Goal: Task Accomplishment & Management: Complete application form

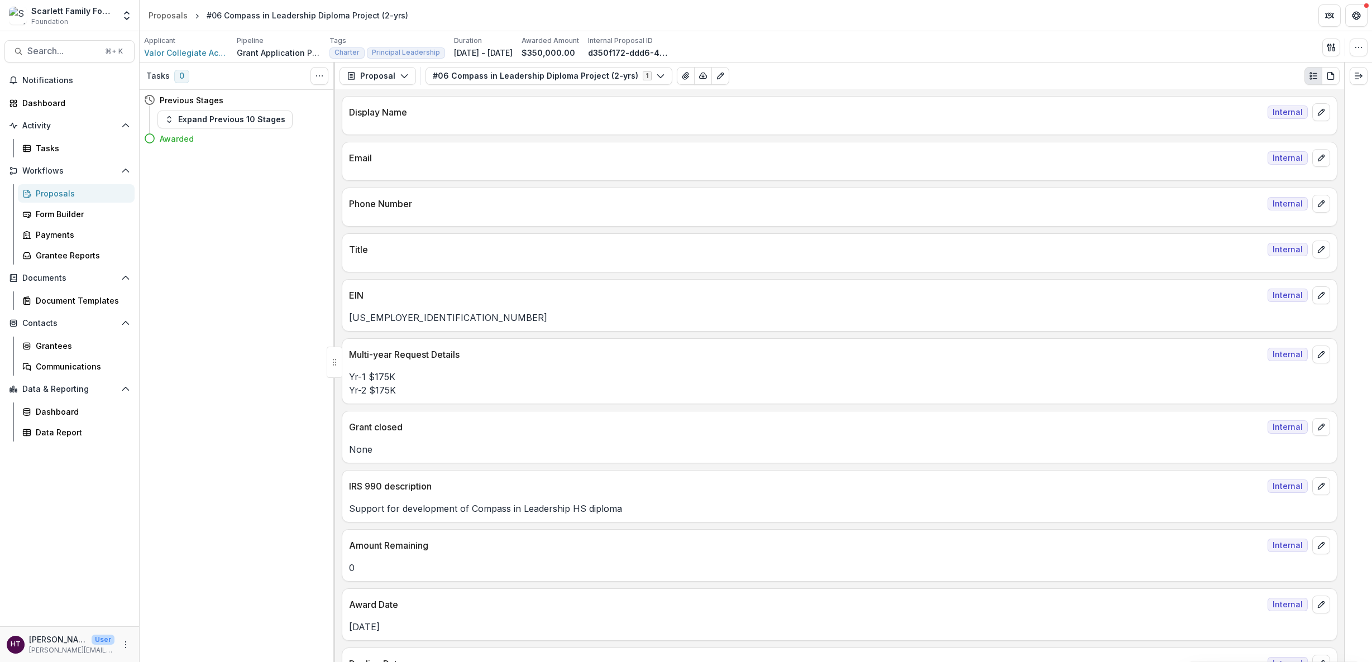
click at [45, 193] on div "Proposals" at bounding box center [81, 194] width 90 height 12
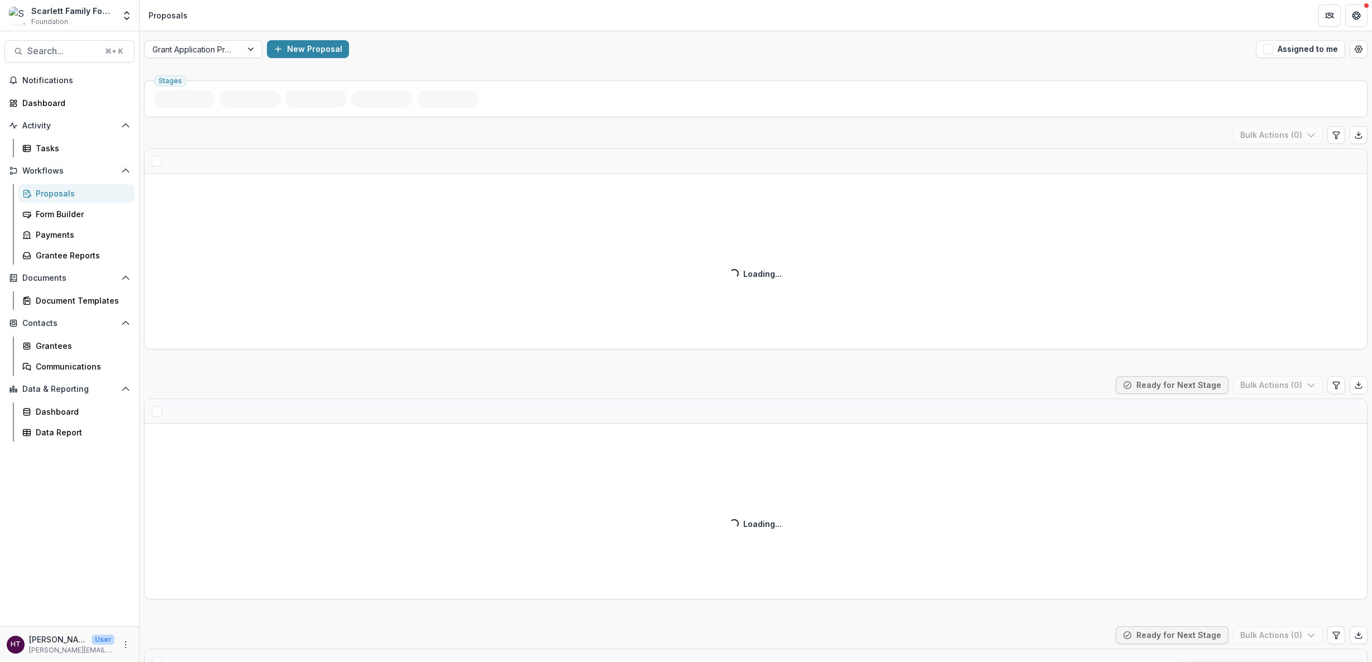
click at [47, 20] on span "Foundation" at bounding box center [49, 22] width 37 height 10
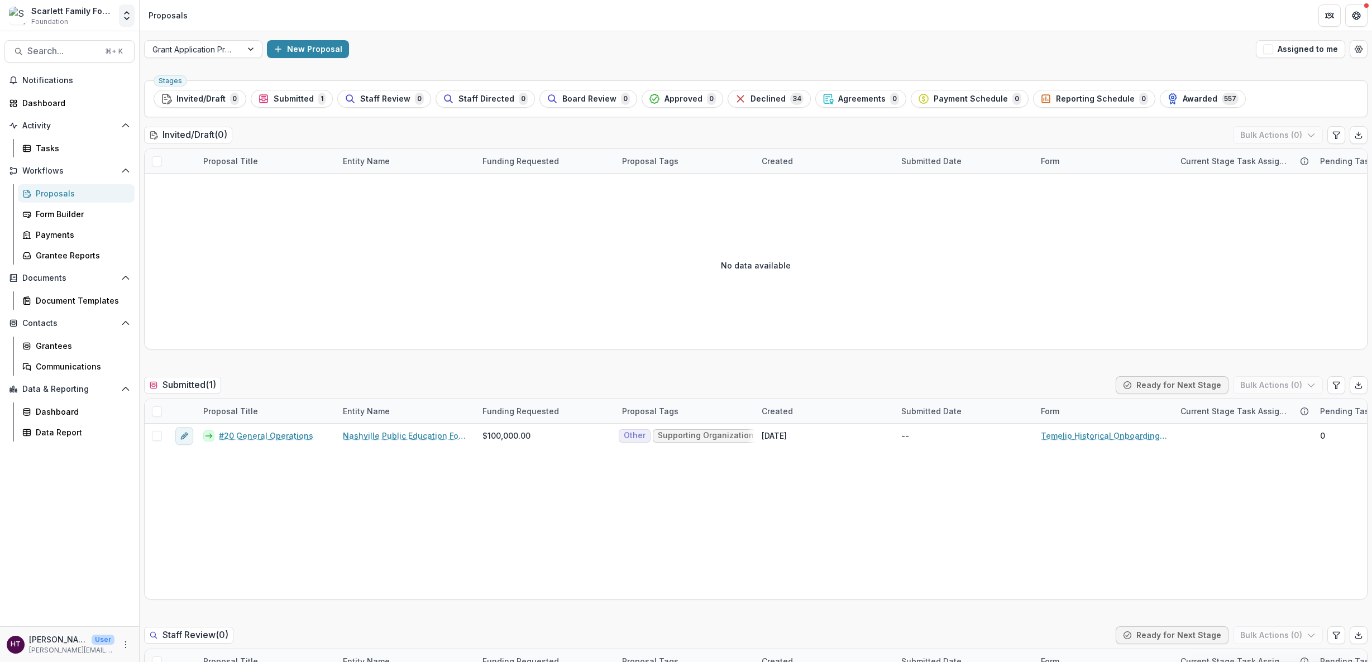
click at [129, 14] on icon "Open entity switcher" at bounding box center [126, 15] width 11 height 11
click at [61, 101] on div "[PERSON_NAME]" at bounding box center [55, 101] width 64 height 12
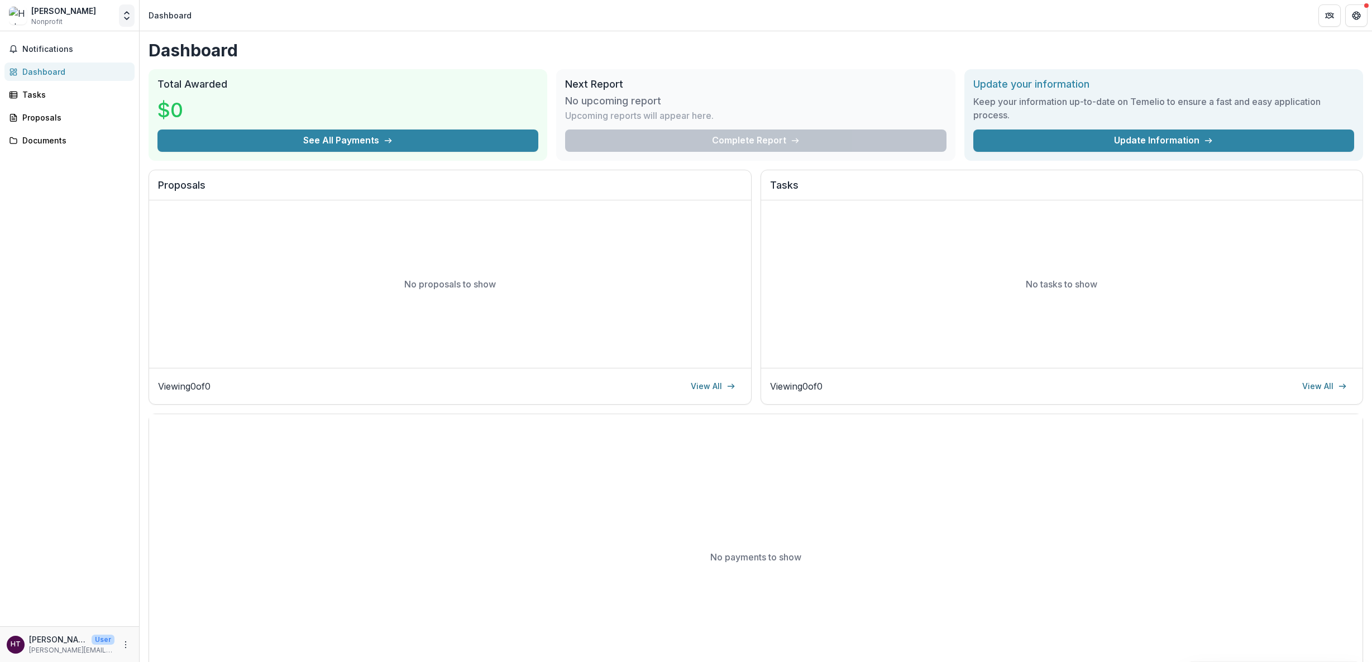
click at [121, 12] on icon "Open entity switcher" at bounding box center [126, 15] width 11 height 11
click at [69, 62] on div "Scarlett Family Foundation" at bounding box center [78, 61] width 104 height 12
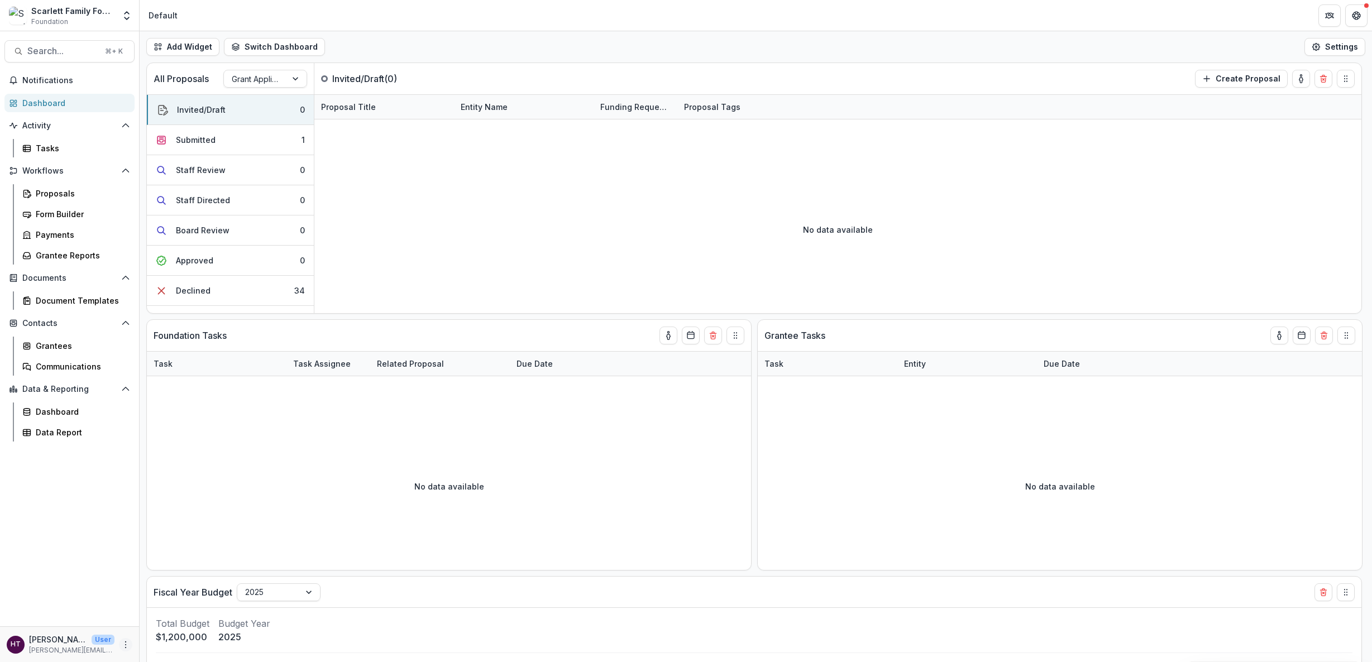
click at [122, 353] on icon "More" at bounding box center [125, 645] width 9 height 9
click at [84, 353] on div "Notifications Dashboard Activity Tasks Workflows Proposals Form Builder Payment…" at bounding box center [69, 348] width 139 height 555
click at [62, 17] on span "Foundation" at bounding box center [49, 22] width 37 height 10
click at [20, 19] on img at bounding box center [18, 16] width 18 height 18
click at [79, 14] on div "Scarlett Family Foundation" at bounding box center [72, 11] width 83 height 12
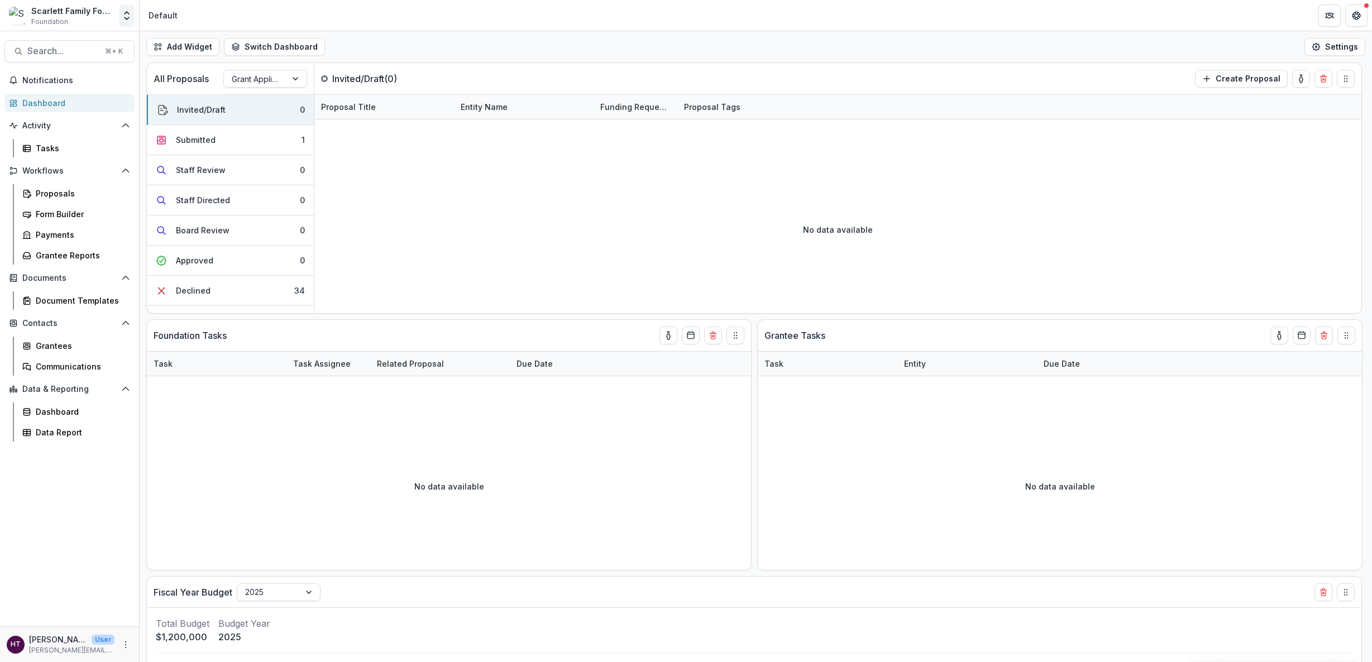
click at [130, 16] on icon "Open entity switcher" at bounding box center [126, 15] width 11 height 11
click at [71, 58] on div "Scarlett Family Foundation" at bounding box center [75, 61] width 104 height 12
click at [125, 353] on icon "More" at bounding box center [125, 645] width 9 height 9
click at [174, 353] on link "User Settings" at bounding box center [200, 621] width 120 height 18
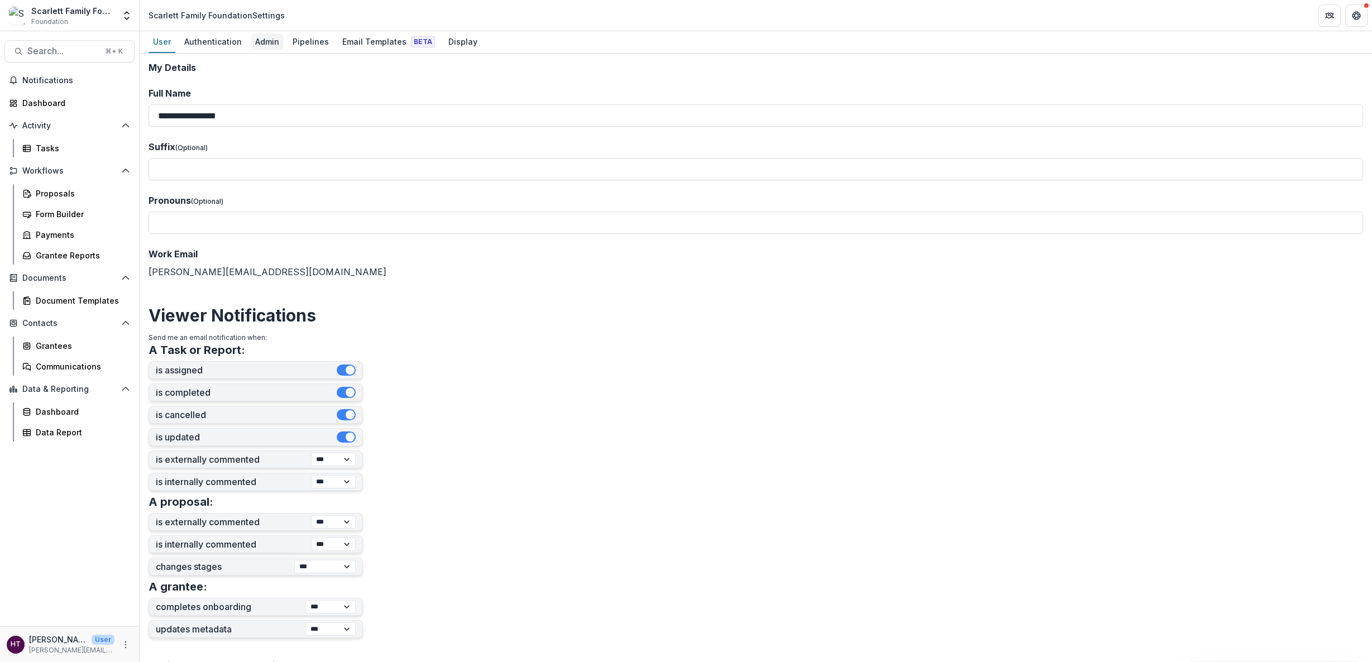
click at [269, 44] on div "Admin" at bounding box center [267, 42] width 33 height 16
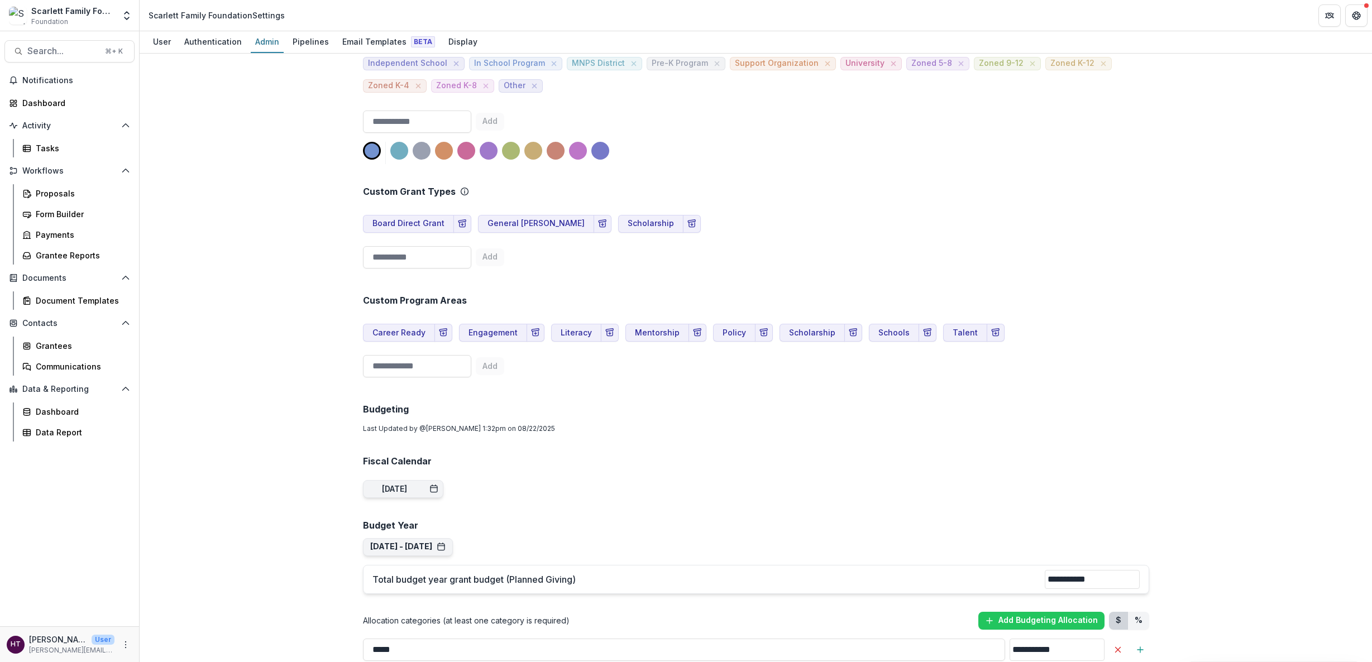
scroll to position [473, 0]
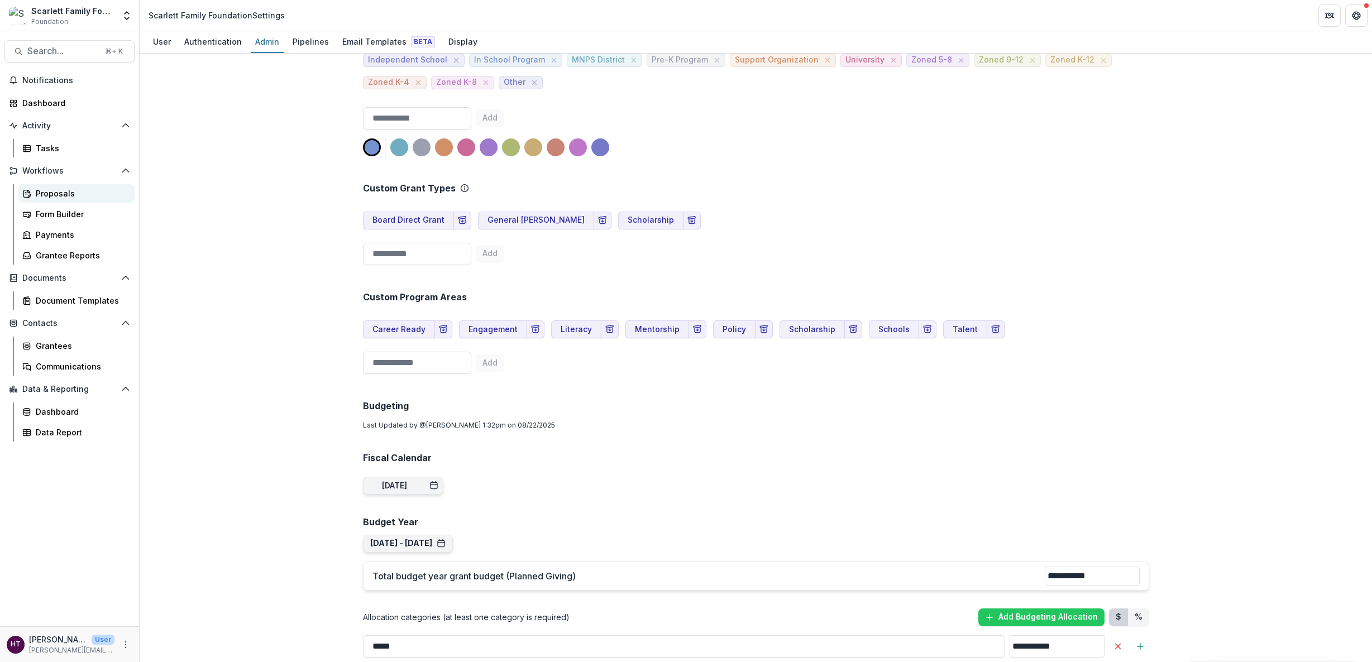
click at [53, 192] on div "Proposals" at bounding box center [81, 194] width 90 height 12
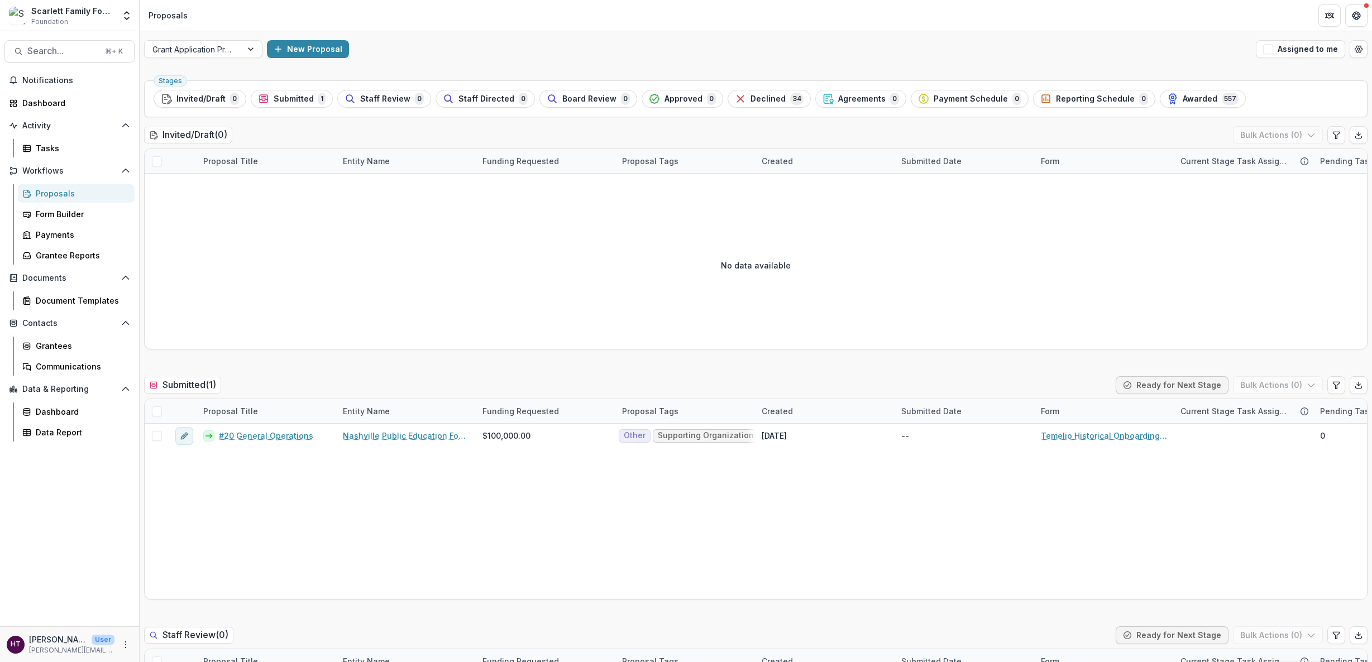
click at [283, 108] on div "Stages Invited/Draft 0 Submitted 1 Staff Review 0 Staff Directed 0 Board Review…" at bounding box center [756, 98] width 1224 height 37
click at [284, 101] on span "Submitted" at bounding box center [294, 98] width 40 height 9
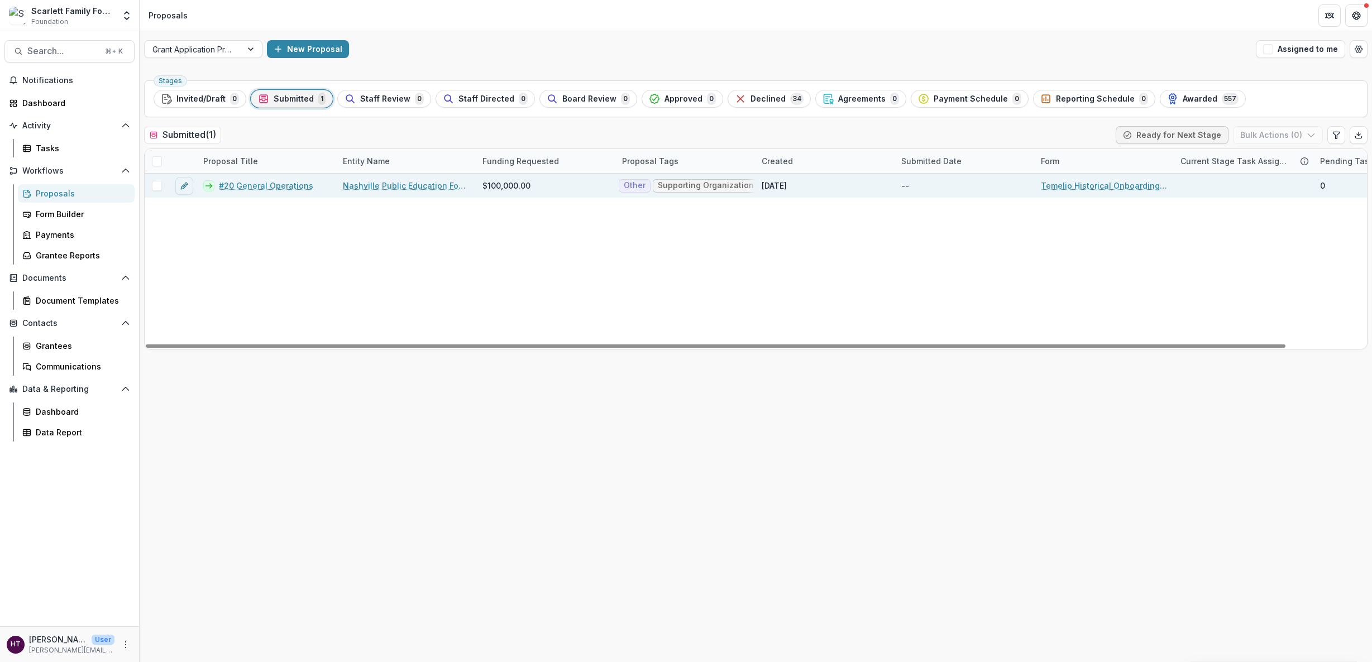
click at [274, 184] on link "#20 General Operations" at bounding box center [266, 186] width 94 height 12
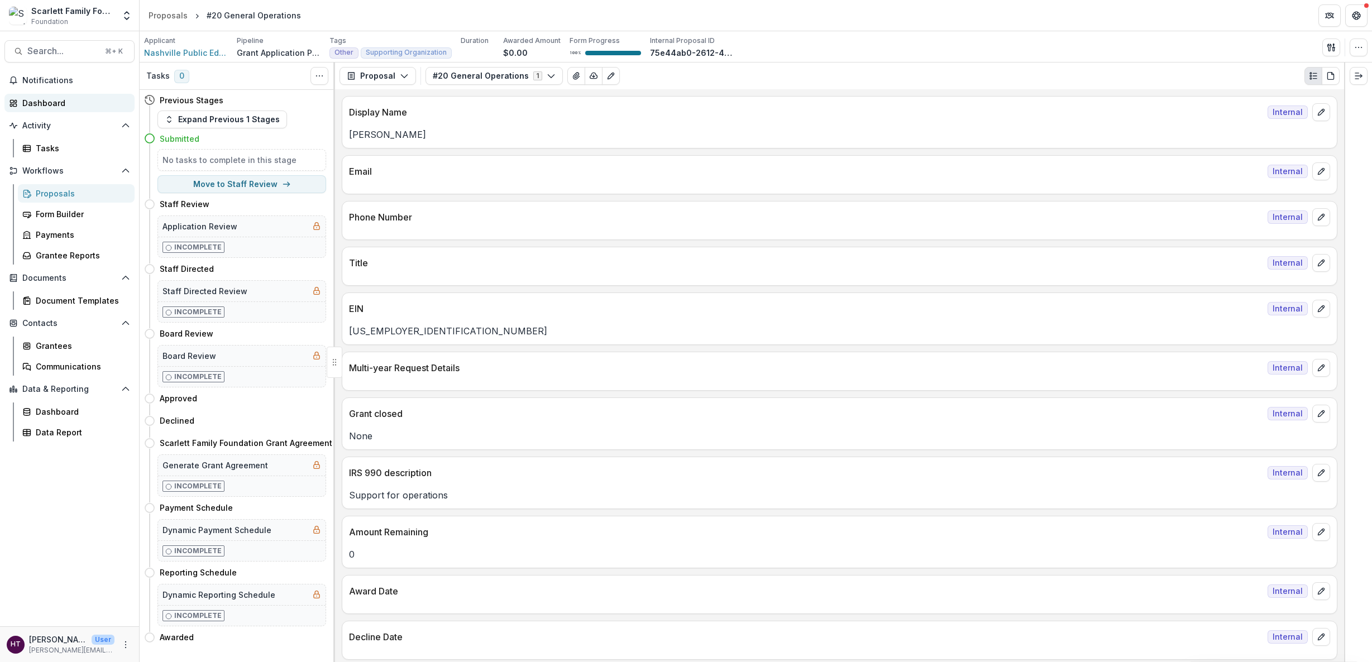
click at [42, 99] on div "Dashboard" at bounding box center [73, 103] width 103 height 12
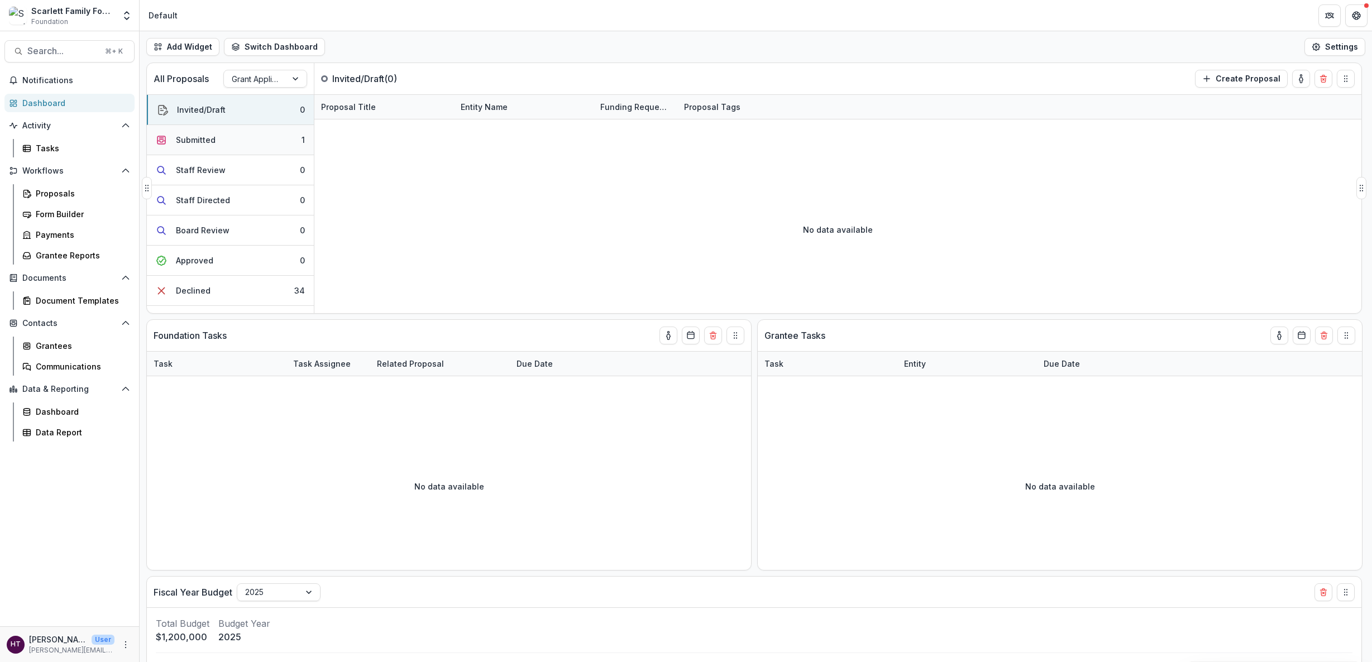
click at [188, 134] on div "Submitted" at bounding box center [196, 140] width 40 height 12
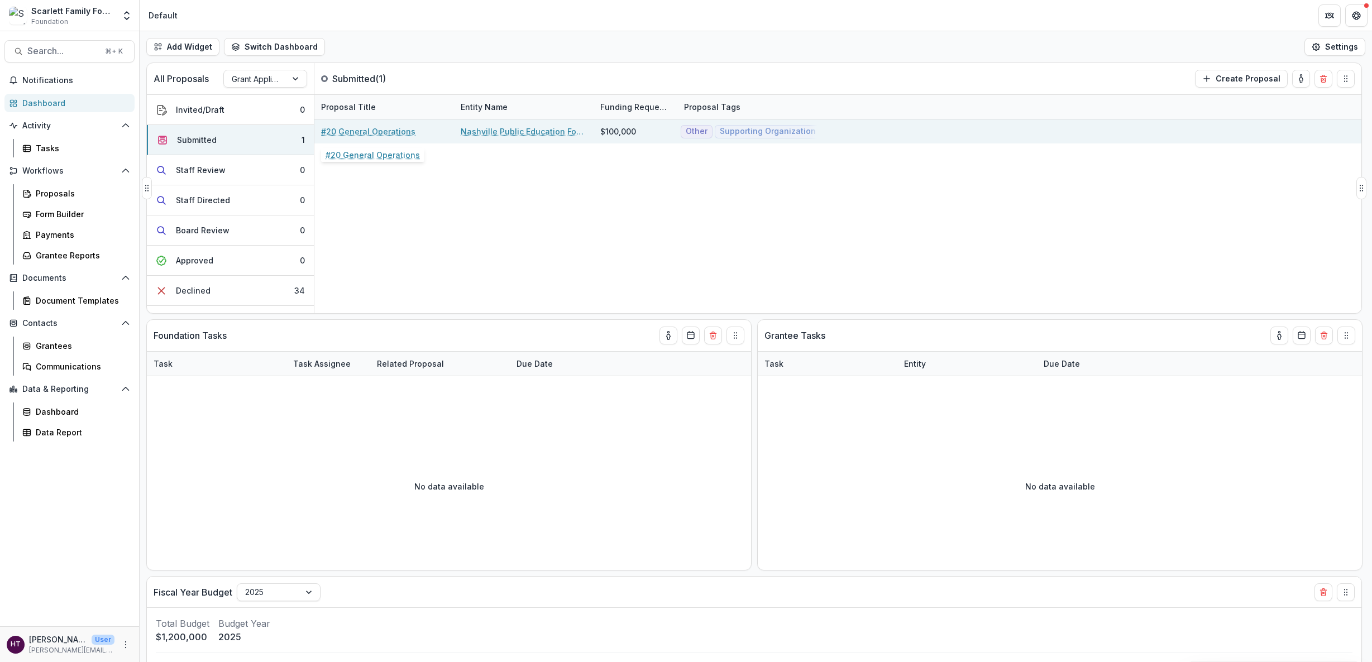
click at [400, 130] on link "#20 General Operations" at bounding box center [368, 132] width 94 height 12
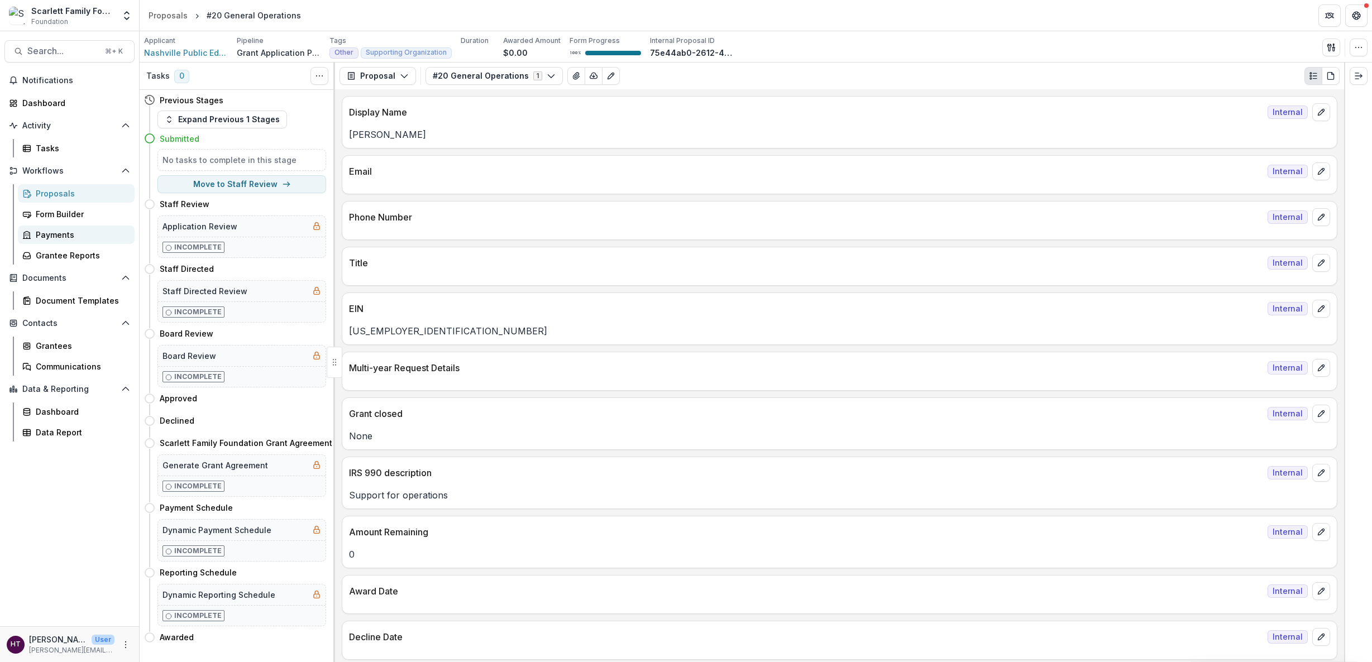
click at [48, 235] on div "Payments" at bounding box center [81, 235] width 90 height 12
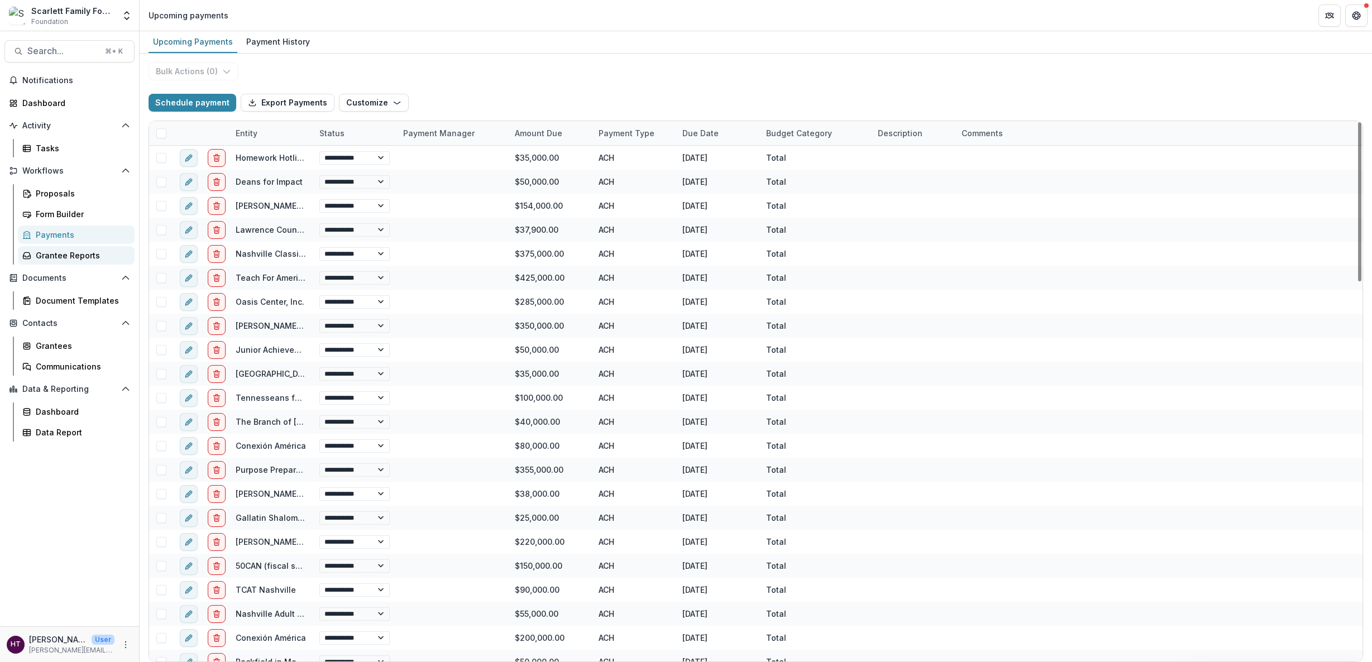
click at [64, 255] on div "Grantee Reports" at bounding box center [81, 256] width 90 height 12
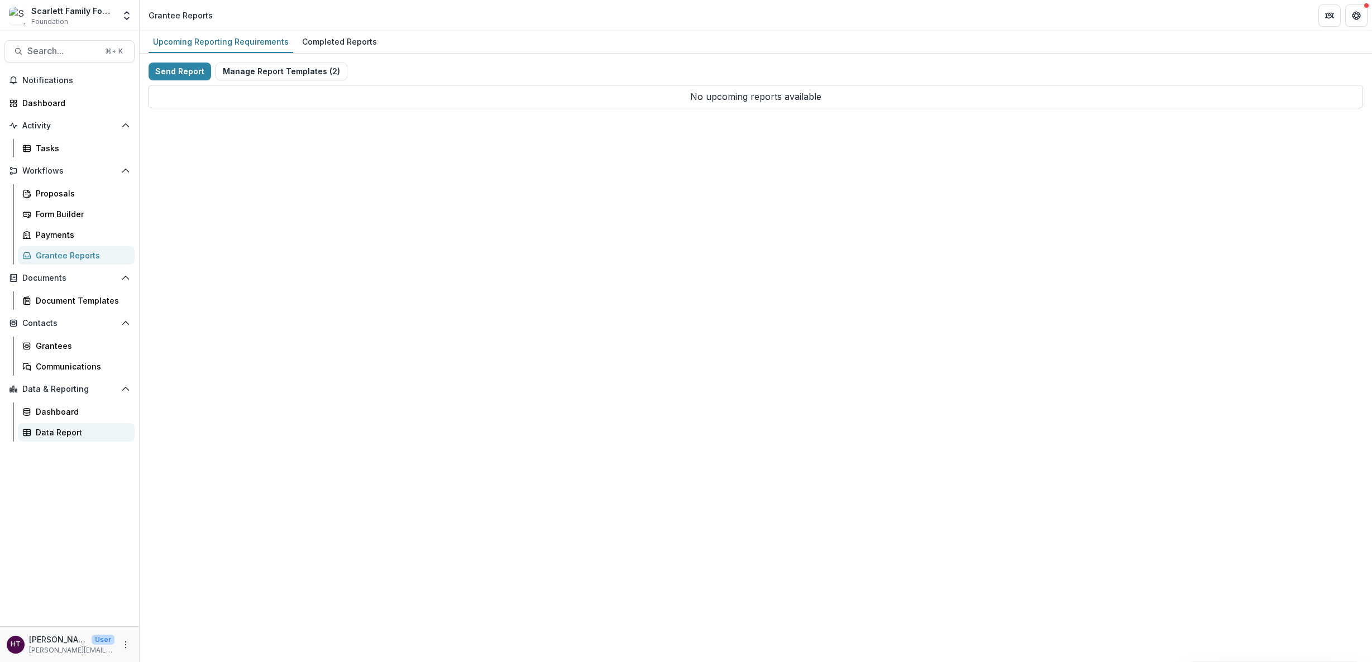
click at [55, 353] on div "Data Report" at bounding box center [81, 433] width 90 height 12
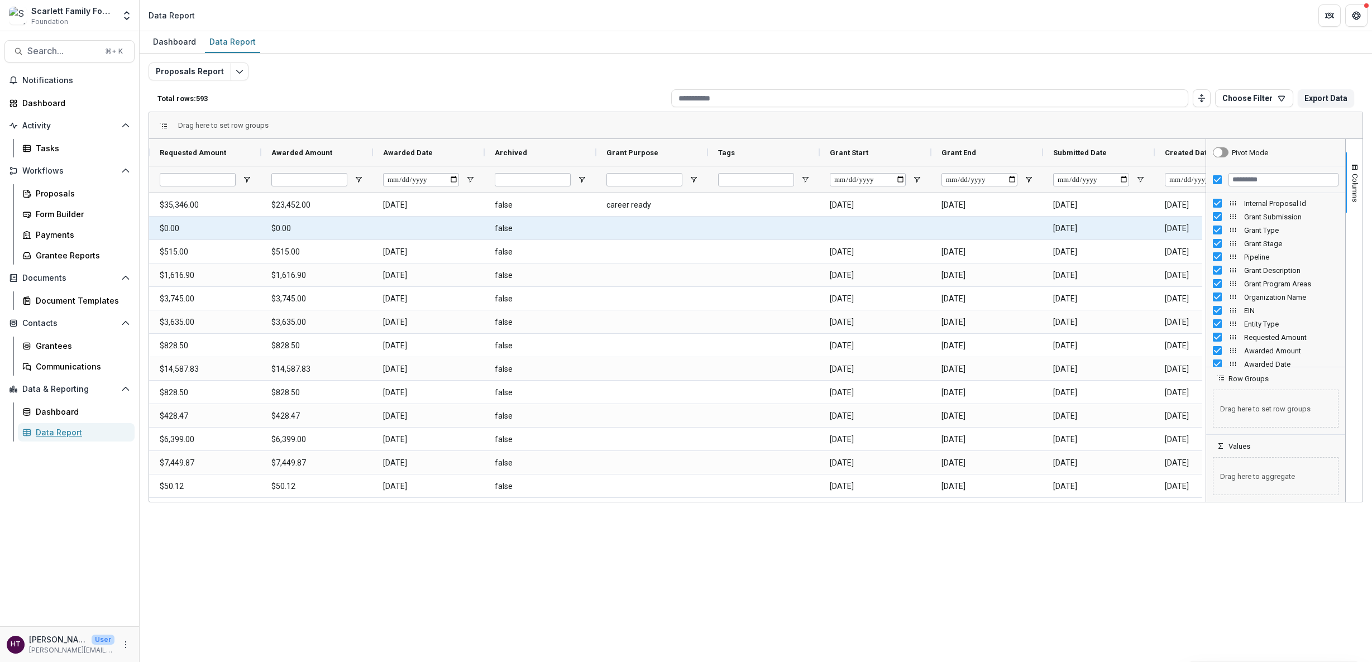
scroll to position [0, 1246]
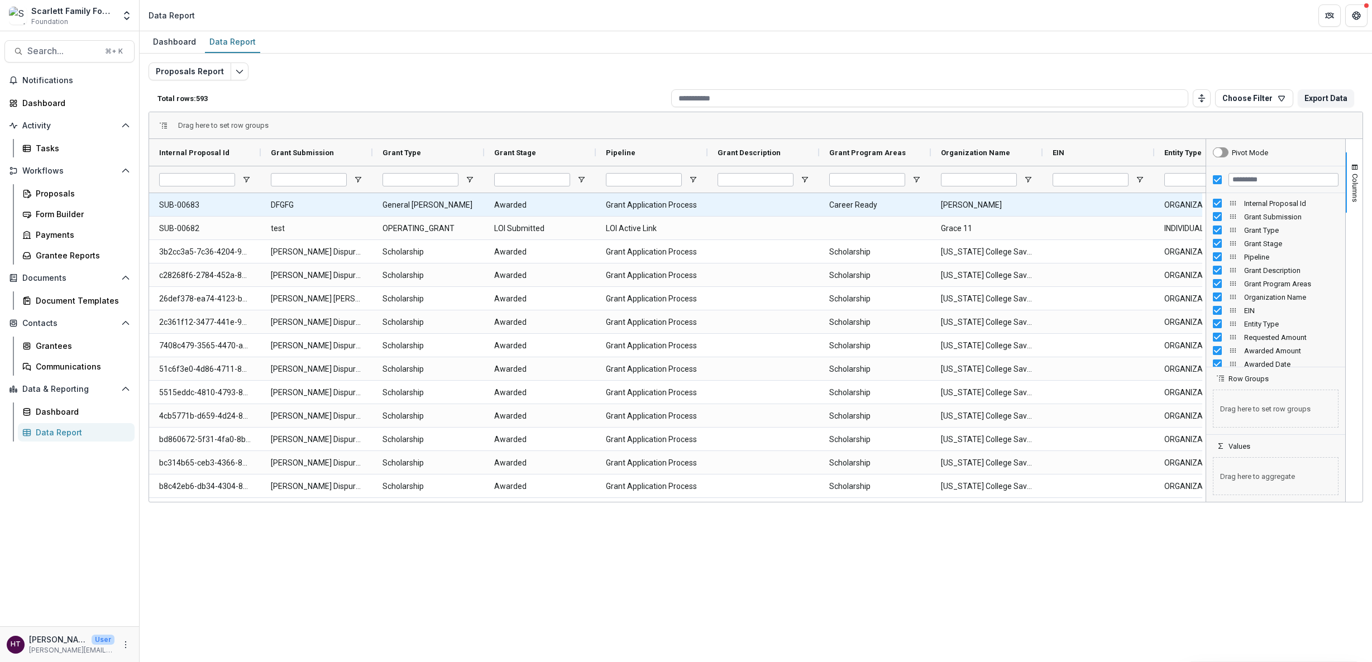
click at [367, 207] on div "DFGFG" at bounding box center [317, 204] width 112 height 23
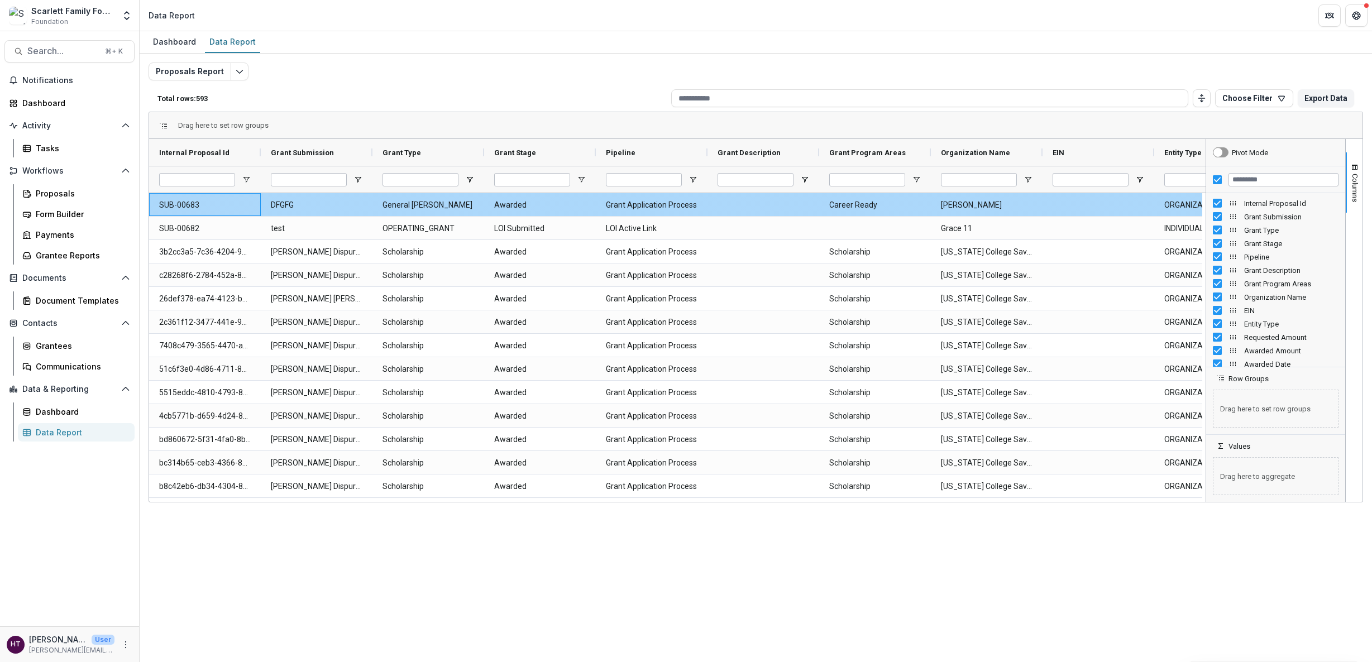
click at [194, 203] on Id-15230 "SUB-00683" at bounding box center [205, 205] width 92 height 23
click at [207, 203] on Id-15230 "SUB-00683" at bounding box center [205, 205] width 92 height 23
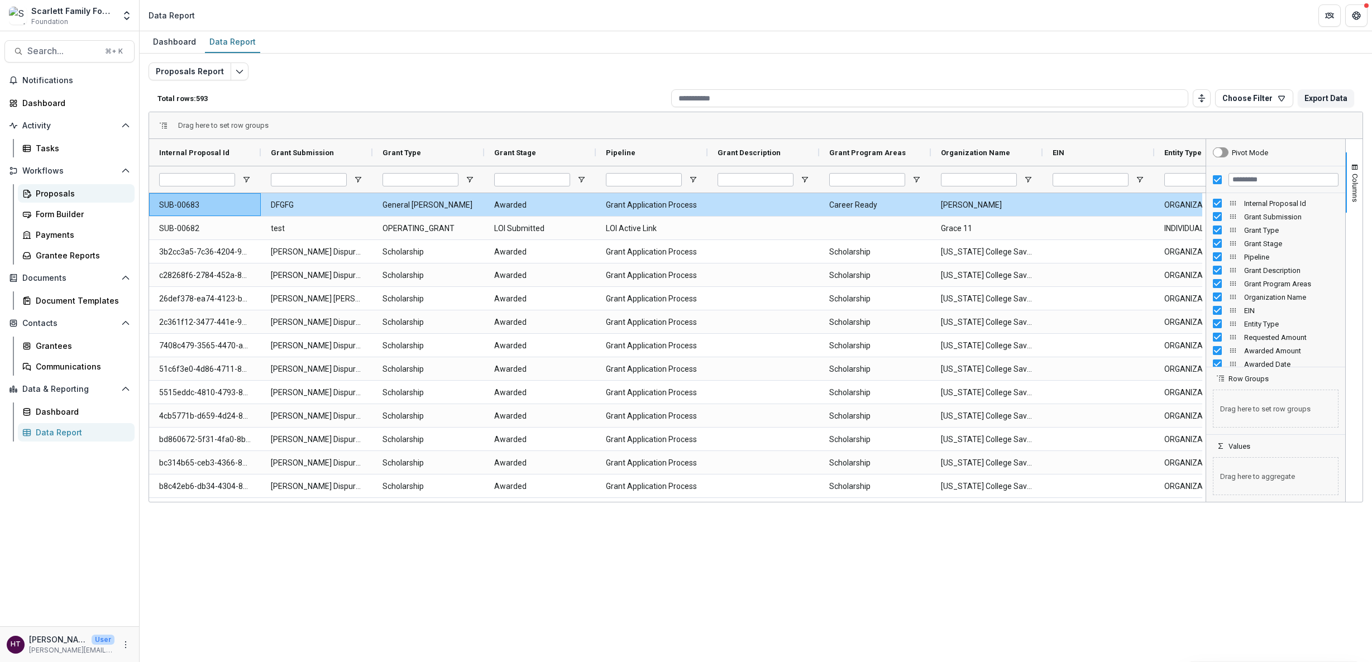
click at [52, 196] on div "Proposals" at bounding box center [81, 194] width 90 height 12
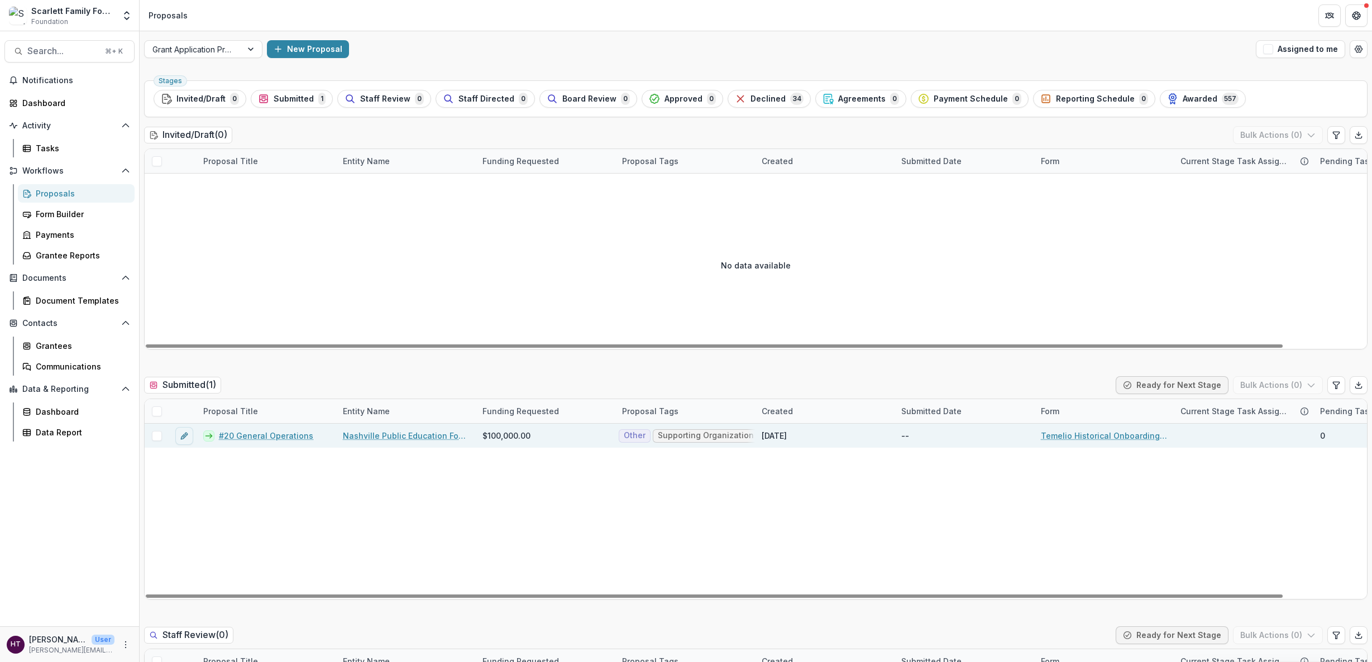
click at [257, 353] on link "#20 General Operations" at bounding box center [266, 436] width 94 height 12
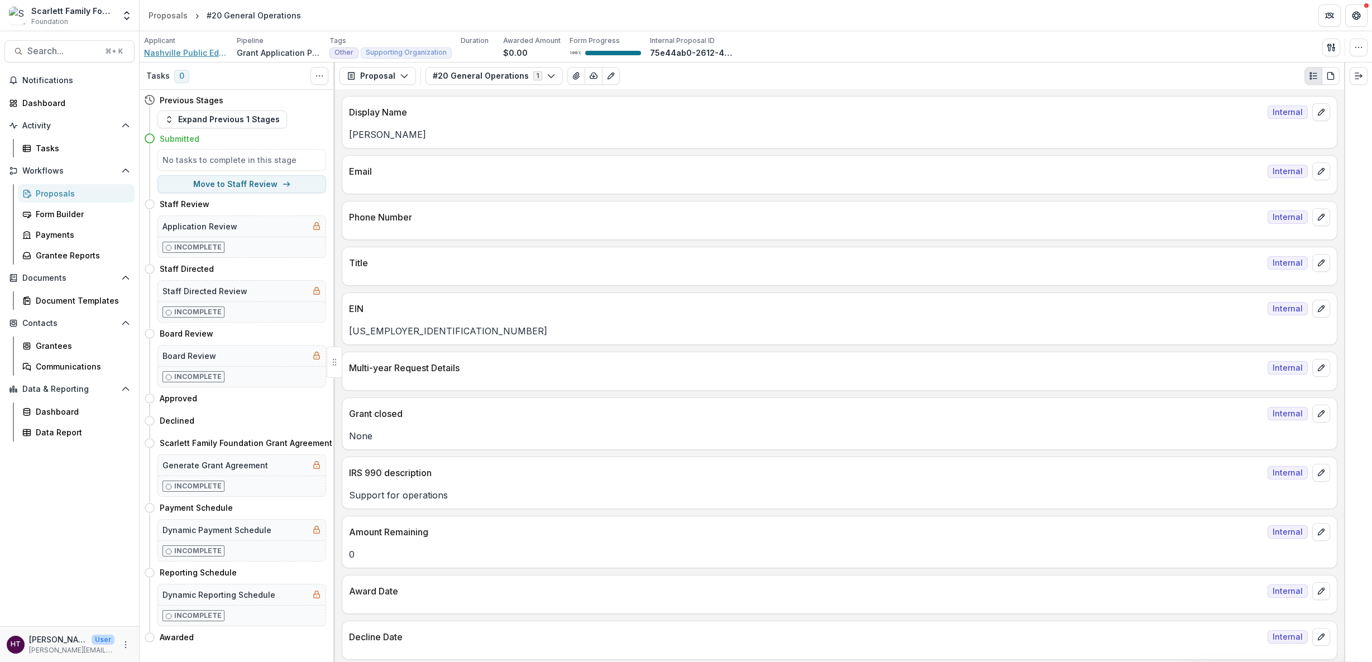
click at [180, 50] on span "Nashville Public Education Foundation (NPEF)" at bounding box center [186, 53] width 84 height 12
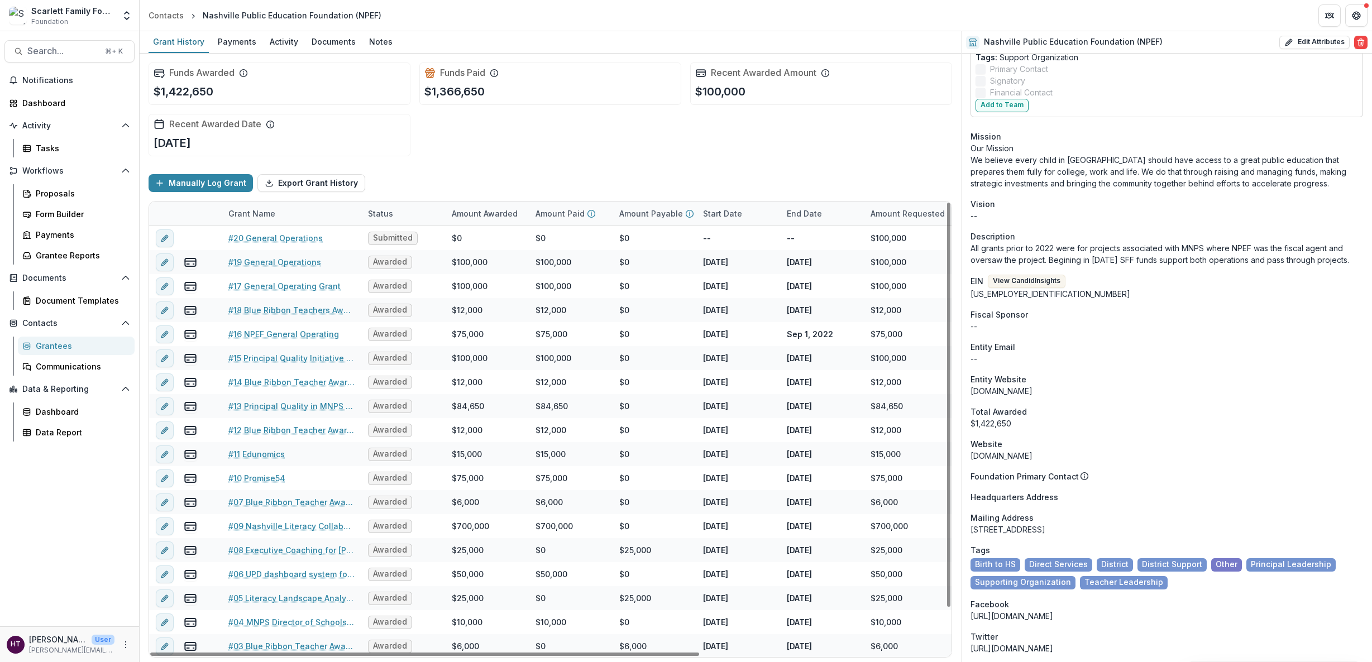
click at [844, 353] on div "Onboarding Pending DBA -- Phone Number (615) 483-6126 Team Signatory -- Individ…" at bounding box center [1167, 432] width 410 height 1996
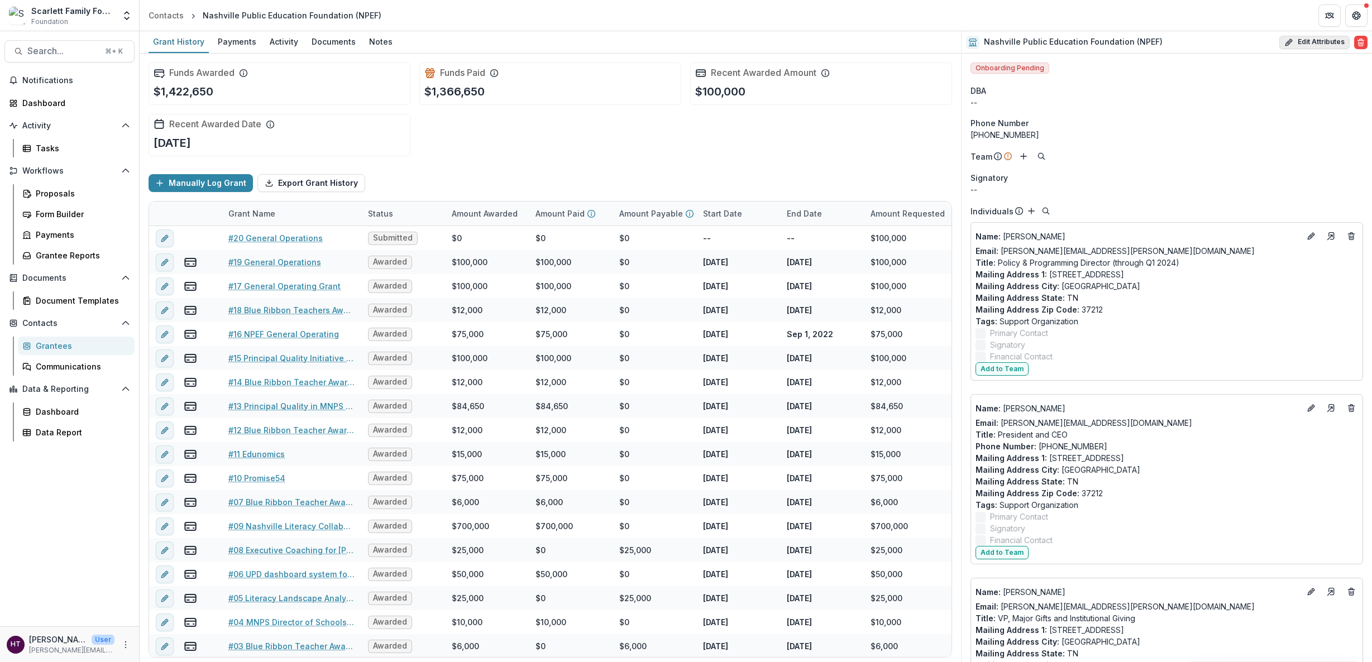
click at [844, 40] on button "Edit Attributes" at bounding box center [1314, 42] width 70 height 13
select select
select select "*****"
select select "**********"
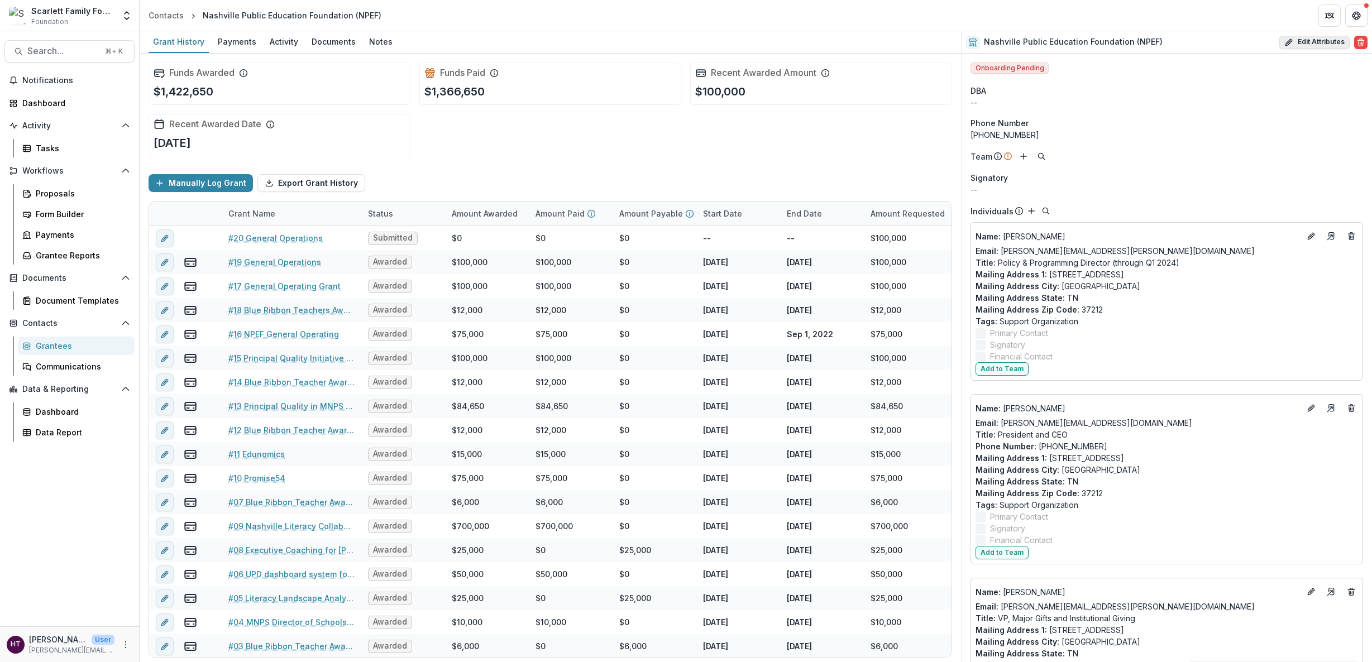
select select "********"
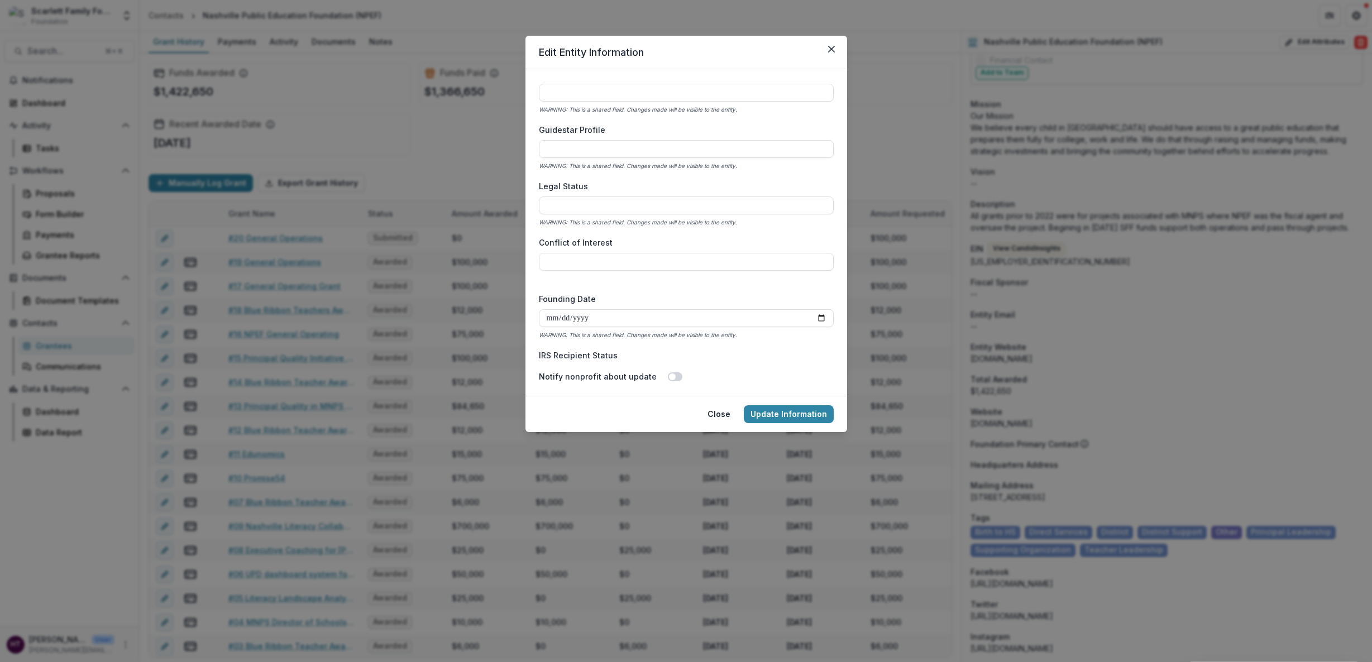
scroll to position [1752, 0]
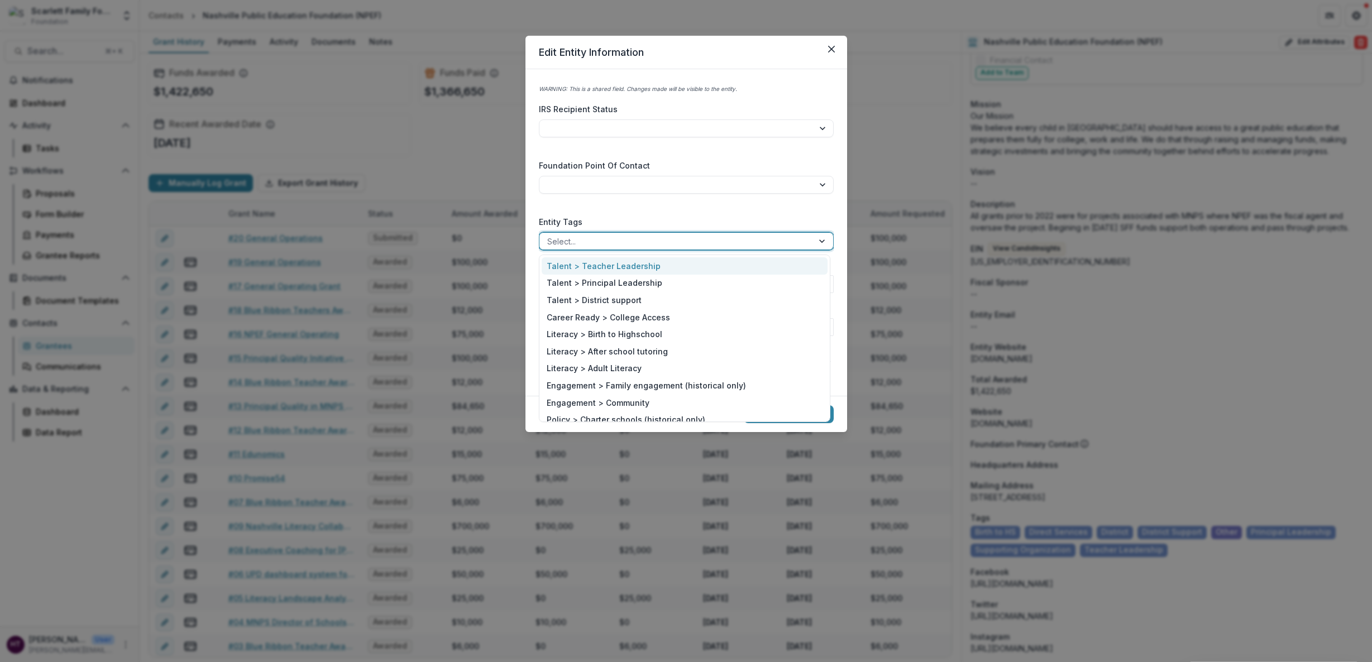
click at [605, 237] on div at bounding box center [676, 242] width 258 height 14
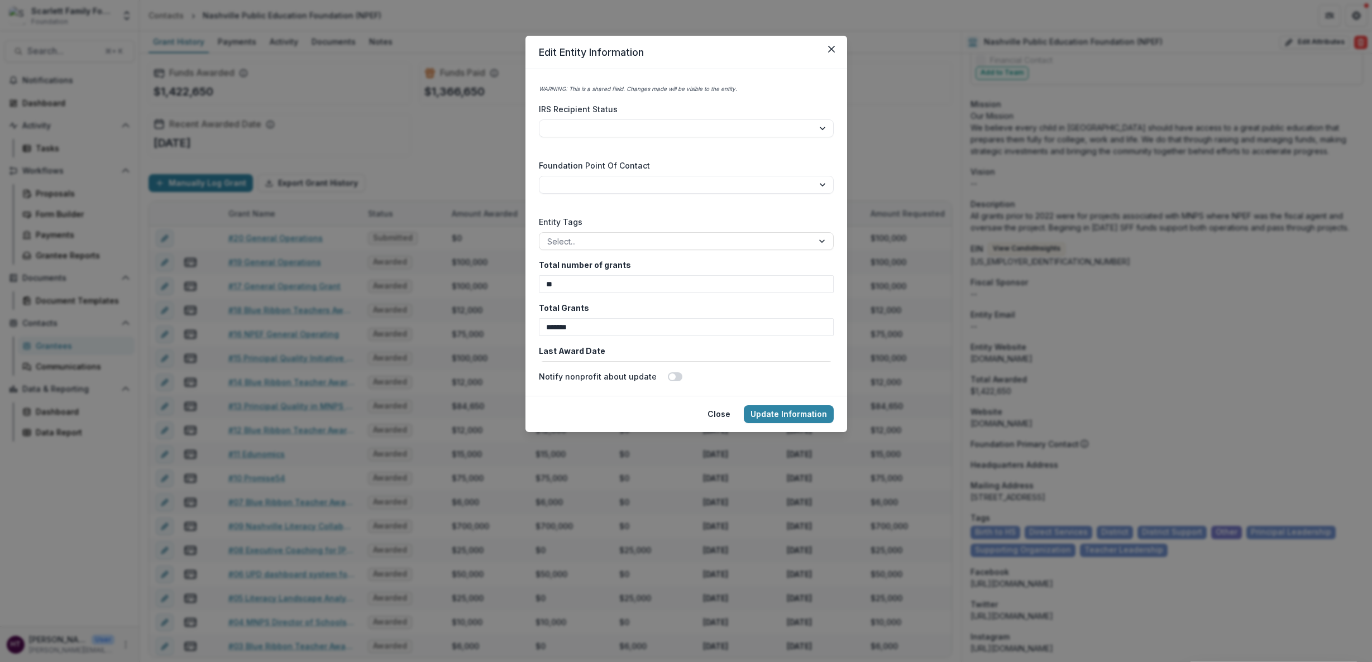
click at [610, 213] on div "**********" at bounding box center [686, 222] width 295 height 279
click at [825, 49] on button "Close" at bounding box center [832, 49] width 18 height 18
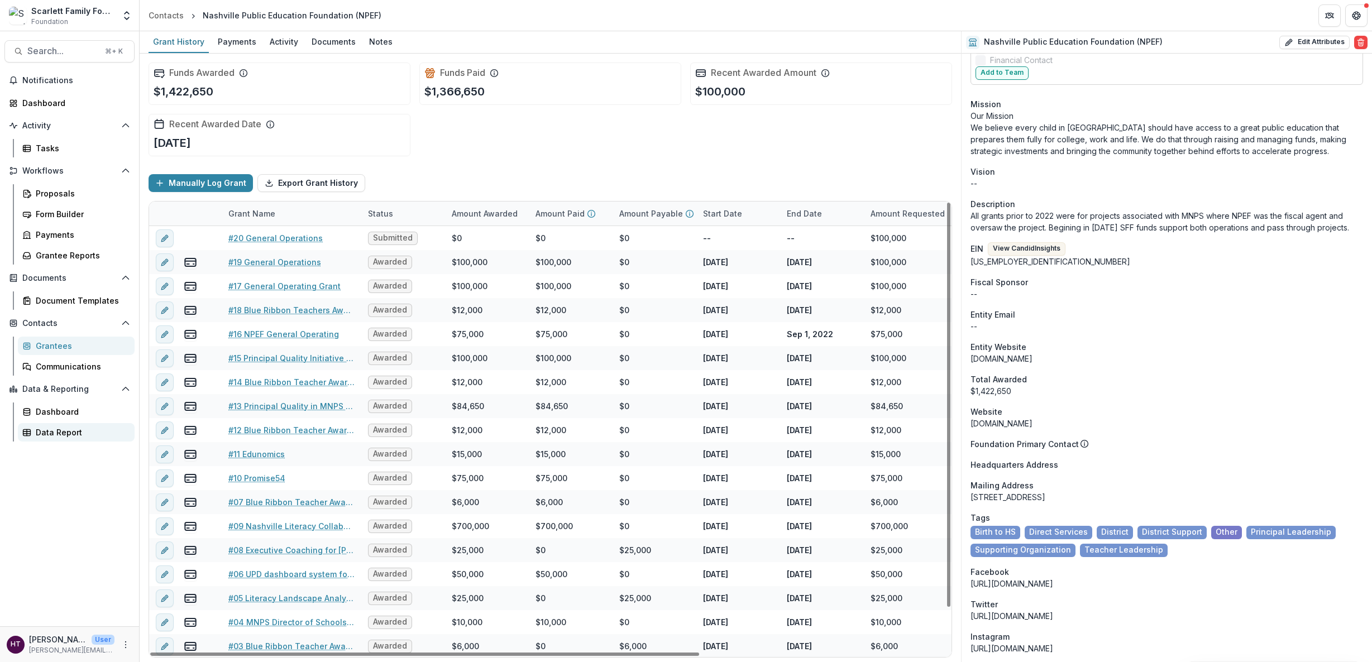
click at [63, 353] on div "Data Report" at bounding box center [81, 433] width 90 height 12
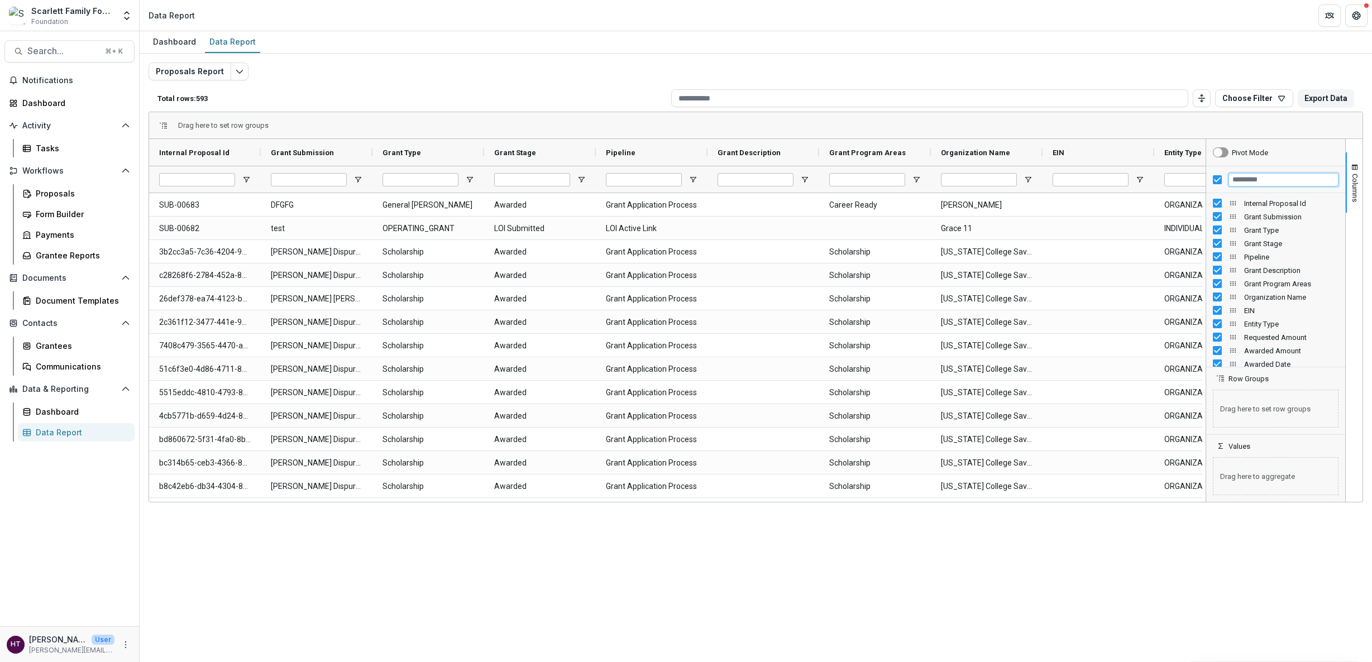
click at [844, 184] on input "Filter Columns Input" at bounding box center [1284, 179] width 110 height 13
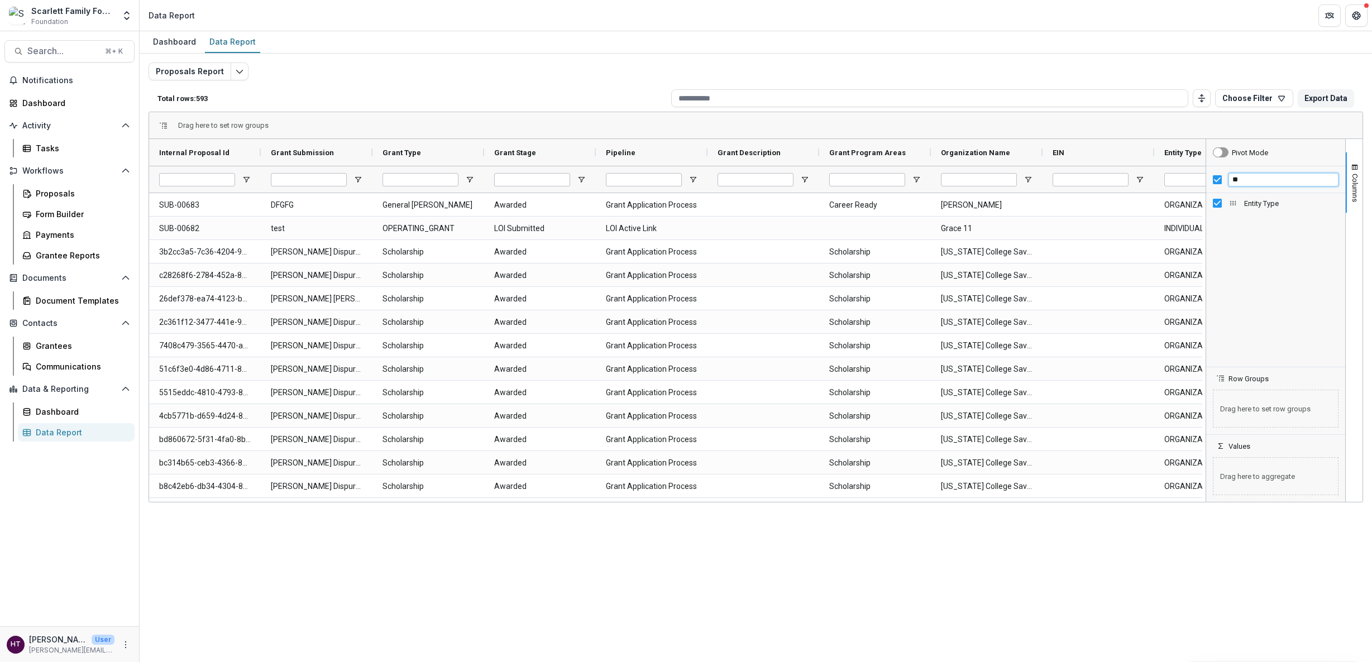
type input "*"
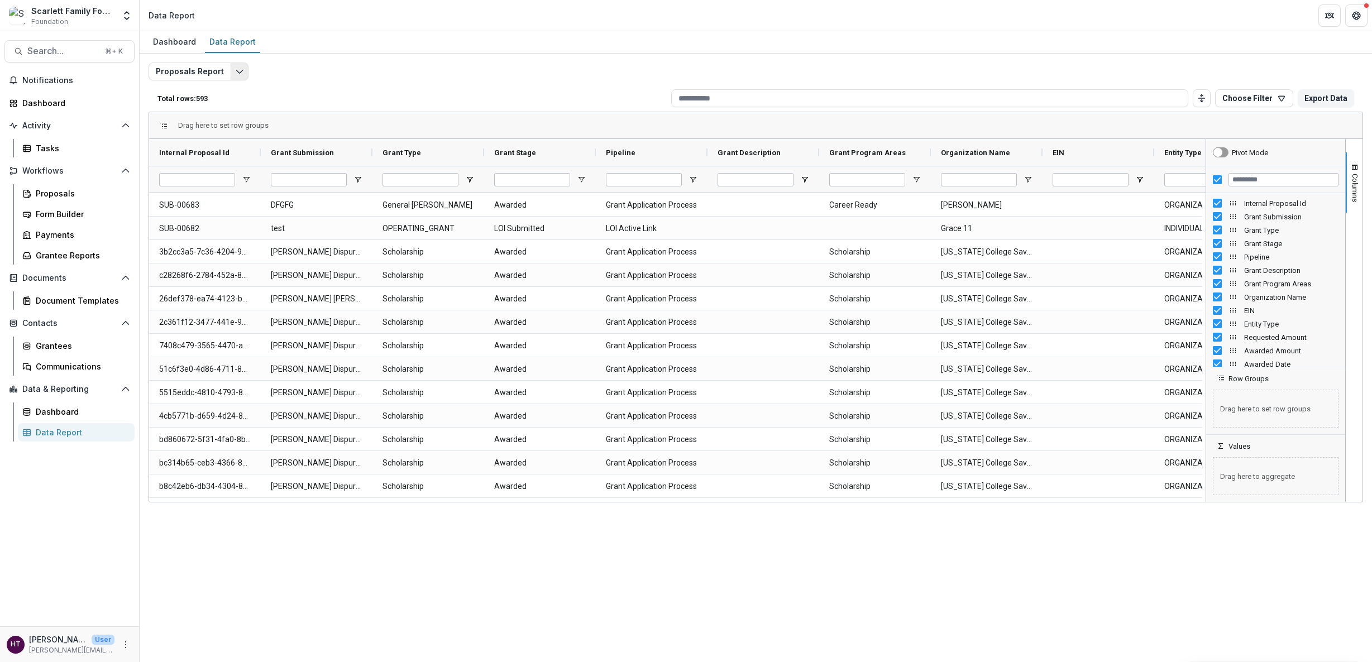
click at [231, 72] on button "Edit selected report" at bounding box center [240, 72] width 18 height 18
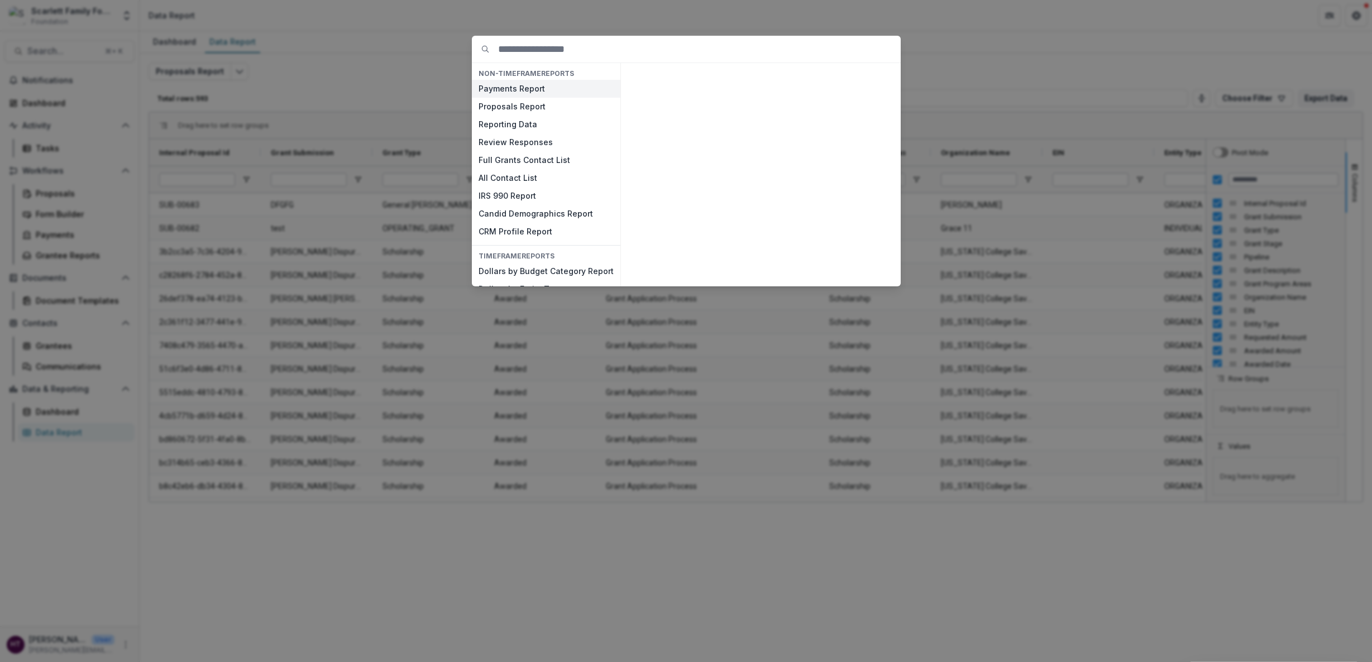
click at [501, 88] on button "Payments Report" at bounding box center [546, 89] width 149 height 18
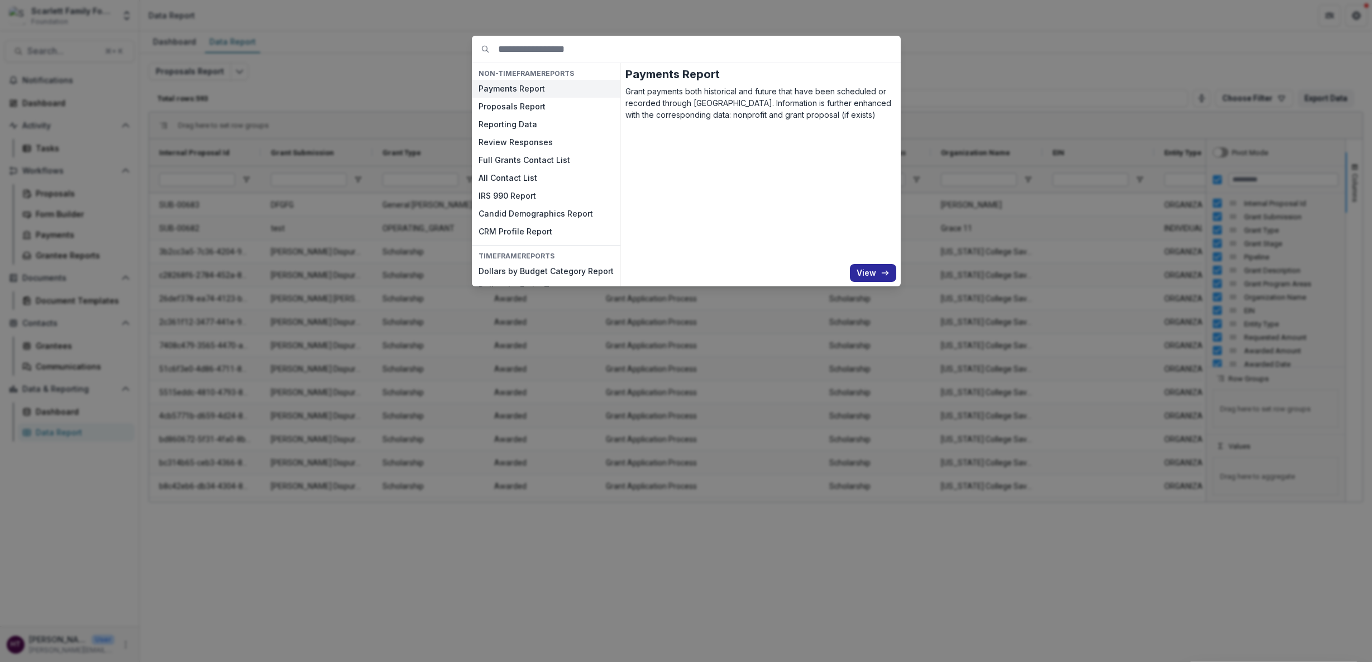
click at [844, 277] on button "View" at bounding box center [873, 273] width 46 height 18
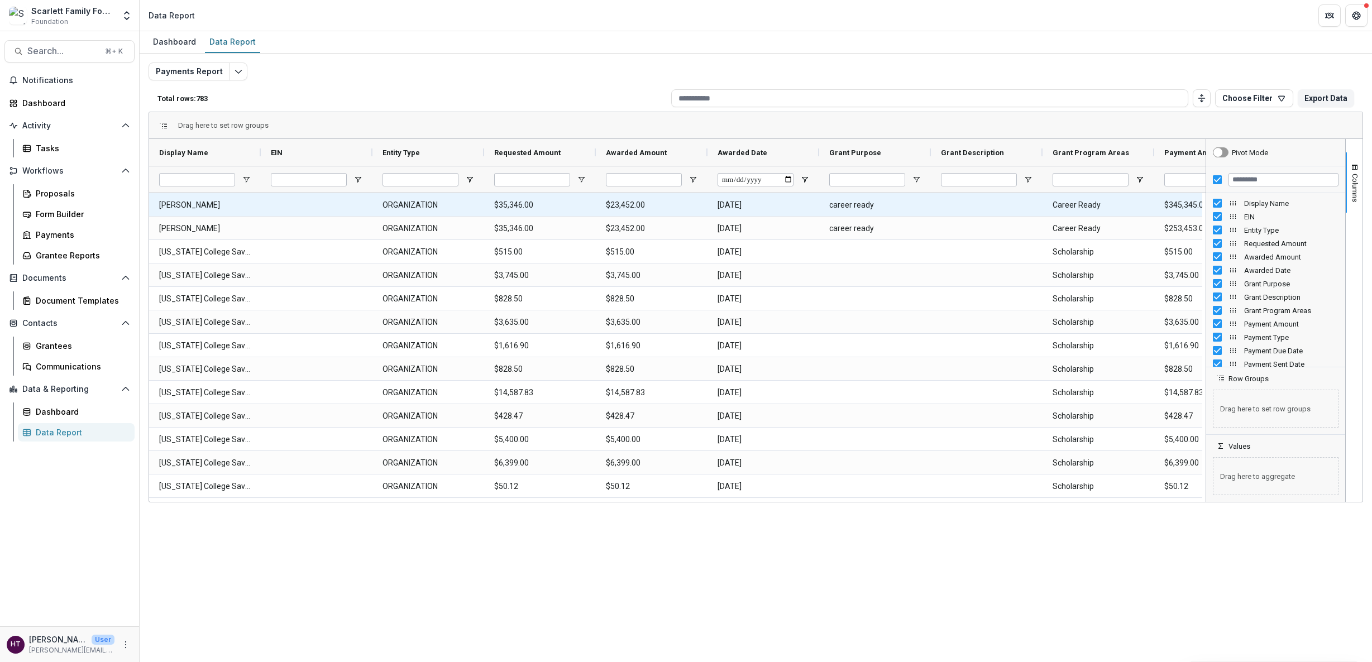
click at [417, 206] on Type-17784 "ORGANIZATION" at bounding box center [429, 205] width 92 height 23
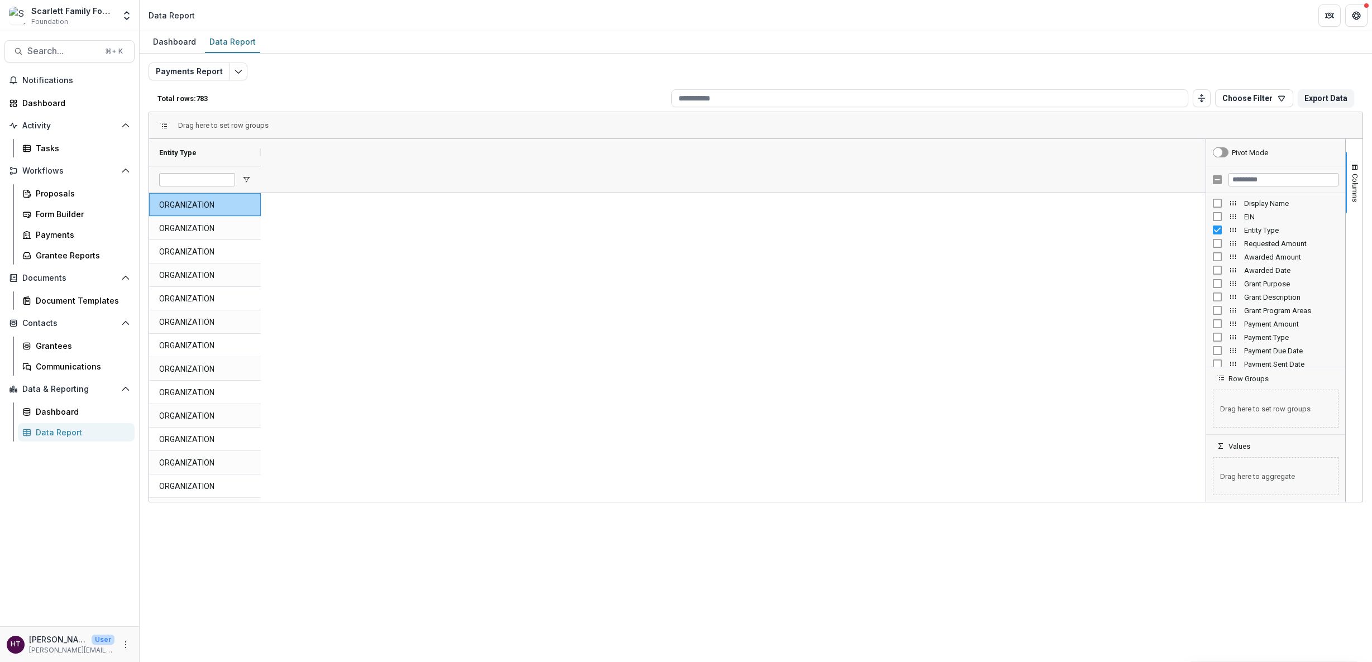
click at [199, 209] on Type-18070 "ORGANIZATION" at bounding box center [205, 205] width 92 height 23
click at [230, 209] on Type-18070 "ORGANIZATION" at bounding box center [205, 205] width 92 height 23
click at [844, 202] on div "Display Name" at bounding box center [1276, 203] width 126 height 13
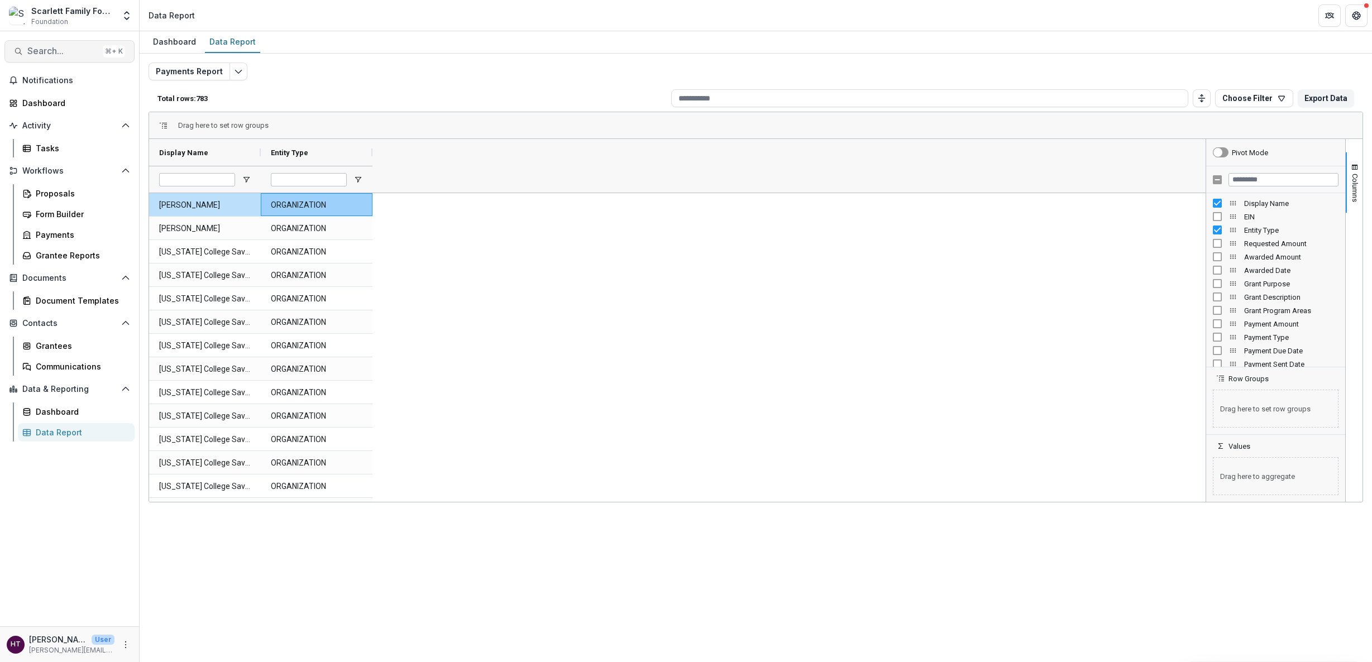
click at [50, 53] on span "Search..." at bounding box center [62, 51] width 71 height 11
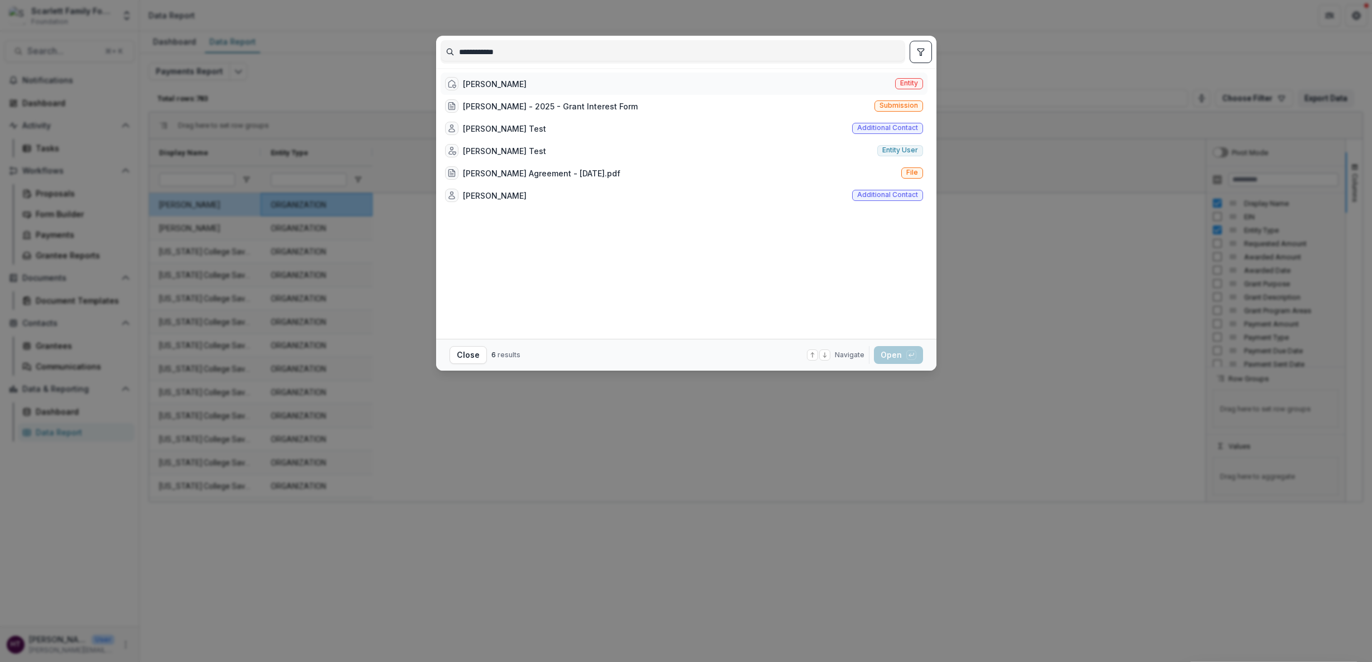
type input "**********"
click at [519, 84] on div "Haley Miller Entity" at bounding box center [684, 84] width 487 height 22
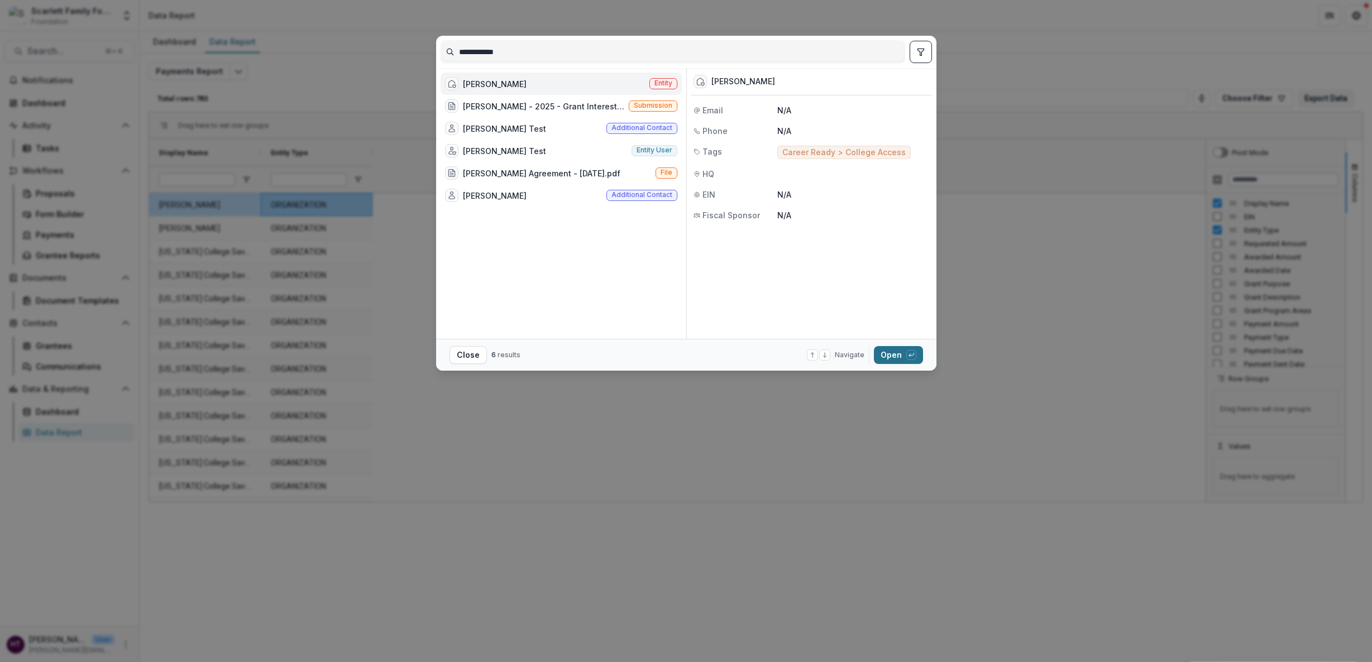
click at [844, 353] on button "Open with enter key" at bounding box center [898, 355] width 49 height 18
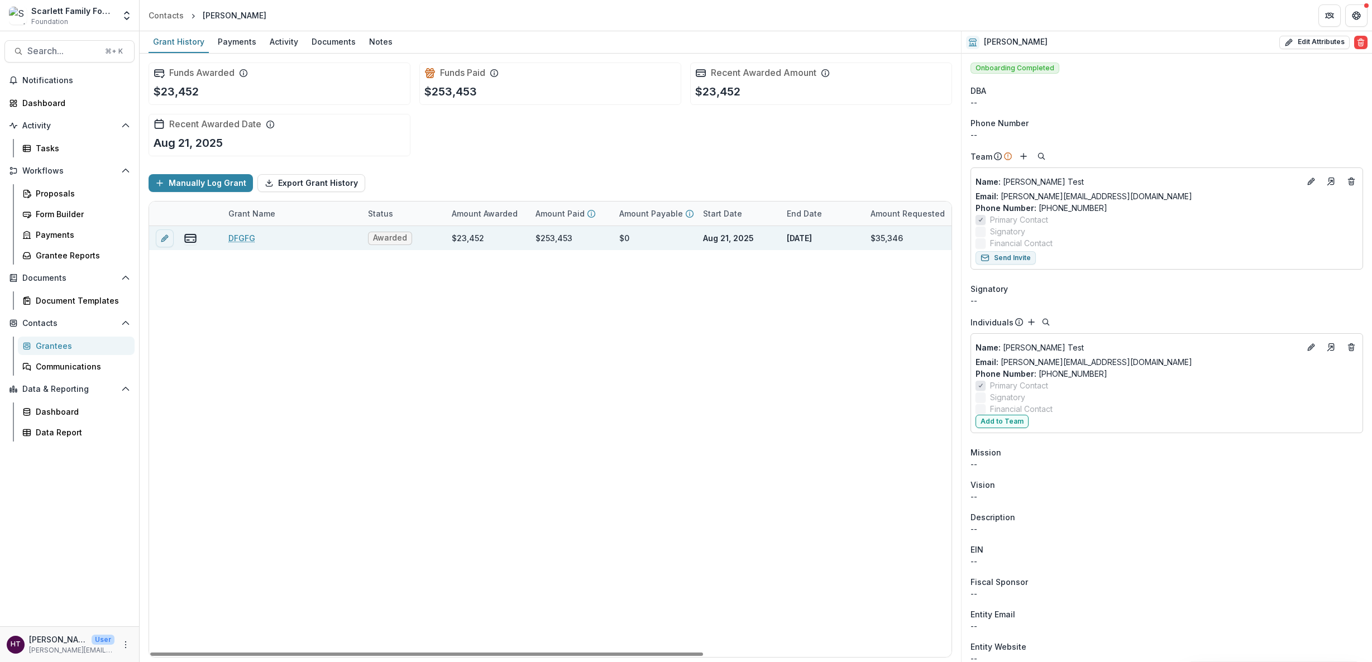
click at [241, 241] on link "DFGFG" at bounding box center [241, 238] width 27 height 12
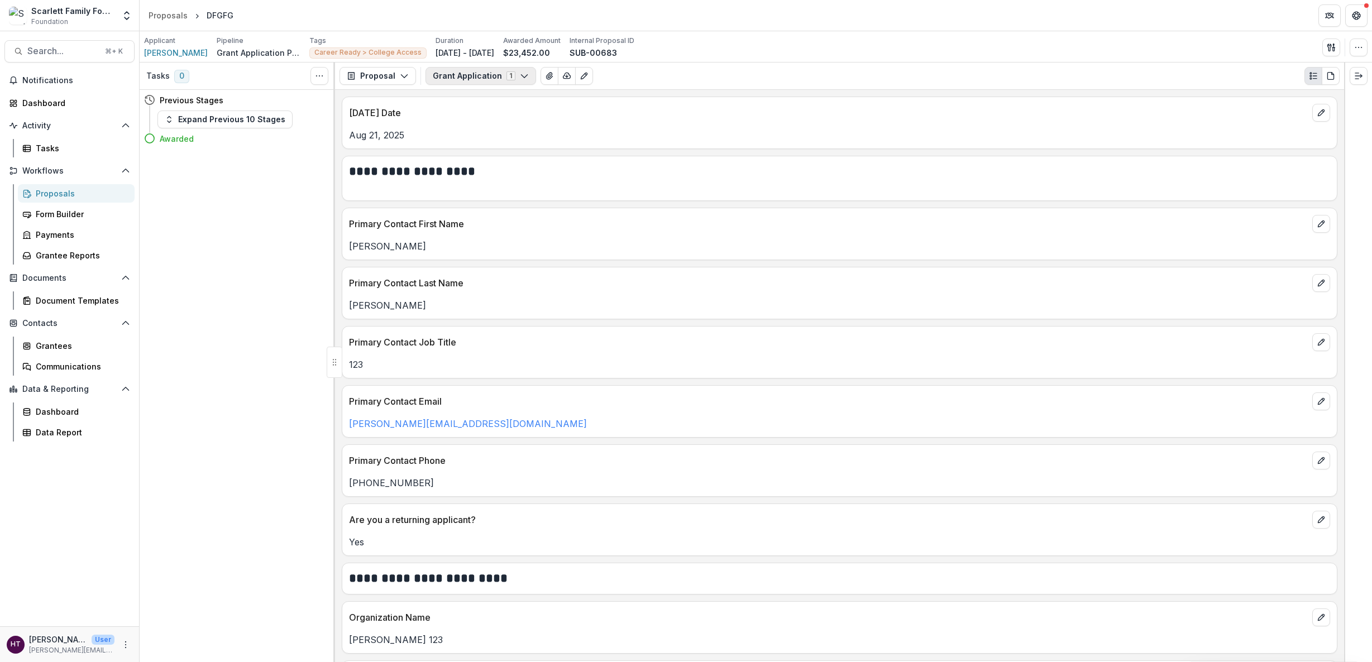
click at [471, 82] on button "Grant Application 1" at bounding box center [481, 76] width 111 height 18
click at [474, 122] on span "Grant Application" at bounding box center [497, 118] width 102 height 12
click at [643, 114] on p "Today's Date" at bounding box center [828, 112] width 959 height 13
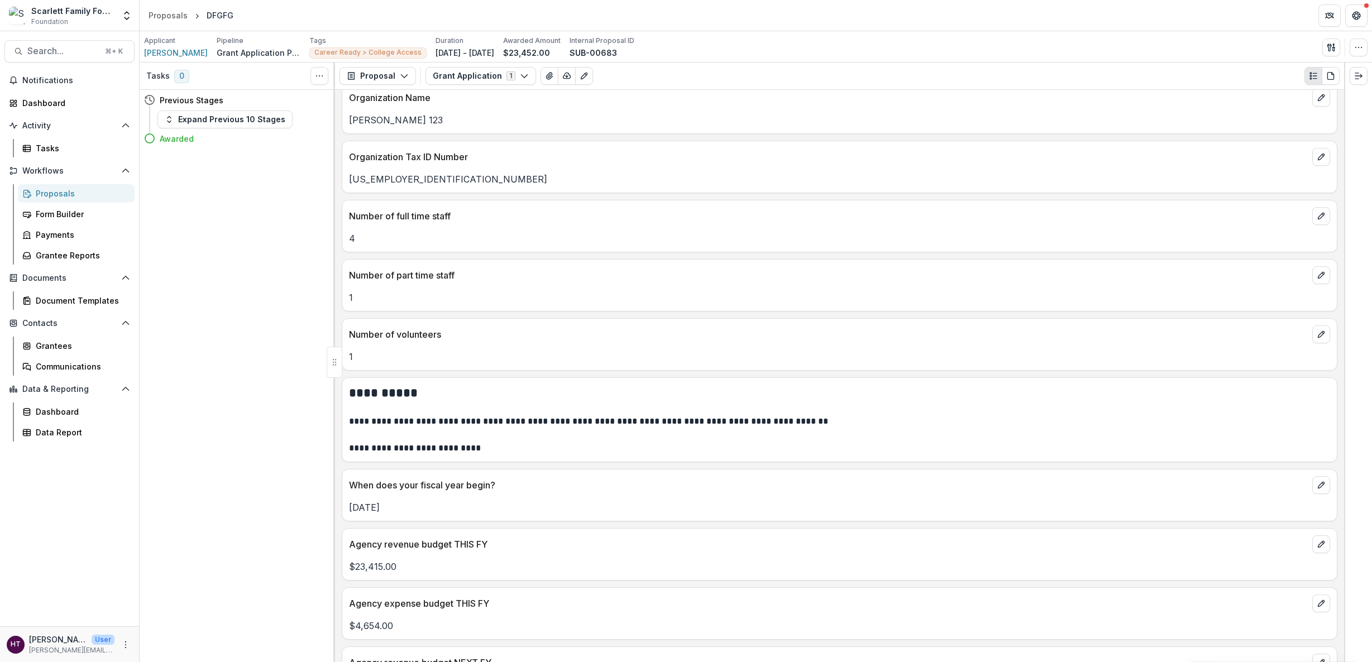
scroll to position [466, 0]
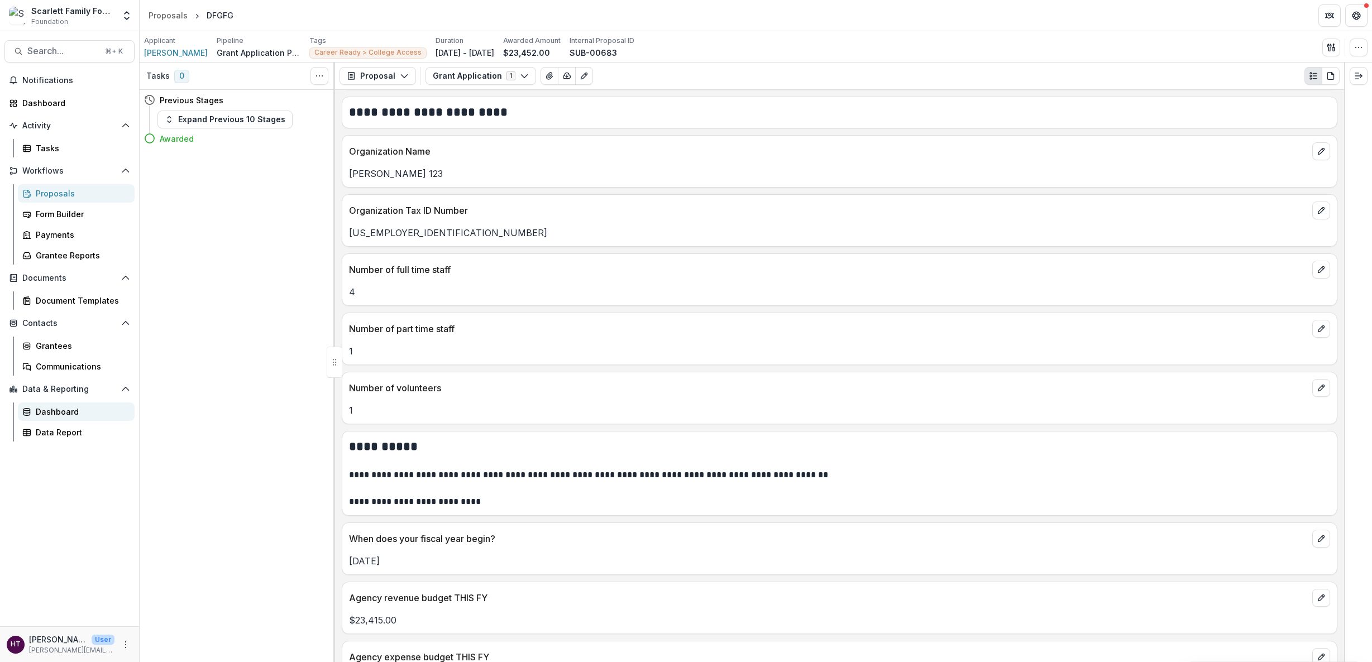
click at [48, 409] on div "Dashboard" at bounding box center [81, 412] width 90 height 12
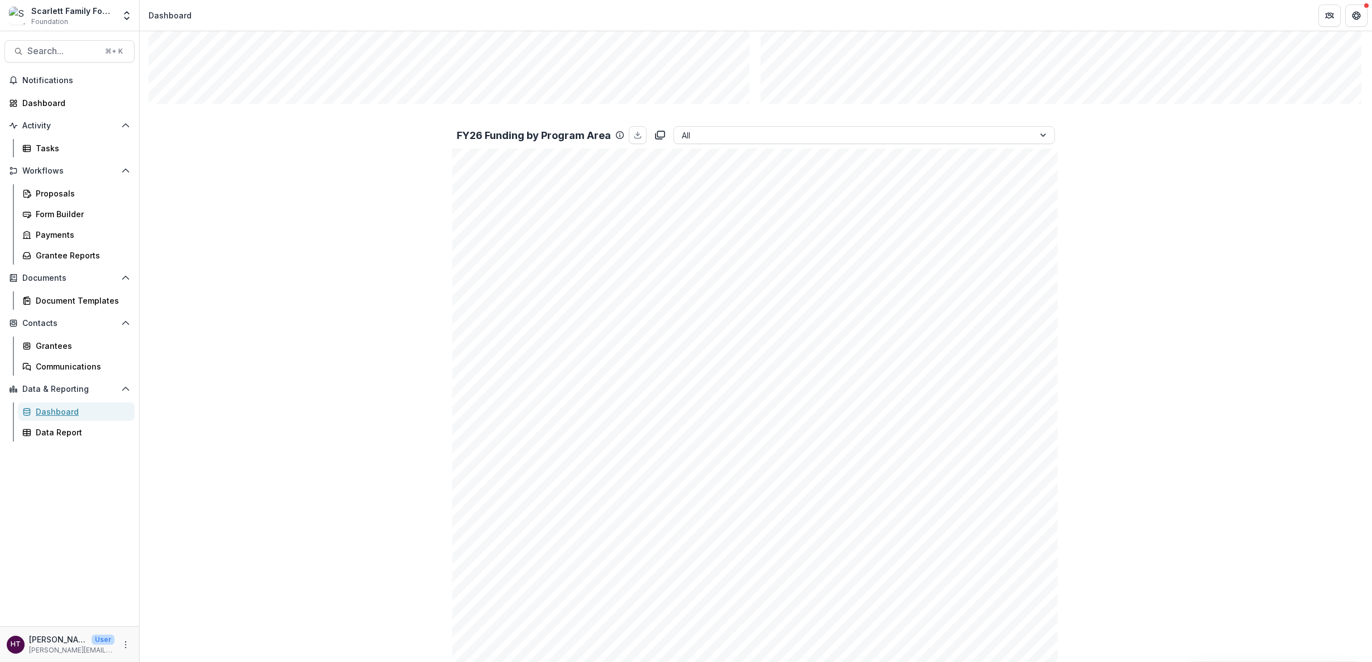
scroll to position [902, 0]
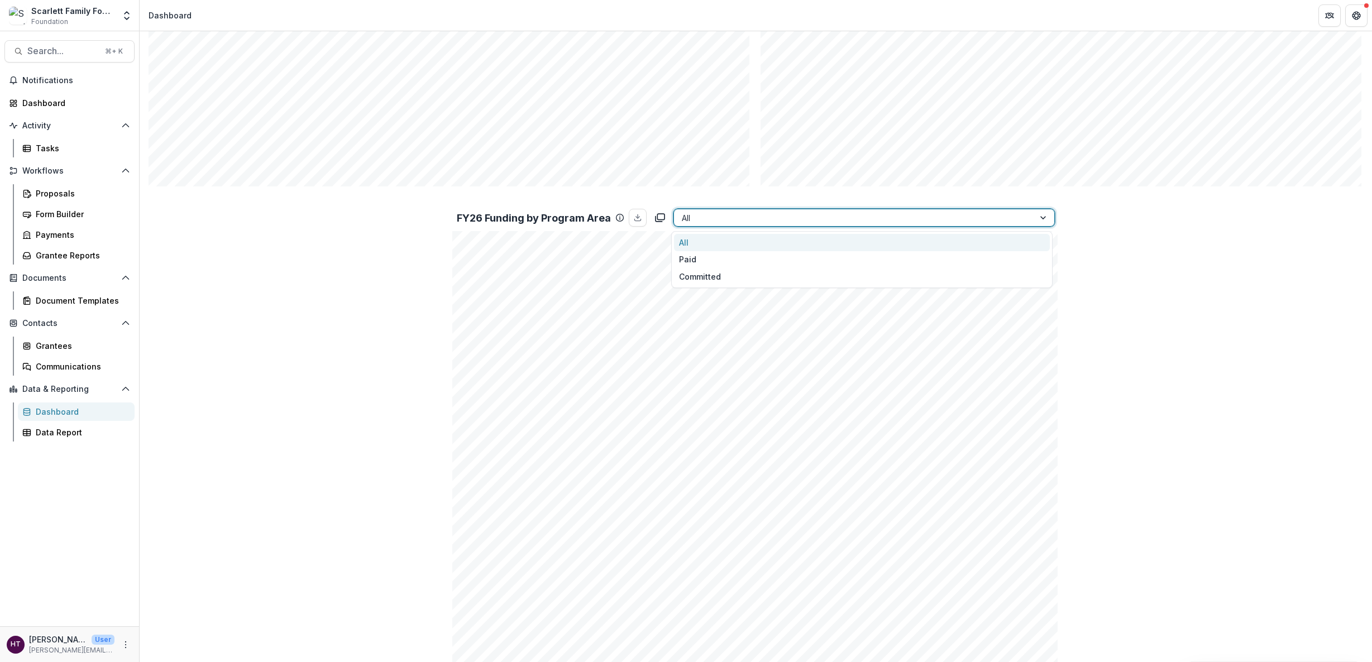
click at [692, 219] on div at bounding box center [854, 218] width 345 height 14
click at [687, 243] on div "All" at bounding box center [862, 242] width 376 height 17
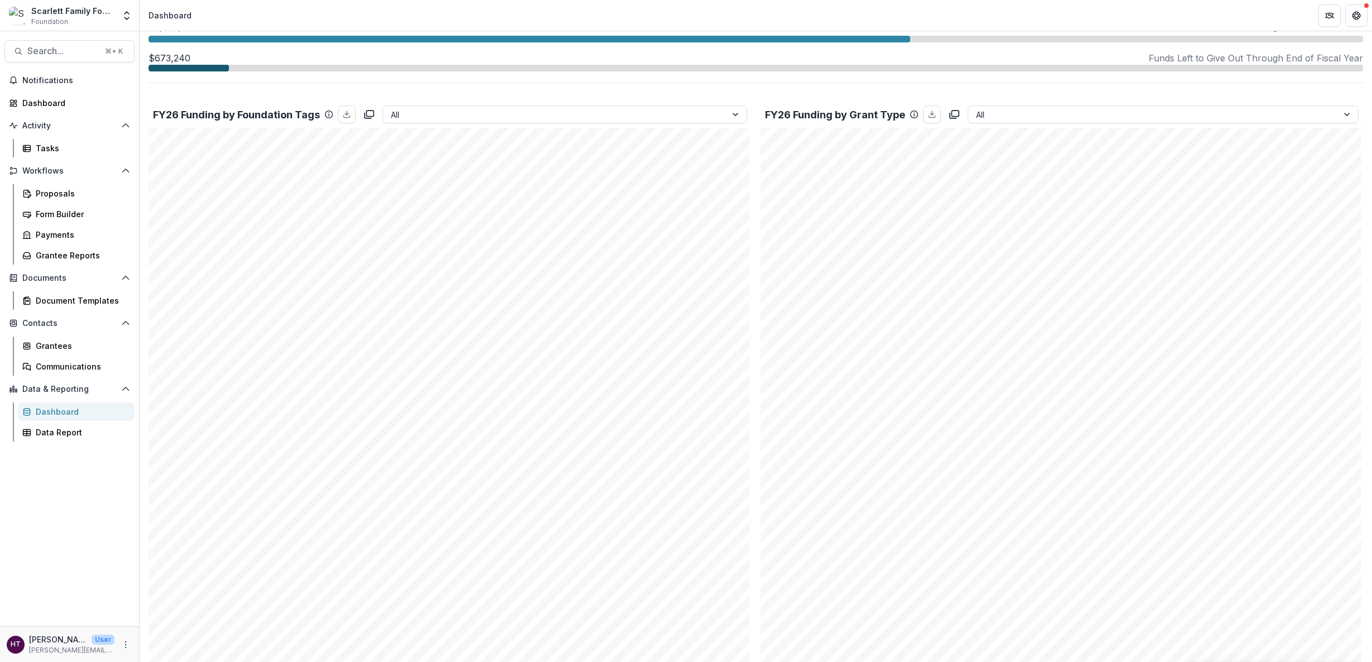
scroll to position [349, 0]
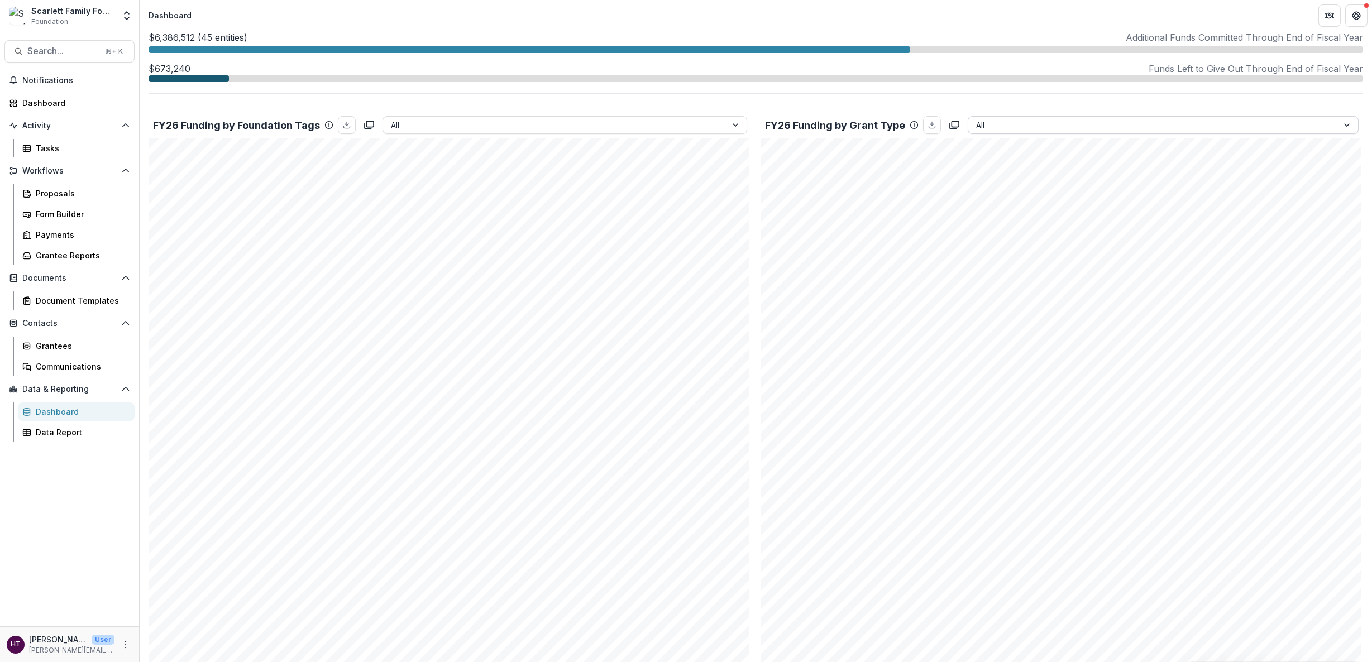
click at [986, 121] on div at bounding box center [1153, 125] width 355 height 14
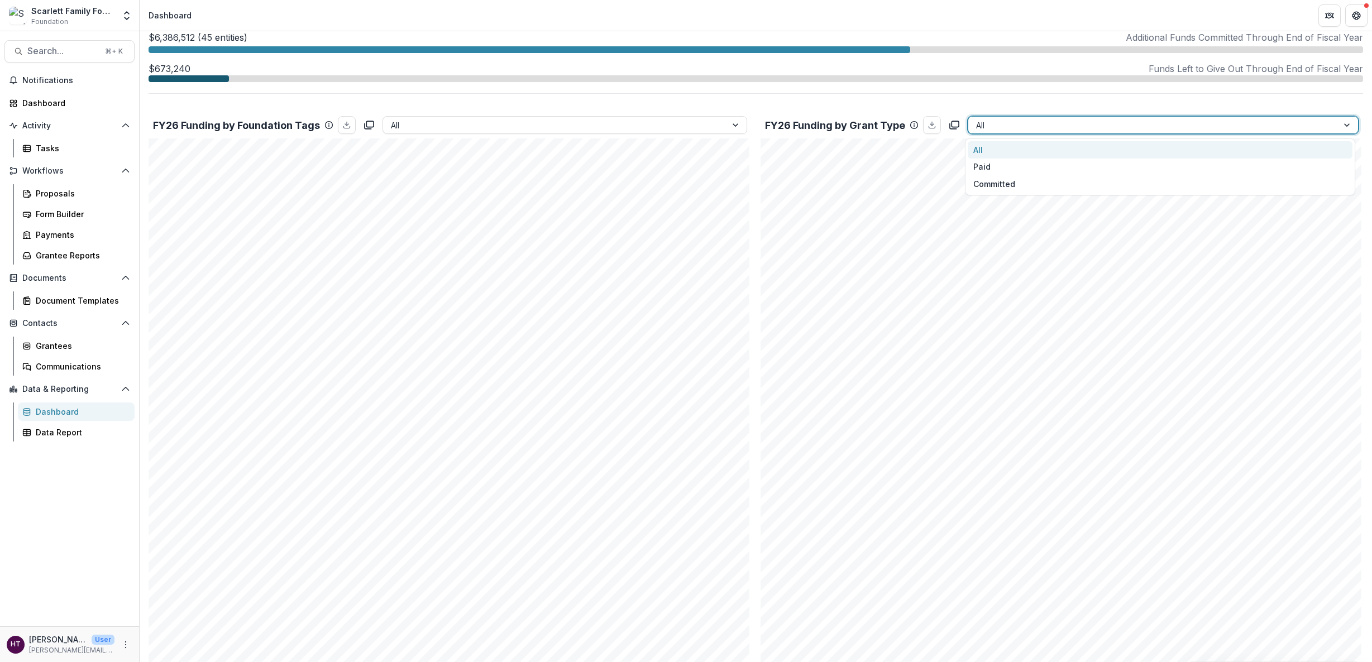
click at [978, 151] on div "All" at bounding box center [1160, 149] width 385 height 17
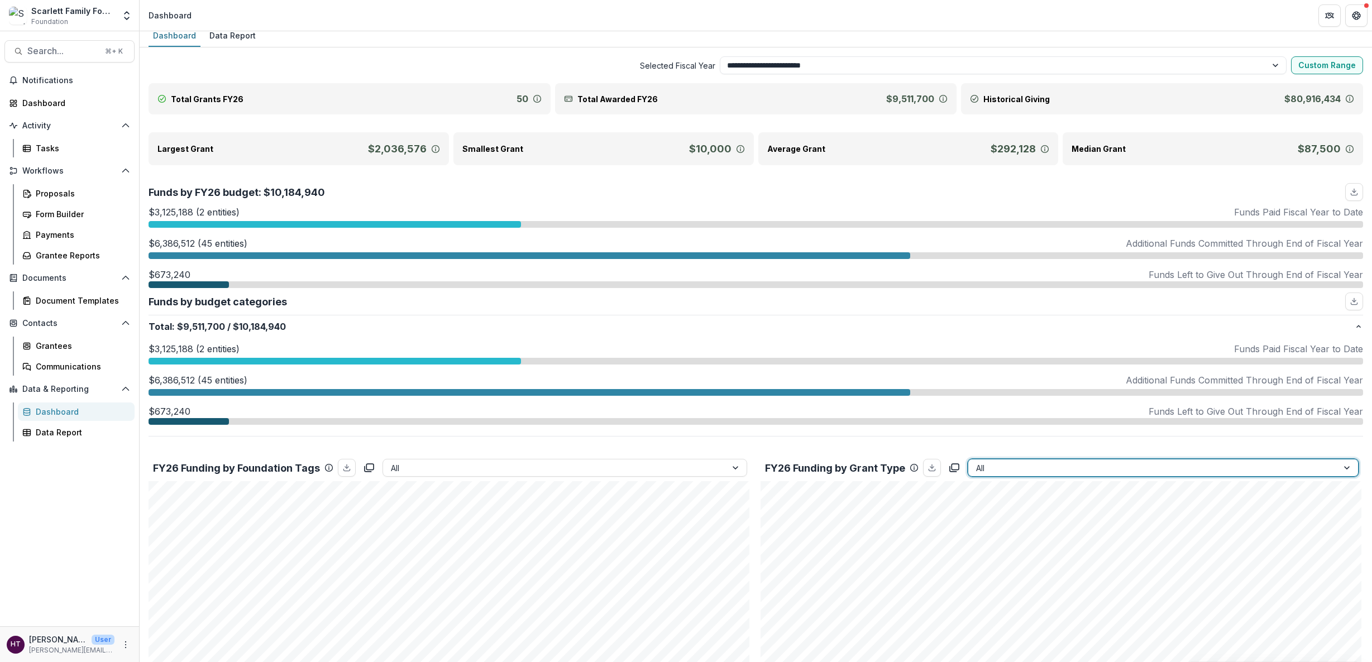
scroll to position [0, 0]
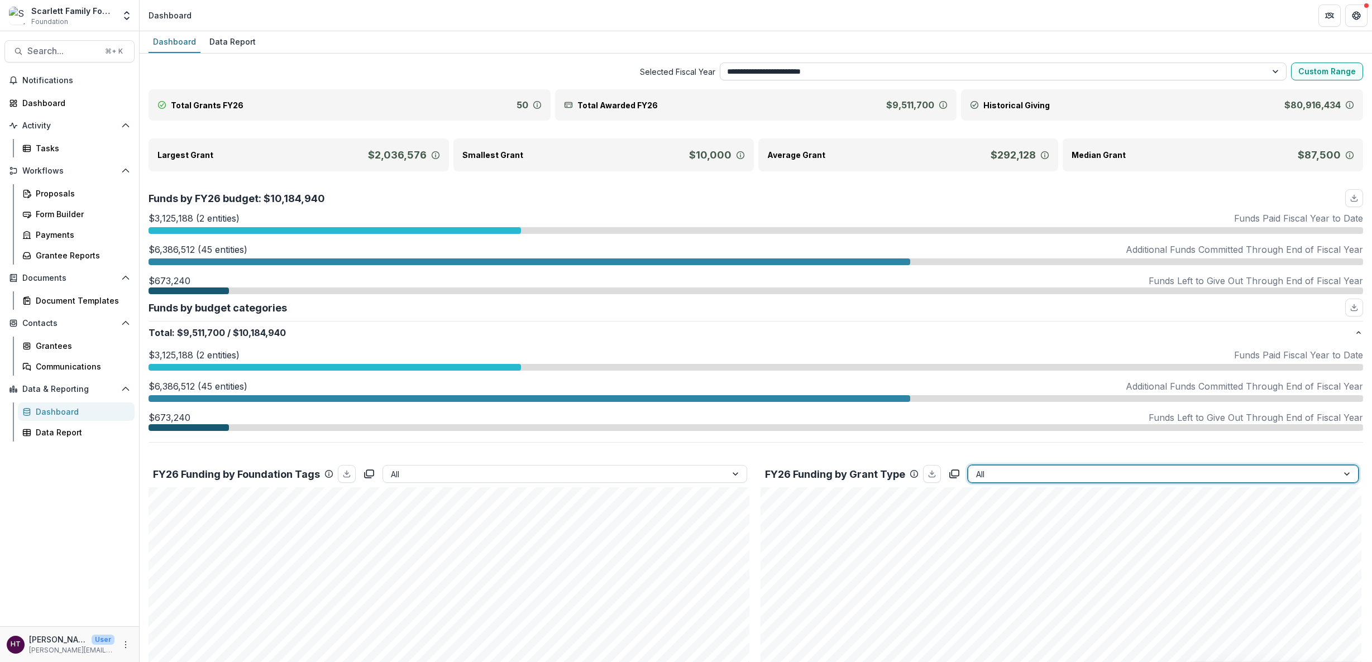
click at [814, 77] on select "**********" at bounding box center [1003, 72] width 567 height 18
select select "**********"
click at [720, 63] on select "**********" at bounding box center [1003, 72] width 567 height 18
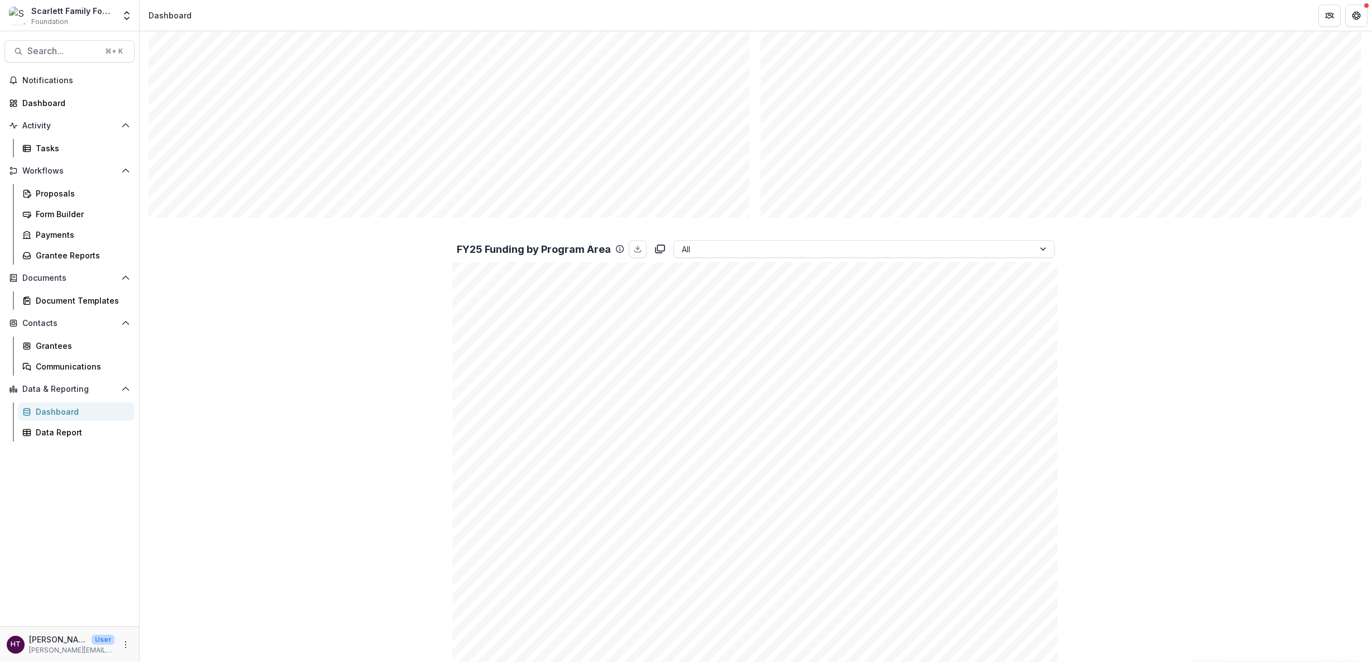
scroll to position [752, 0]
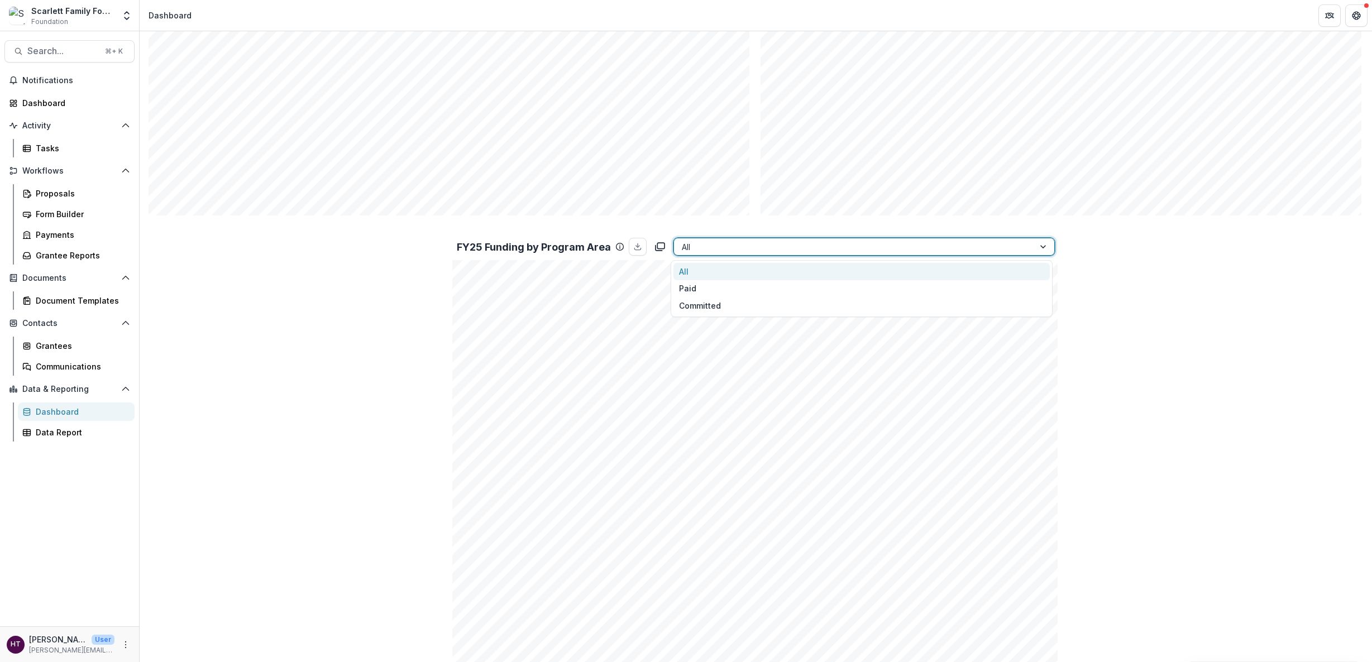
click at [738, 248] on div at bounding box center [854, 247] width 345 height 14
click at [725, 273] on div "All" at bounding box center [861, 271] width 376 height 17
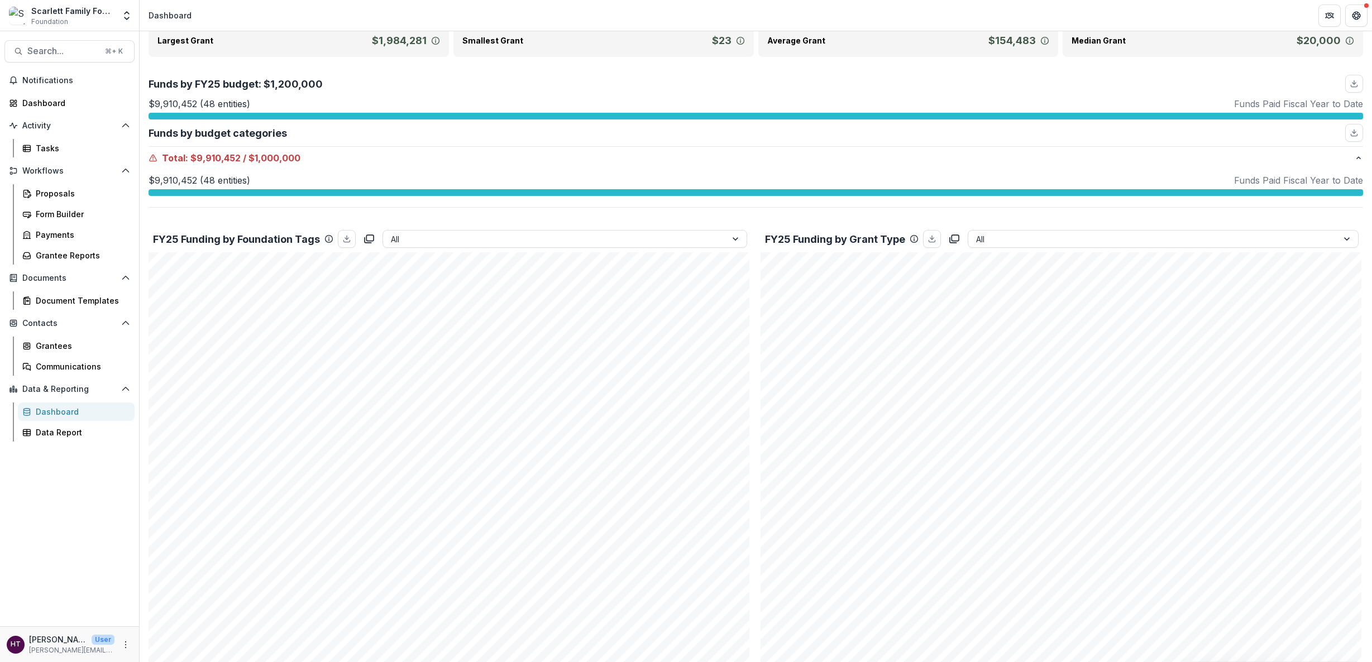
scroll to position [0, 0]
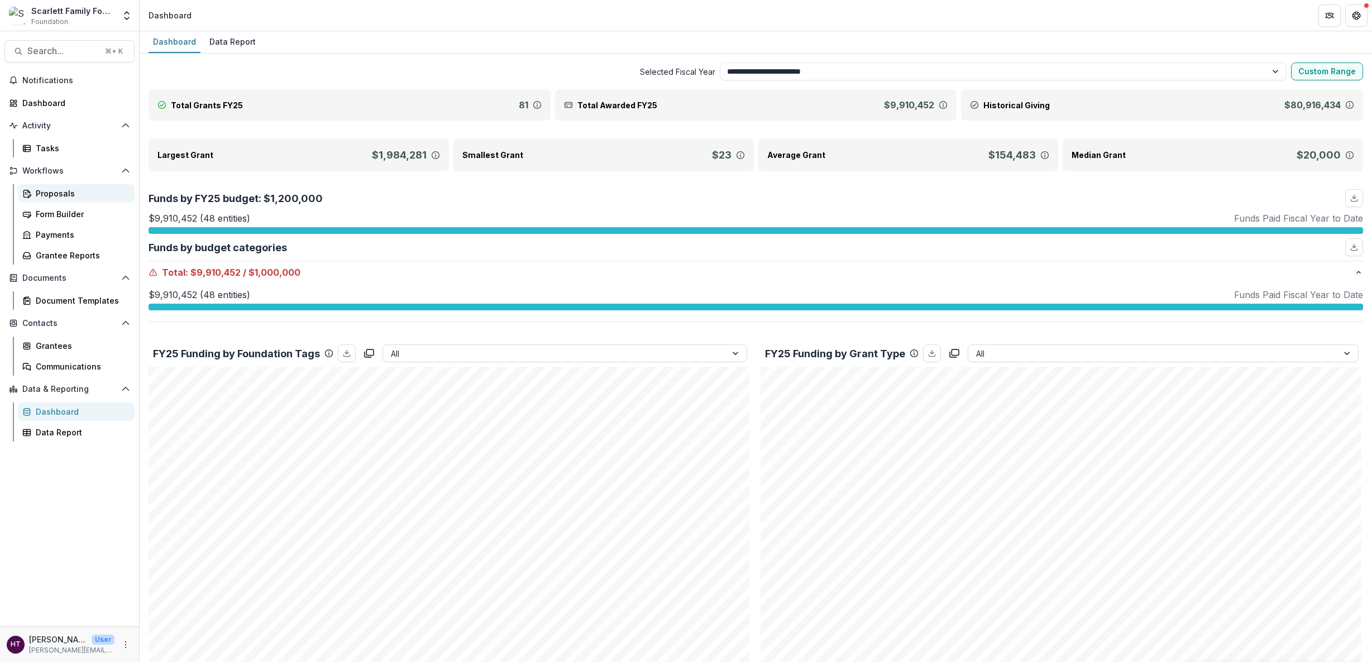
click at [46, 191] on div "Proposals" at bounding box center [81, 194] width 90 height 12
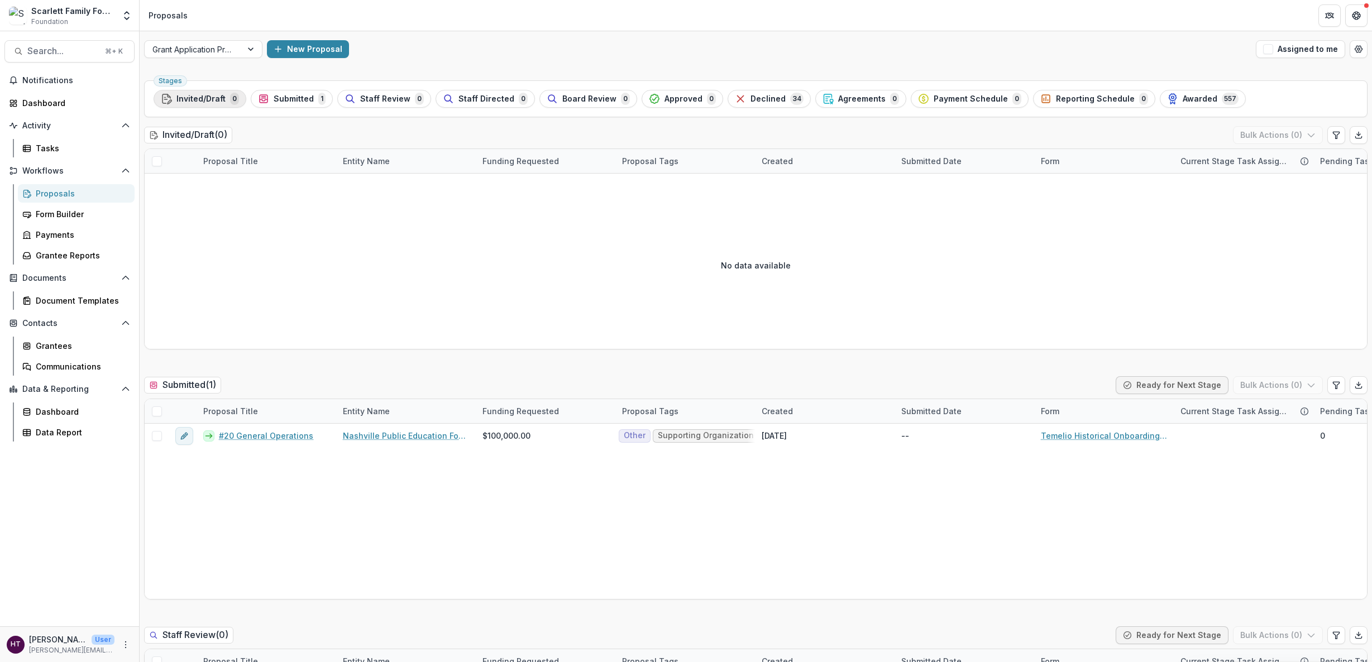
click at [210, 100] on span "Invited/Draft" at bounding box center [200, 98] width 49 height 9
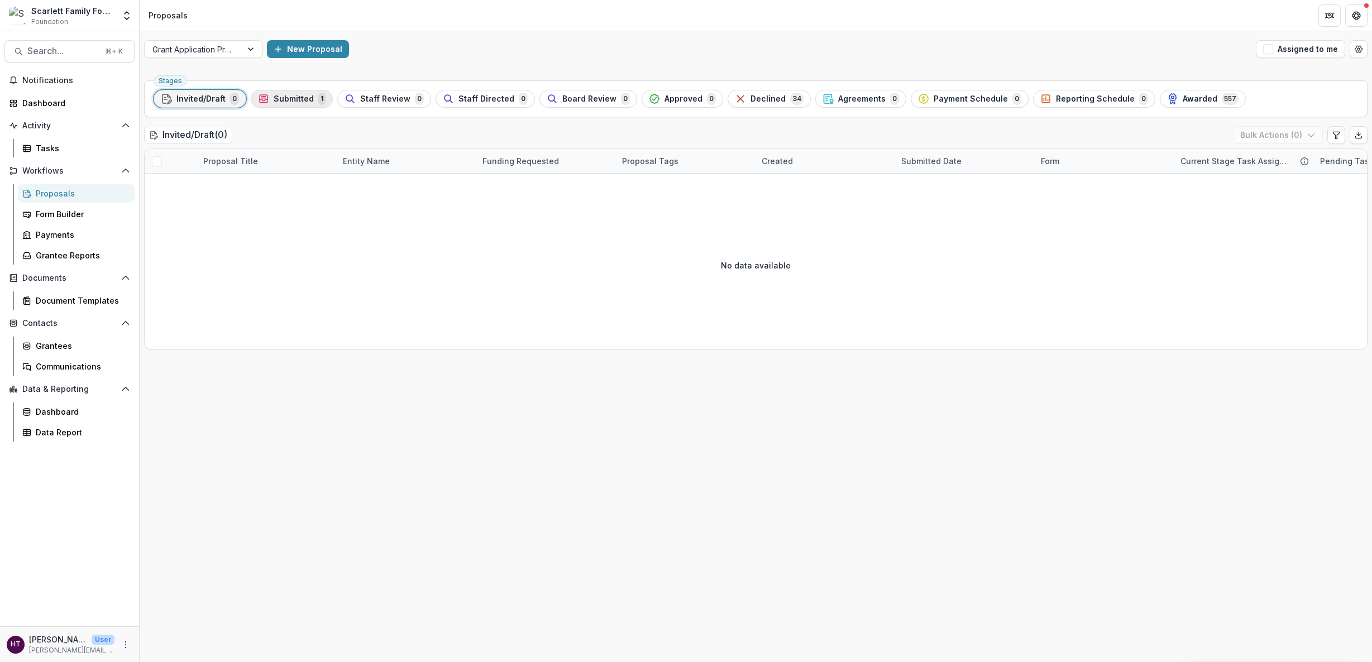
click at [300, 96] on span "Submitted" at bounding box center [294, 98] width 40 height 9
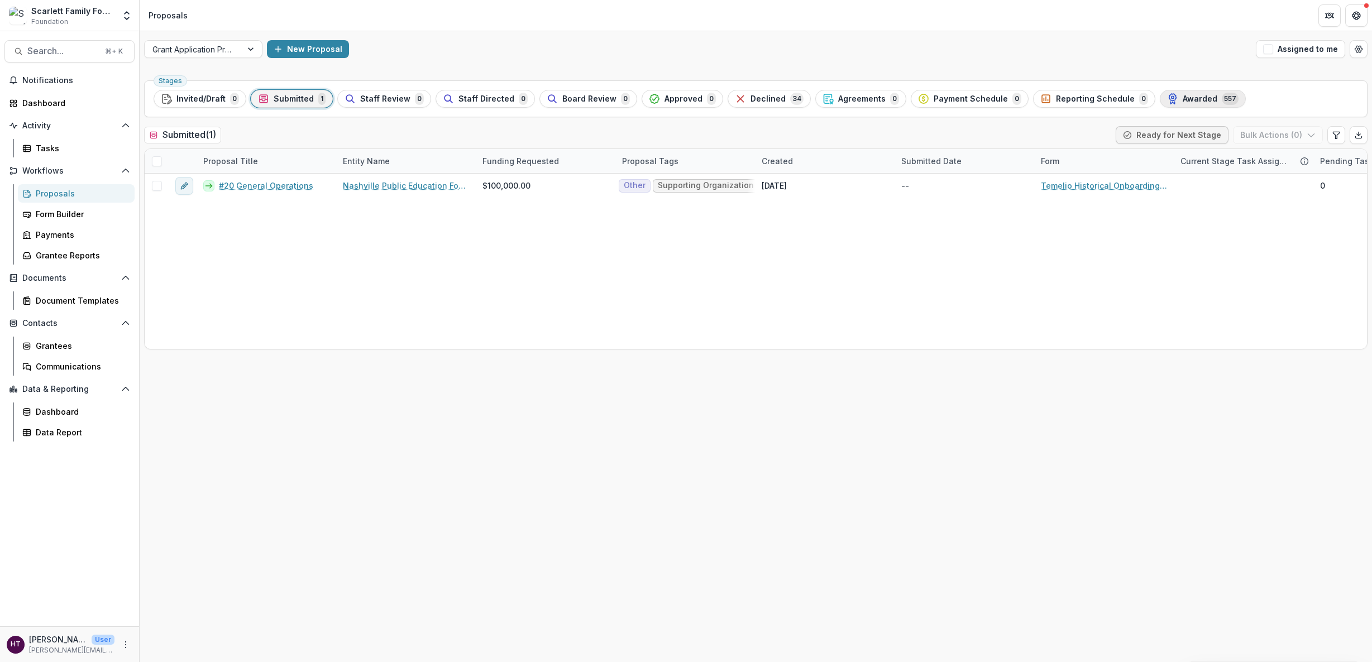
click at [1186, 103] on div "Awarded 557" at bounding box center [1202, 99] width 71 height 12
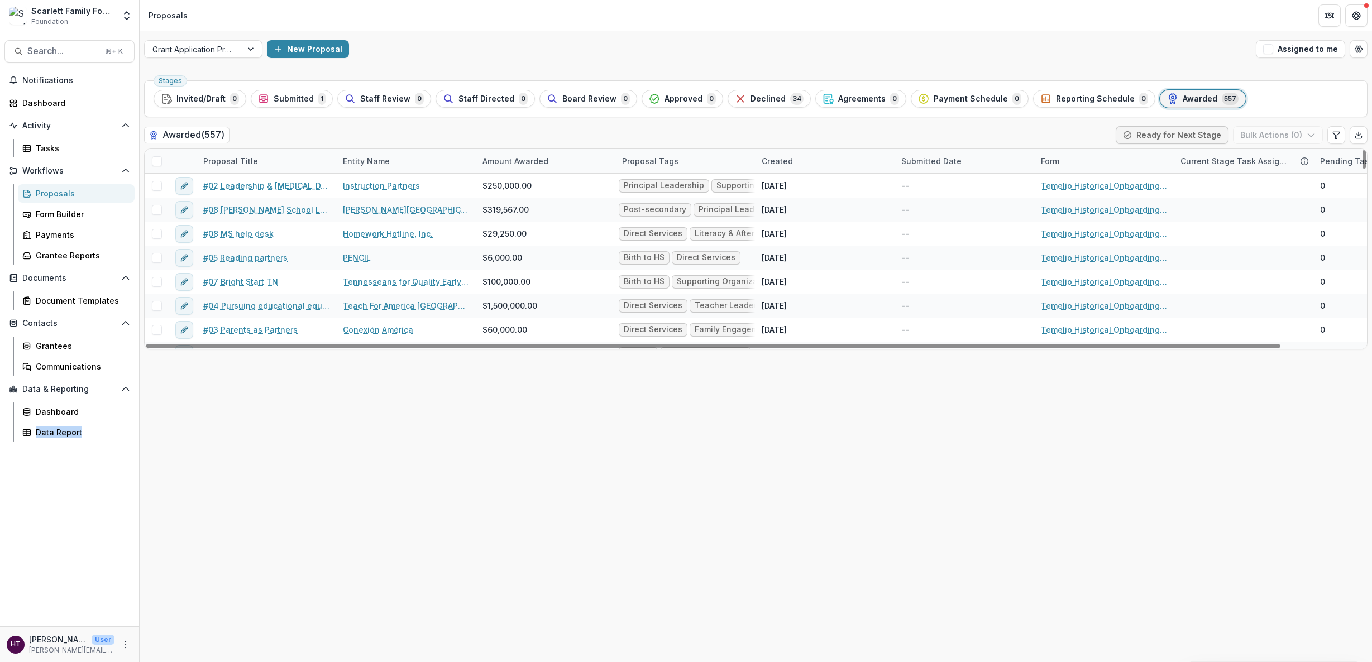
click at [155, 164] on span at bounding box center [157, 161] width 10 height 10
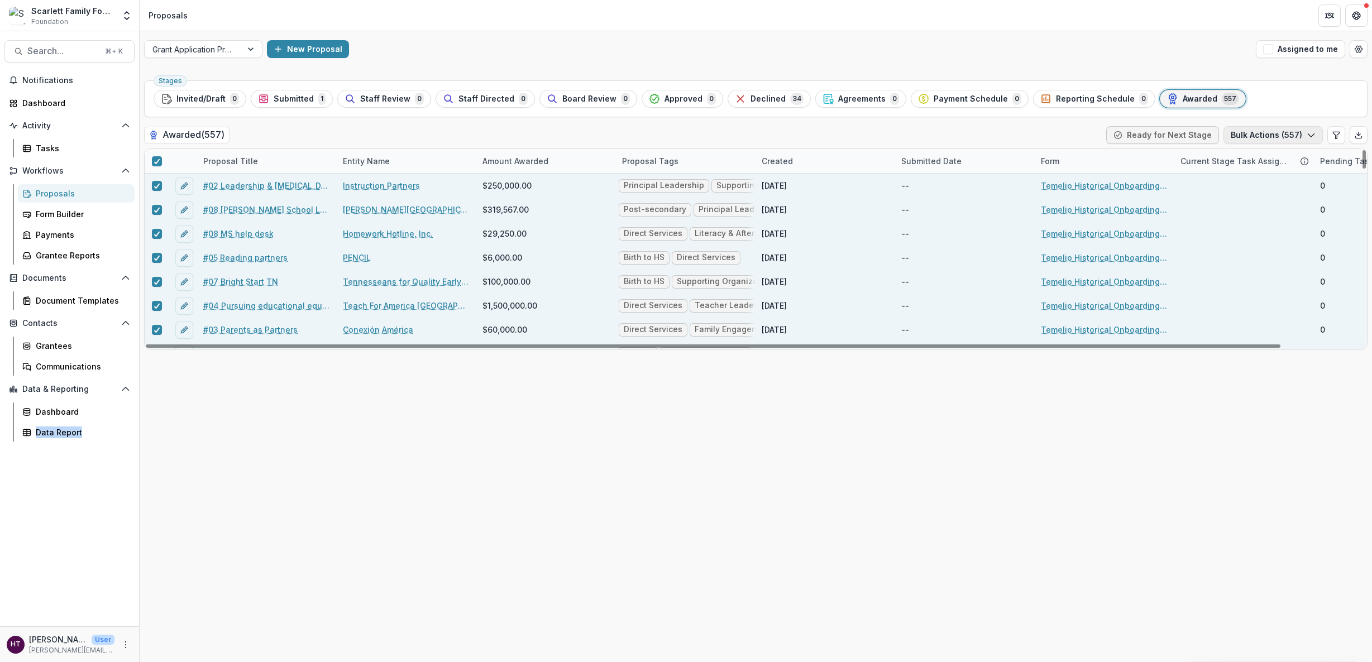
click at [1255, 137] on button "Bulk Actions ( 557 )" at bounding box center [1273, 135] width 99 height 18
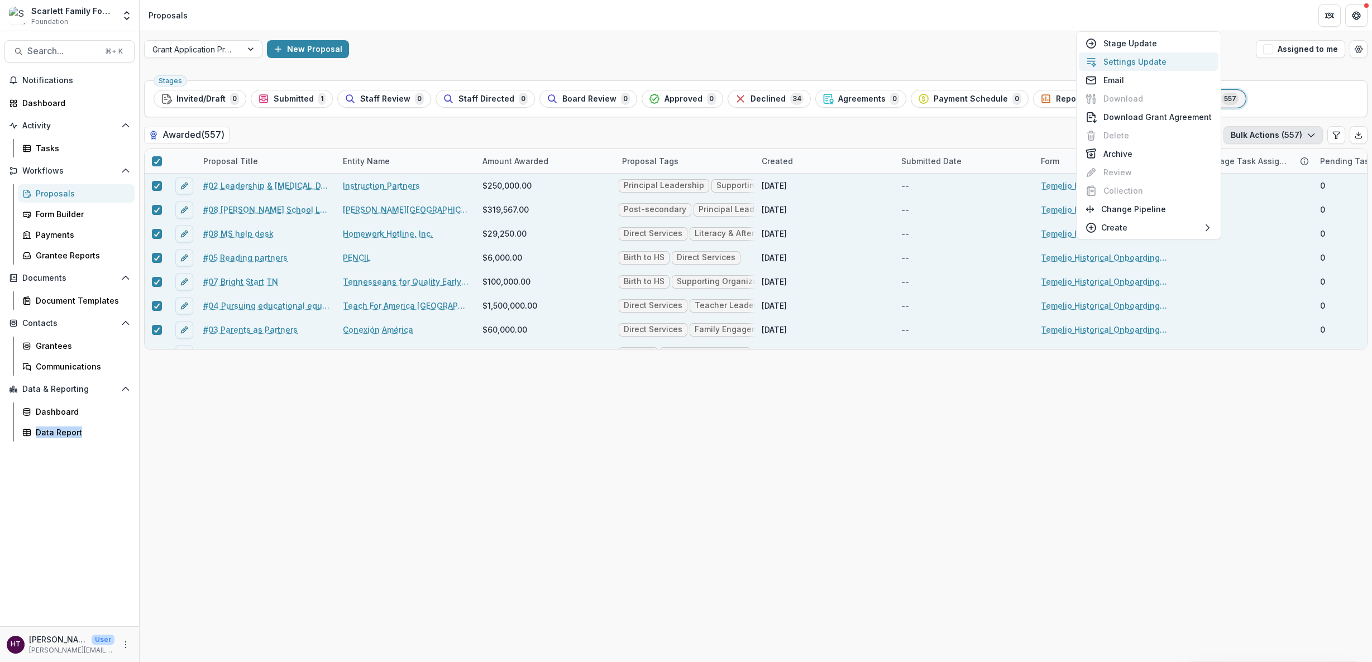
click at [1151, 60] on button "Settings Update" at bounding box center [1149, 61] width 140 height 18
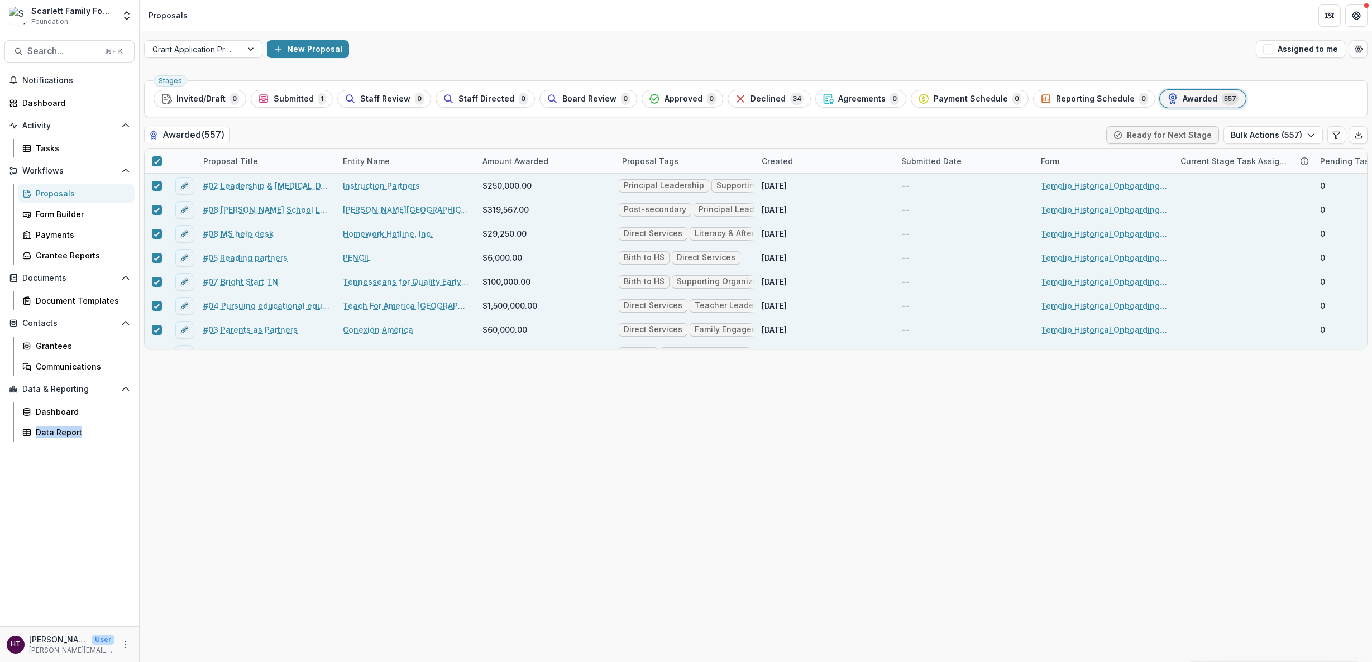
type input "**"
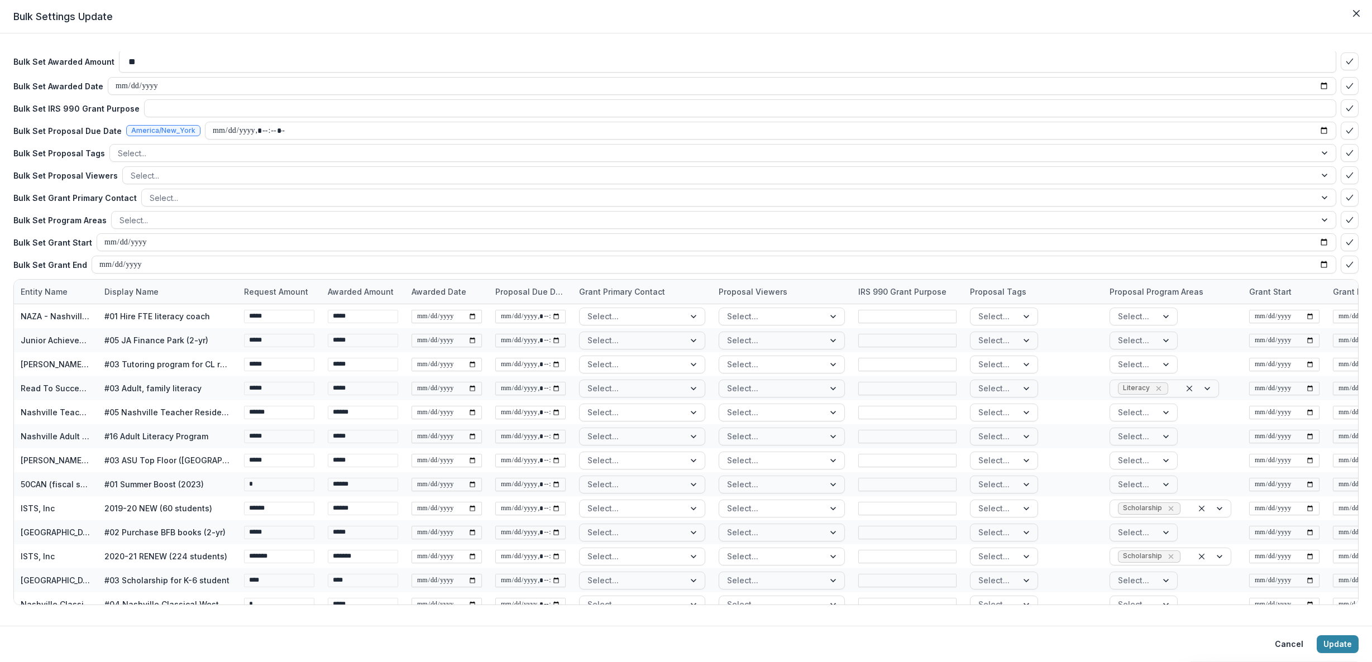
scroll to position [52, 0]
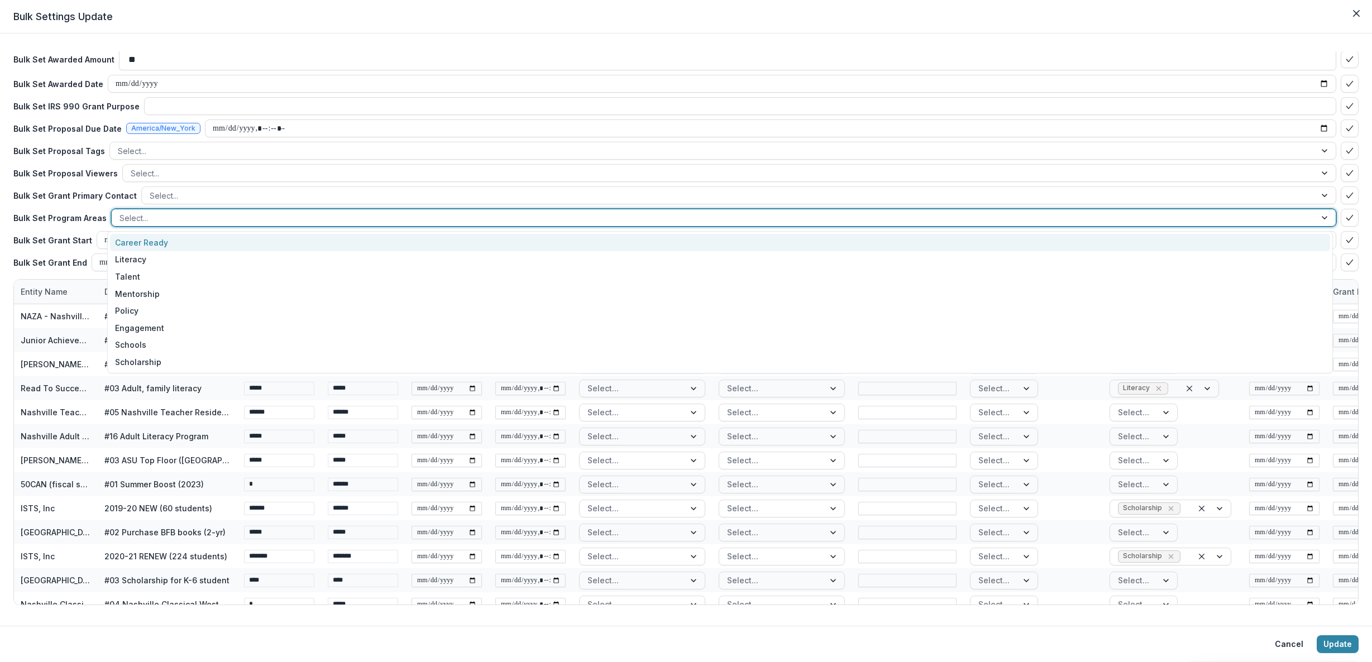
click at [126, 217] on div at bounding box center [714, 218] width 1188 height 14
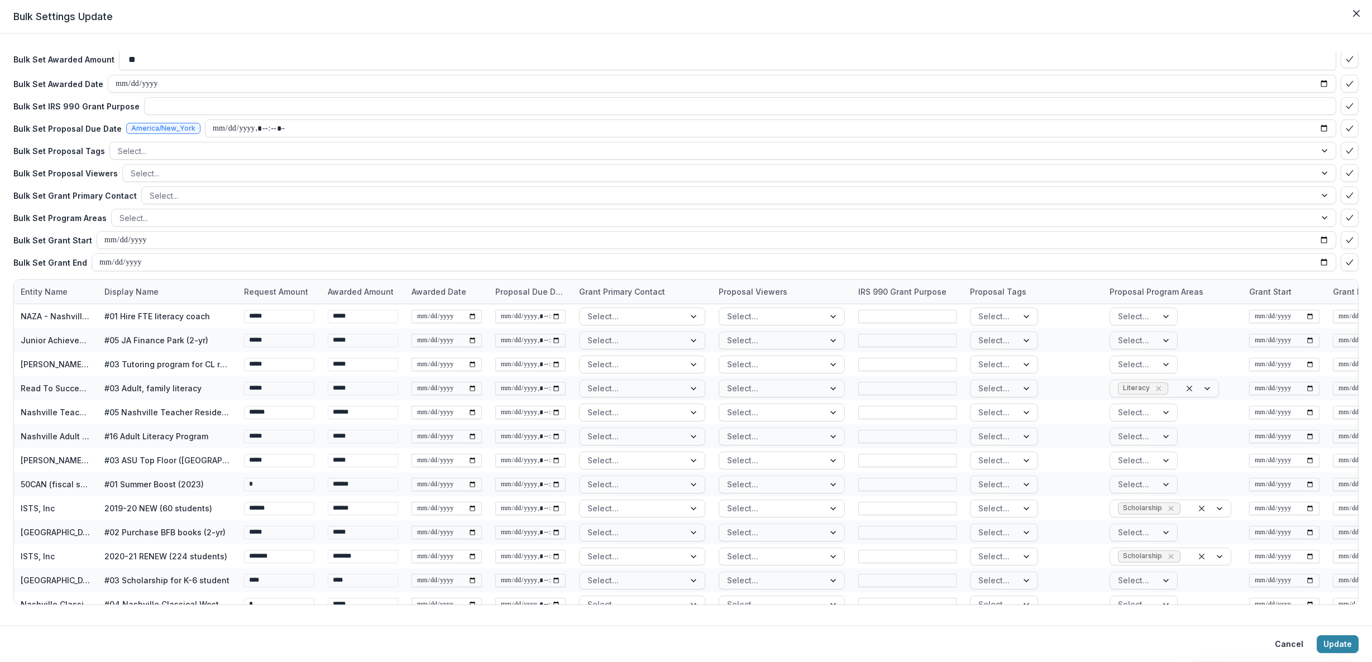
click at [65, 218] on p "Bulk Set Program Areas" at bounding box center [59, 218] width 93 height 12
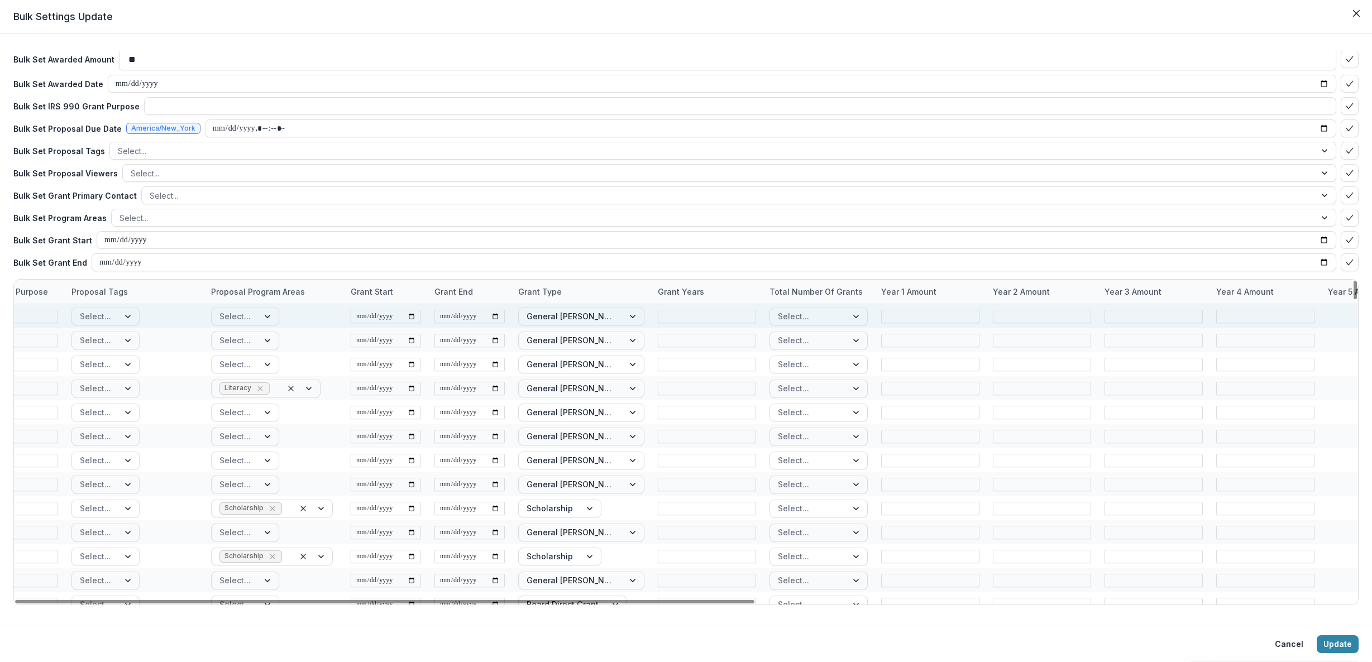
scroll to position [0, 0]
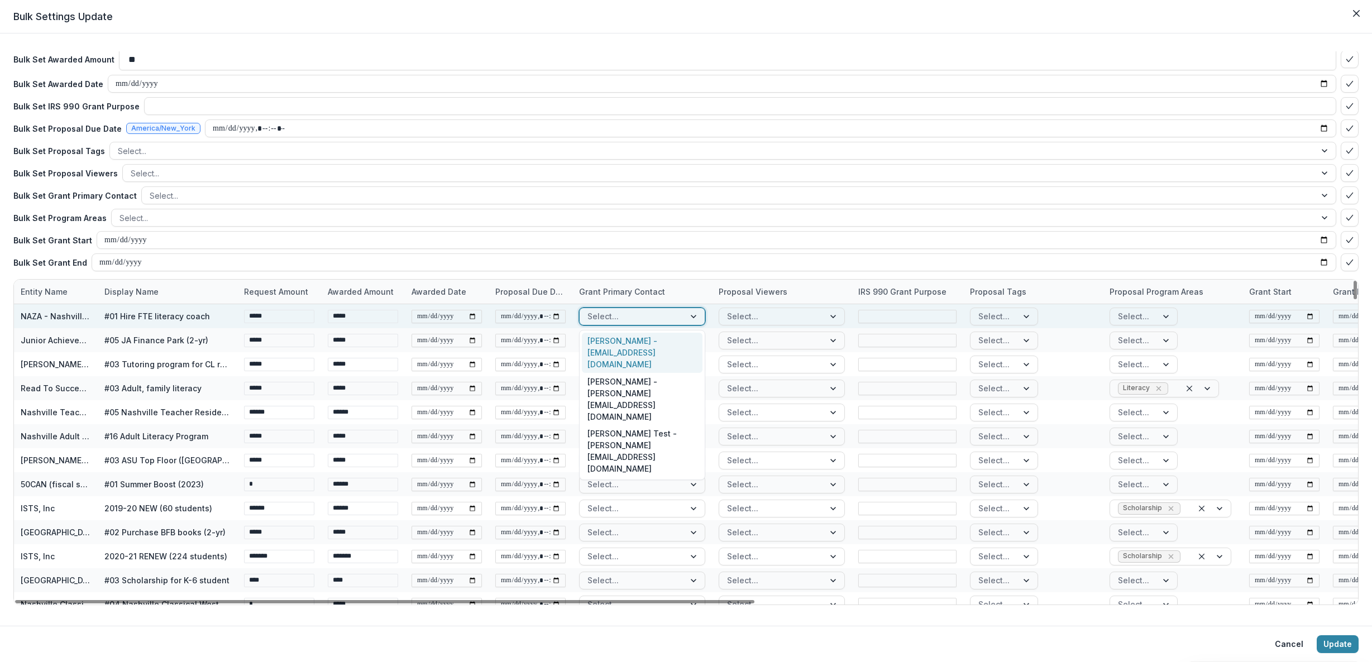
click at [624, 316] on div at bounding box center [631, 316] width 89 height 14
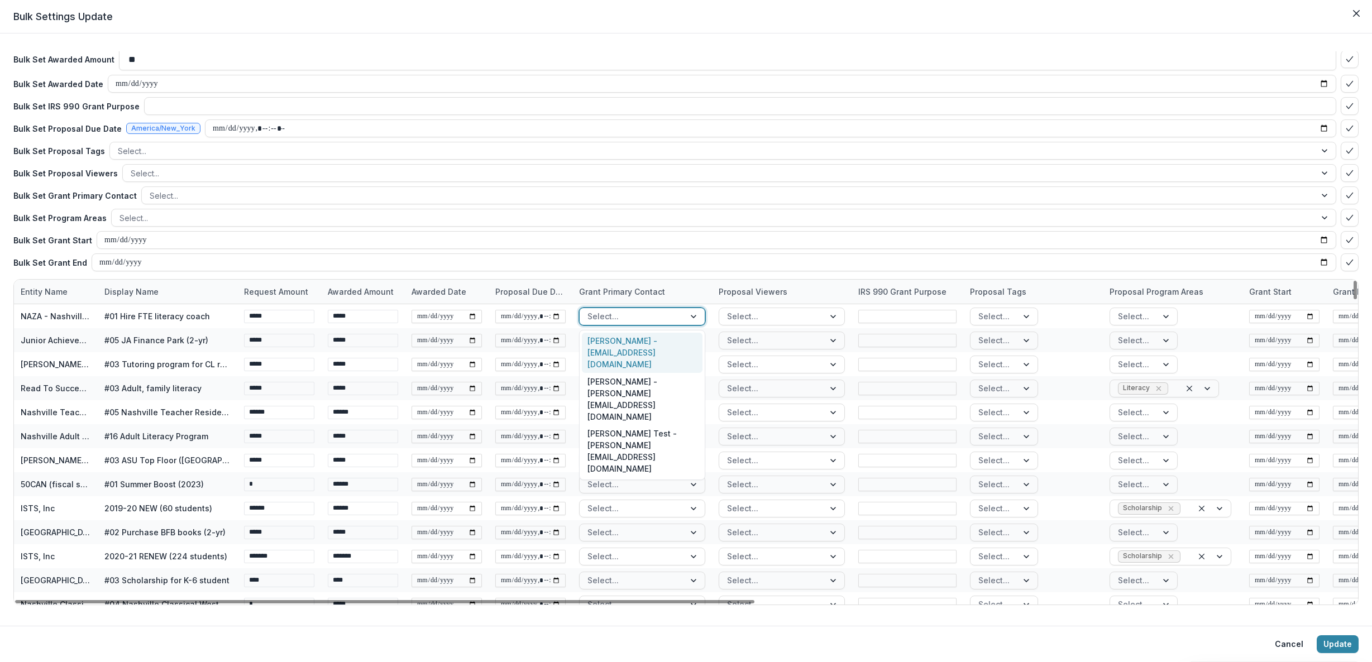
click at [623, 281] on div "Grant Primary Contact" at bounding box center [642, 292] width 140 height 24
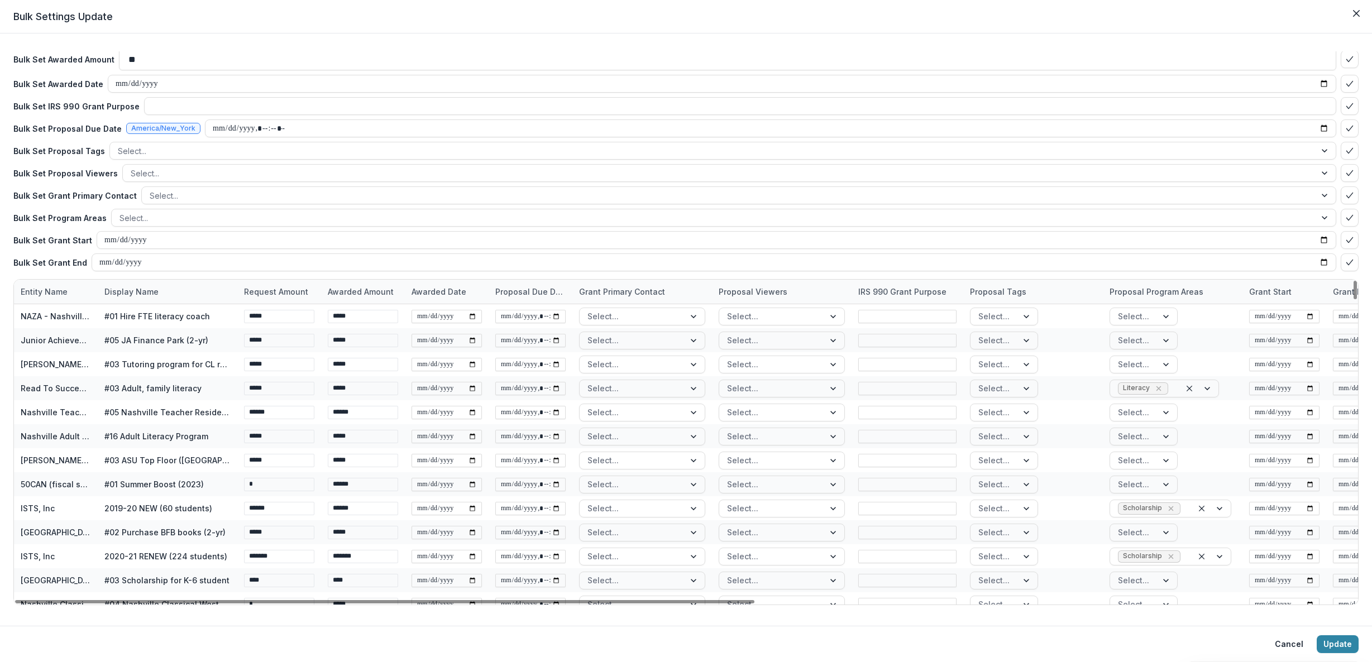
click at [61, 294] on div "Entity Name" at bounding box center [44, 292] width 60 height 12
click at [62, 336] on span "Sort Ascending" at bounding box center [65, 340] width 59 height 9
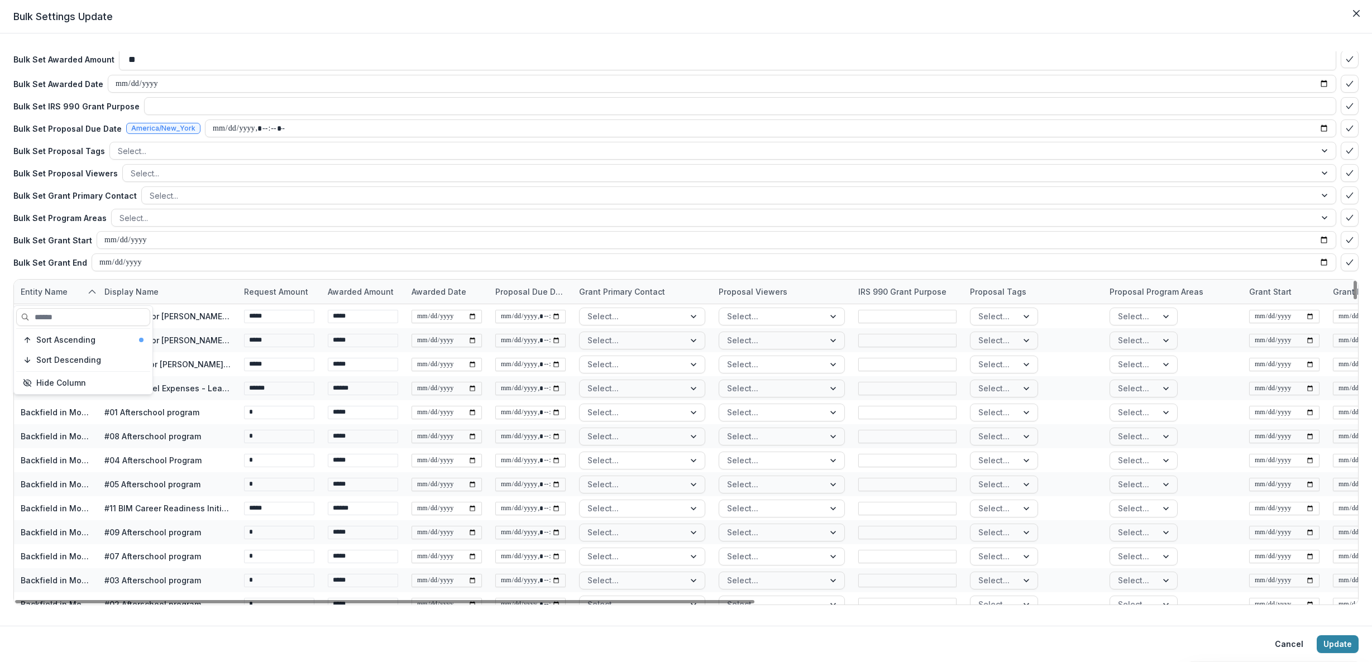
click at [232, 278] on div "Need Help? See how bulk update works Bulk Set Request Amount ** Bulk Set Awarde…" at bounding box center [685, 163] width 1345 height 232
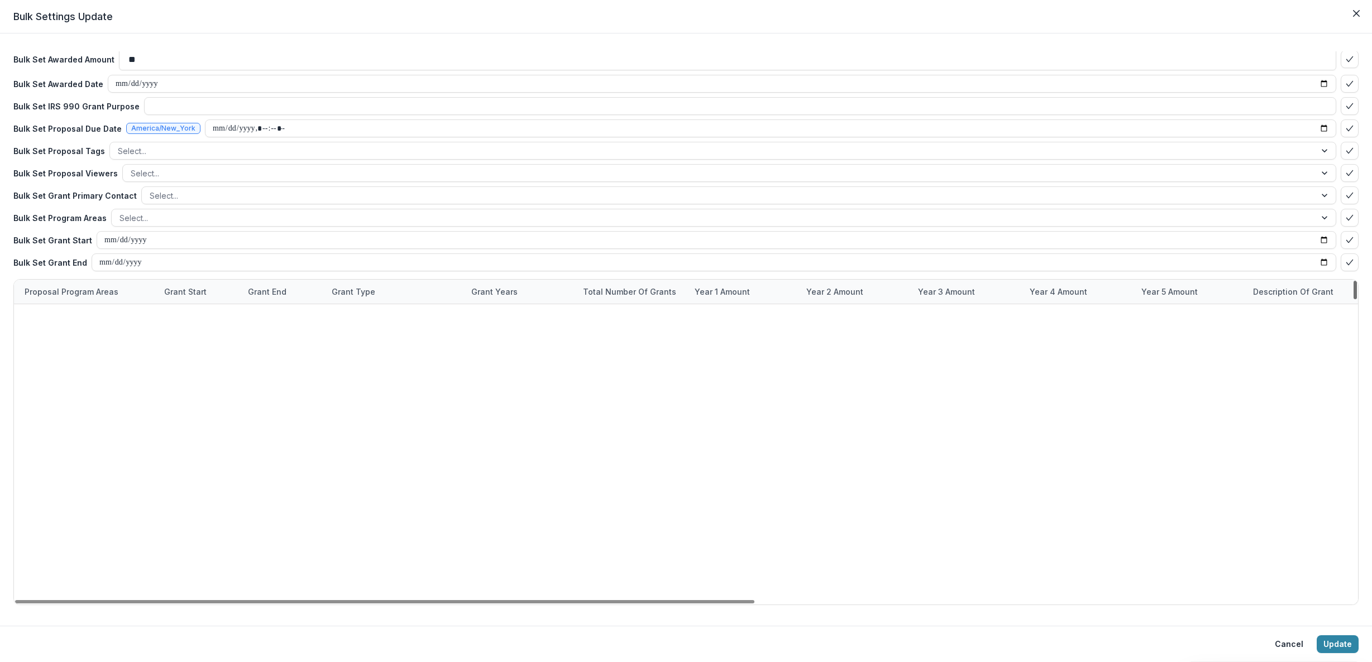
scroll to position [13075, 1085]
drag, startPoint x: 1356, startPoint y: 527, endPoint x: 1364, endPoint y: 269, distance: 258.7
click at [1357, 281] on div at bounding box center [1355, 290] width 3 height 18
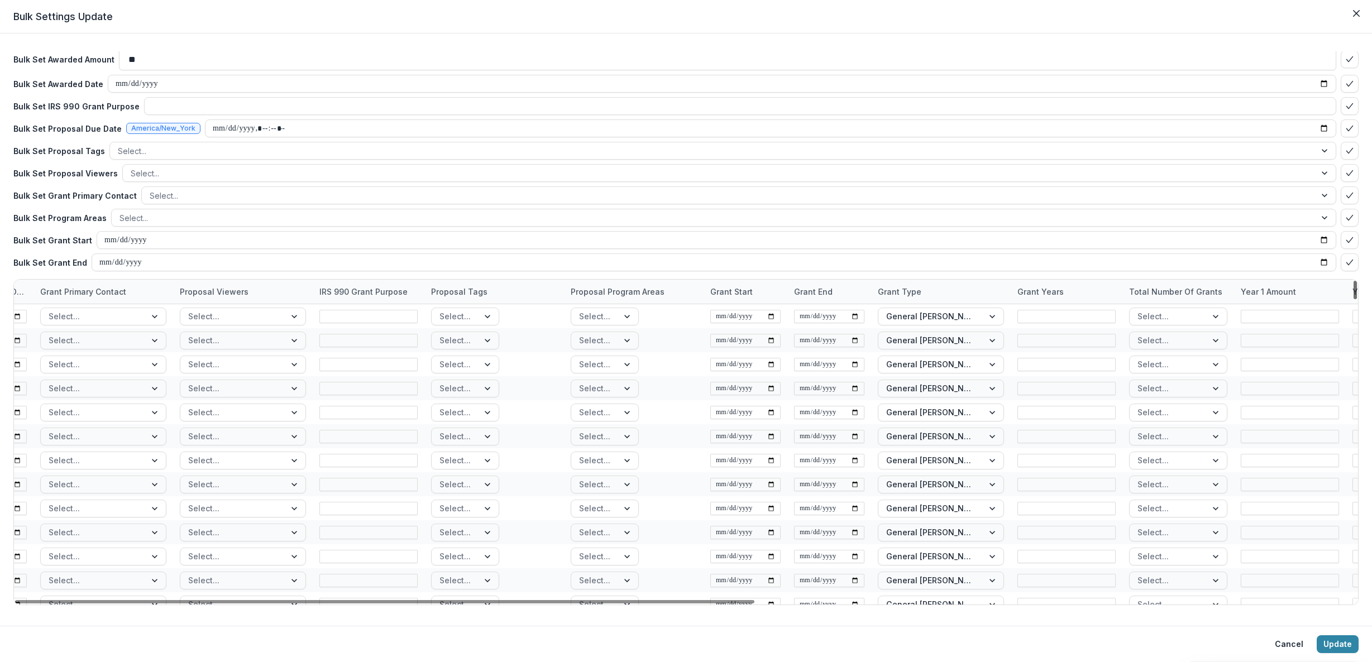
scroll to position [0, 541]
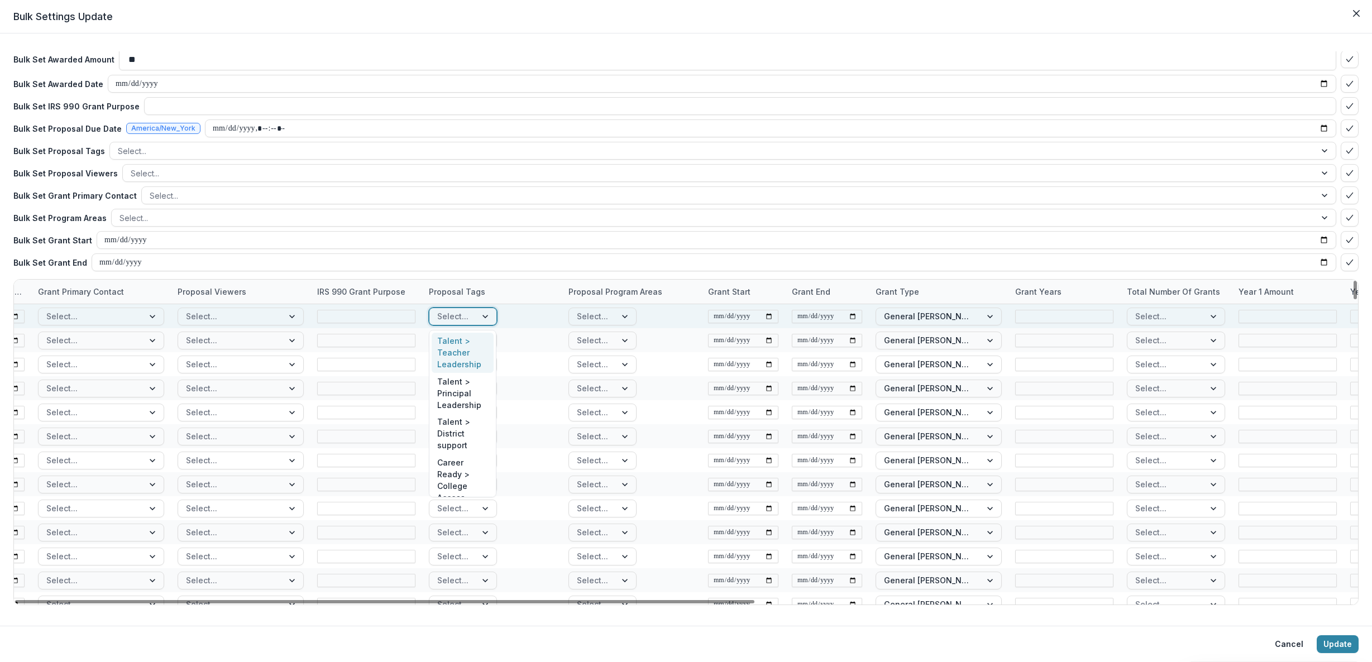
click at [486, 318] on div at bounding box center [486, 316] width 20 height 17
click at [524, 319] on div "Select..." at bounding box center [492, 316] width 140 height 24
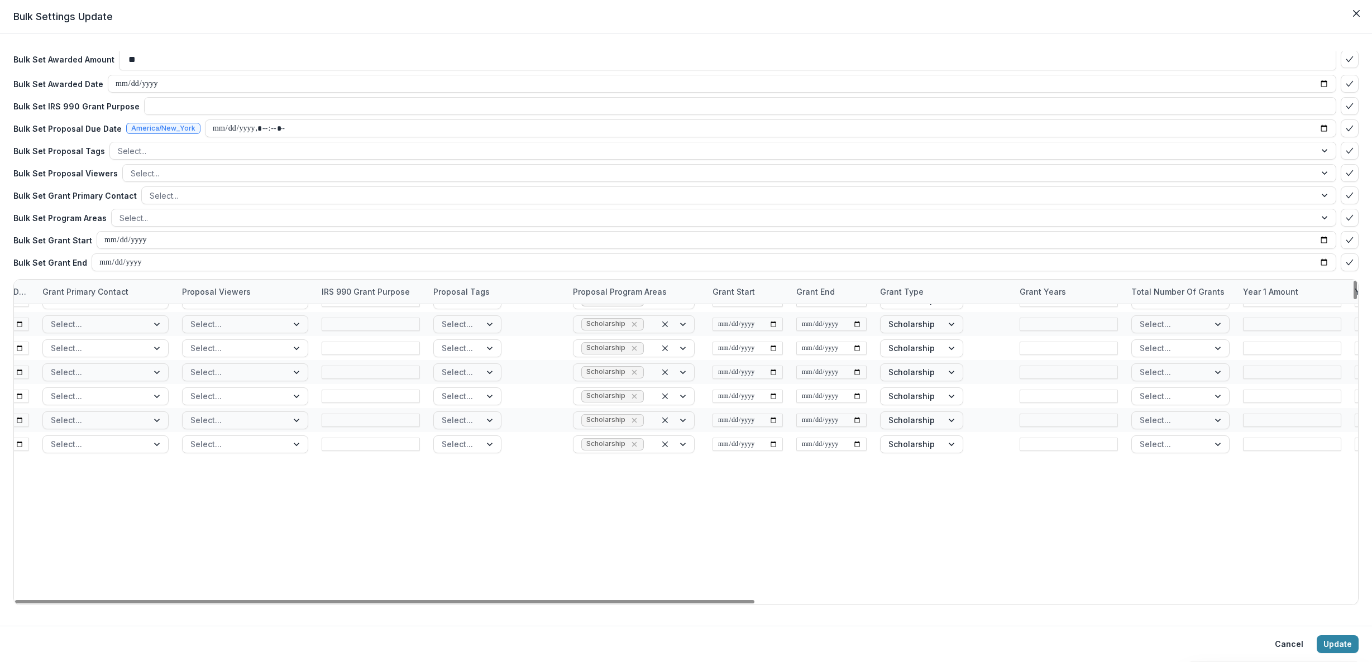
scroll to position [3969, 537]
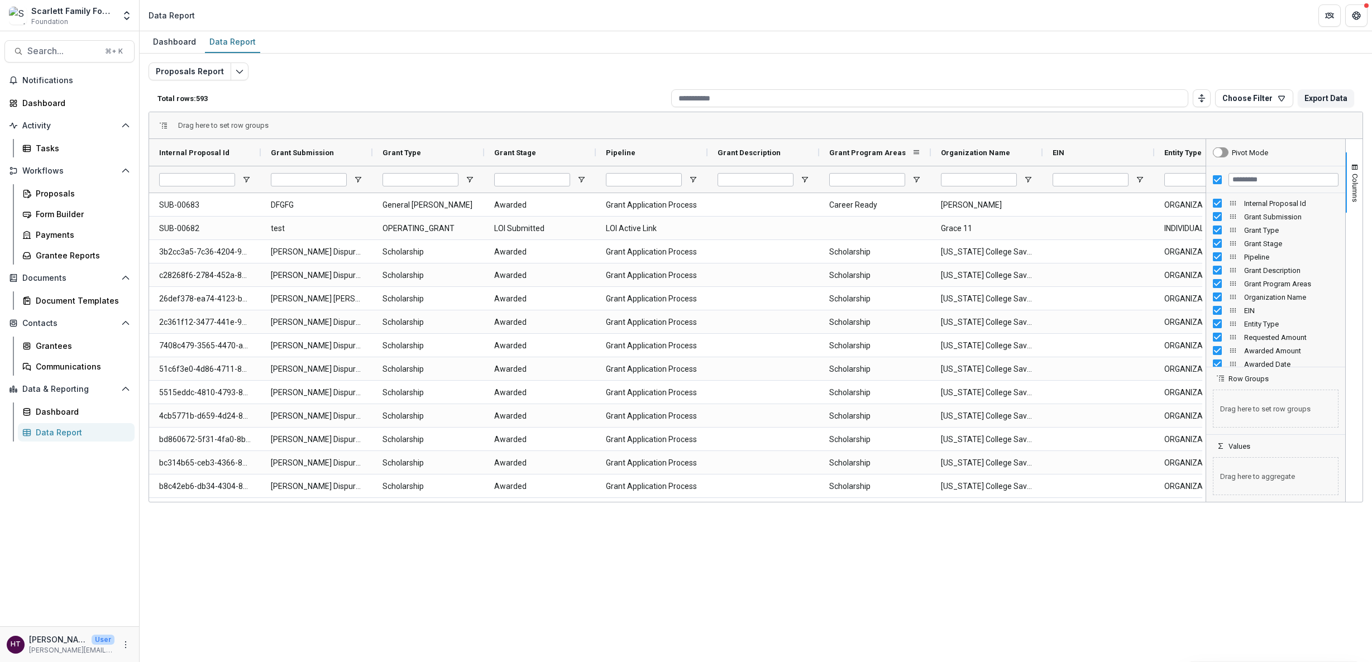
click at [858, 150] on span "Grant Program Areas" at bounding box center [867, 153] width 77 height 8
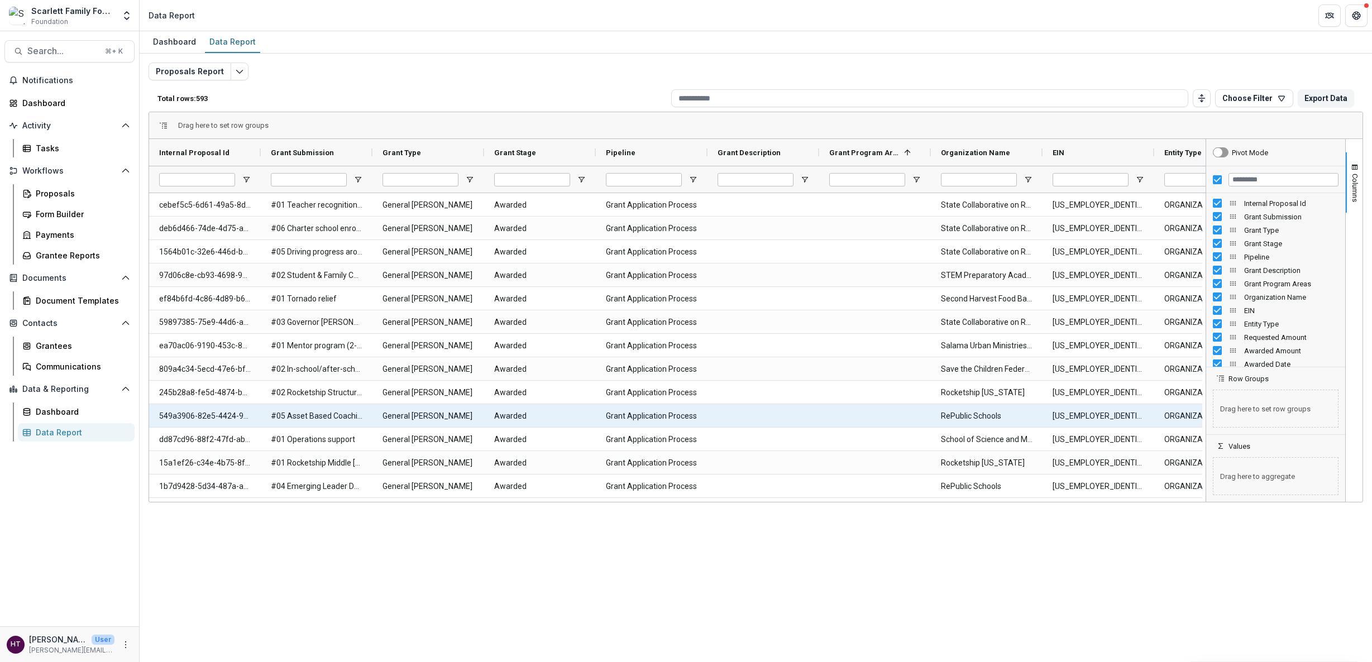
scroll to position [3347, 0]
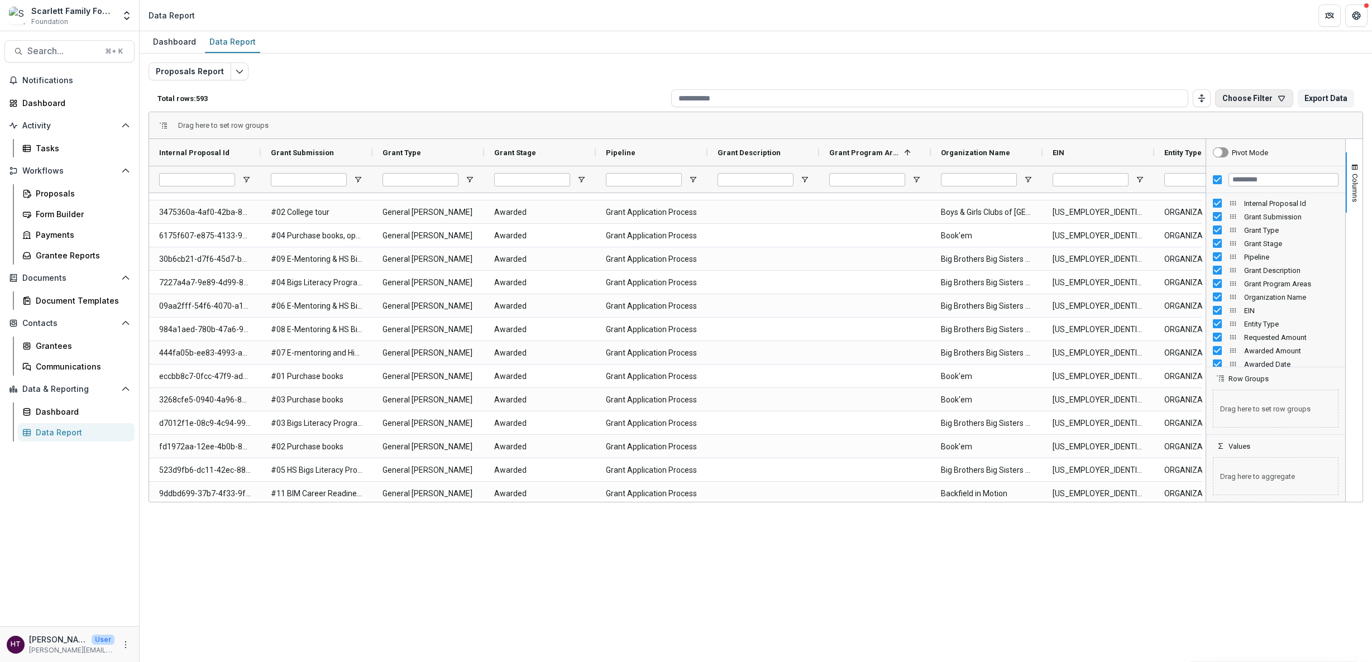
click at [1265, 97] on button "Choose Filter" at bounding box center [1254, 98] width 78 height 18
click at [1246, 100] on button "Choose Filter" at bounding box center [1254, 98] width 78 height 18
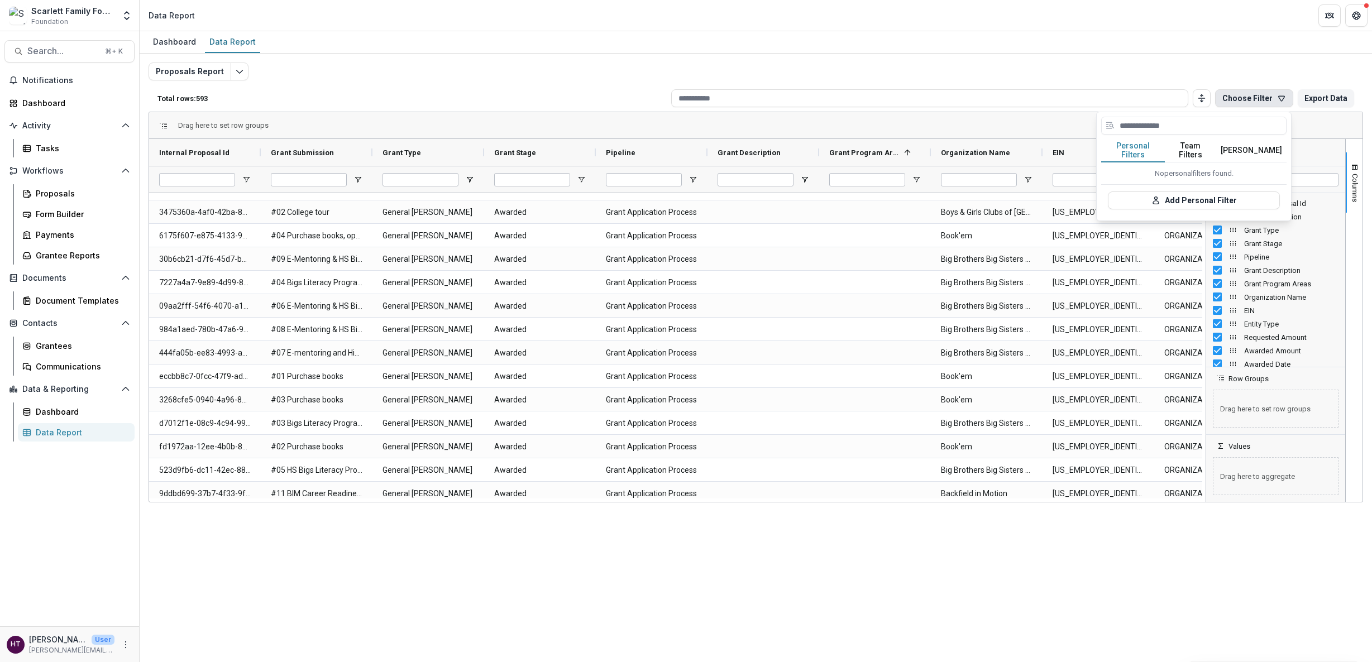
click at [1138, 149] on button "Personal Filters" at bounding box center [1133, 150] width 64 height 23
click at [1198, 193] on button "Add Personal Filter" at bounding box center [1194, 201] width 172 height 18
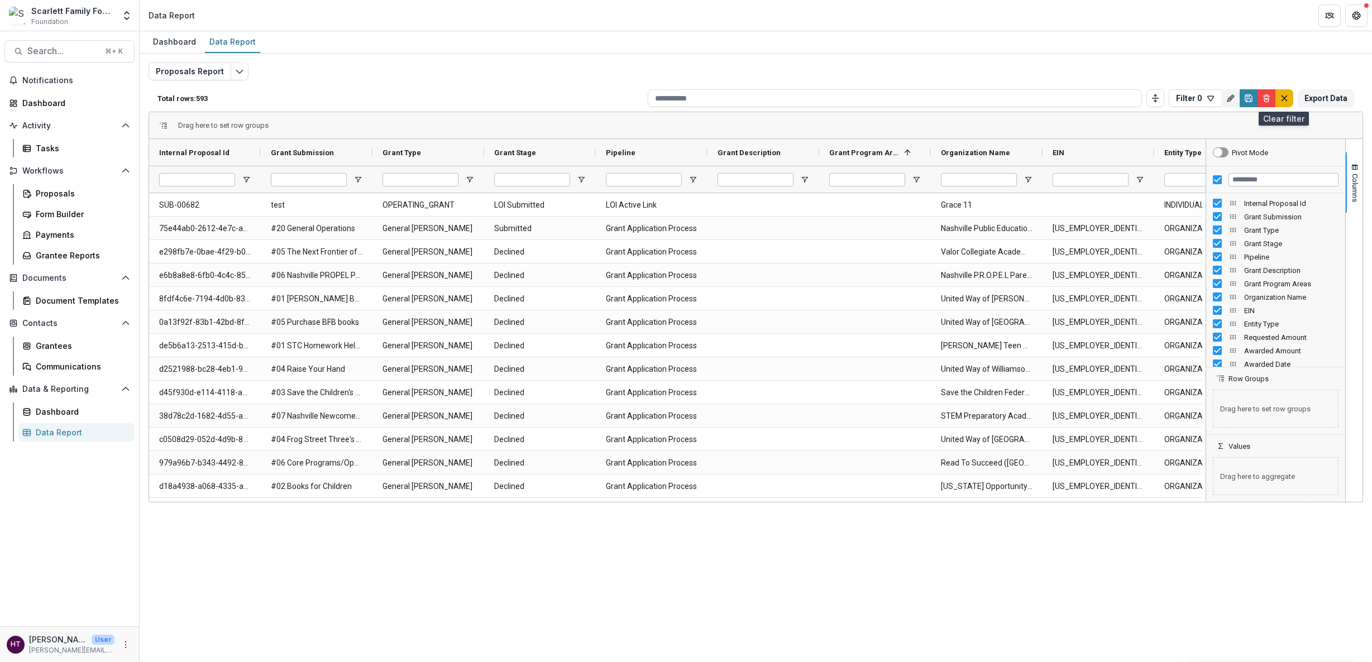
click at [1282, 98] on line "default" at bounding box center [1284, 98] width 5 height 5
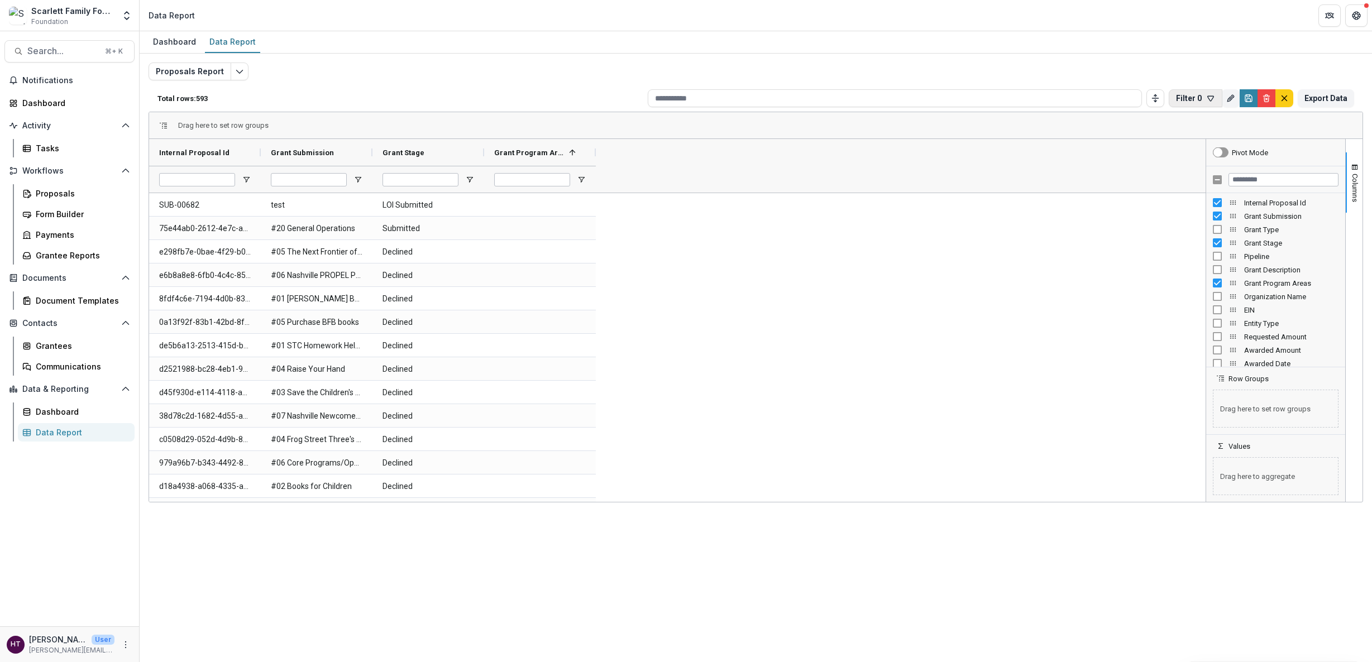
click at [1207, 99] on icon "button" at bounding box center [1210, 98] width 9 height 9
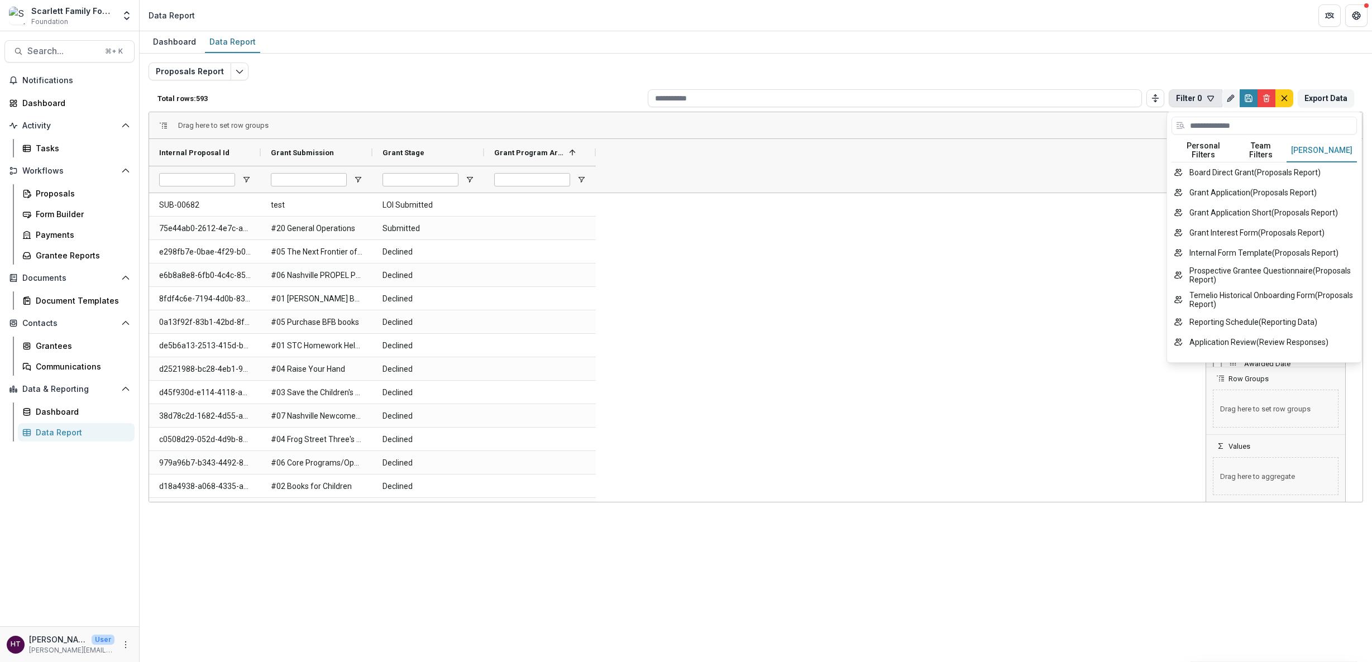
click at [1305, 146] on button "[PERSON_NAME]" at bounding box center [1322, 150] width 70 height 23
click at [1208, 147] on button "Personal Filters" at bounding box center [1204, 150] width 64 height 23
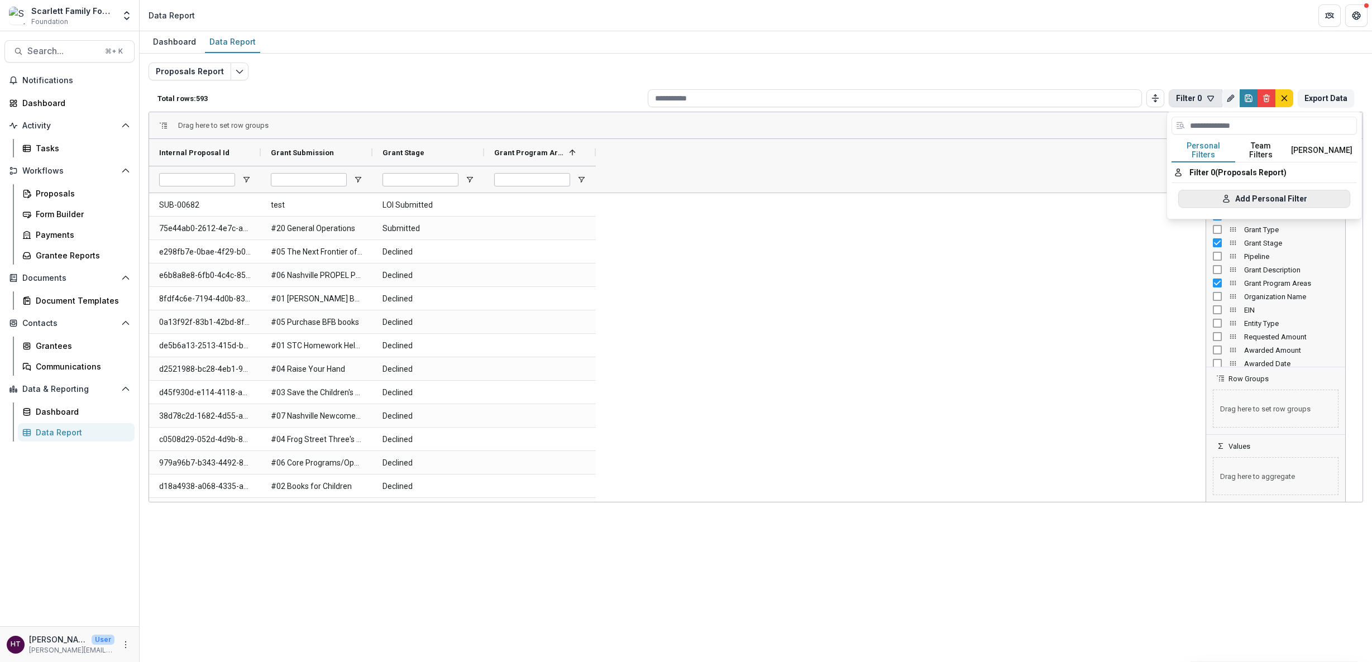
click at [1229, 199] on icon "button" at bounding box center [1226, 200] width 6 height 3
click at [1183, 97] on button "Filter 1" at bounding box center [1196, 98] width 54 height 18
click at [1202, 104] on button "Filter 1" at bounding box center [1196, 98] width 54 height 18
click at [520, 179] on input "Grant Program Areas Filter Input" at bounding box center [532, 179] width 76 height 13
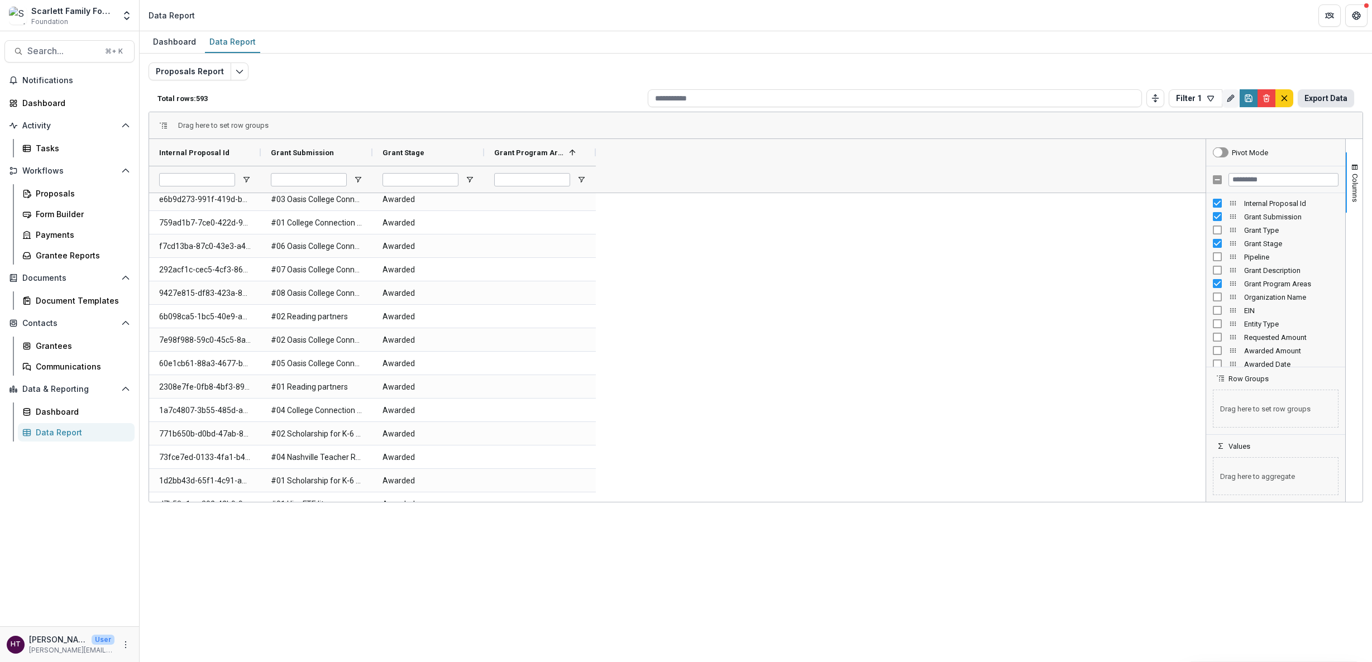
click at [1317, 95] on button "Export Data" at bounding box center [1326, 98] width 56 height 18
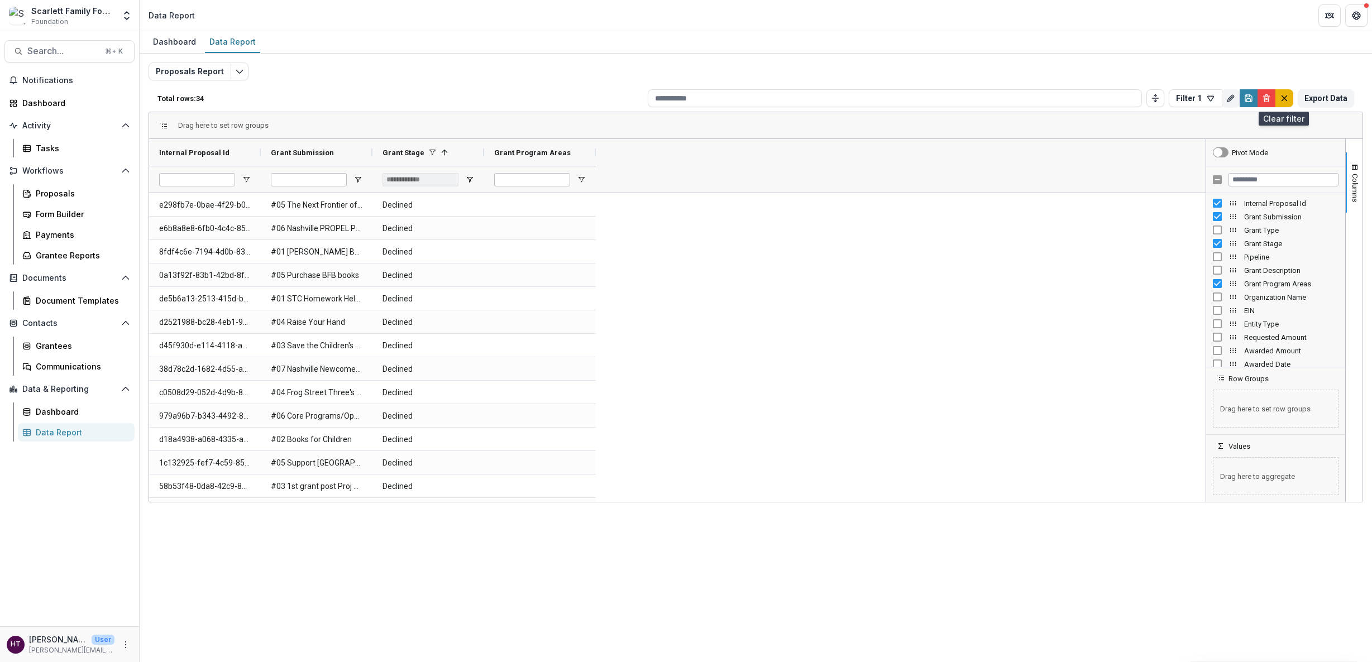
click at [1282, 101] on icon "default" at bounding box center [1284, 98] width 9 height 9
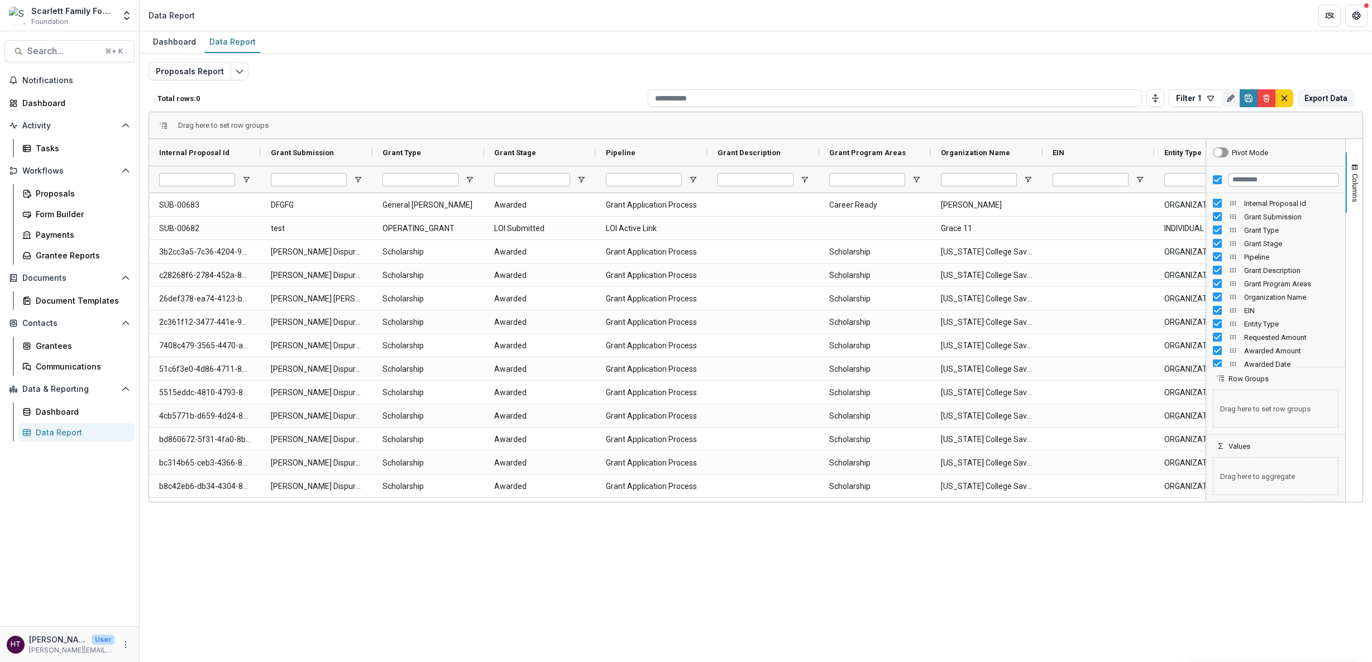
type input "**********"
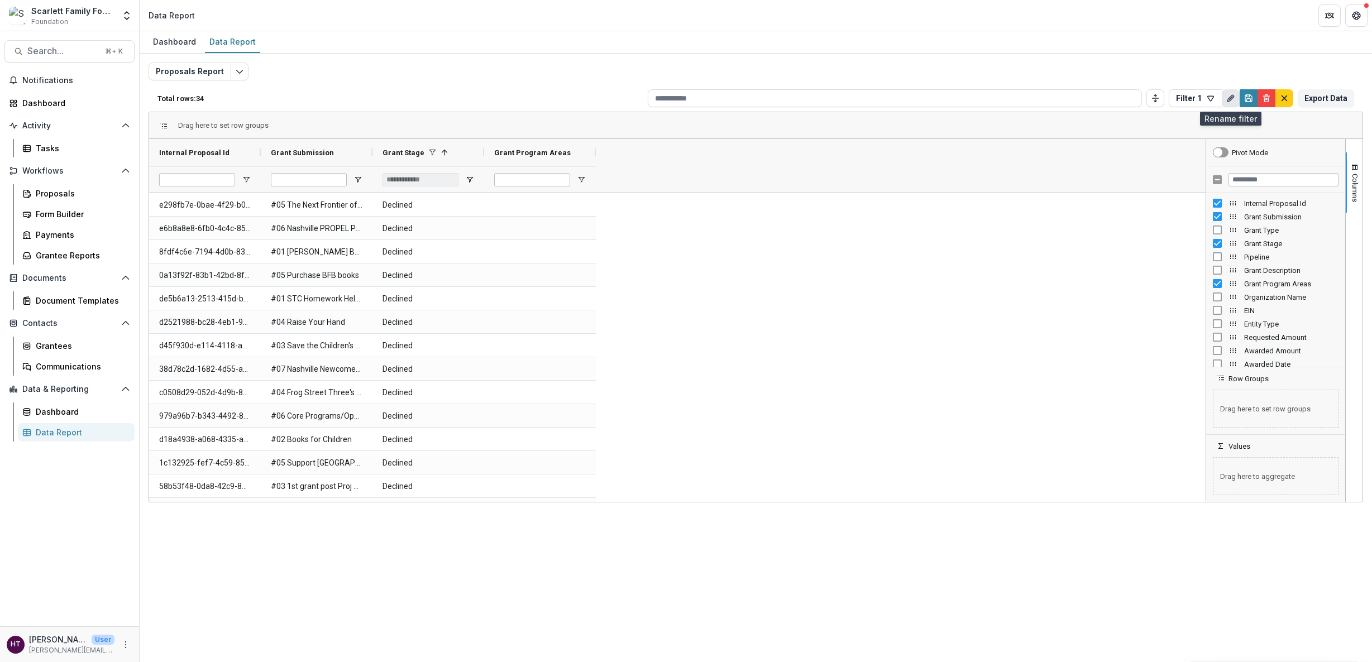
click at [1231, 97] on icon "Rename" at bounding box center [1232, 96] width 3 height 3
type input "********"
click at [1231, 97] on icon "Rename" at bounding box center [1232, 96] width 3 height 3
click at [1212, 97] on icon "button" at bounding box center [1211, 98] width 6 height 5
click at [1228, 183] on button "Filter 1 (Proposals Report)" at bounding box center [1265, 193] width 185 height 20
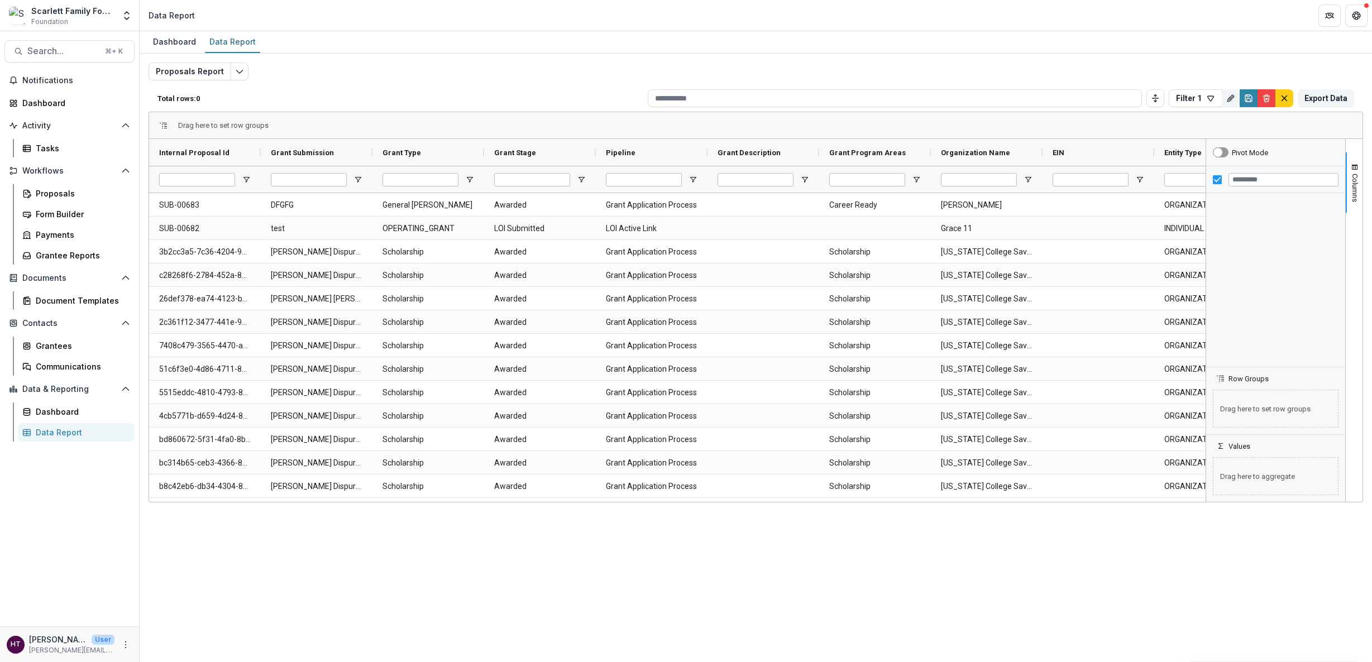
type input "**********"
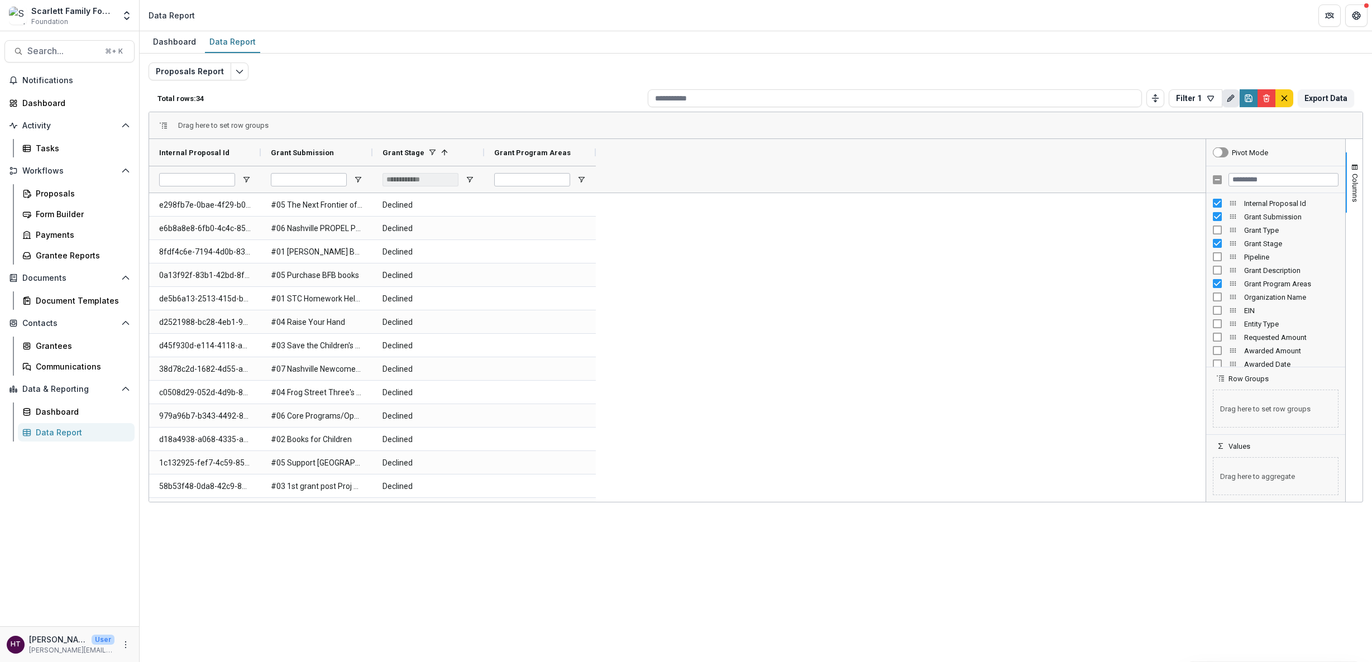
click at [1227, 101] on icon "Rename" at bounding box center [1230, 98] width 9 height 9
type input "********"
click at [1314, 125] on header "Rename filter" at bounding box center [1229, 121] width 178 height 18
click at [1311, 123] on button "Close" at bounding box center [1306, 120] width 13 height 13
click at [1206, 98] on icon "button" at bounding box center [1210, 98] width 9 height 9
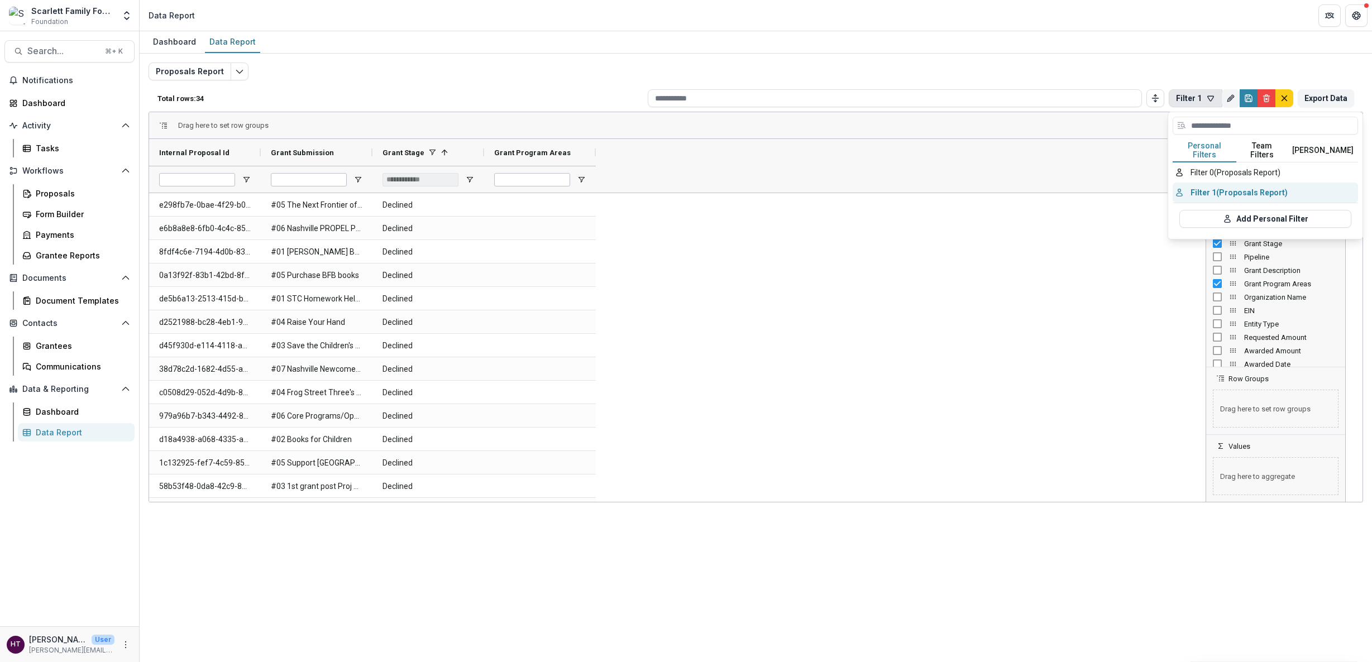
click at [1232, 184] on button "Filter 1 (Proposals Report)" at bounding box center [1265, 193] width 185 height 20
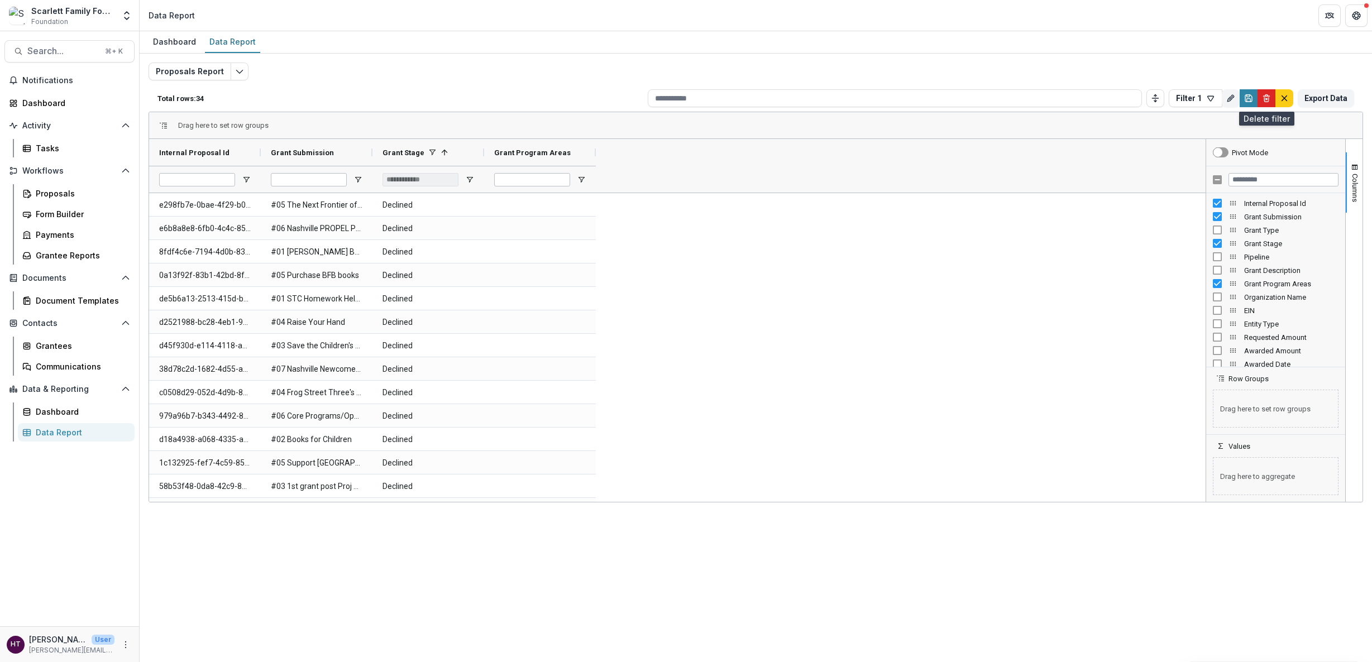
click at [1262, 104] on button "Delete" at bounding box center [1267, 98] width 18 height 18
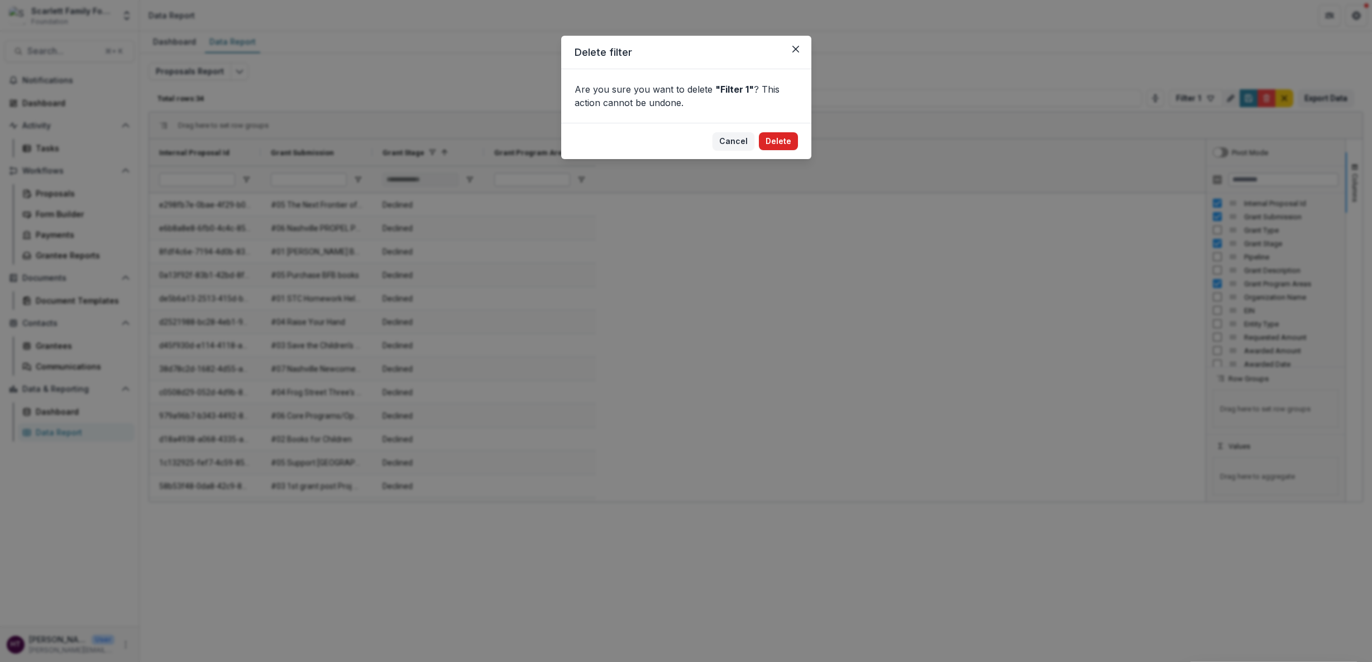
click at [787, 142] on button "Delete" at bounding box center [778, 141] width 39 height 18
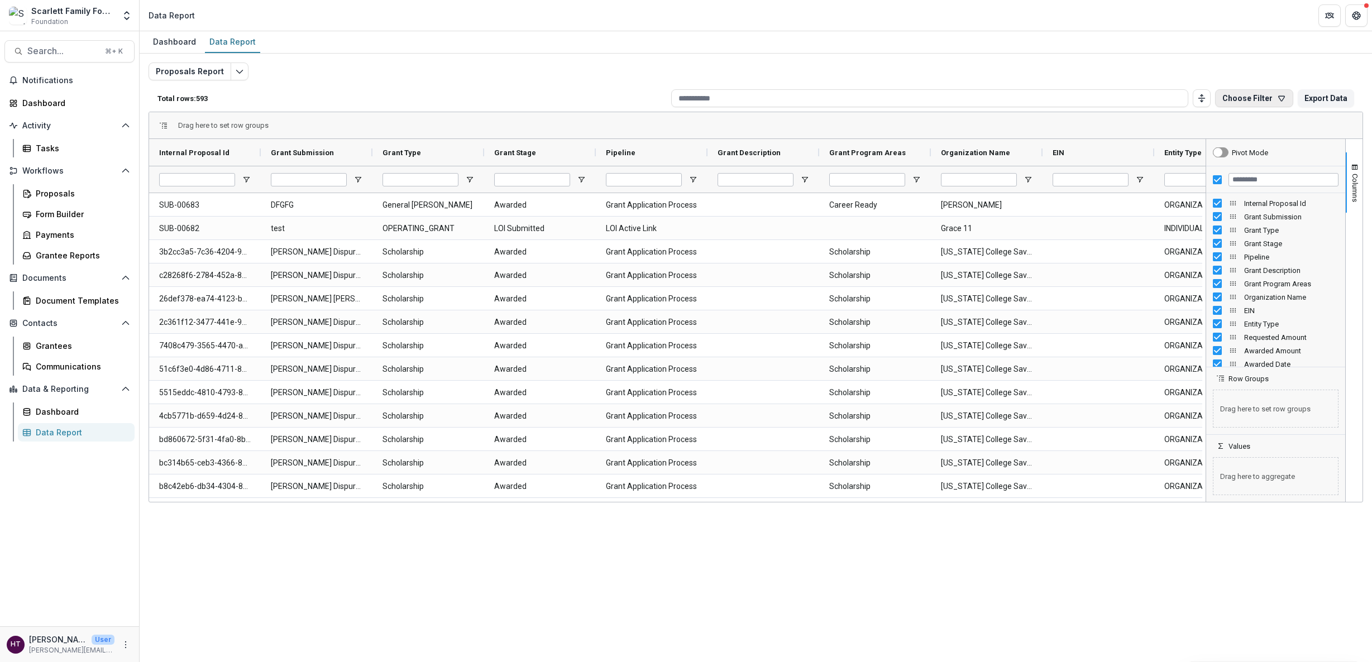
click at [1243, 98] on button "Choose Filter" at bounding box center [1254, 98] width 78 height 18
click at [1175, 192] on button "Add Personal Filter" at bounding box center [1194, 199] width 172 height 18
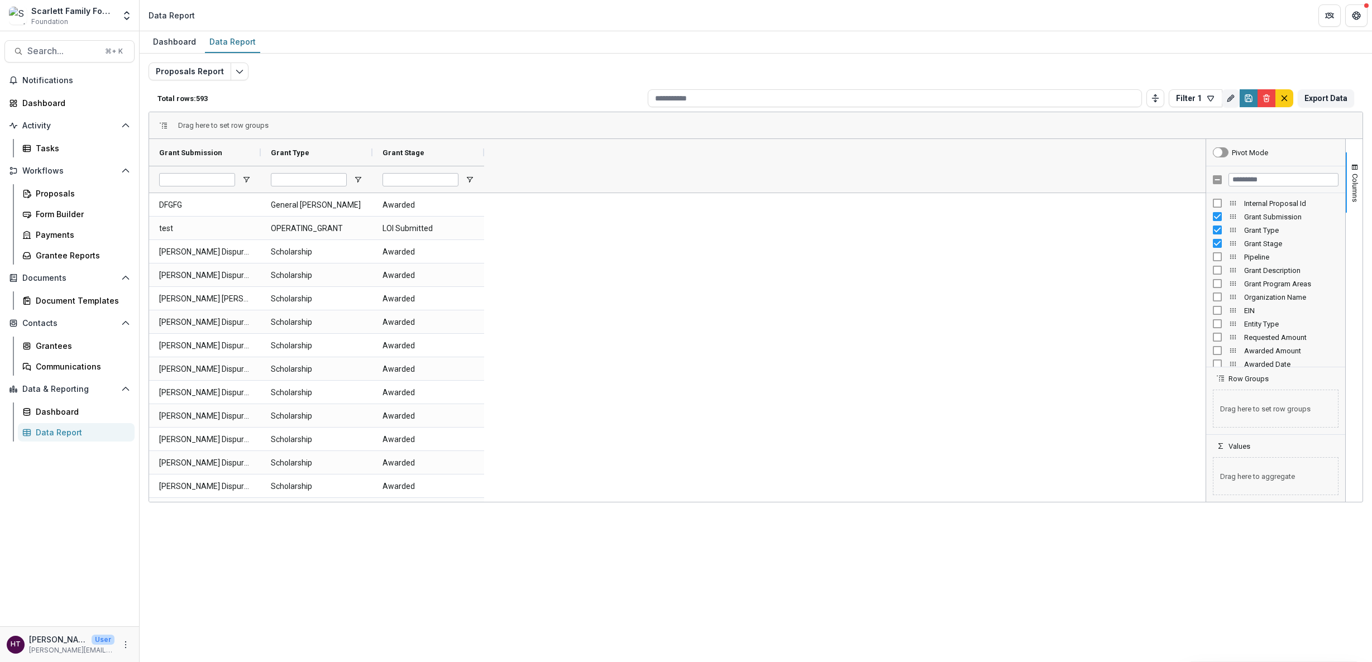
click at [1217, 288] on div "Grant Program Areas" at bounding box center [1276, 283] width 126 height 13
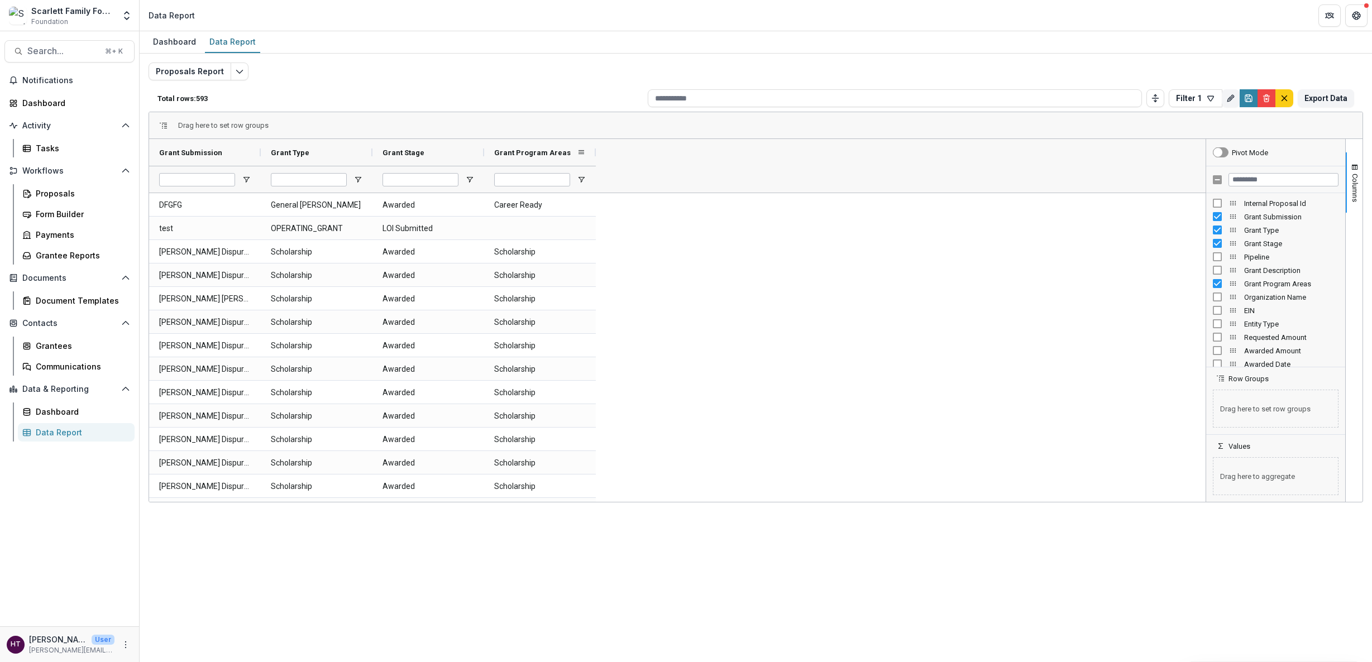
click at [545, 155] on span "Grant Program Areas" at bounding box center [532, 153] width 77 height 8
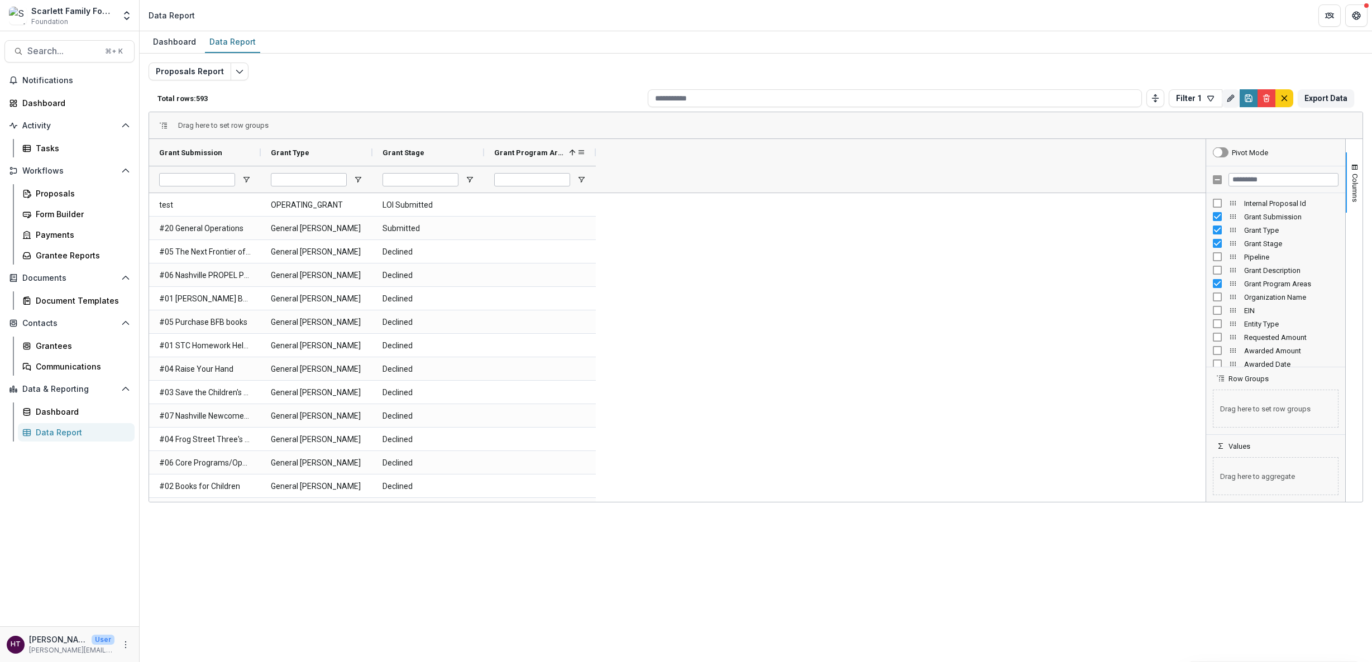
click at [545, 155] on span "Grant Program Areas" at bounding box center [529, 153] width 70 height 8
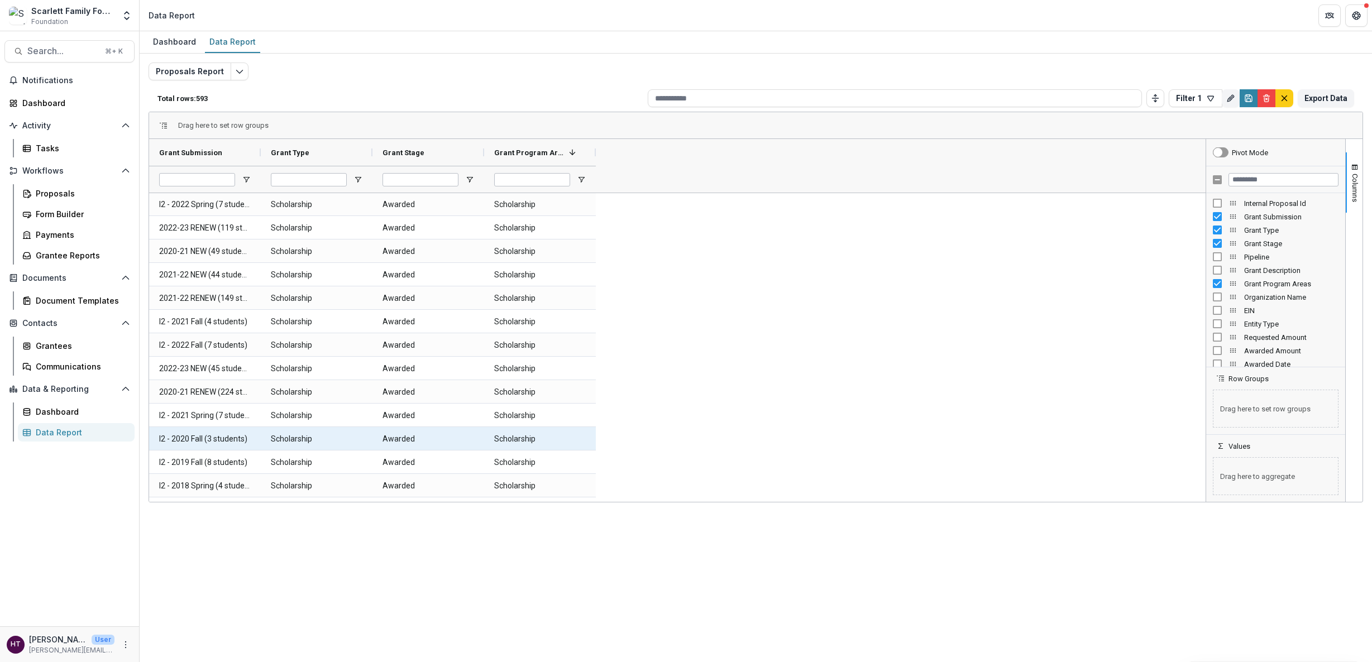
scroll to position [946, 0]
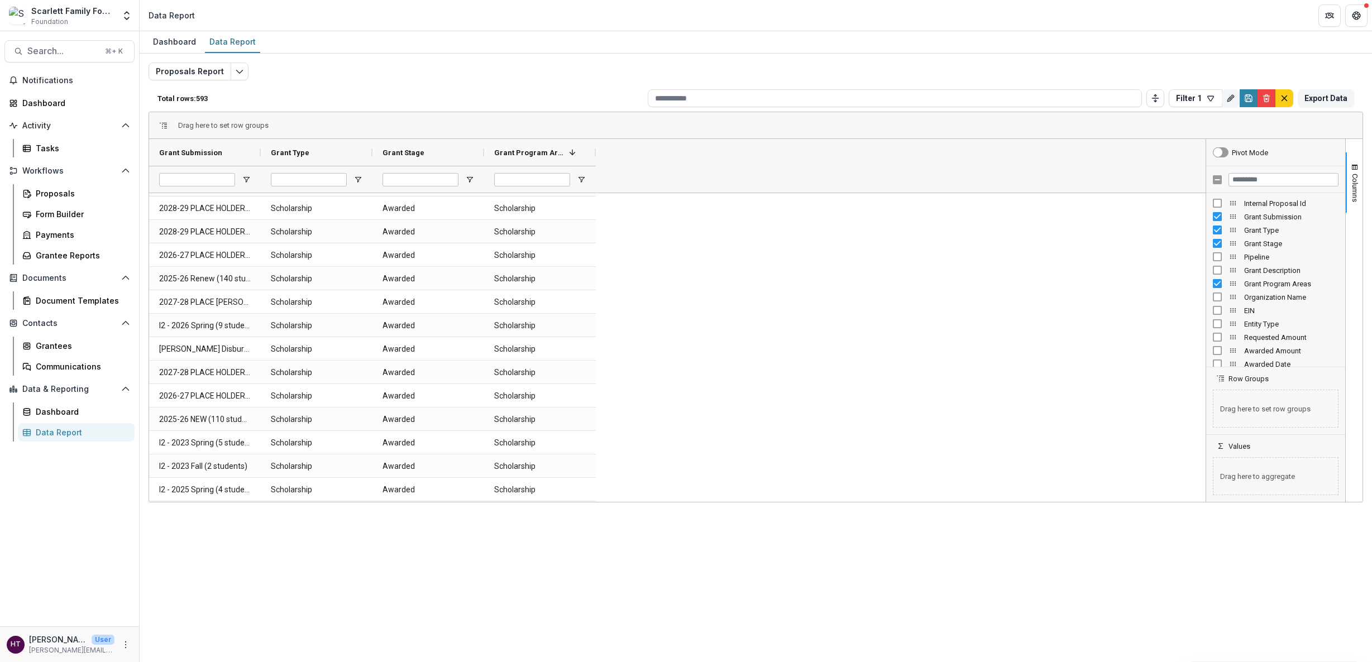
click at [473, 174] on div at bounding box center [428, 179] width 112 height 27
click at [470, 179] on span "Open Filter Menu" at bounding box center [469, 179] width 9 height 9
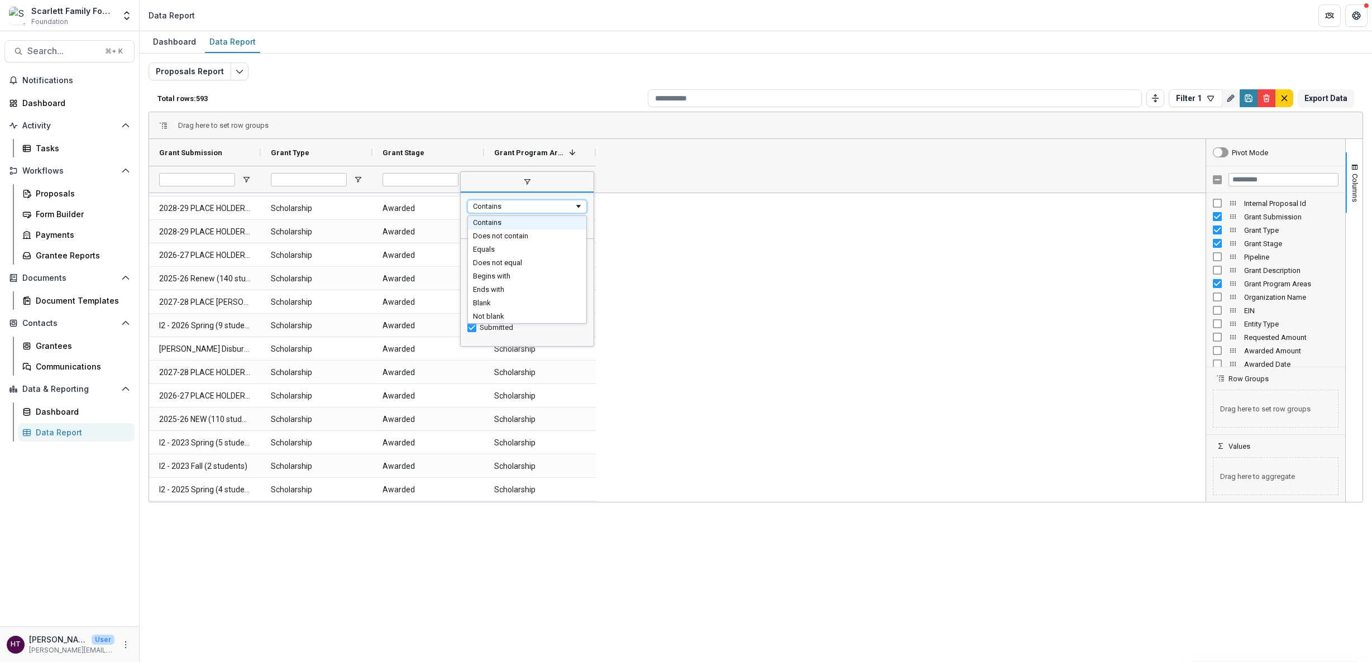
click at [503, 210] on div "Contains" at bounding box center [523, 206] width 101 height 8
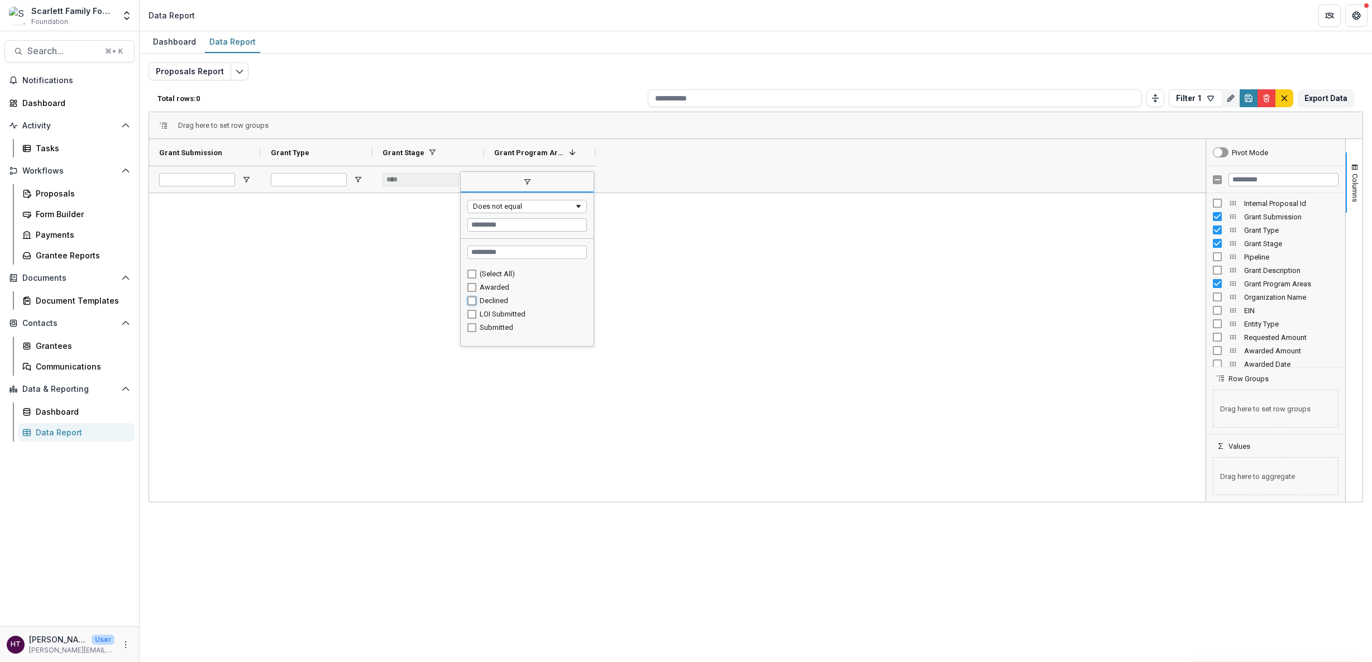
type input "**********"
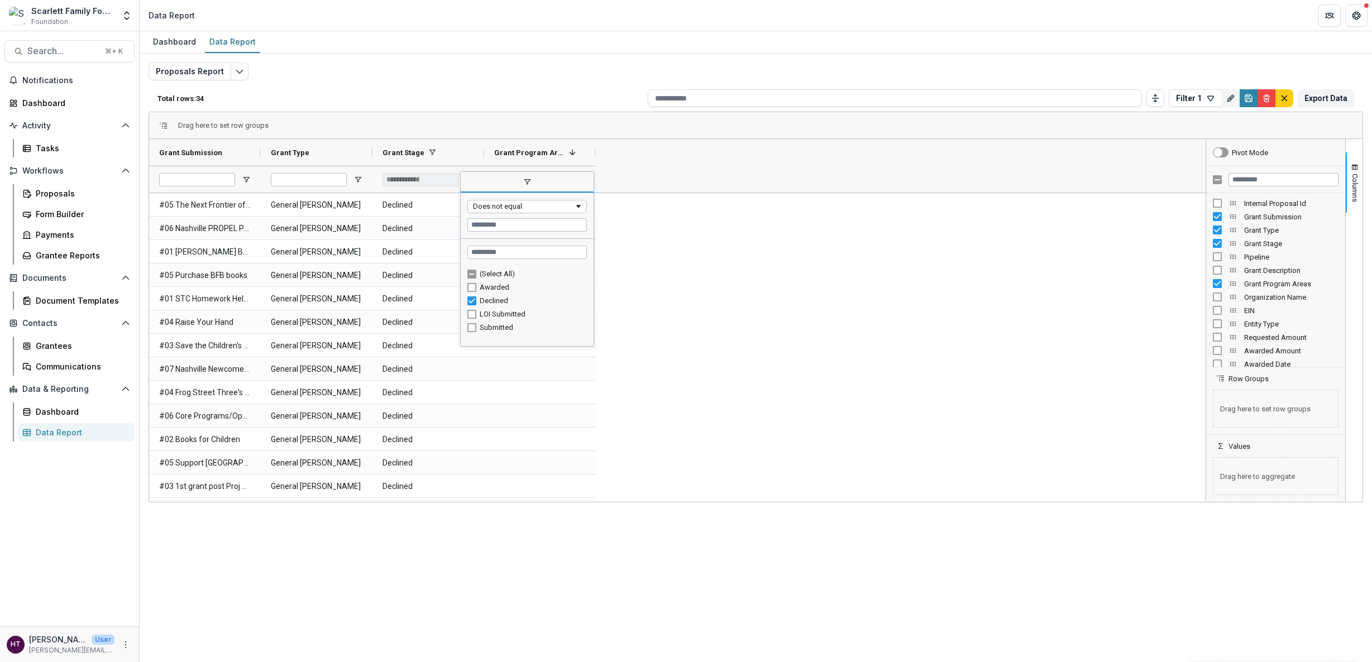
click at [516, 184] on span "filter" at bounding box center [527, 183] width 133 height 20
click at [582, 183] on span "Open Filter Menu" at bounding box center [581, 179] width 9 height 9
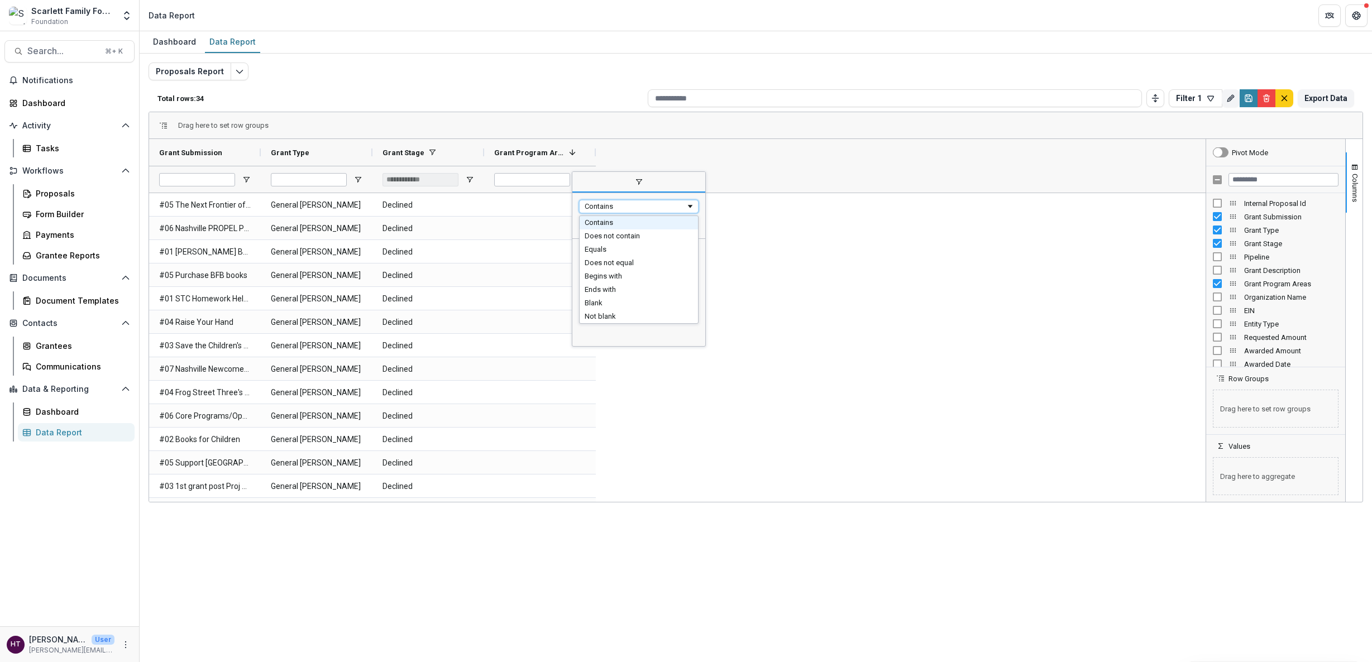
click at [599, 206] on div "Contains" at bounding box center [635, 206] width 101 height 8
type input "***"
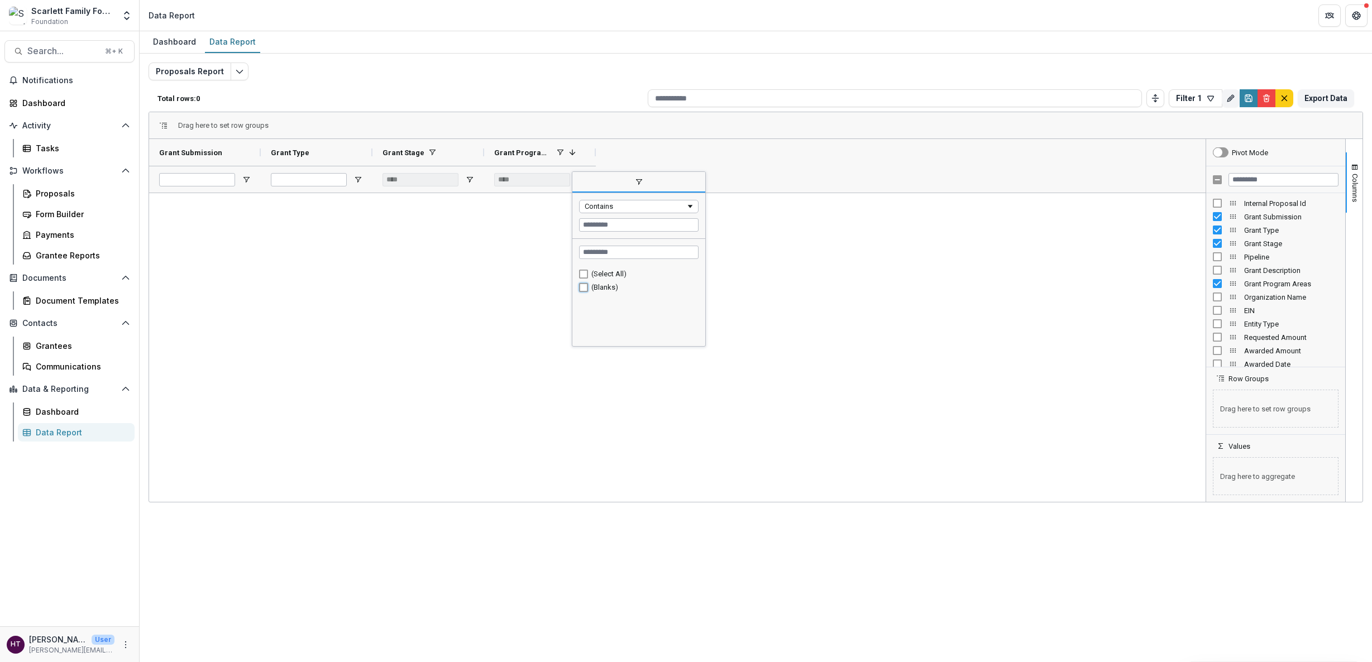
type input "**********"
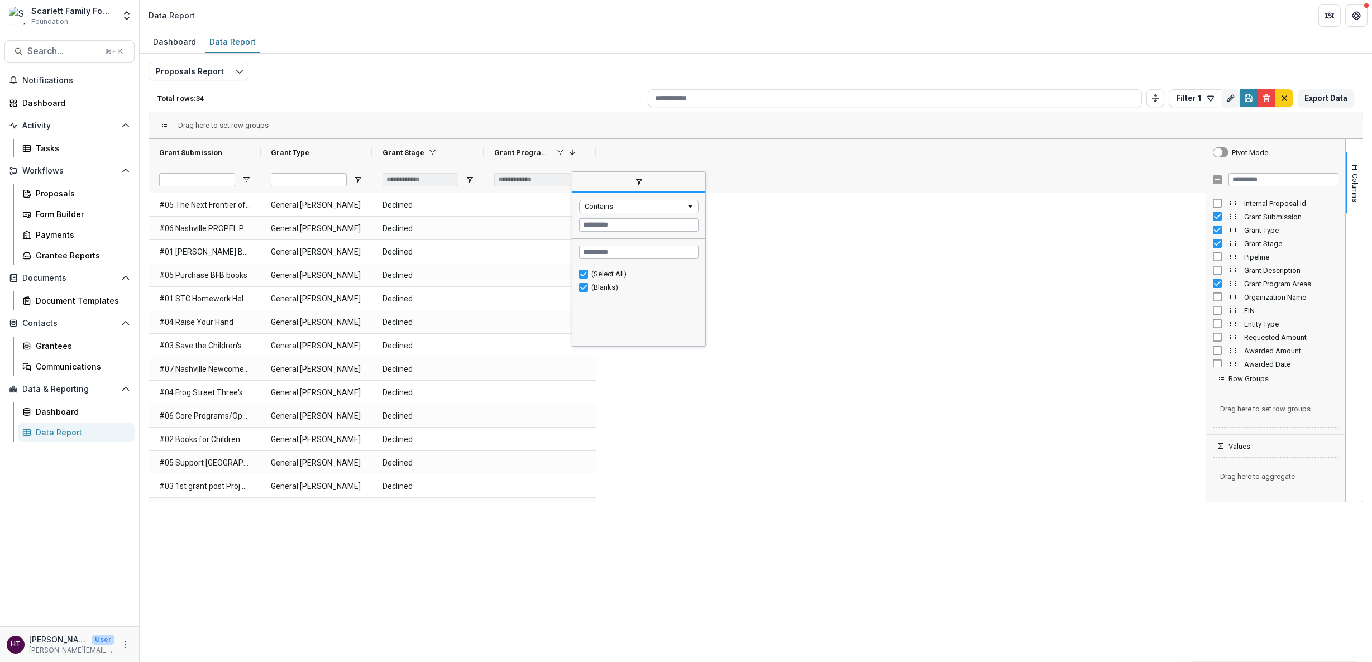
click at [642, 180] on span "filter" at bounding box center [638, 182] width 9 height 9
click at [1203, 95] on button "Filter 1" at bounding box center [1196, 98] width 54 height 18
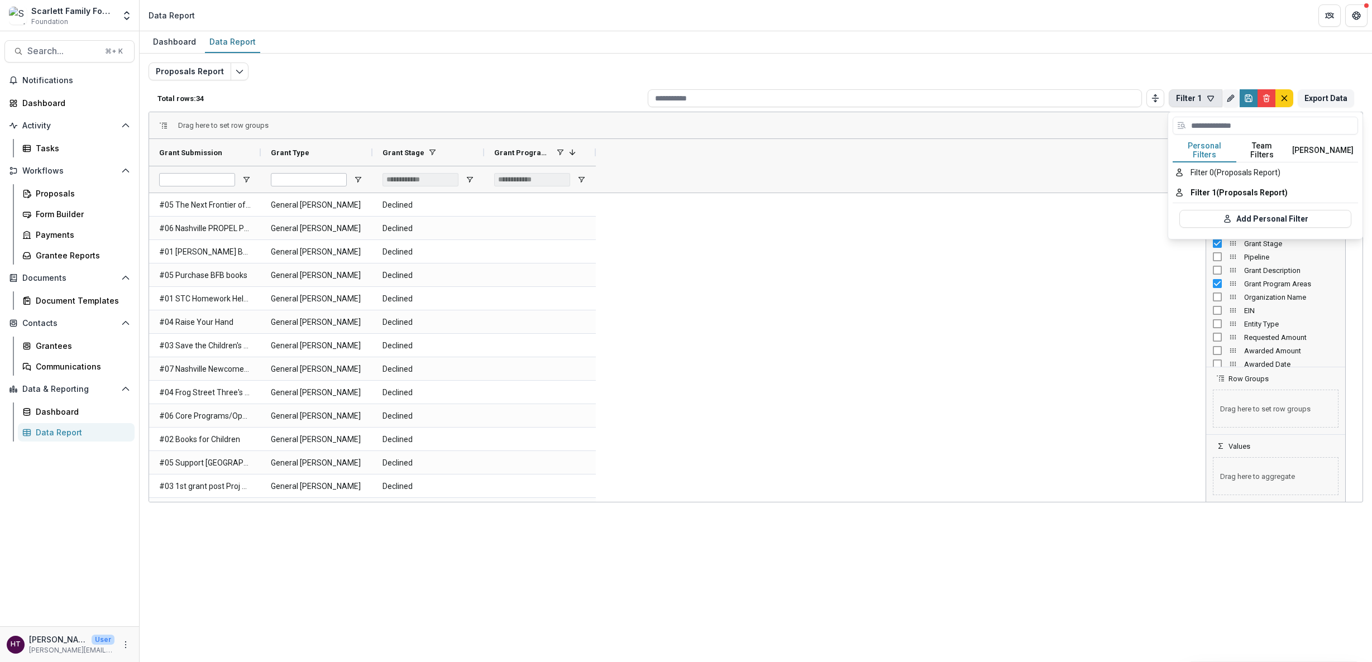
click at [1203, 95] on button "Filter 1" at bounding box center [1196, 98] width 54 height 18
click at [470, 181] on span "Open Filter Menu" at bounding box center [469, 179] width 9 height 9
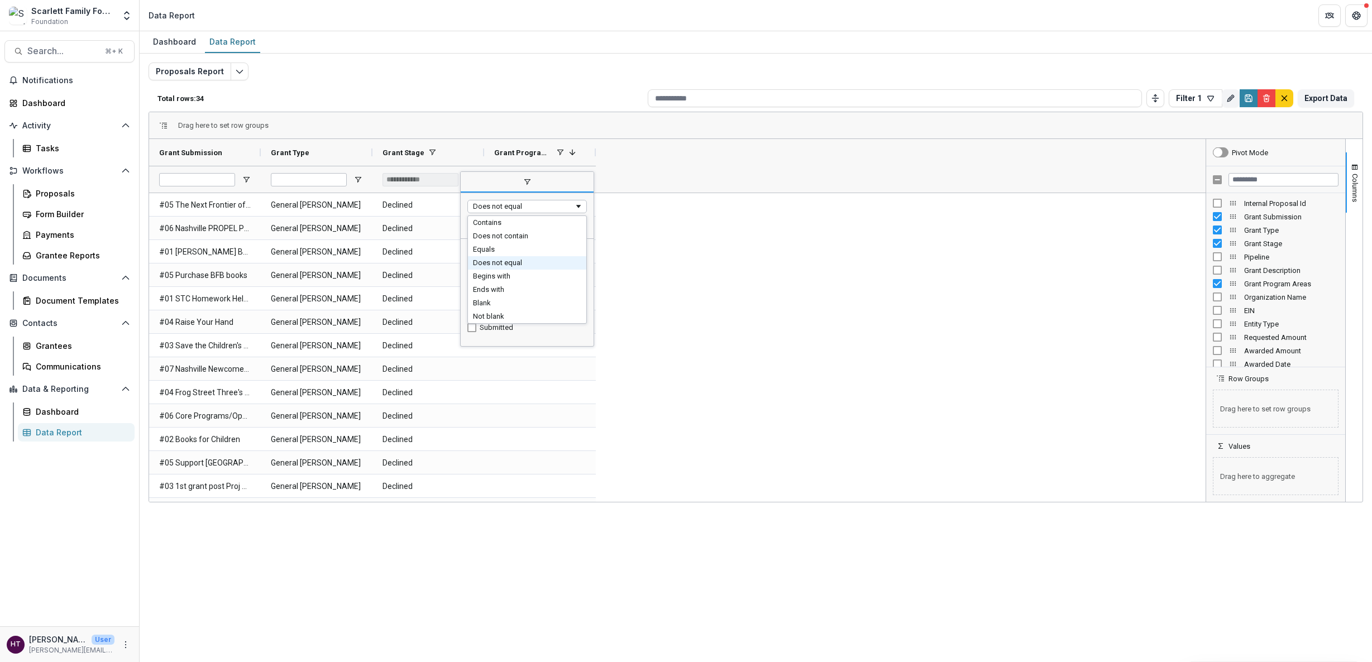
click at [506, 212] on div "Does not equal" at bounding box center [527, 206] width 120 height 13
click at [528, 180] on span "filter" at bounding box center [527, 182] width 9 height 9
click at [646, 273] on div "#05 The Next Frontier of Valor Leadership Development General [PERSON_NAME] Dec…" at bounding box center [675, 591] width 1053 height 797
click at [431, 151] on span at bounding box center [432, 152] width 9 height 9
click at [465, 177] on span "Open Filter Menu" at bounding box center [469, 179] width 9 height 9
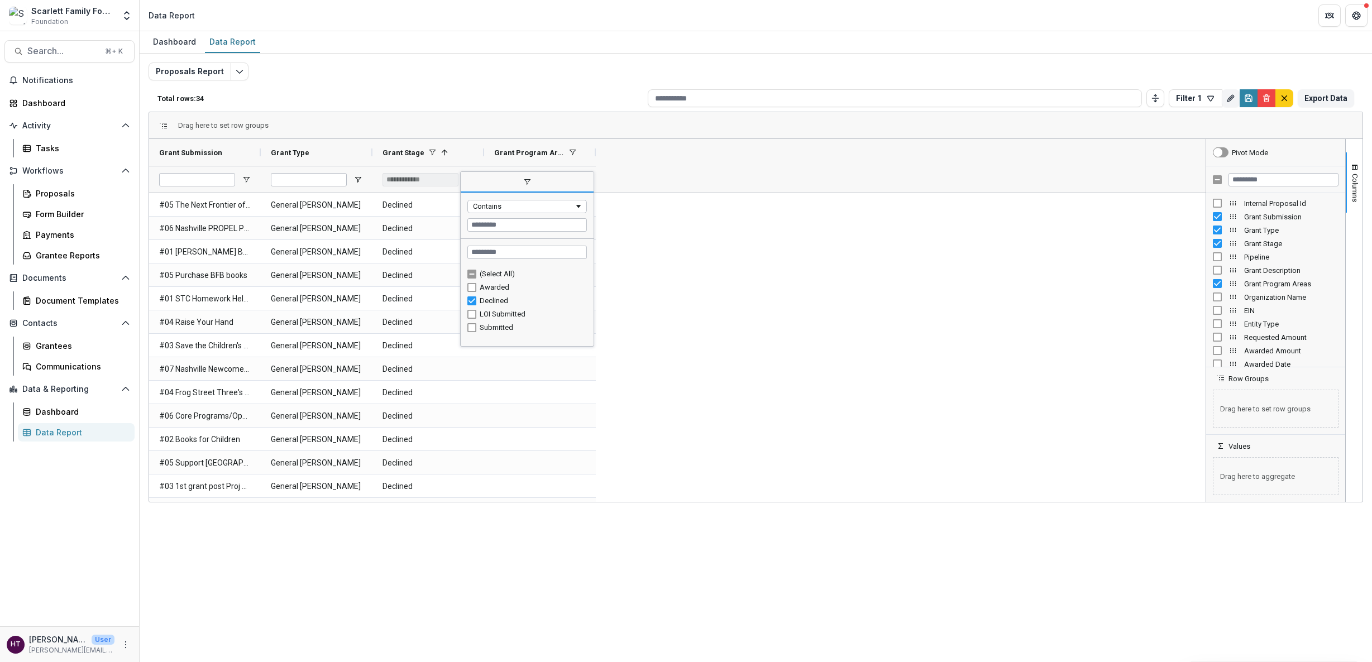
click at [491, 211] on div "Contains" at bounding box center [527, 206] width 120 height 13
click at [507, 216] on div "Begins with" at bounding box center [527, 215] width 133 height 45
click at [507, 211] on div "Begins with" at bounding box center [527, 206] width 120 height 13
type input "********"
click at [530, 188] on span "filter" at bounding box center [527, 183] width 133 height 20
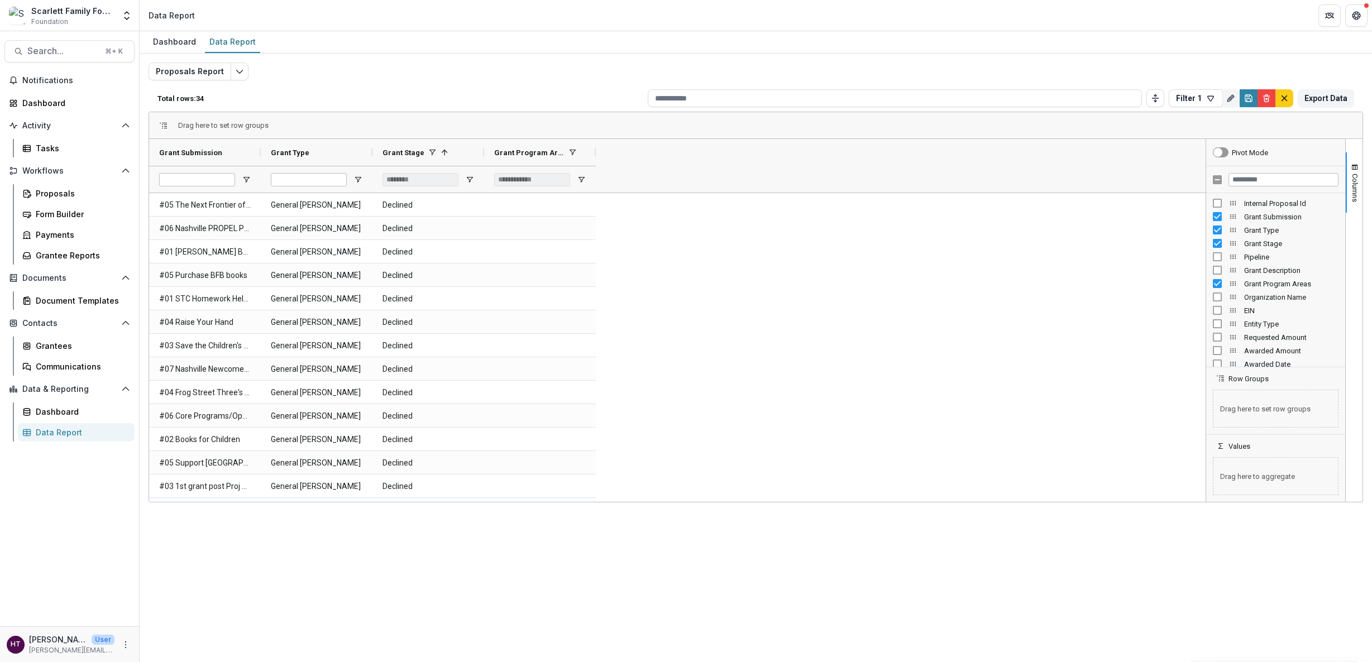
click at [672, 245] on div "#05 The Next Frontier of Valor Leadership Development General [PERSON_NAME] Dec…" at bounding box center [675, 591] width 1053 height 797
click at [471, 180] on span "Open Filter Menu" at bounding box center [469, 179] width 9 height 9
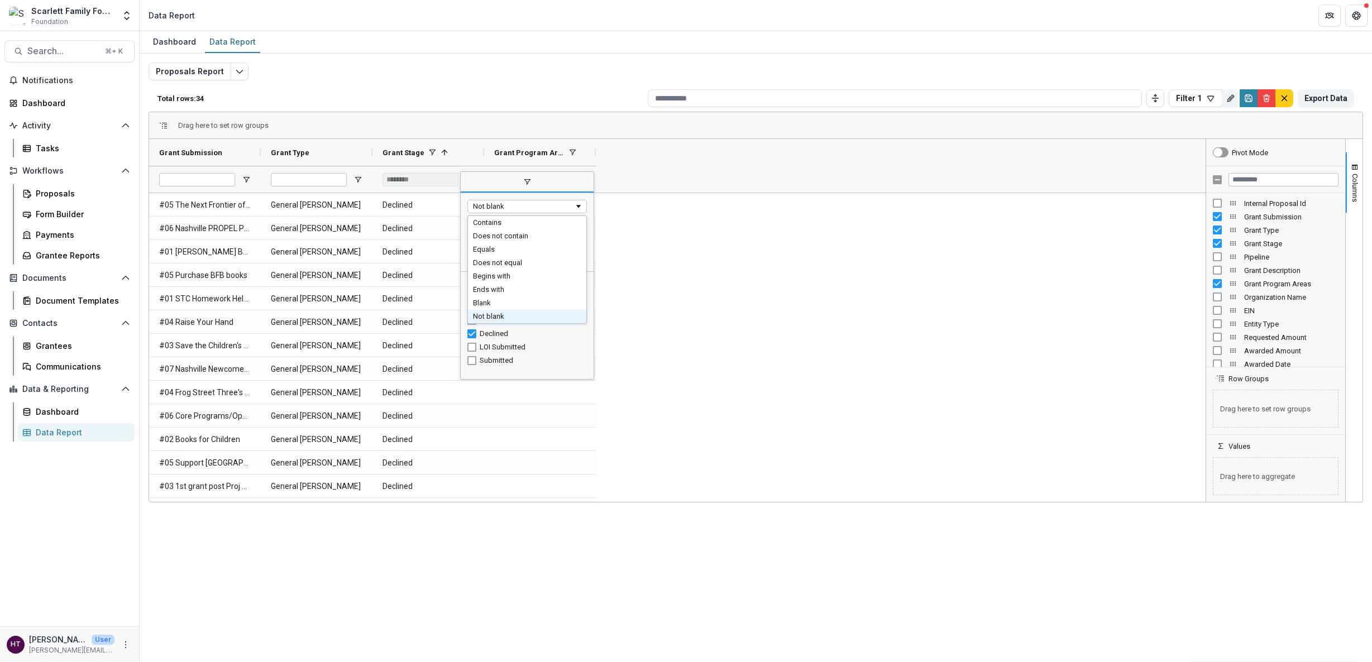
click at [512, 209] on div "Not blank" at bounding box center [523, 206] width 101 height 8
click at [496, 230] on input "Filter Value" at bounding box center [527, 224] width 120 height 13
type input "***"
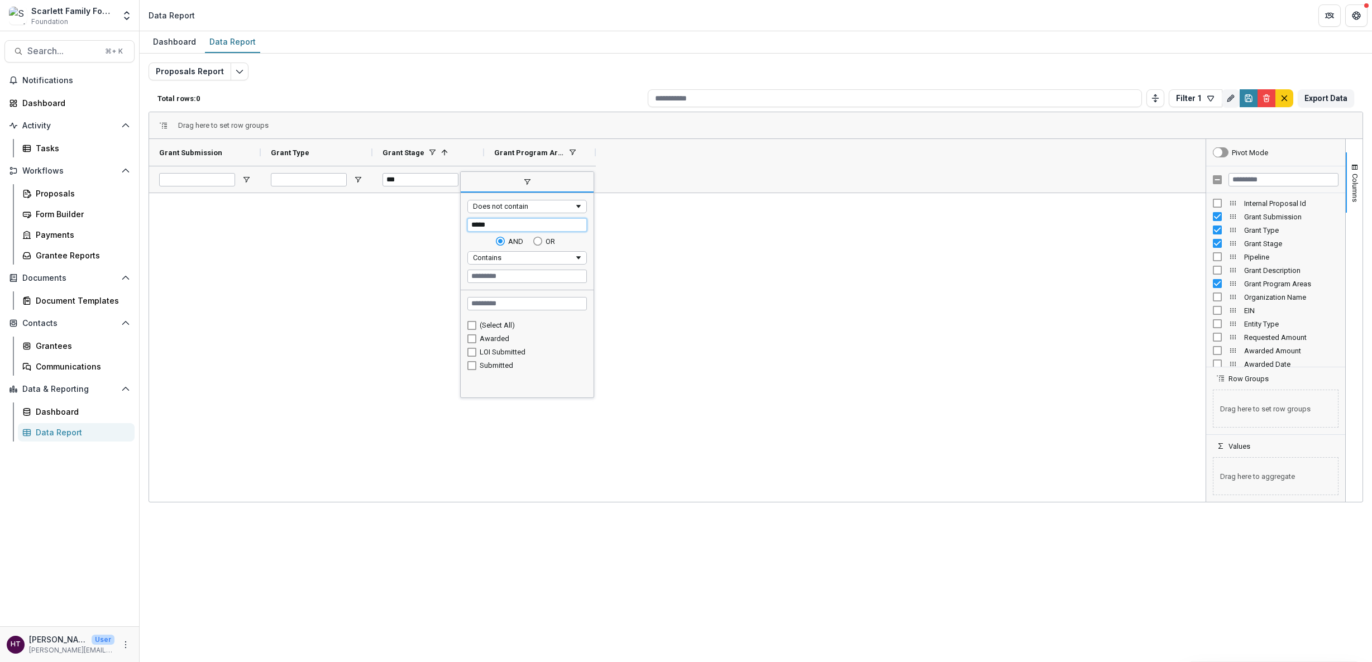
type input "******"
type input "**********"
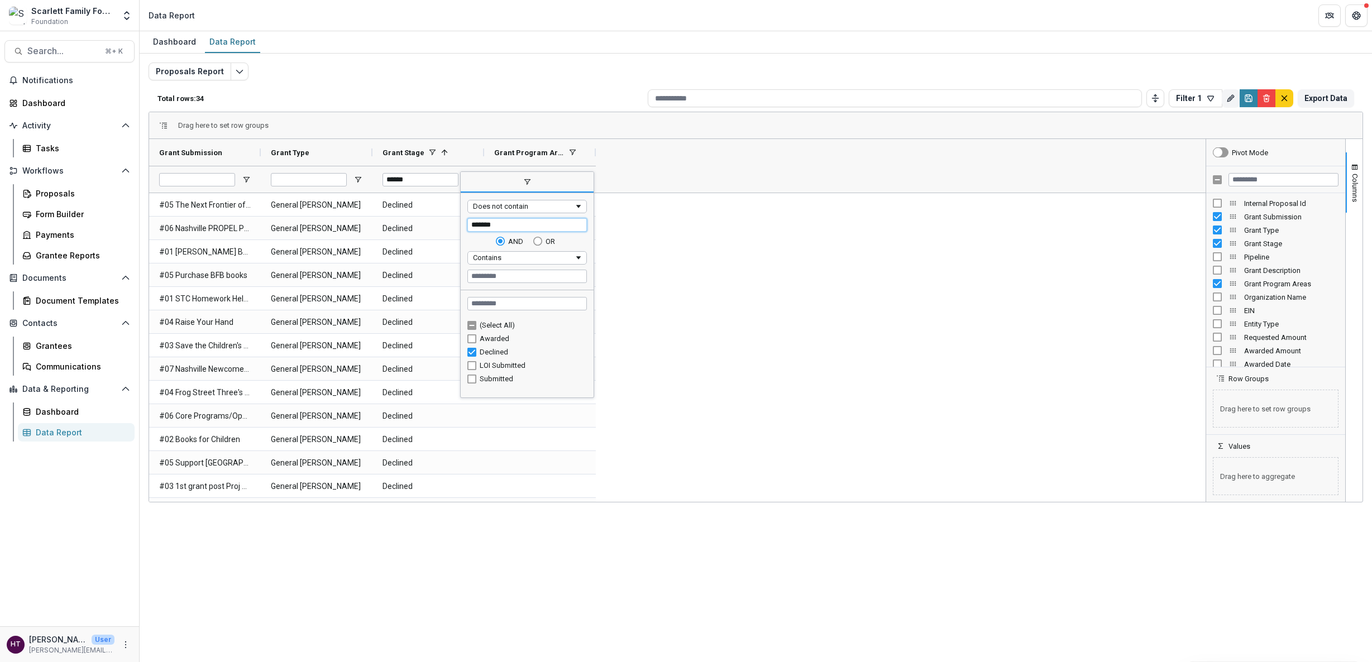
type input "********"
type input "***"
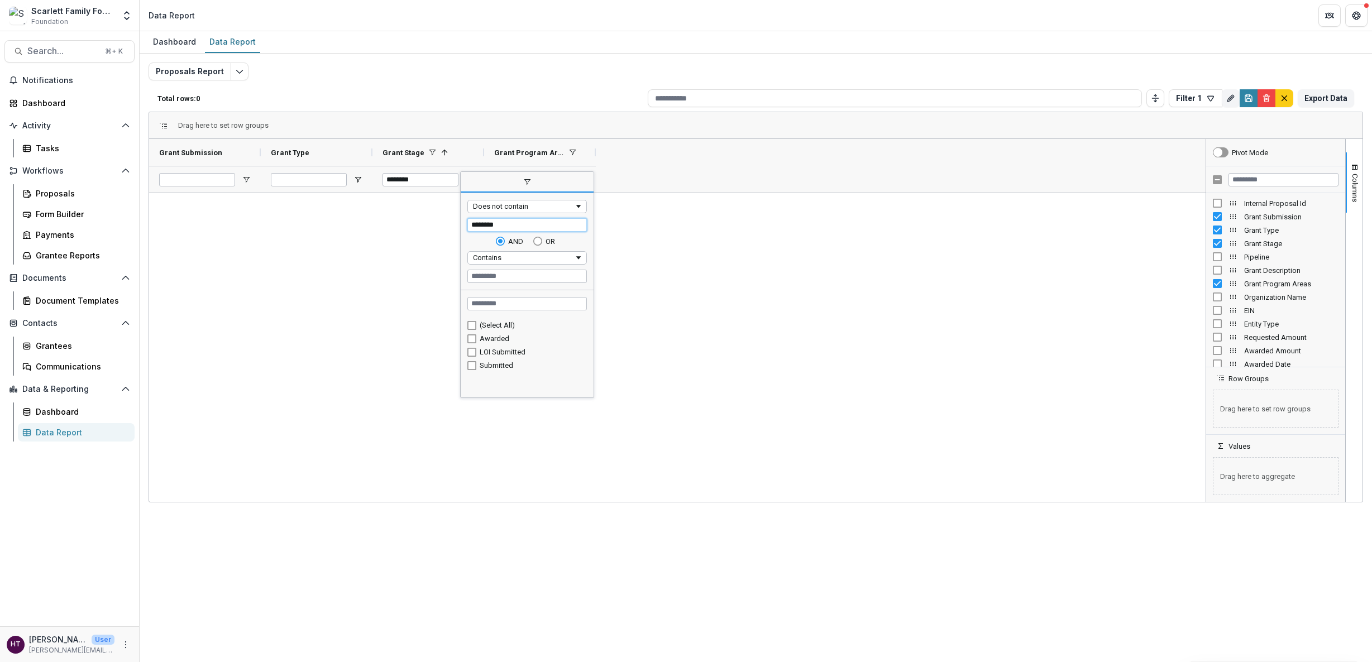
type input "********"
click at [677, 156] on div "Grant Submission Grant Type Grant Stage 1 ********" at bounding box center [677, 166] width 1057 height 54
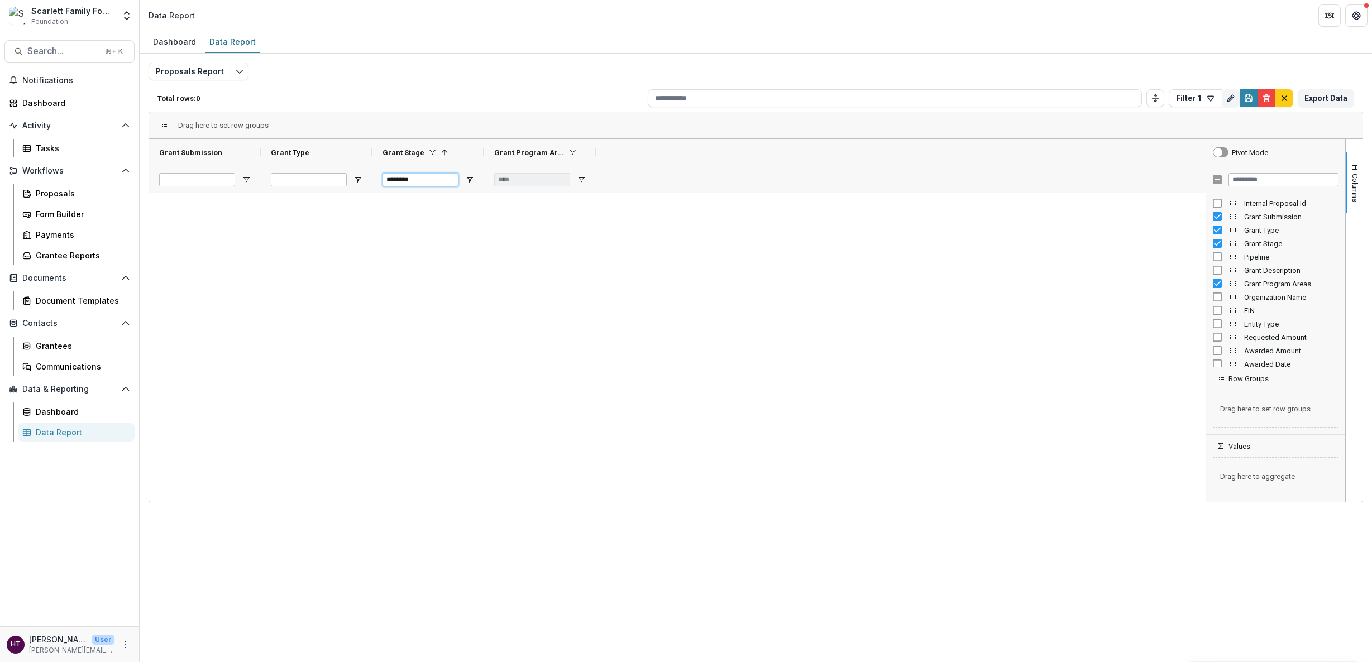
click at [433, 183] on input "********" at bounding box center [421, 179] width 76 height 13
type input "*******"
type input "**********"
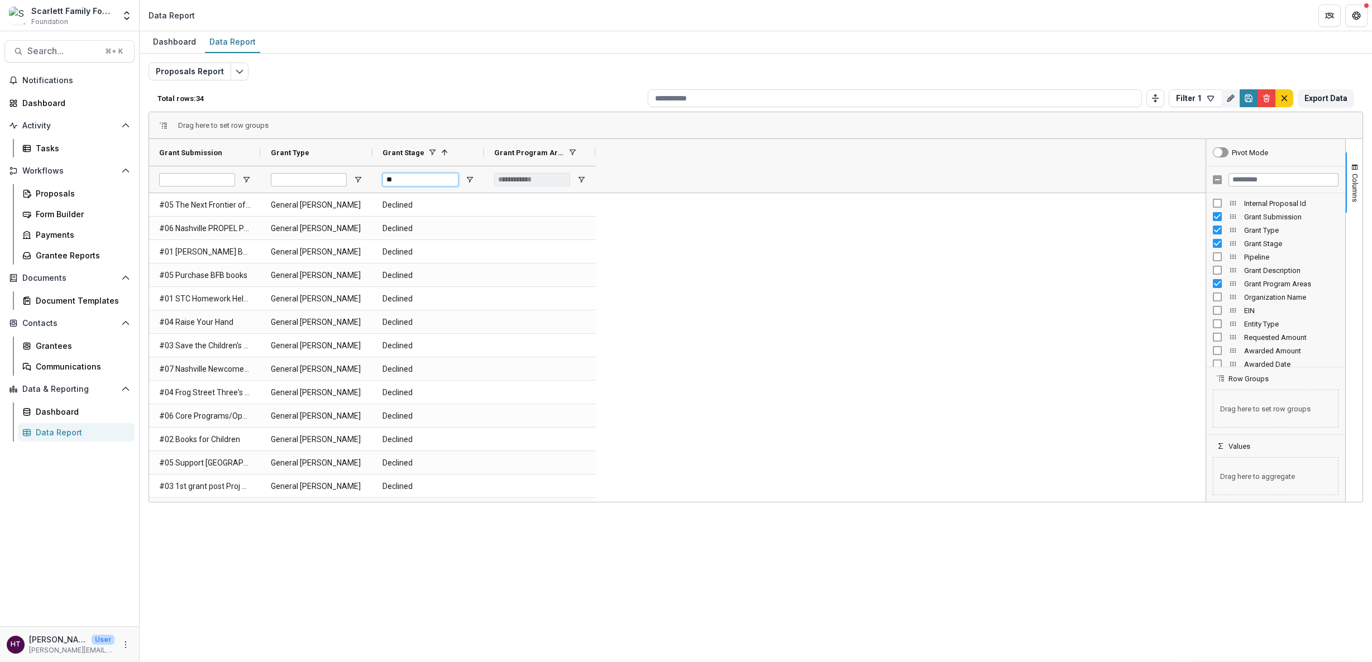
type input "*"
click at [465, 181] on span "Open Filter Menu" at bounding box center [469, 179] width 9 height 9
click at [527, 182] on span "filter" at bounding box center [527, 182] width 9 height 9
click at [527, 182] on div "**********" at bounding box center [532, 179] width 76 height 13
click at [469, 179] on span "Open Filter Menu" at bounding box center [469, 179] width 9 height 9
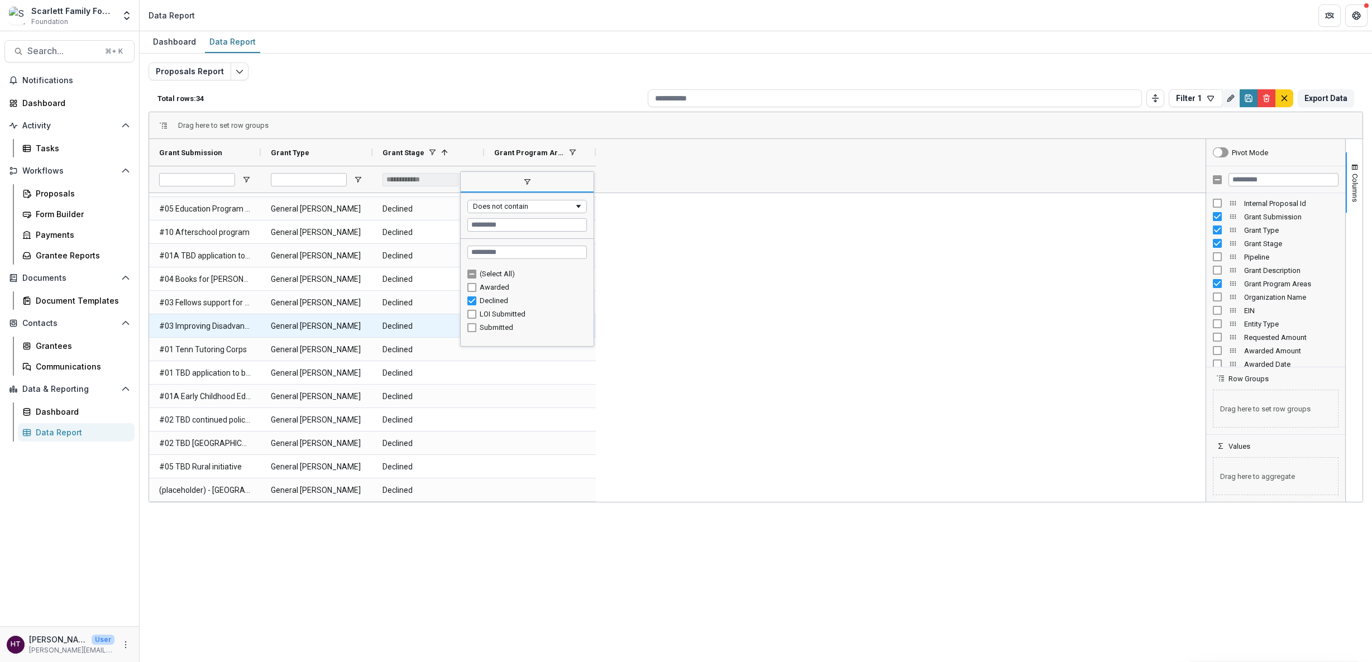
scroll to position [0, 0]
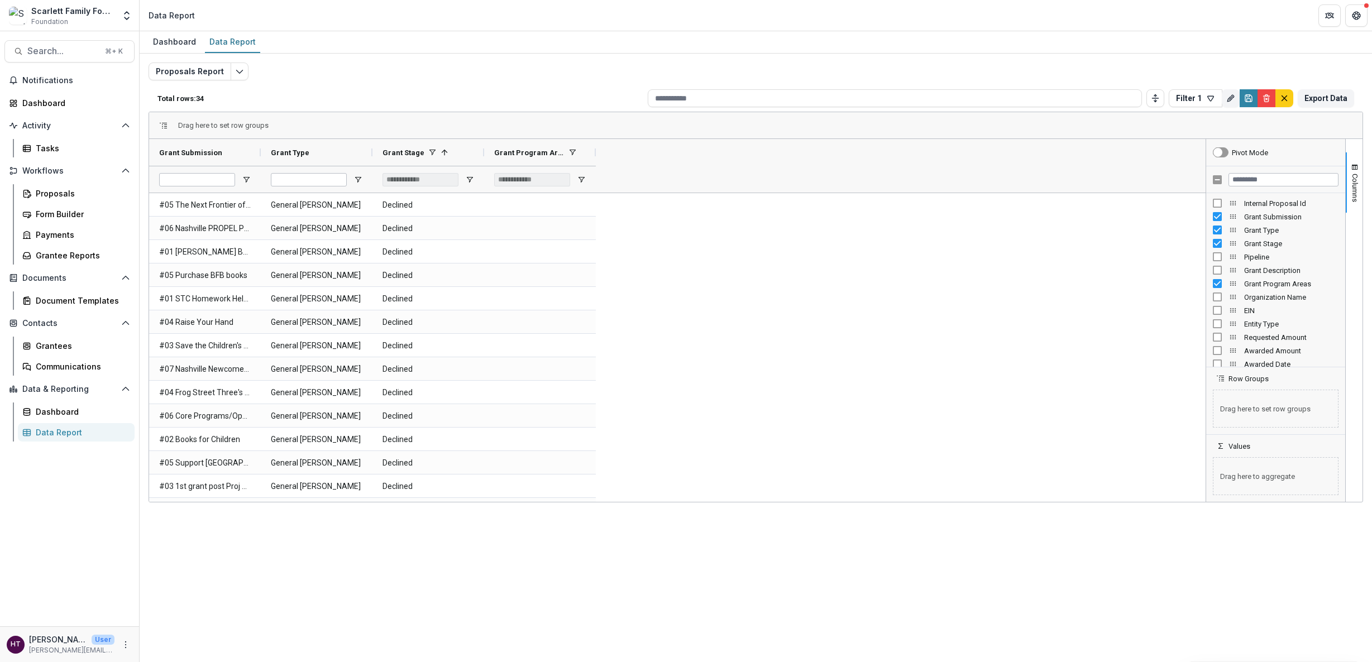
click at [504, 68] on div "Proposals Report Total rows: 34 Filter 1 Personal Filters Team Filters Temelio …" at bounding box center [756, 269] width 1215 height 413
click at [1212, 99] on icon "button" at bounding box center [1210, 98] width 9 height 9
click at [1219, 187] on button "Filter 1 (Proposals Report)" at bounding box center [1265, 193] width 185 height 20
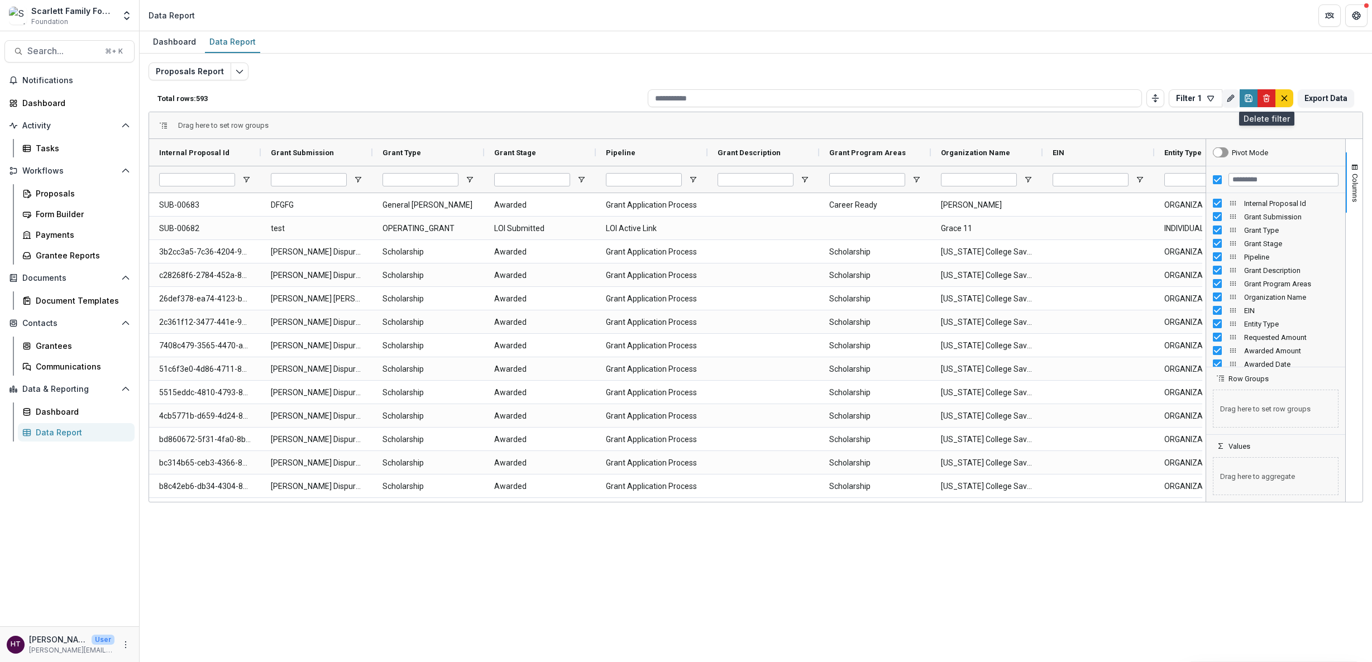
click at [1265, 95] on icon "Delete" at bounding box center [1266, 96] width 2 height 2
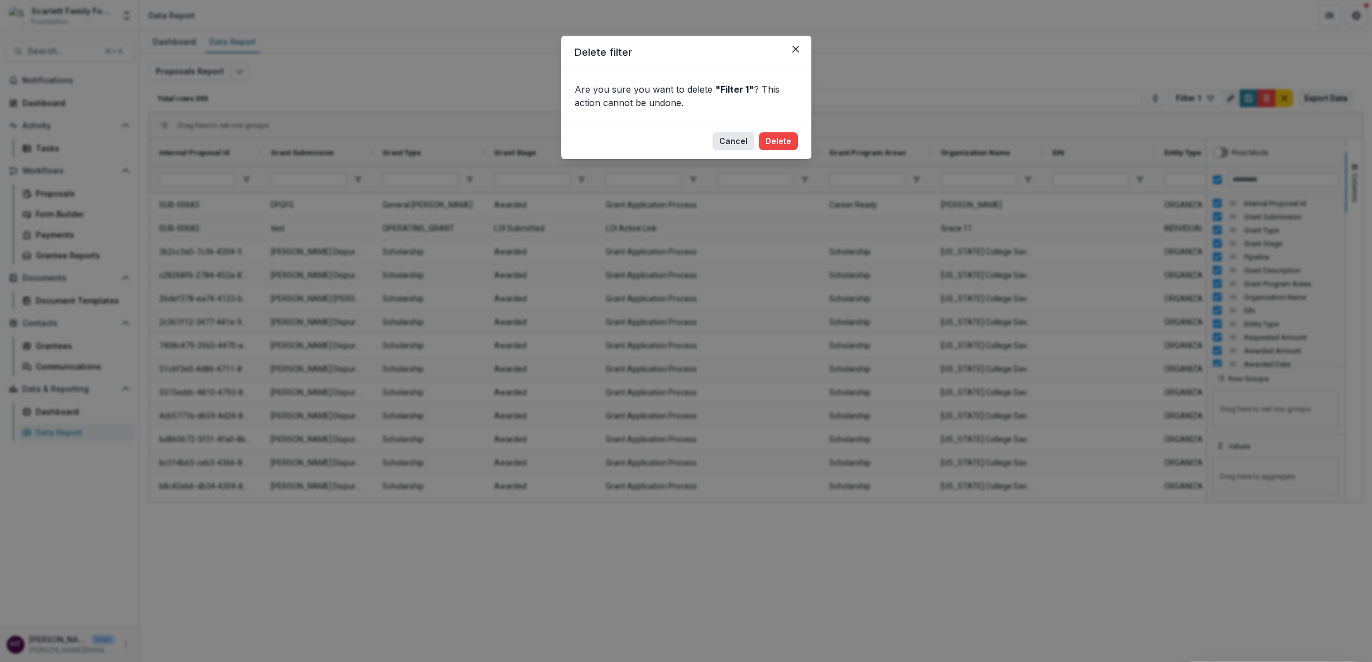
click at [737, 139] on button "Cancel" at bounding box center [734, 141] width 42 height 18
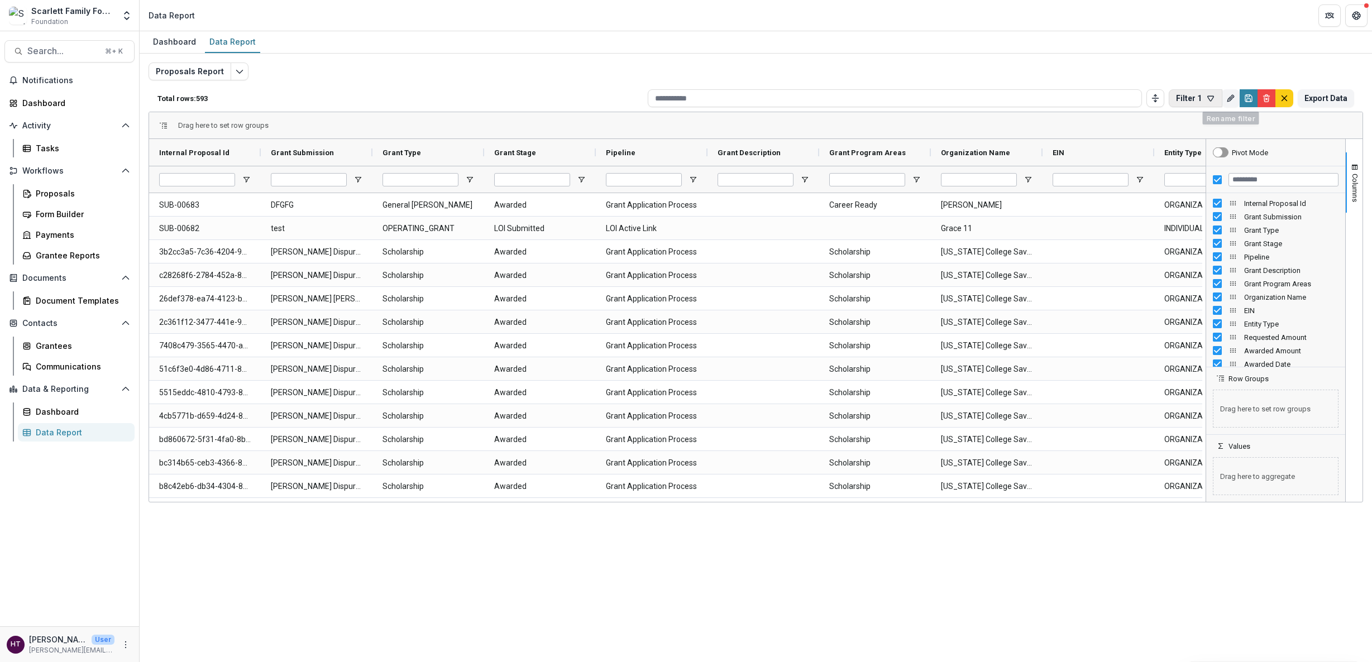
click at [1203, 102] on button "Filter 1" at bounding box center [1196, 98] width 54 height 18
click at [1207, 185] on button "Filter 1 (Proposals Report)" at bounding box center [1265, 193] width 185 height 20
click at [1264, 99] on icon "Delete" at bounding box center [1266, 99] width 4 height 4
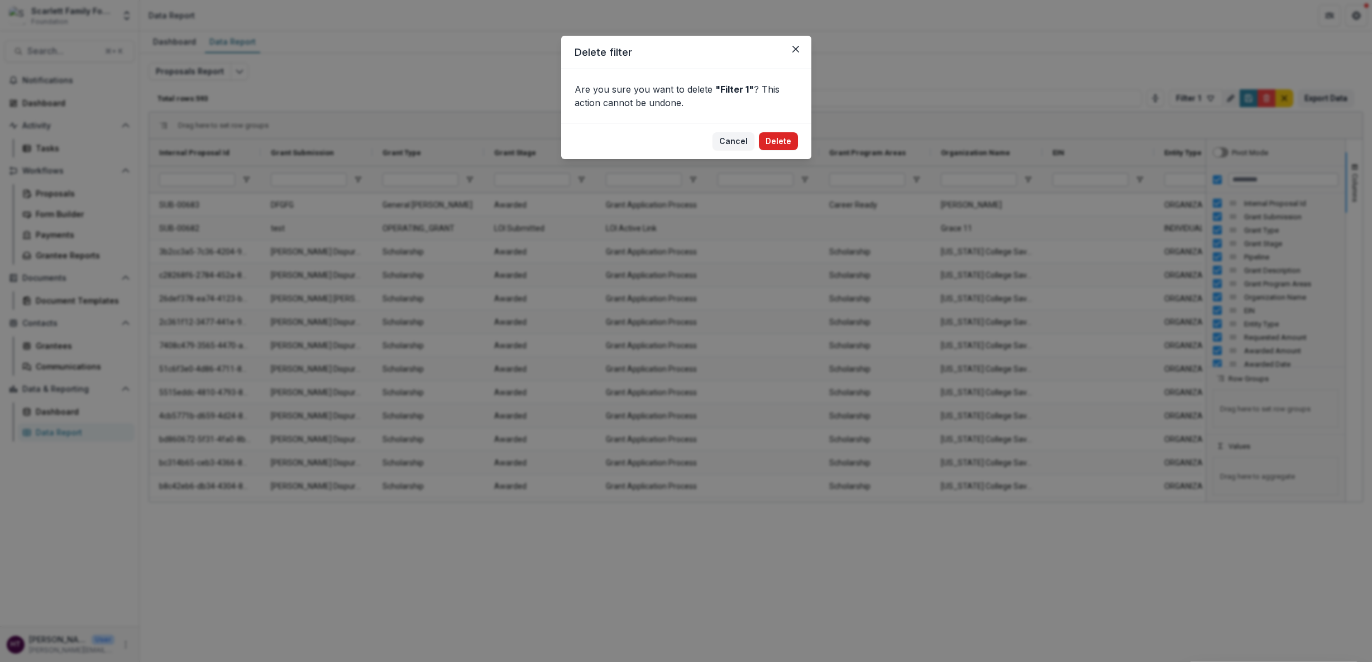
click at [790, 143] on button "Delete" at bounding box center [778, 141] width 39 height 18
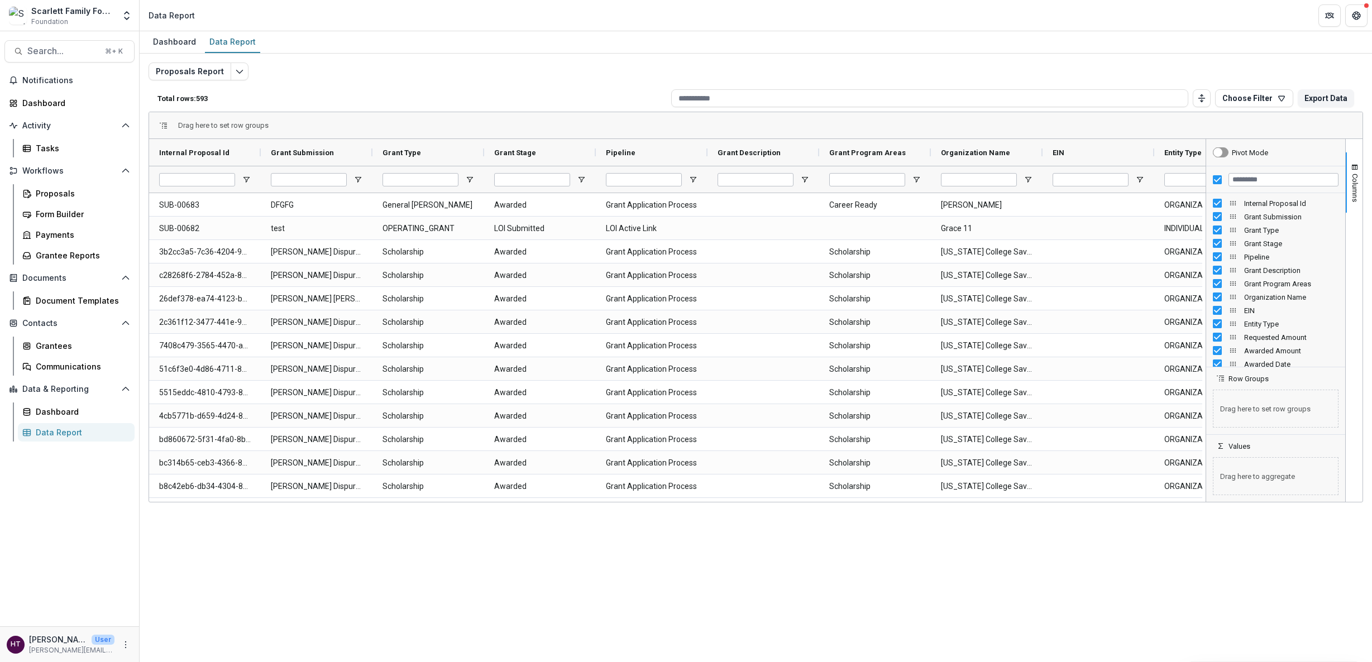
click at [1184, 74] on div "Proposals Report Total rows: 593 Choose Filter Personal Filters Team Filters Te…" at bounding box center [756, 269] width 1215 height 413
click at [872, 151] on span "Grant Program Areas" at bounding box center [867, 153] width 77 height 8
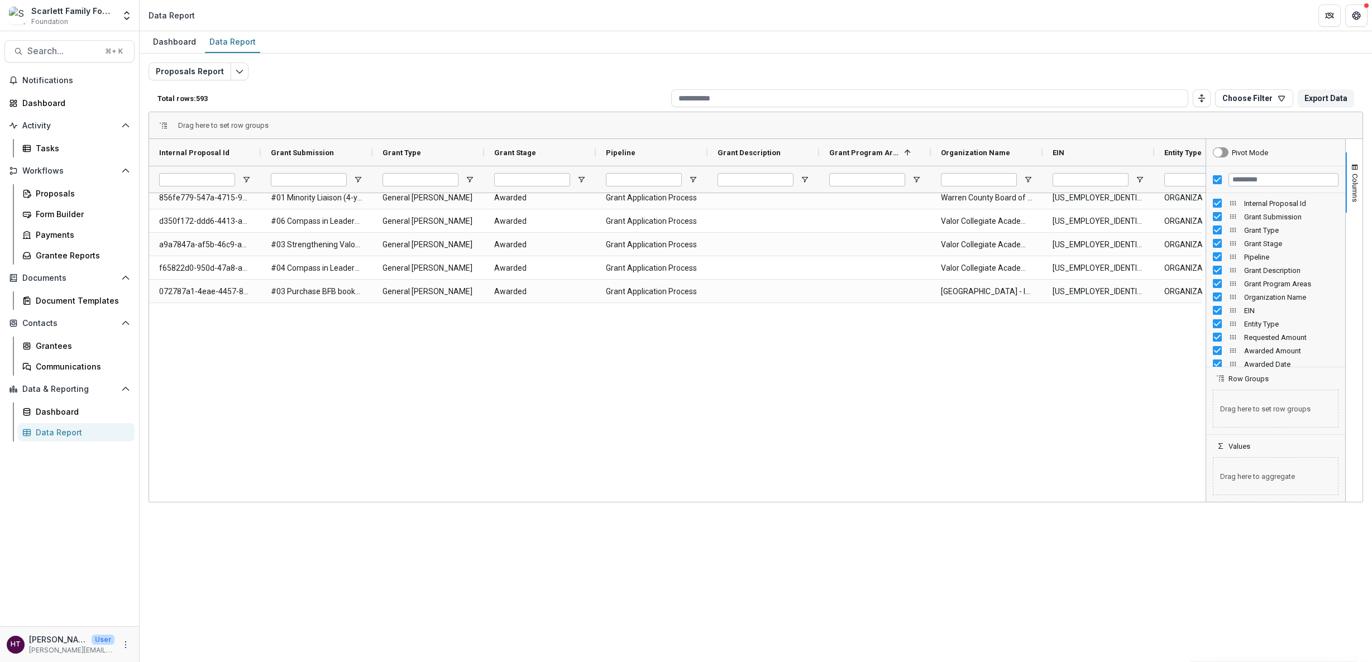
scroll to position [1110, 0]
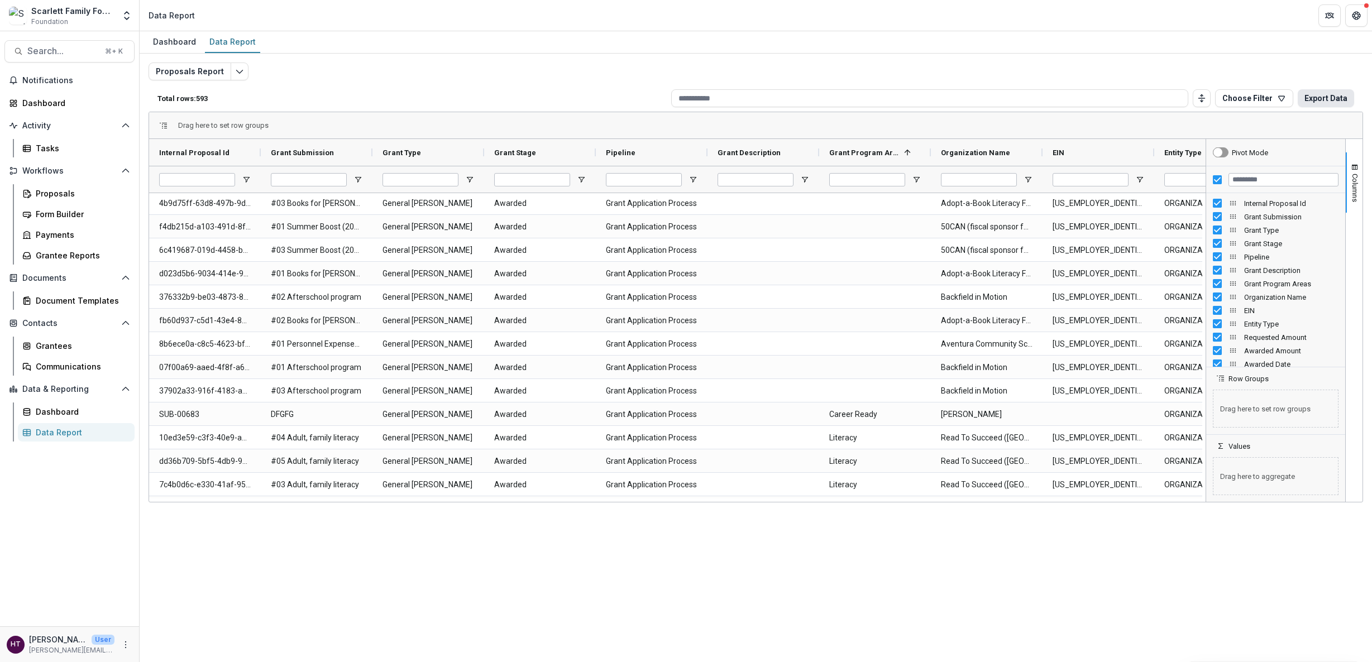
click at [1335, 98] on button "Export Data" at bounding box center [1326, 98] width 56 height 18
click at [1177, 67] on div "Proposals Report Total rows: 593 Choose Filter Personal Filters Team Filters Te…" at bounding box center [756, 269] width 1215 height 413
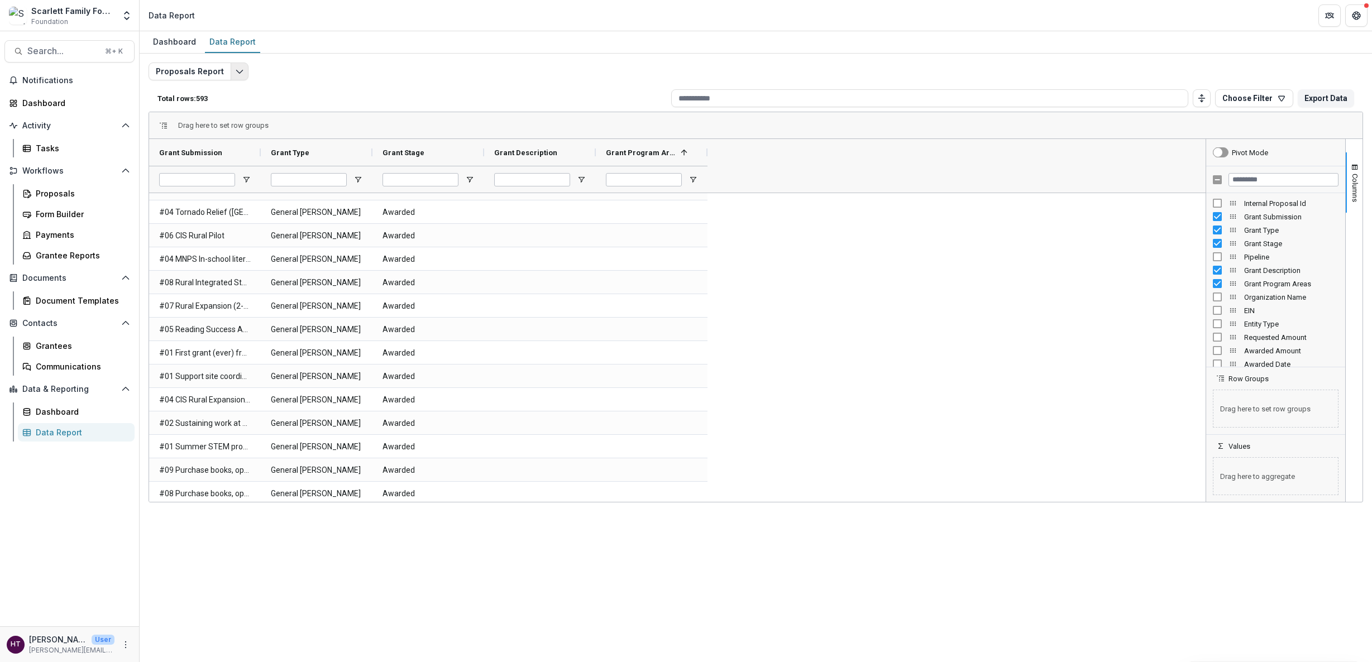
click at [237, 73] on icon "Edit selected report" at bounding box center [239, 71] width 9 height 9
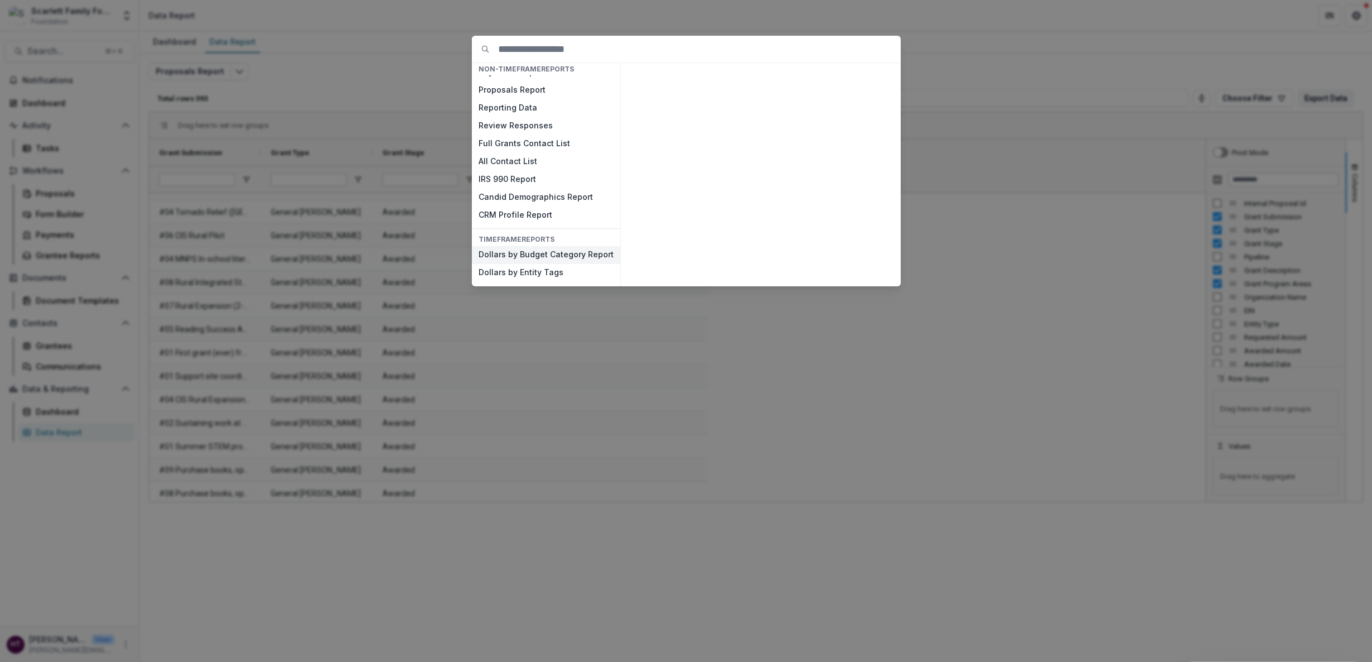
click at [517, 256] on button "Dollars by Budget Category Report" at bounding box center [546, 255] width 149 height 18
click at [869, 271] on button "View" at bounding box center [873, 273] width 46 height 18
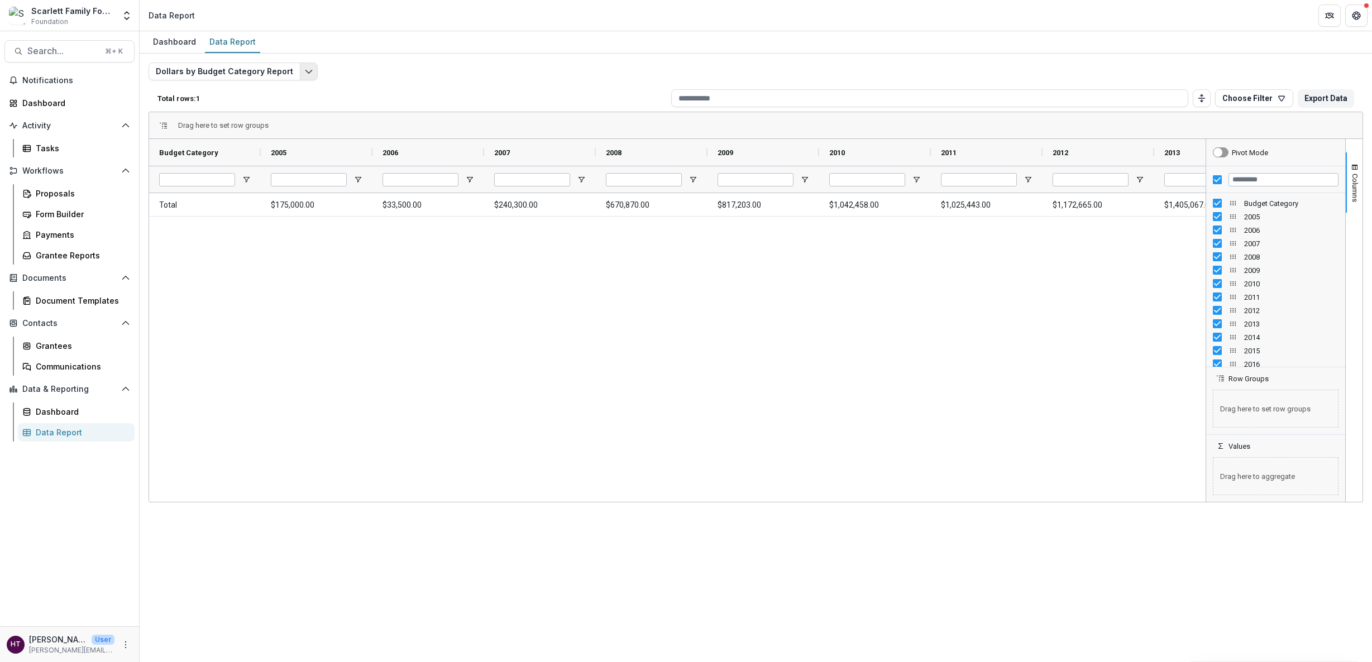
click at [304, 75] on icon "Edit selected report" at bounding box center [308, 71] width 9 height 9
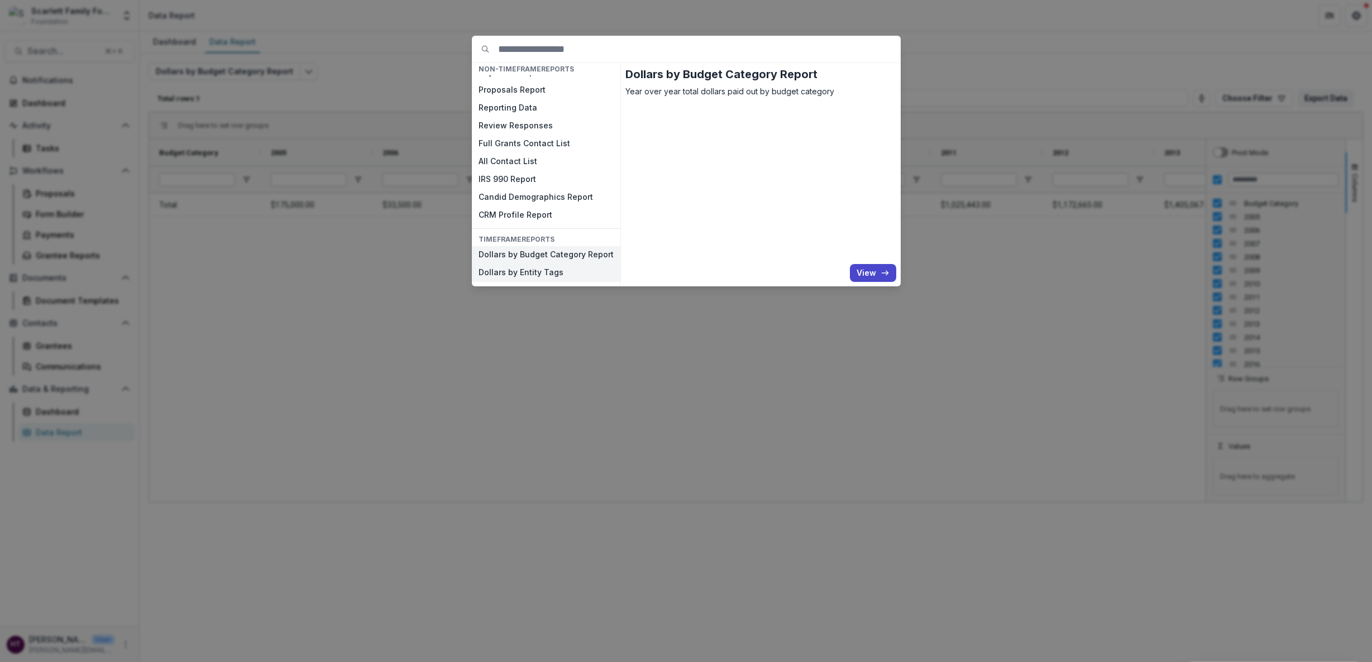
click at [533, 276] on button "Dollars by Entity Tags" at bounding box center [546, 273] width 149 height 18
click at [862, 273] on button "View" at bounding box center [873, 273] width 46 height 18
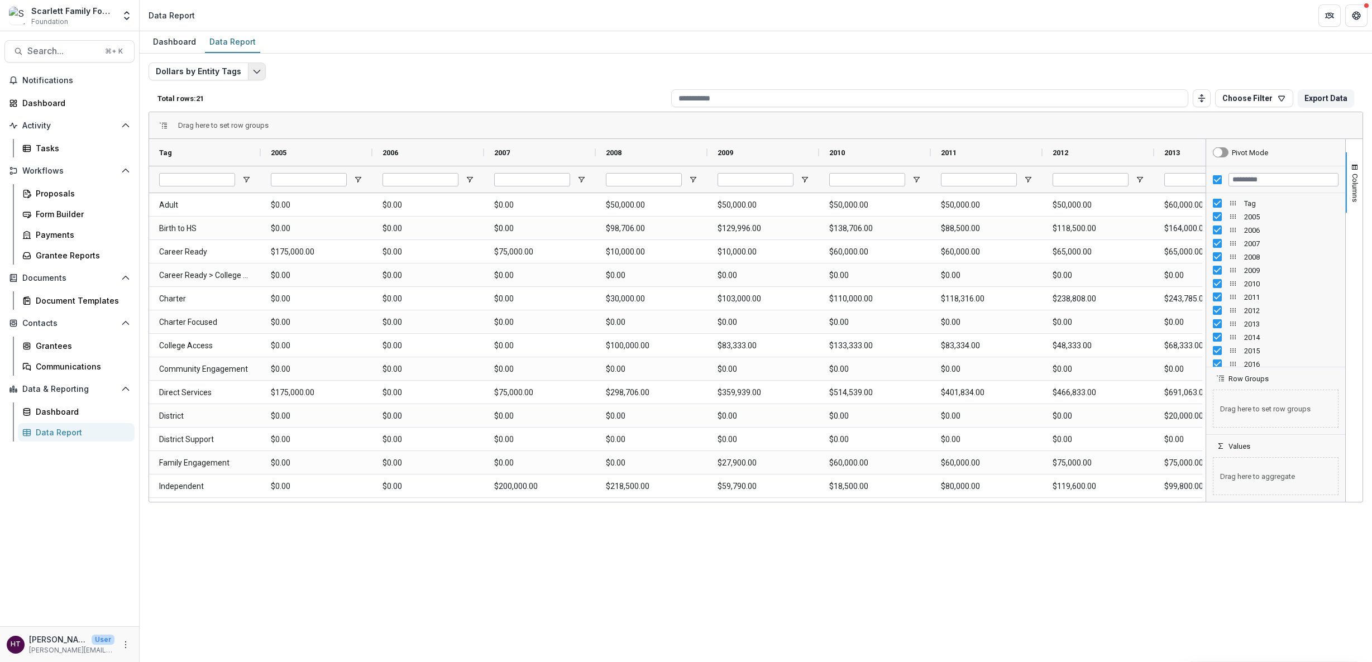
click at [257, 65] on button "Edit selected report" at bounding box center [257, 72] width 18 height 18
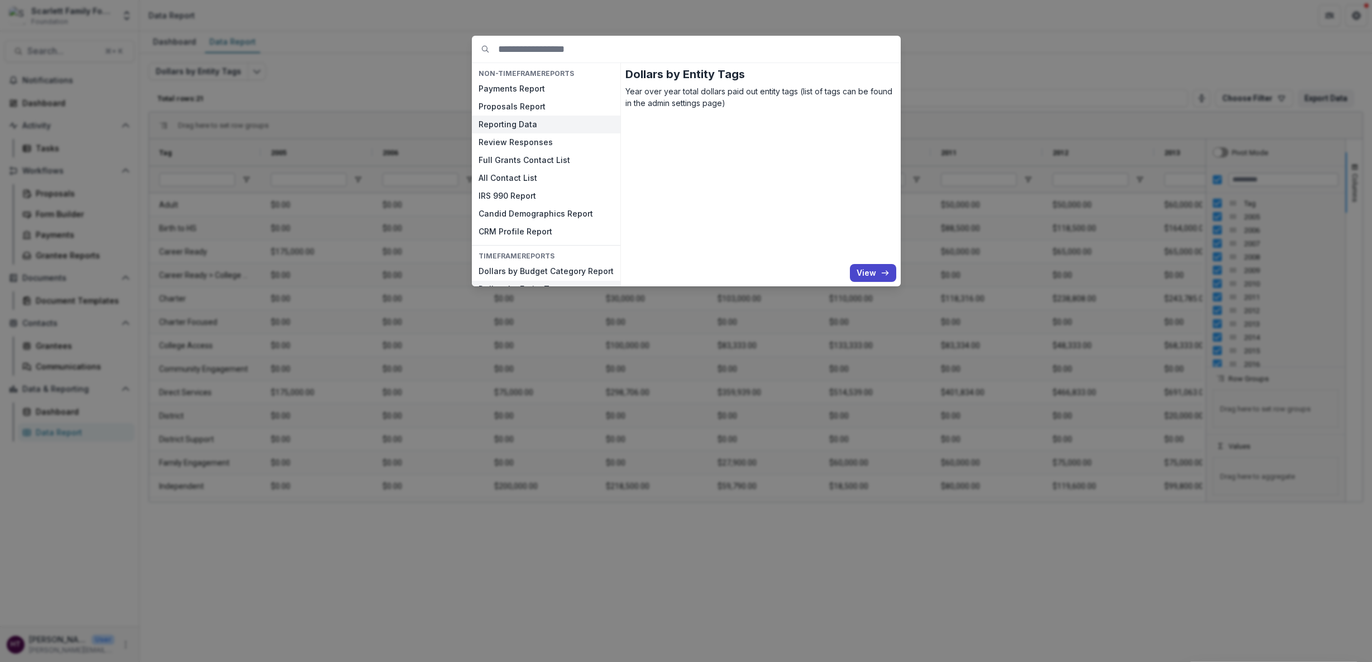
click at [514, 117] on button "Reporting Data" at bounding box center [546, 125] width 149 height 18
click at [515, 107] on button "Proposals Report" at bounding box center [546, 107] width 149 height 18
click at [864, 277] on button "View" at bounding box center [873, 273] width 46 height 18
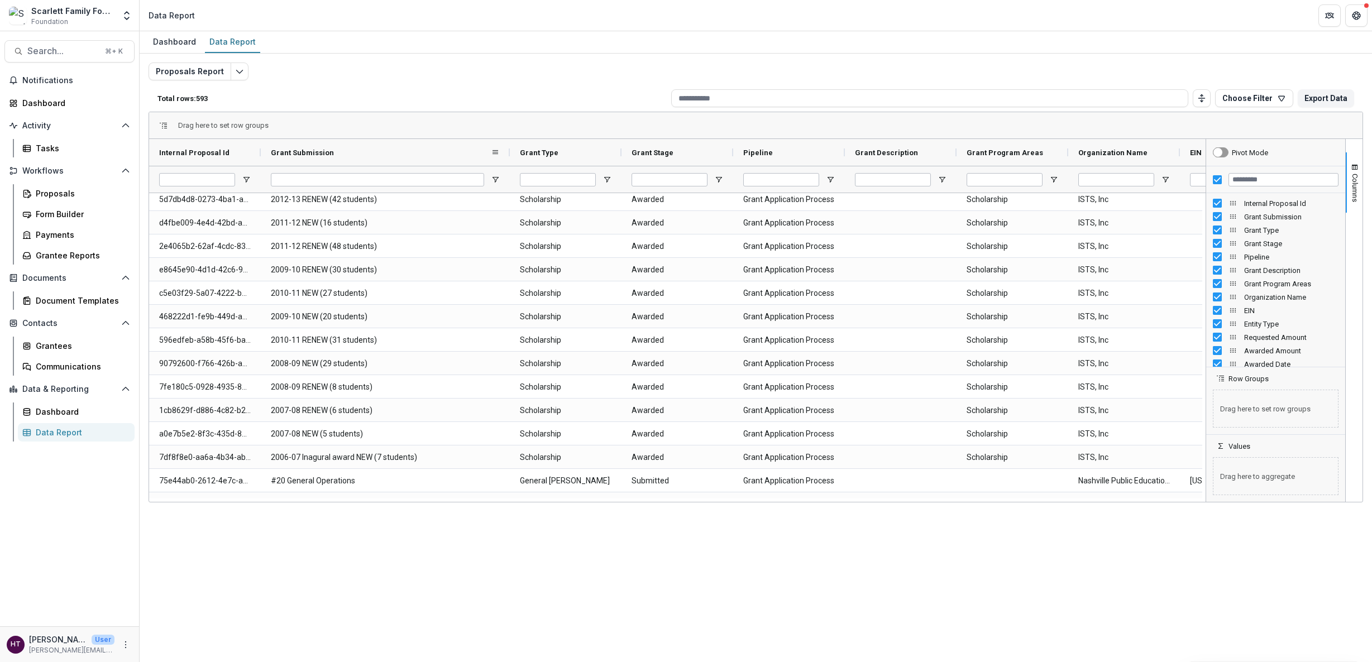
drag, startPoint x: 371, startPoint y: 151, endPoint x: 509, endPoint y: 147, distance: 138.0
click at [508, 147] on div at bounding box center [510, 152] width 4 height 27
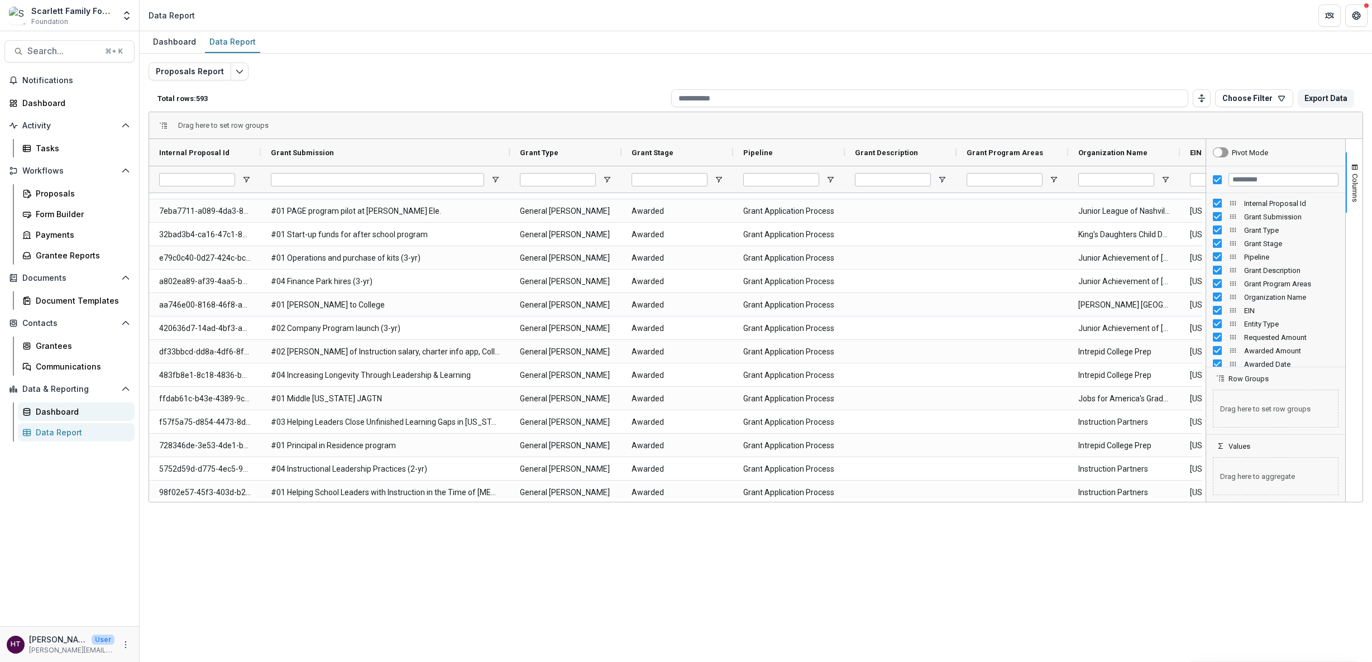
click at [71, 412] on div "Dashboard" at bounding box center [81, 412] width 90 height 12
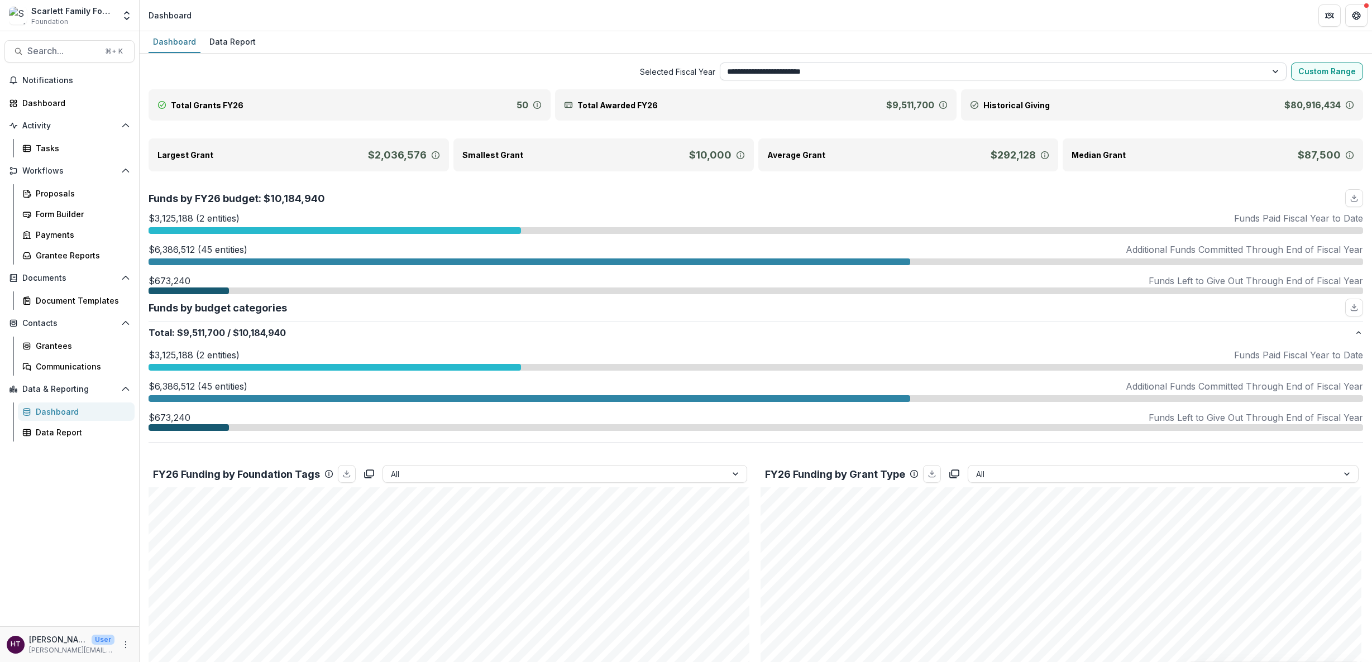
click at [853, 70] on select "**********" at bounding box center [1003, 72] width 567 height 18
select select "**********"
click at [720, 63] on select "**********" at bounding box center [1003, 72] width 567 height 18
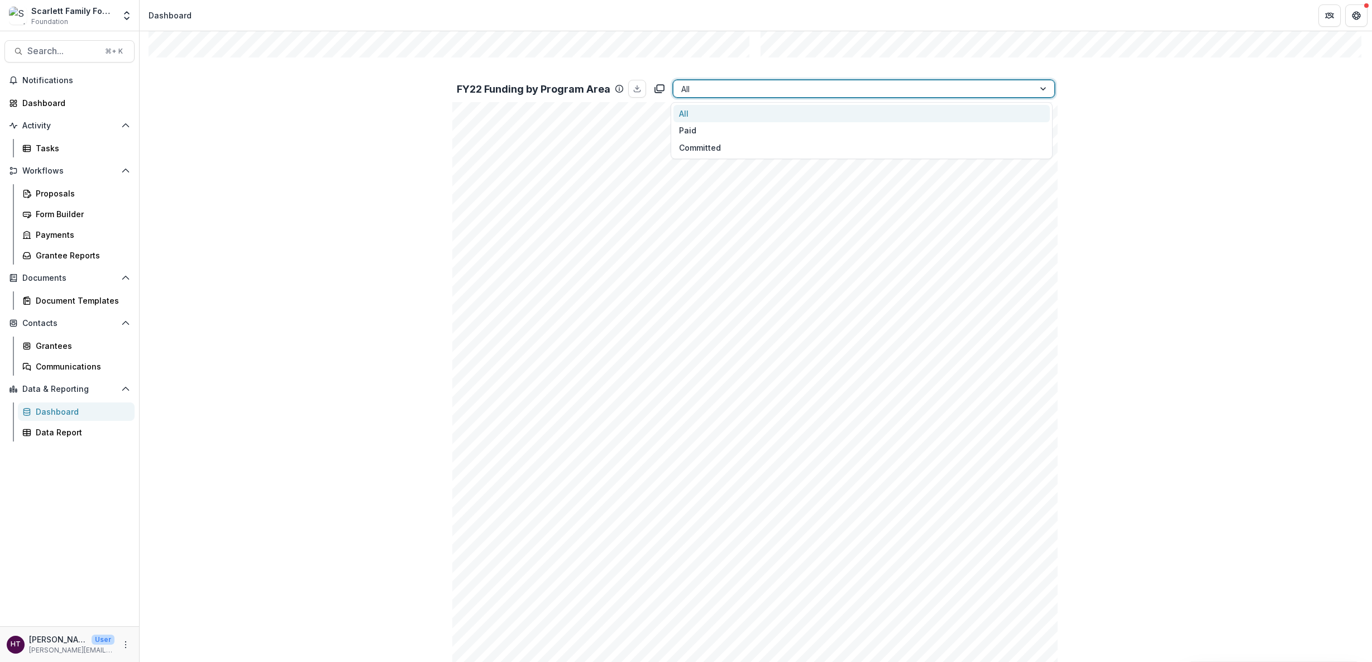
click at [716, 94] on div at bounding box center [854, 89] width 346 height 14
click at [701, 111] on div "All" at bounding box center [861, 113] width 376 height 17
click at [704, 87] on div at bounding box center [854, 89] width 346 height 14
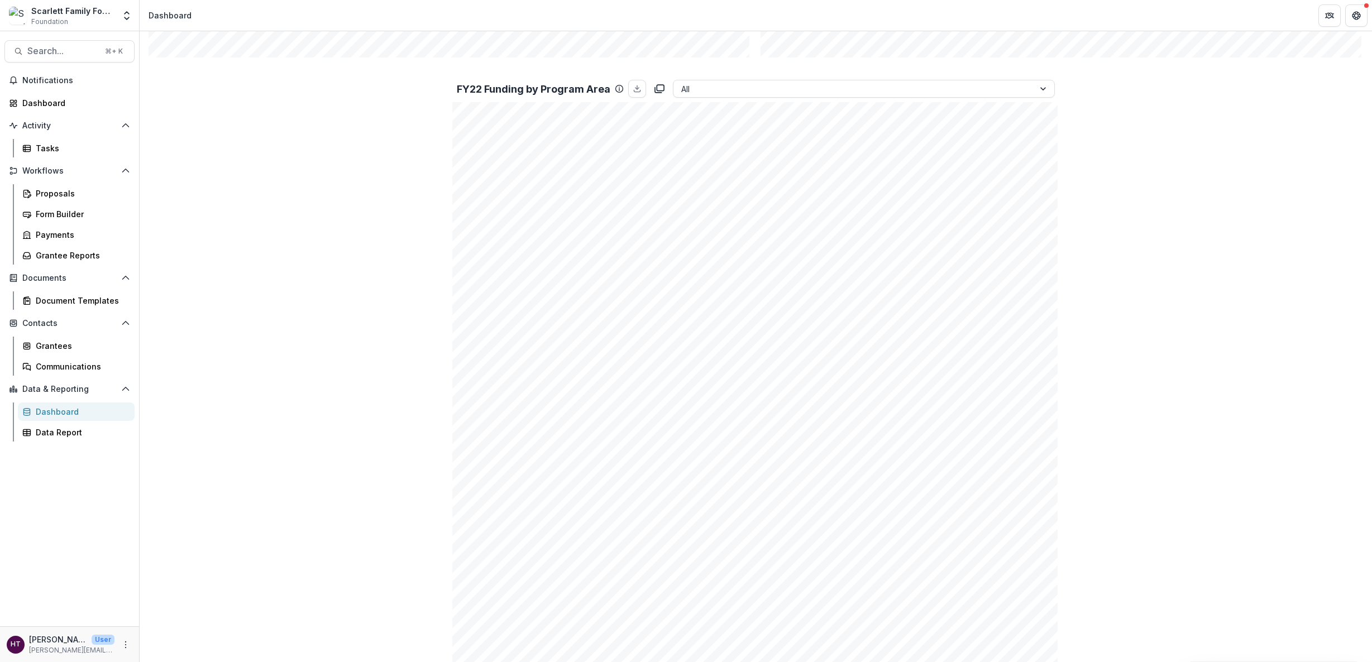
click at [712, 62] on div "Total Grants FY22 57 Total Awarded FY22 $7,953,134 Historical Giving $80,916,43…" at bounding box center [756, 302] width 1215 height 2122
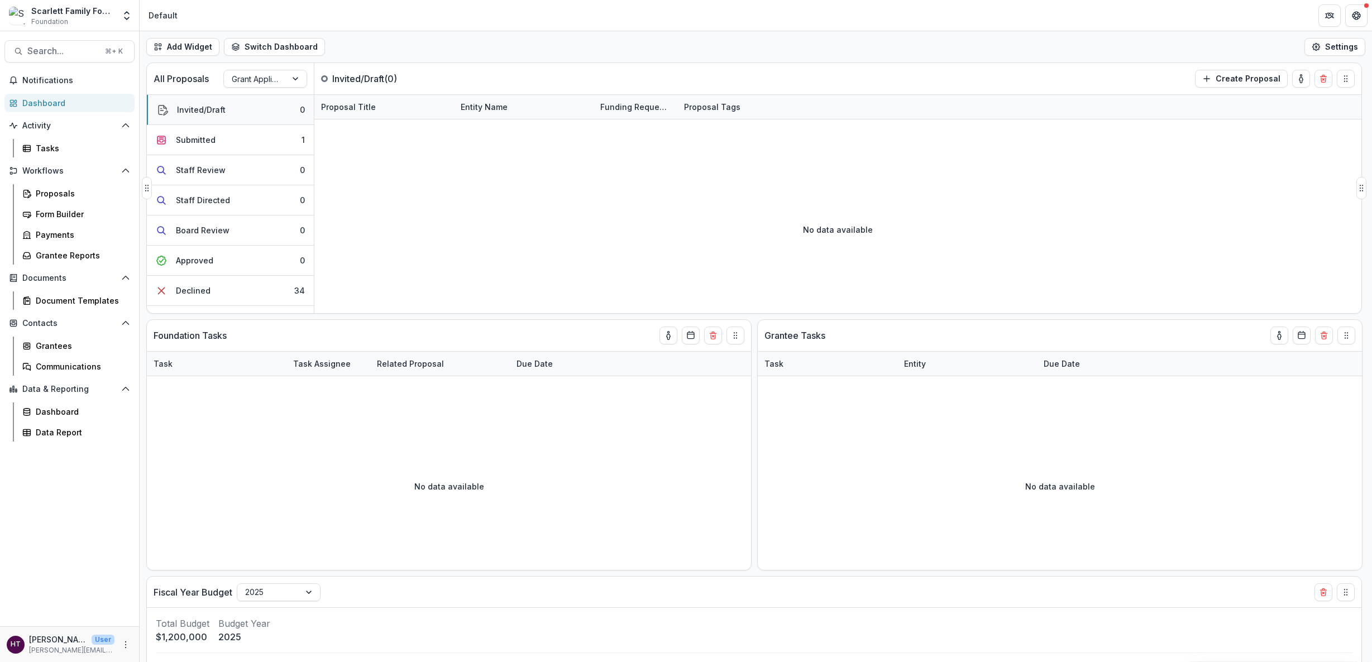
click at [190, 110] on div "Invited/Draft" at bounding box center [201, 110] width 49 height 12
click at [64, 196] on div "Proposals" at bounding box center [81, 194] width 90 height 12
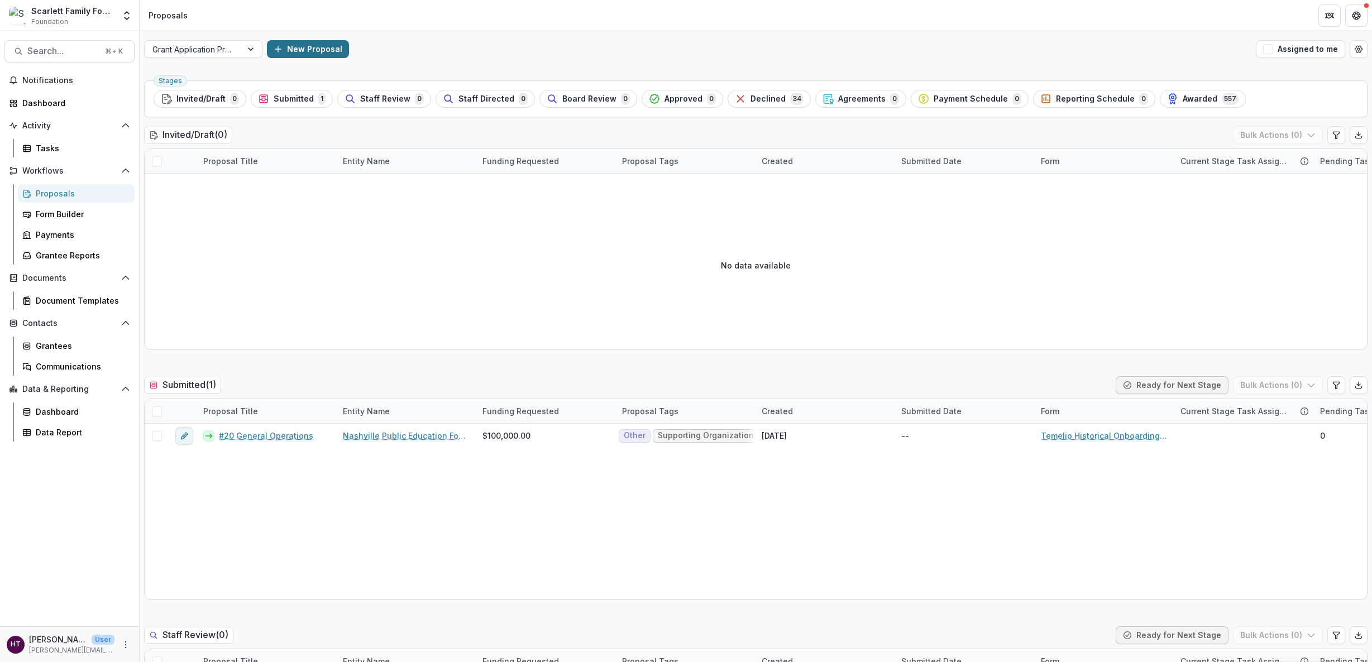
click at [295, 52] on button "New Proposal" at bounding box center [308, 49] width 82 height 18
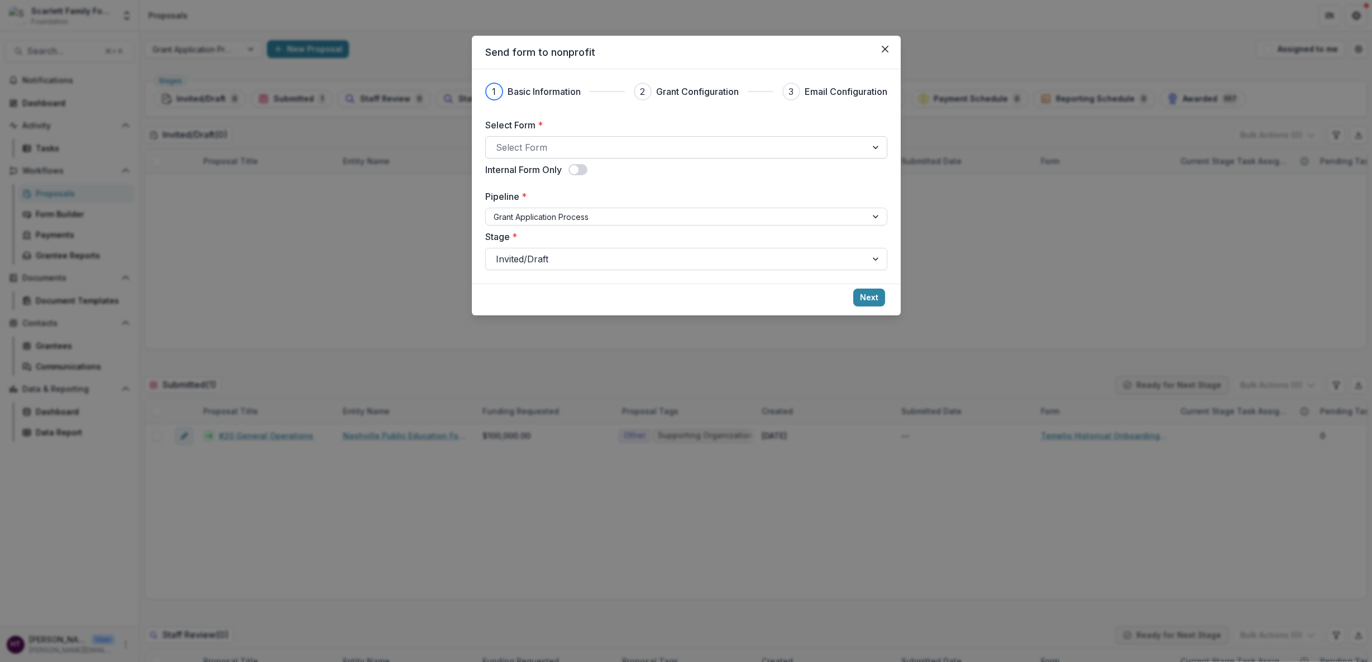
click at [552, 140] on div at bounding box center [676, 148] width 361 height 16
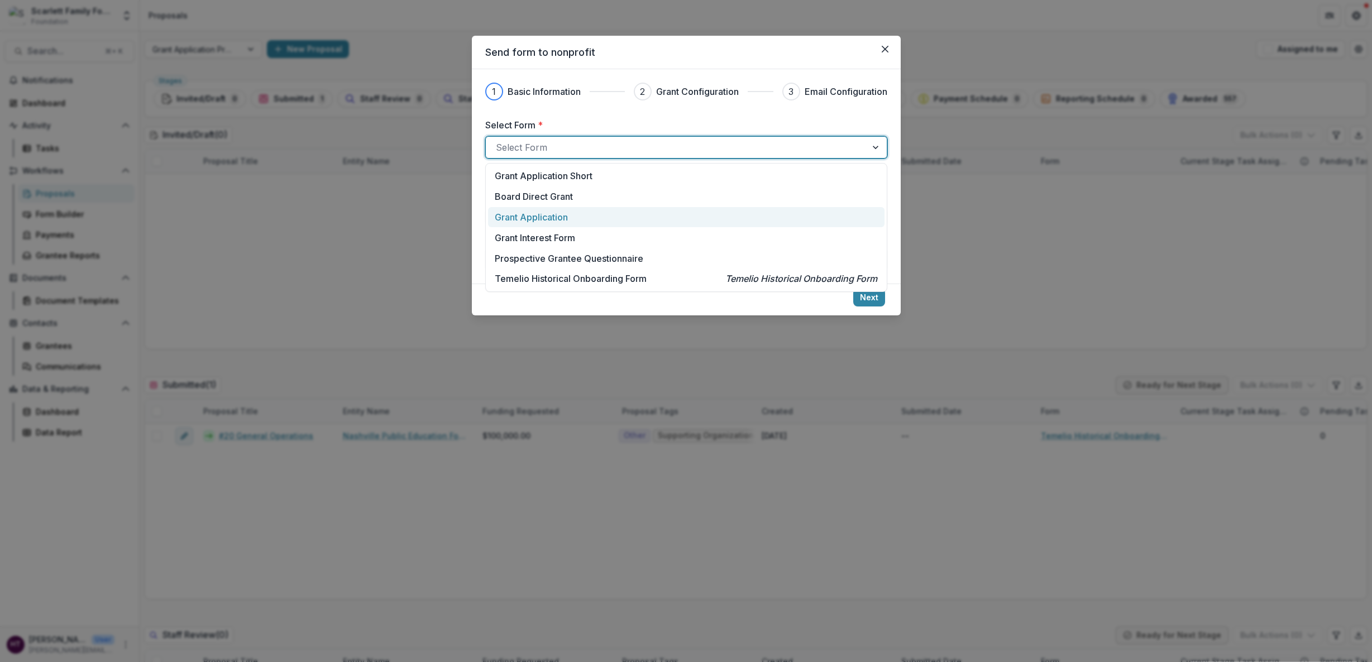
click at [541, 222] on p "Grant Application" at bounding box center [531, 217] width 73 height 13
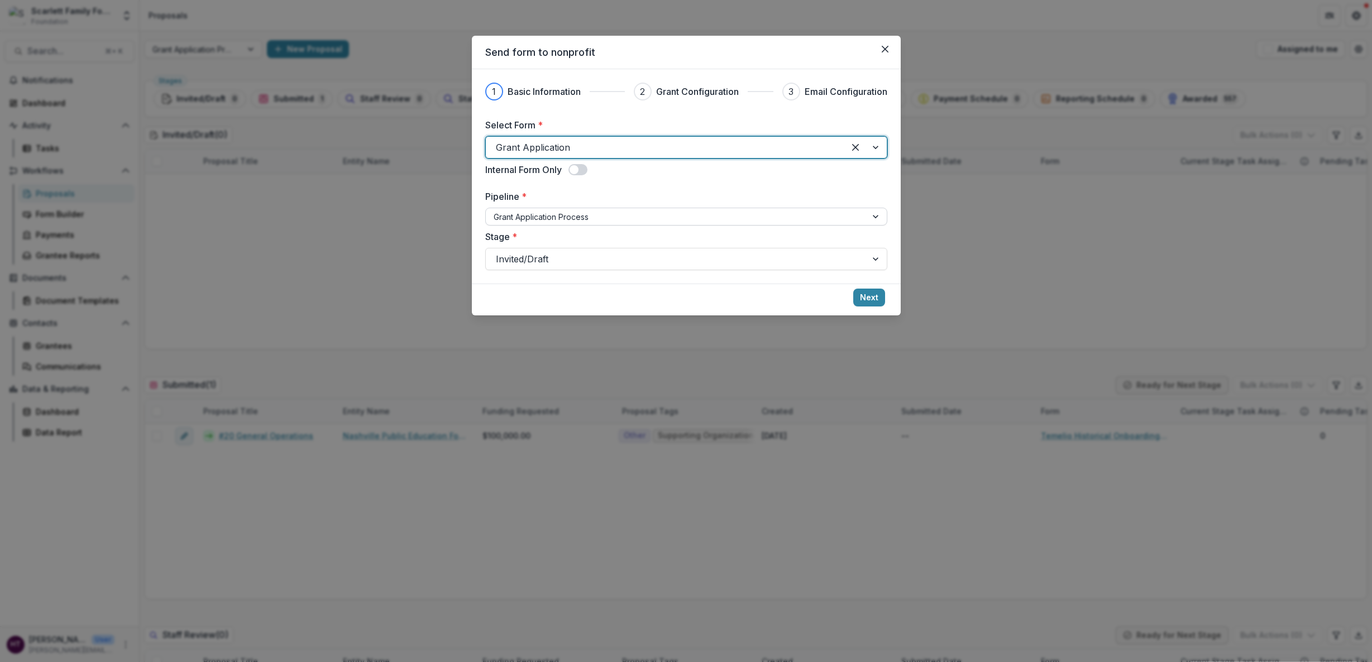
click at [566, 219] on div at bounding box center [676, 217] width 365 height 14
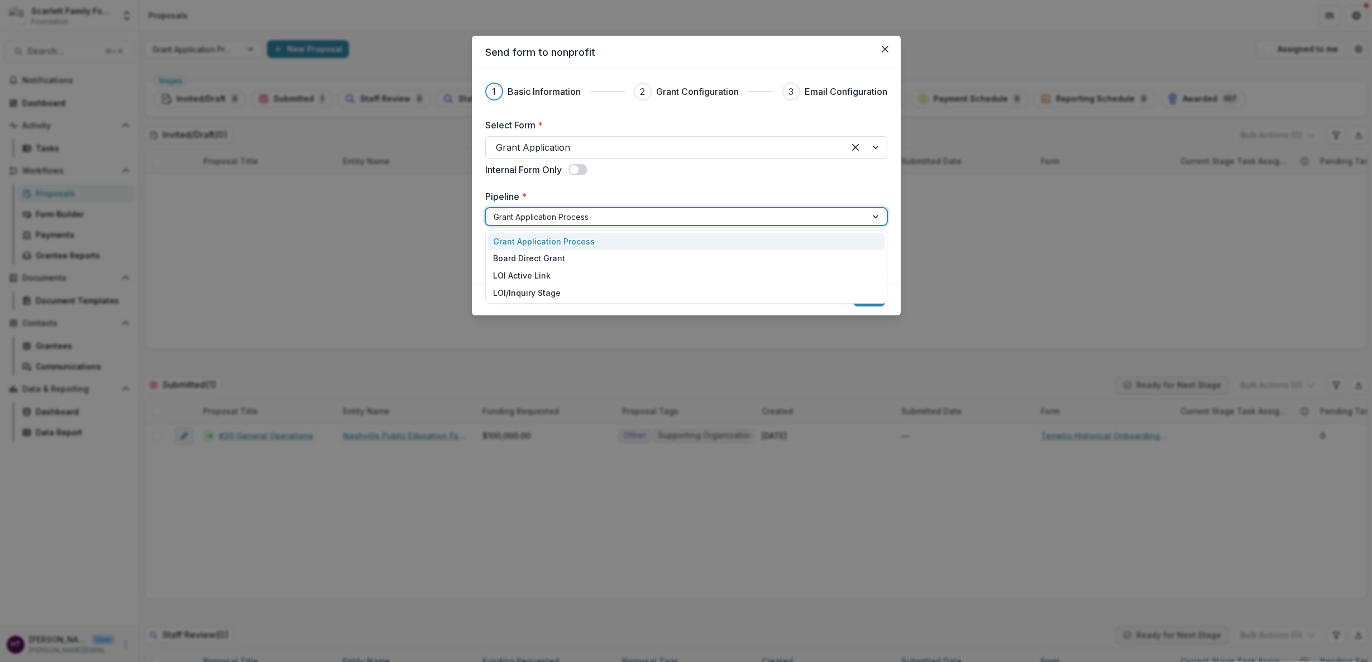
click at [548, 242] on div "Grant Application Process" at bounding box center [686, 241] width 396 height 17
click at [542, 260] on div at bounding box center [676, 259] width 361 height 16
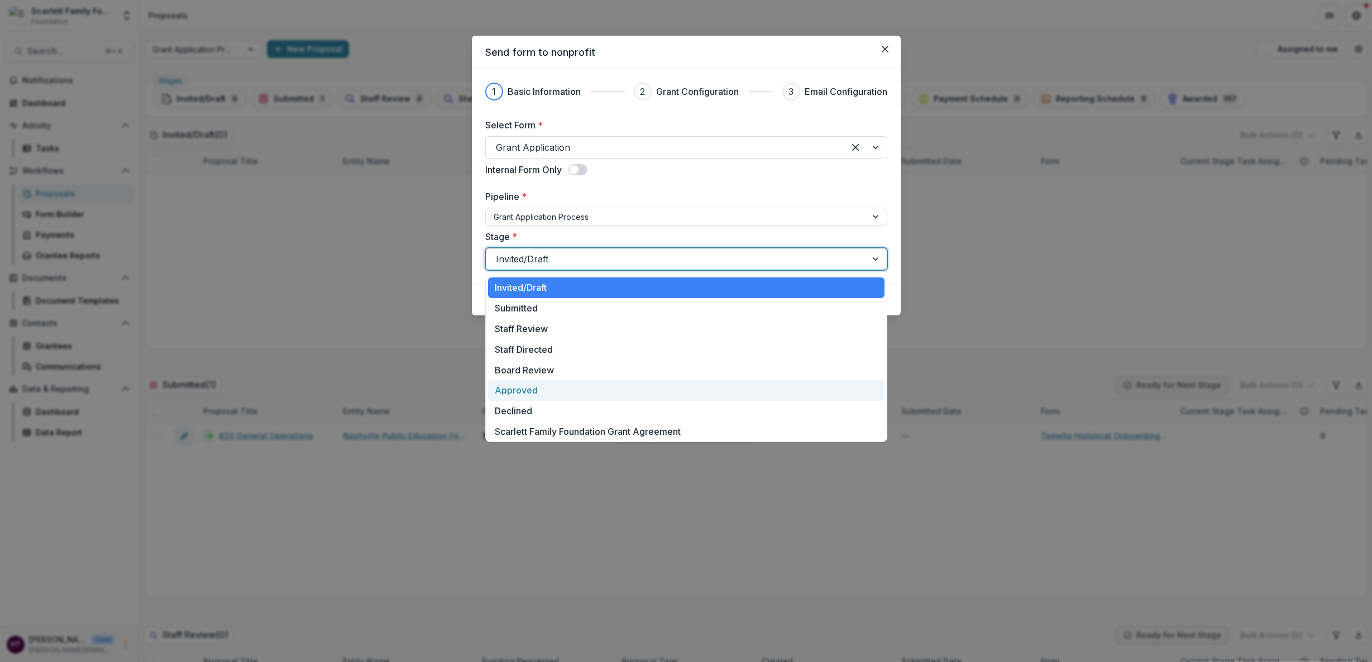
click at [529, 386] on div "Approved" at bounding box center [686, 390] width 396 height 21
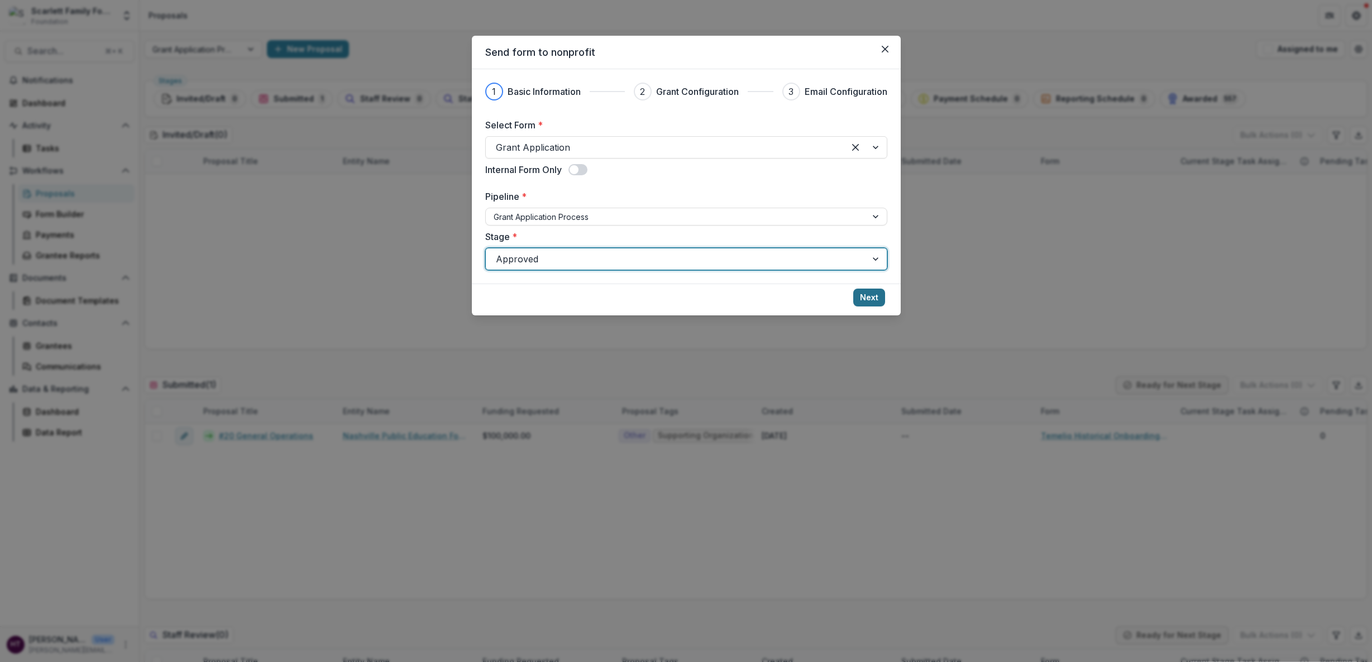
click at [872, 295] on button "Next" at bounding box center [869, 298] width 32 height 18
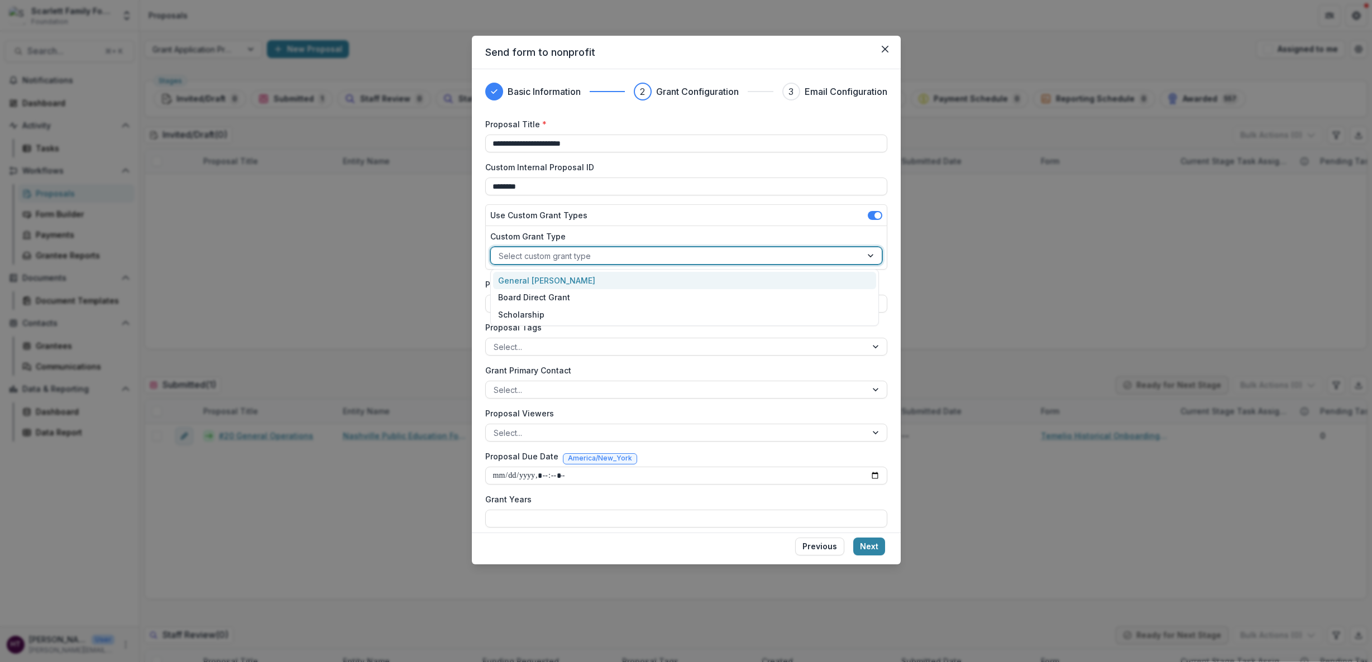
click at [552, 257] on div at bounding box center [676, 256] width 355 height 14
click at [542, 278] on div "General [PERSON_NAME]" at bounding box center [684, 280] width 383 height 17
click at [545, 304] on div at bounding box center [676, 304] width 365 height 14
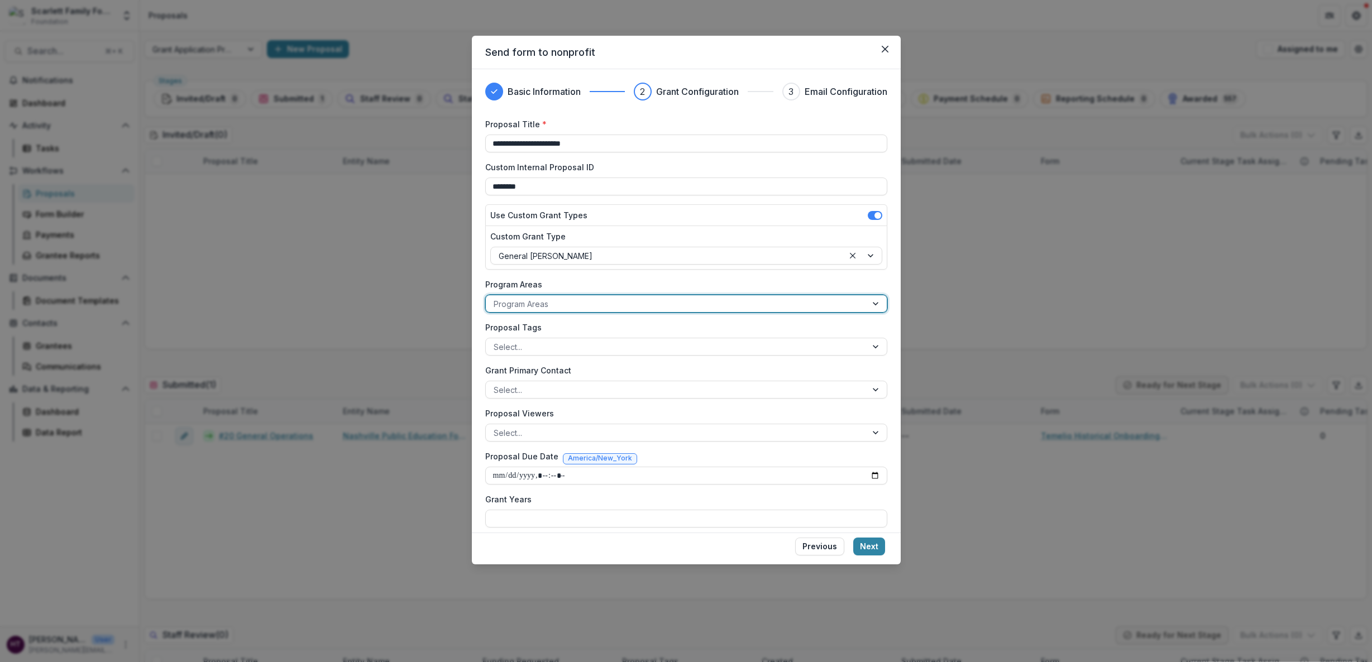
click at [534, 307] on div at bounding box center [676, 304] width 365 height 14
click at [513, 332] on div "Career Ready" at bounding box center [684, 328] width 393 height 17
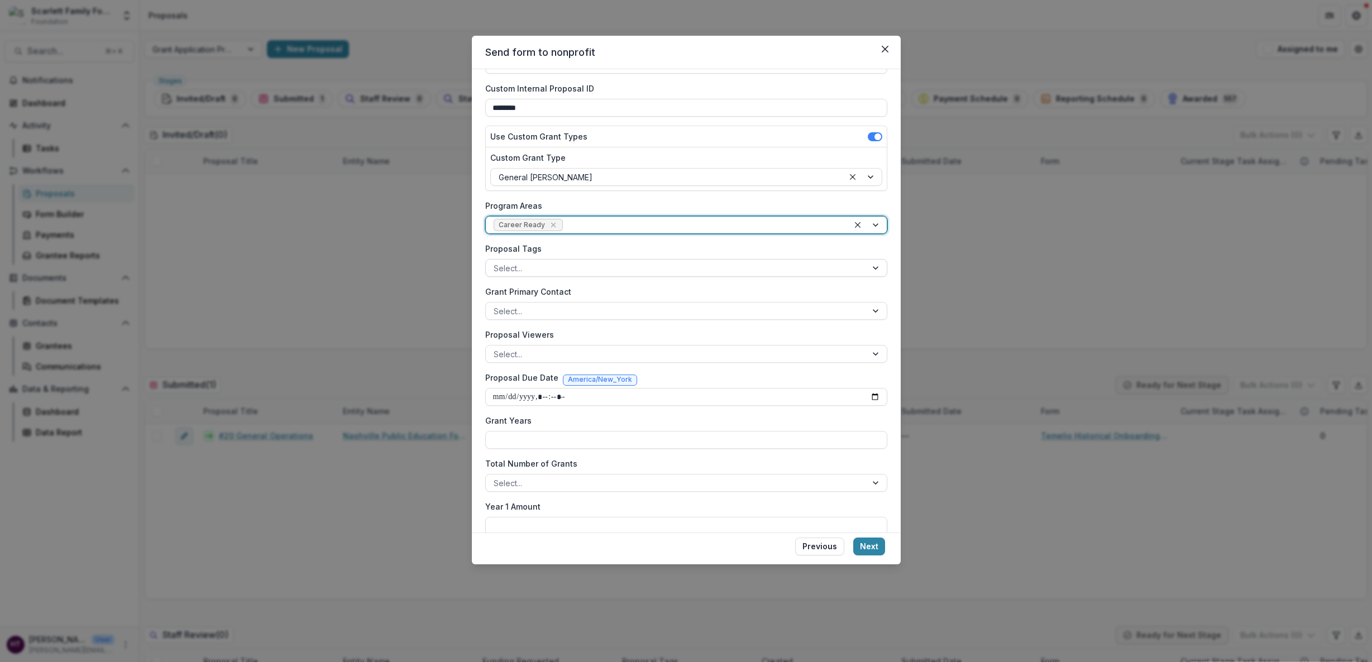
click at [546, 267] on div at bounding box center [676, 268] width 365 height 14
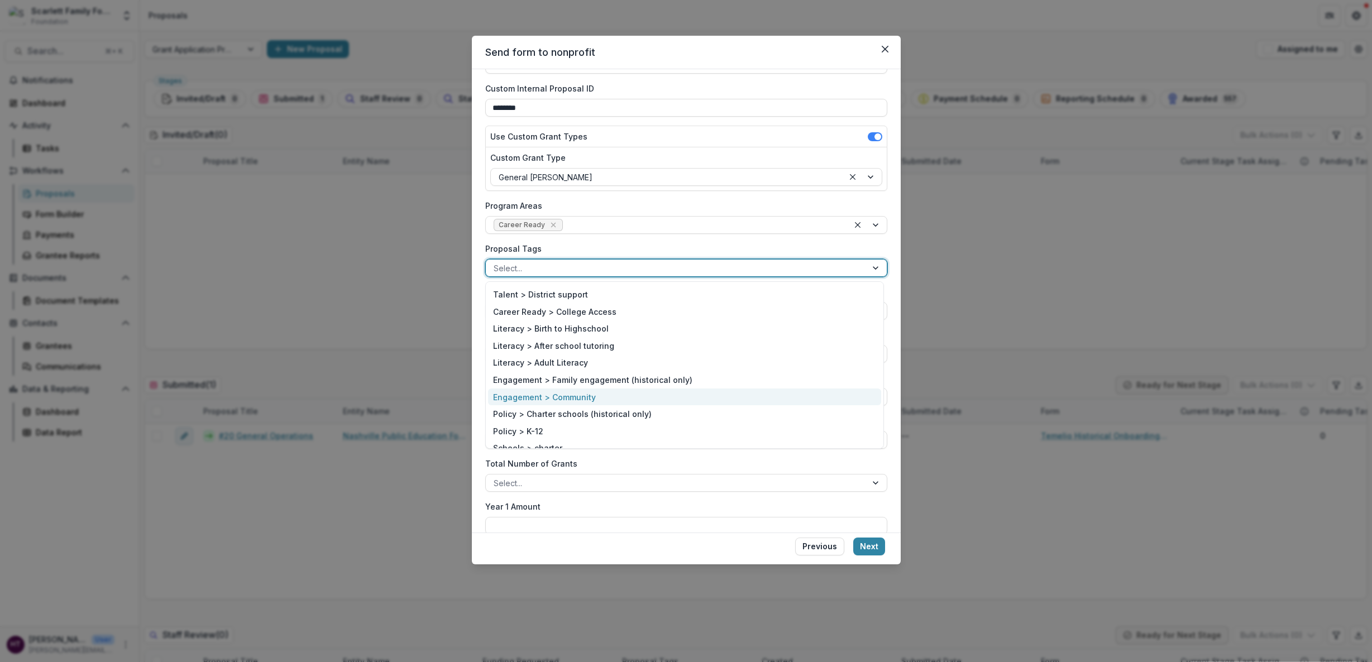
scroll to position [0, 0]
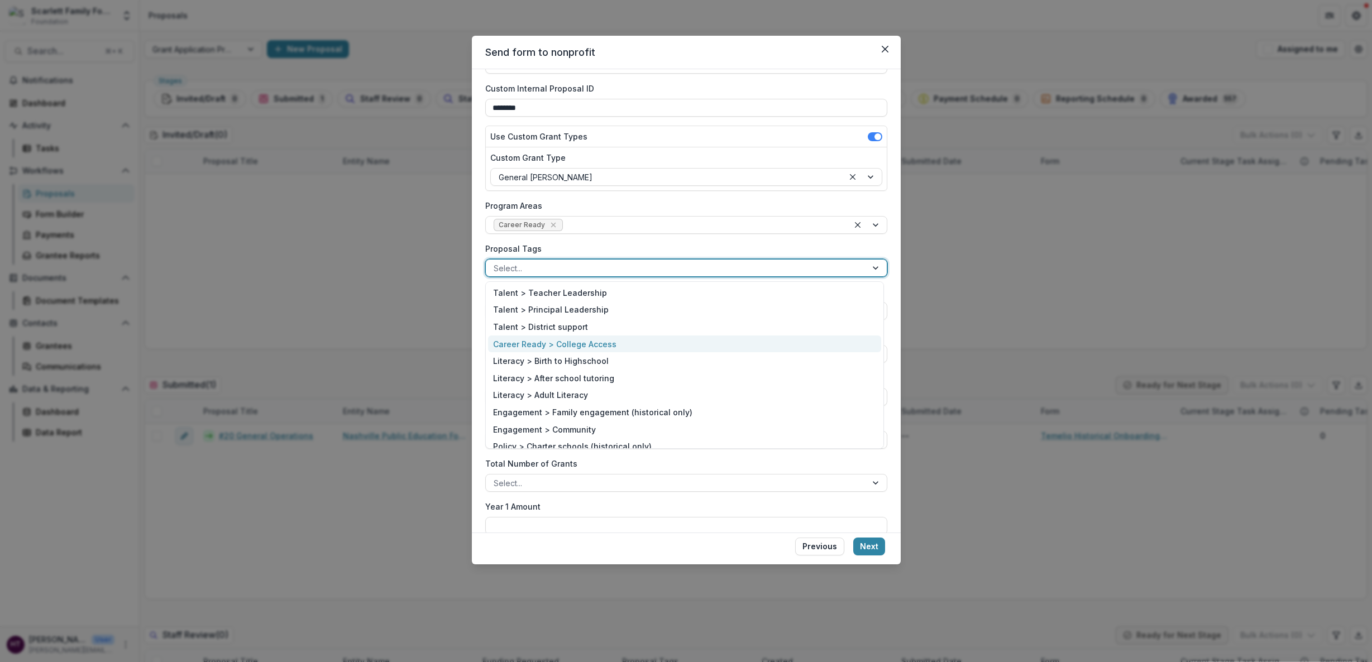
click at [574, 336] on div "Career Ready > College Access" at bounding box center [684, 344] width 393 height 17
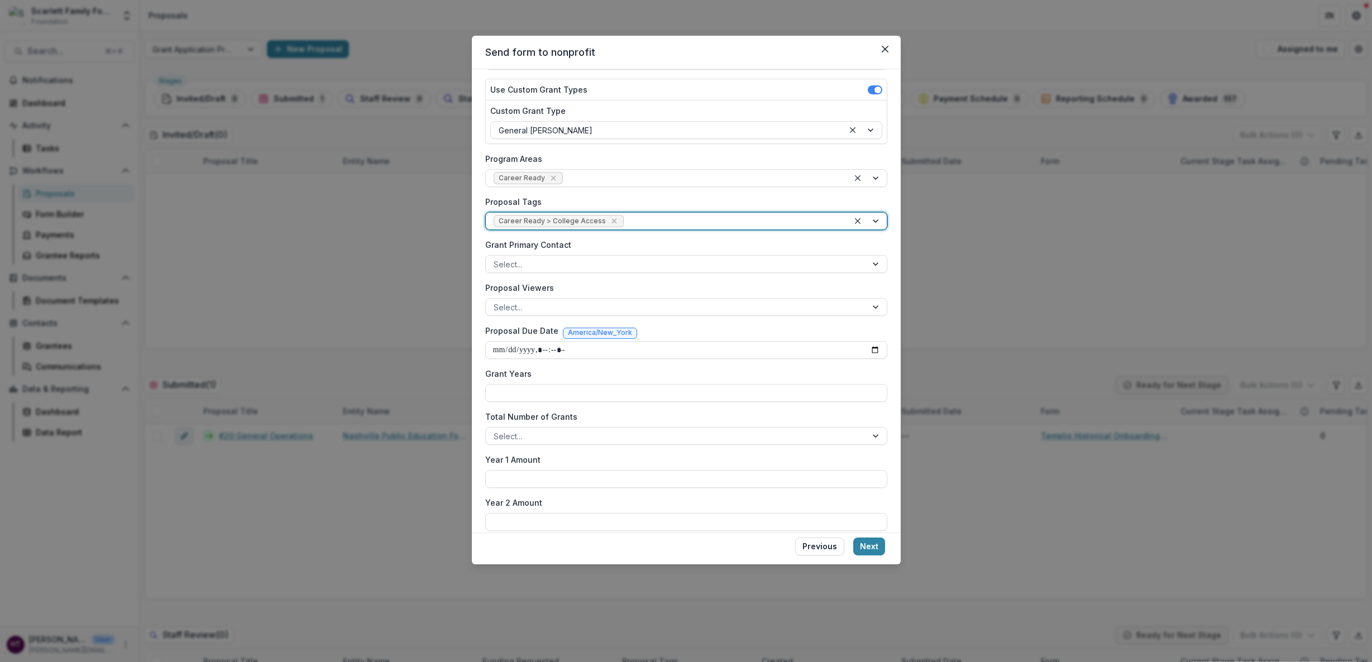
scroll to position [145, 0]
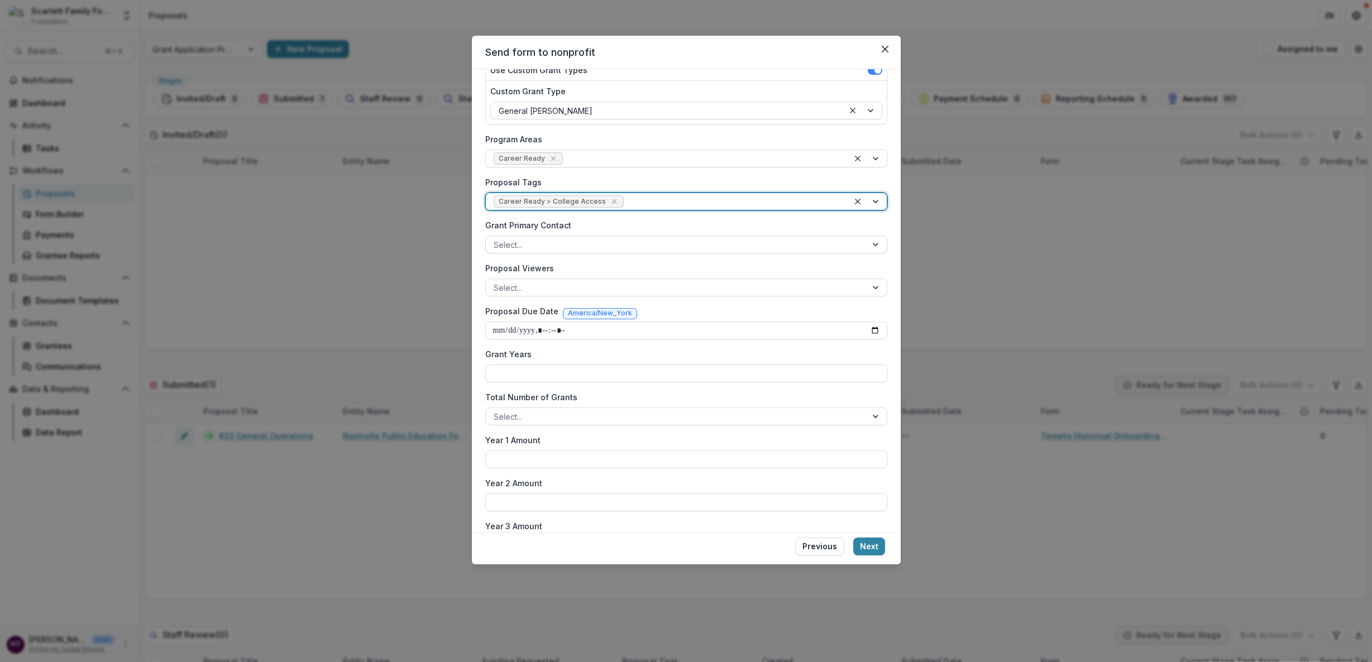
click at [544, 239] on div at bounding box center [676, 245] width 365 height 14
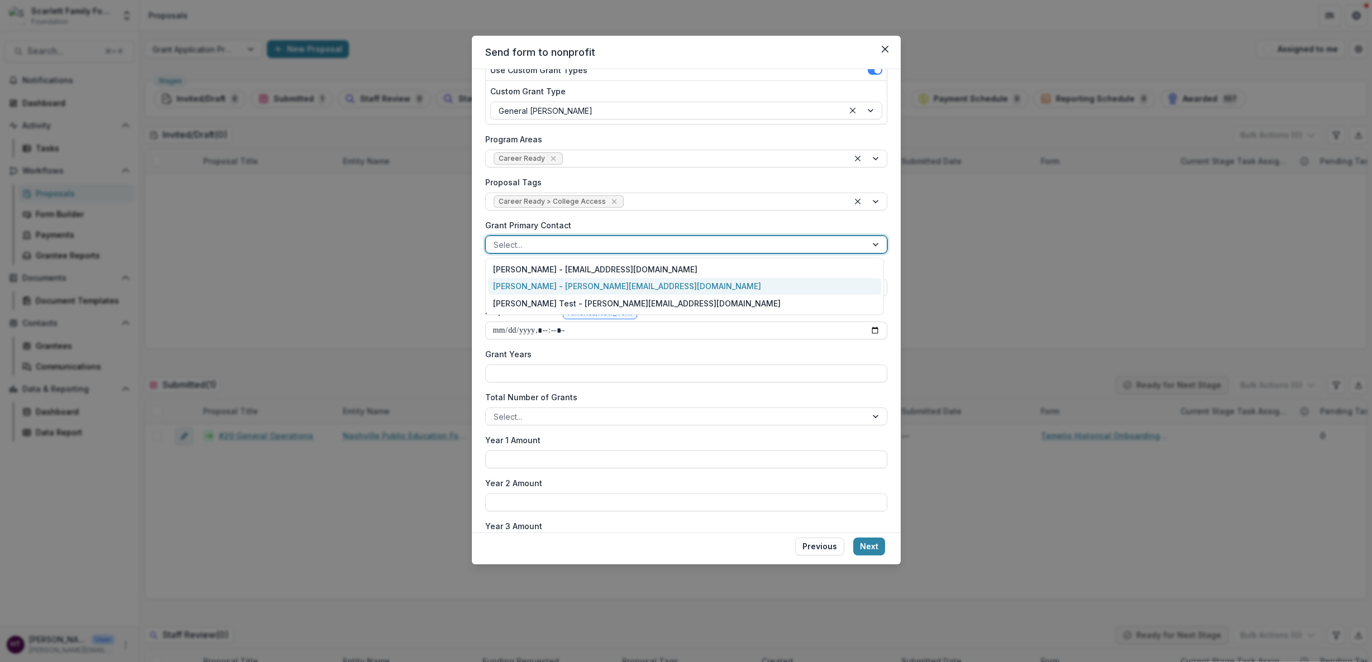
click at [541, 281] on div "[PERSON_NAME] - [PERSON_NAME][EMAIL_ADDRESS][DOMAIN_NAME]" at bounding box center [684, 286] width 393 height 17
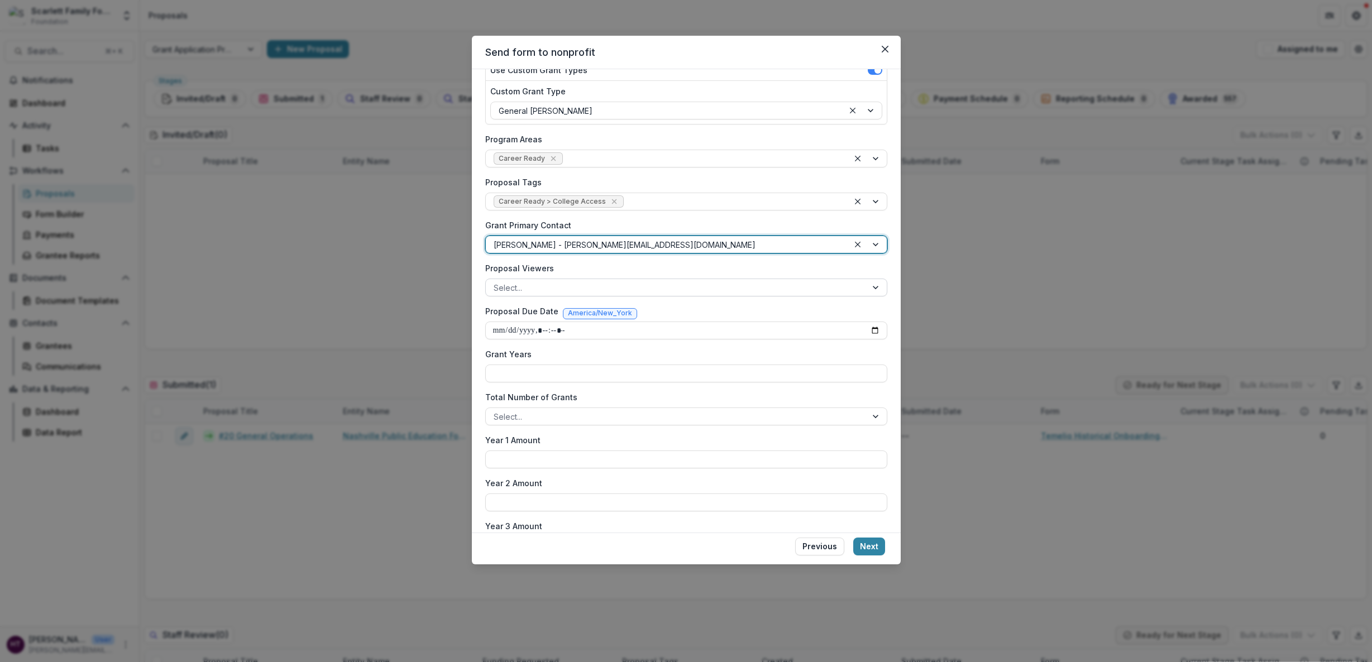
scroll to position [201, 0]
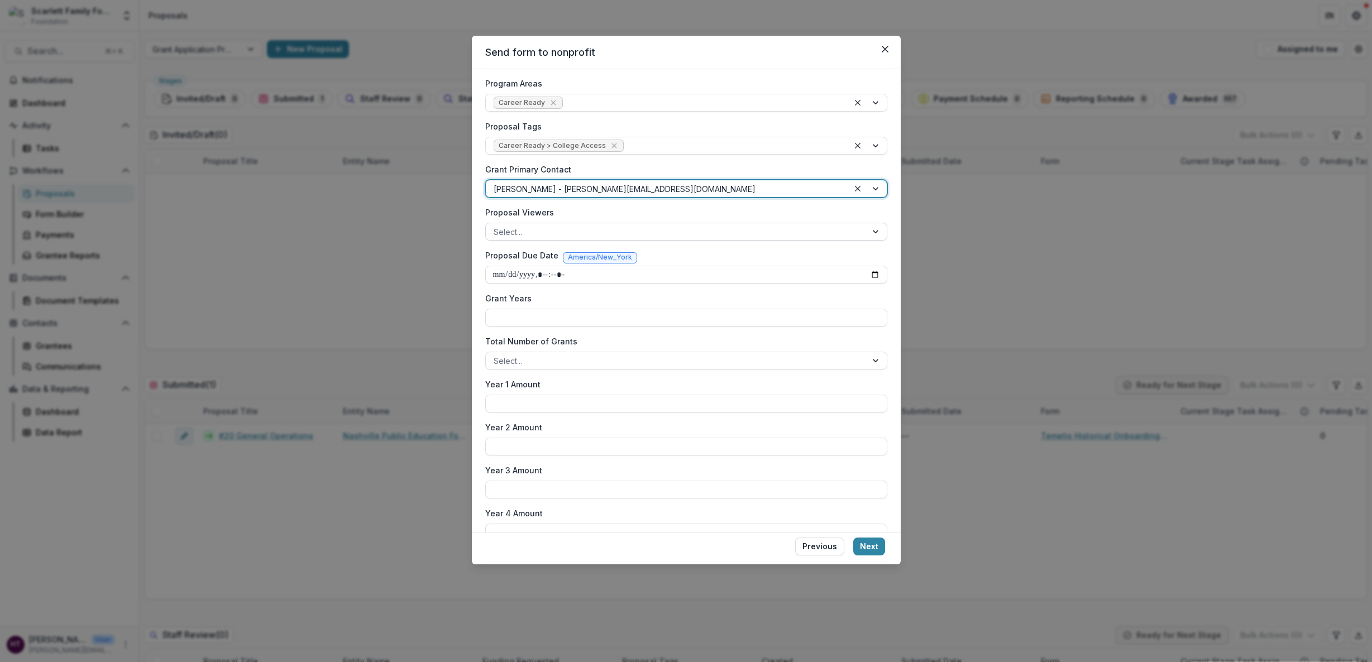
click at [544, 227] on div at bounding box center [676, 232] width 365 height 14
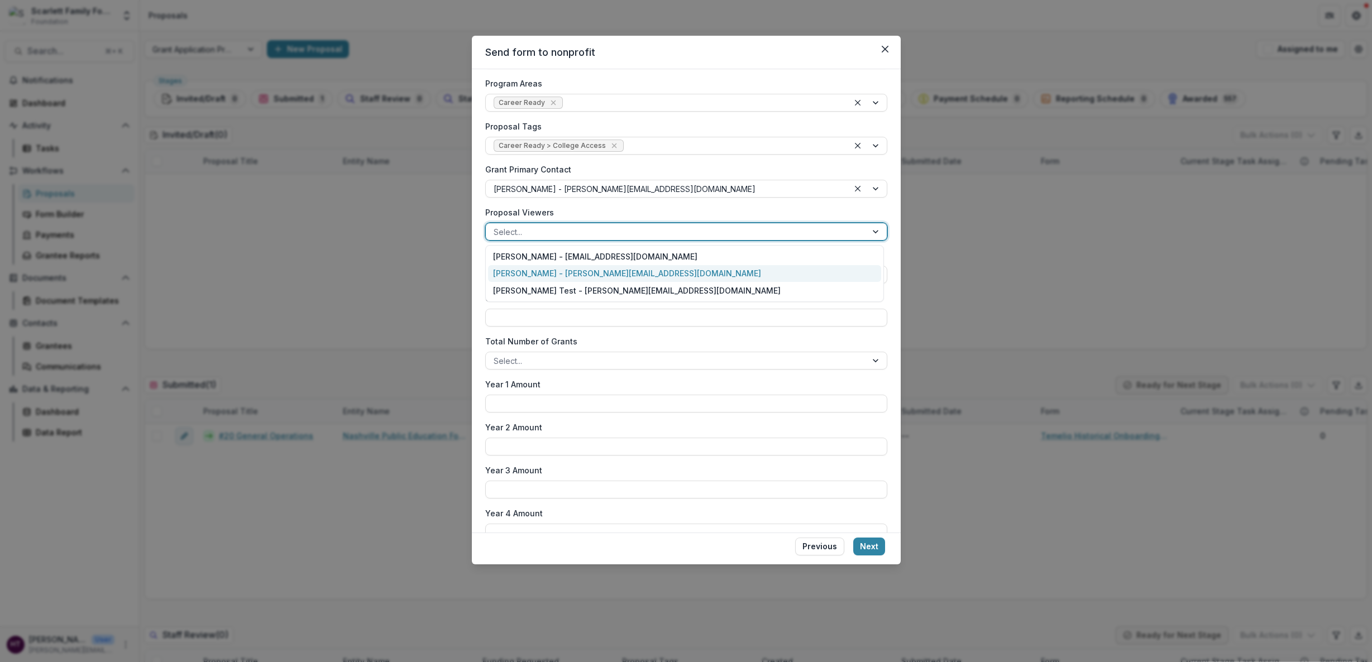
click at [549, 276] on div "[PERSON_NAME] - [PERSON_NAME][EMAIL_ADDRESS][DOMAIN_NAME]" at bounding box center [684, 273] width 393 height 17
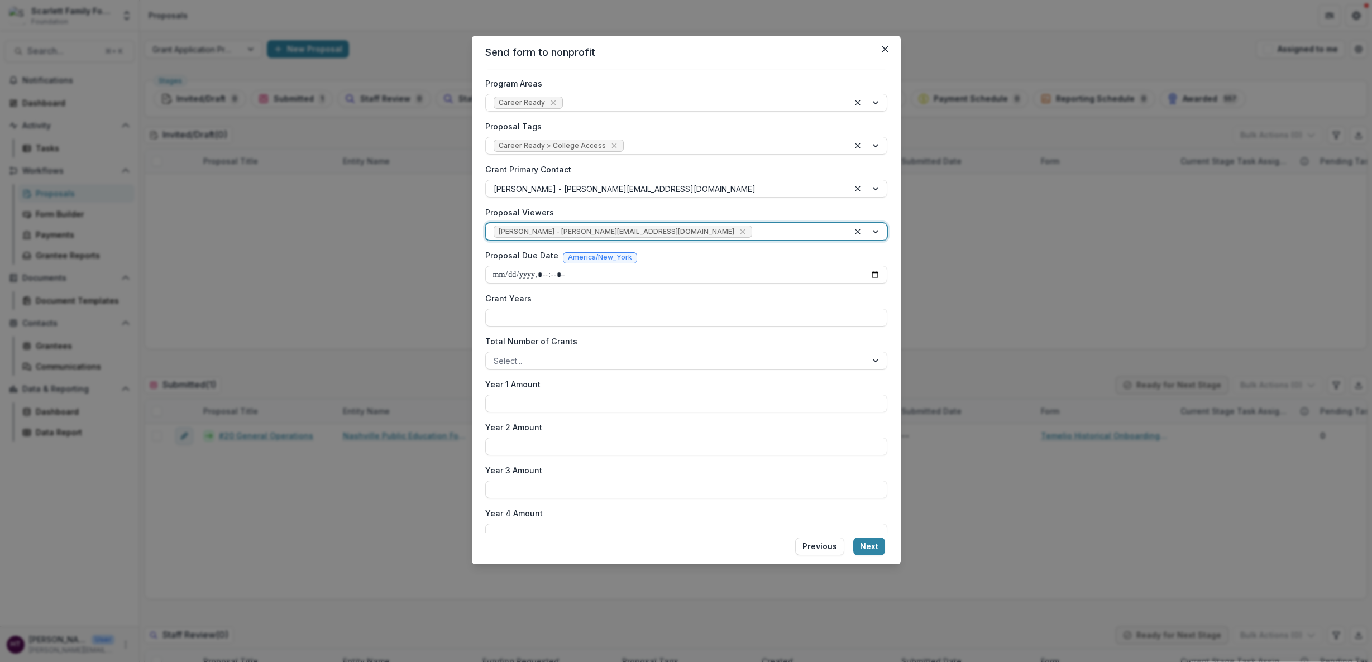
scroll to position [245, 0]
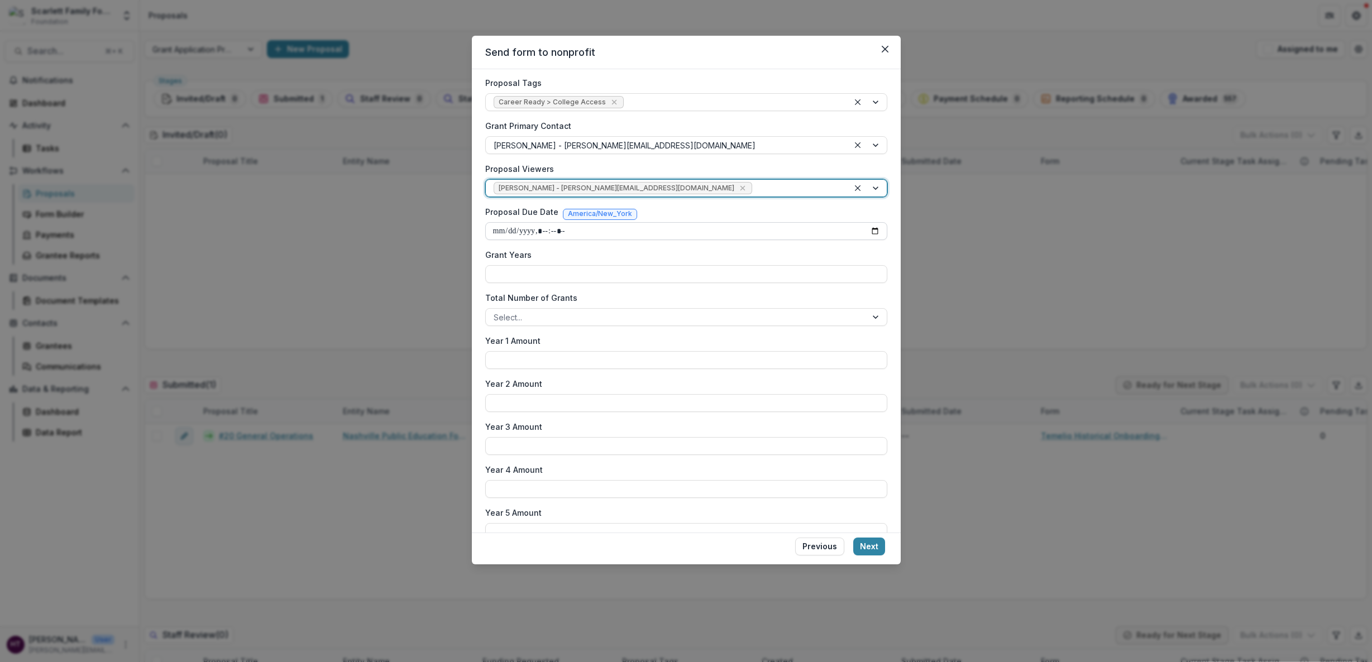
click at [587, 235] on input "Proposal Due Date" at bounding box center [686, 231] width 402 height 18
click at [871, 232] on input "Proposal Due Date" at bounding box center [686, 231] width 402 height 18
type input "**********"
click at [661, 213] on div "Proposal Due Date America/New_York" at bounding box center [686, 214] width 402 height 16
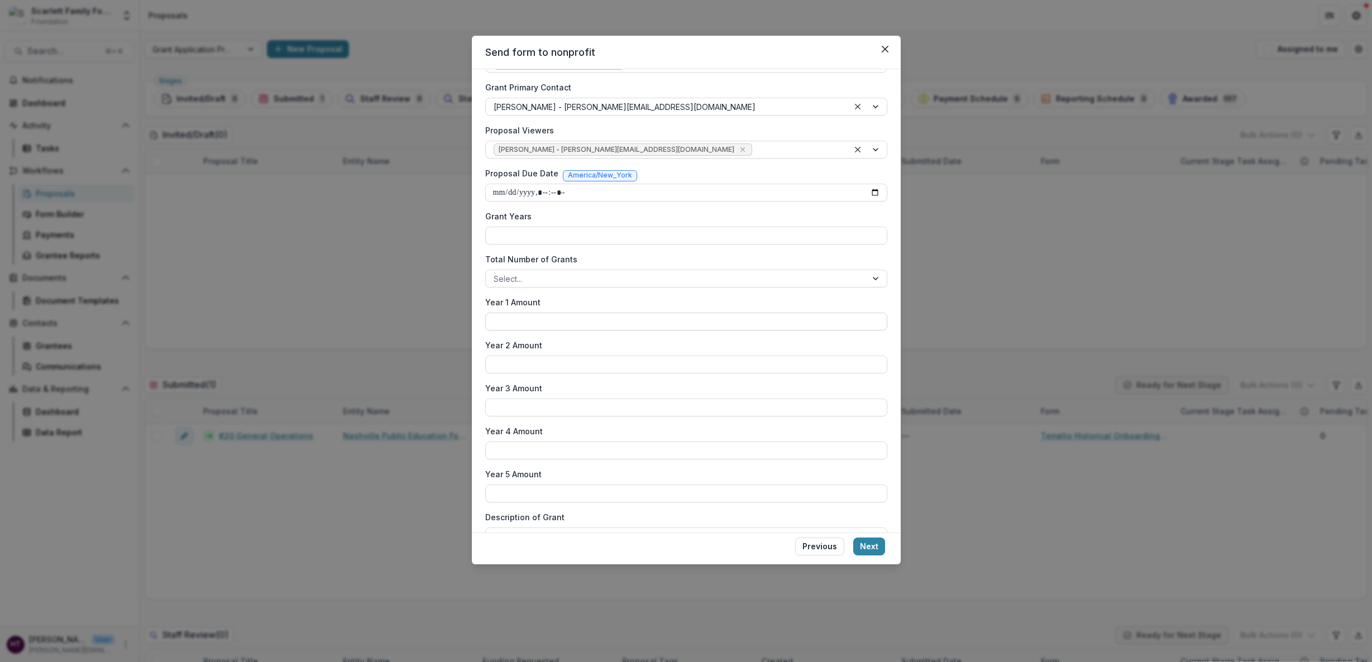
scroll to position [289, 0]
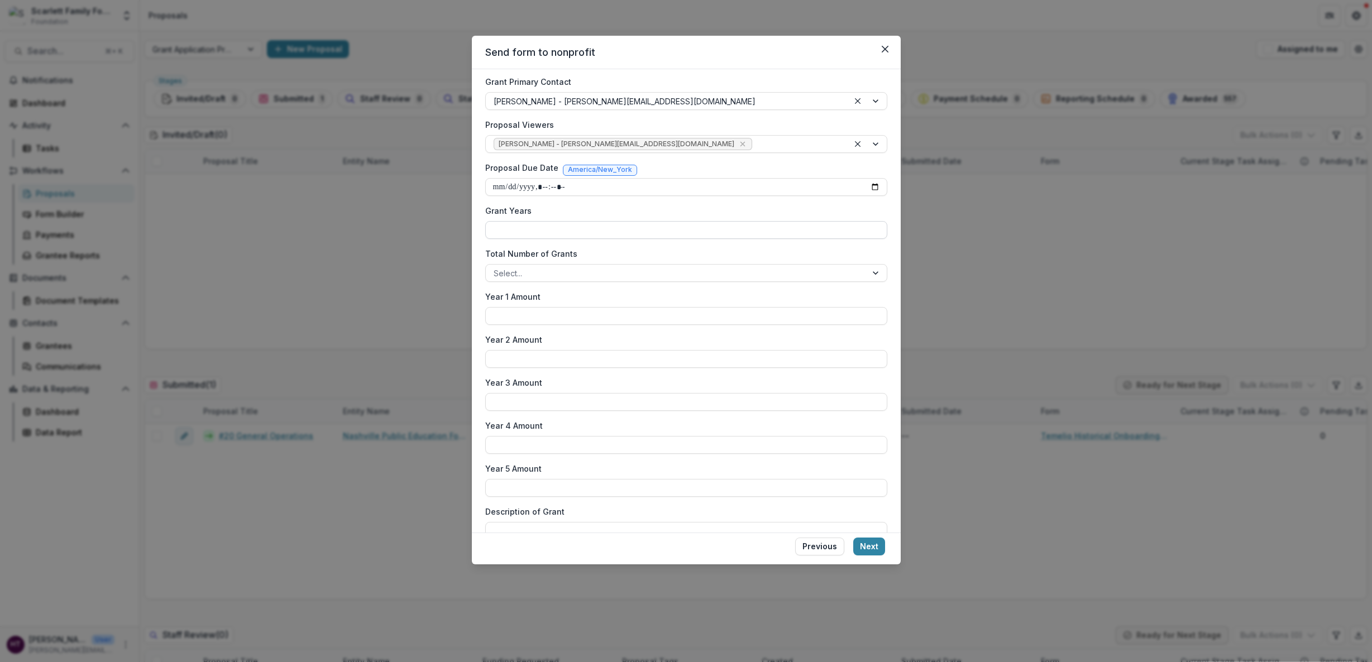
click at [586, 225] on input "Grant Years" at bounding box center [686, 230] width 402 height 18
type input "***"
click at [815, 270] on div at bounding box center [676, 273] width 365 height 14
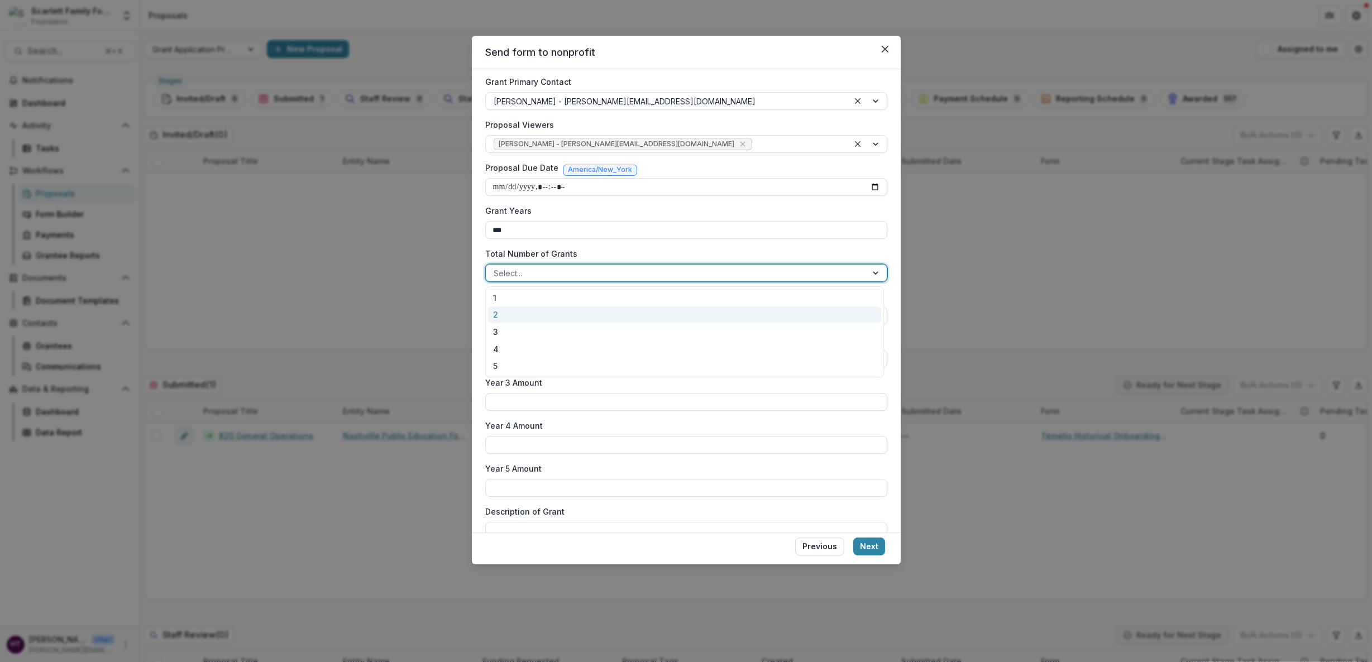
click at [517, 320] on div "2" at bounding box center [684, 315] width 393 height 17
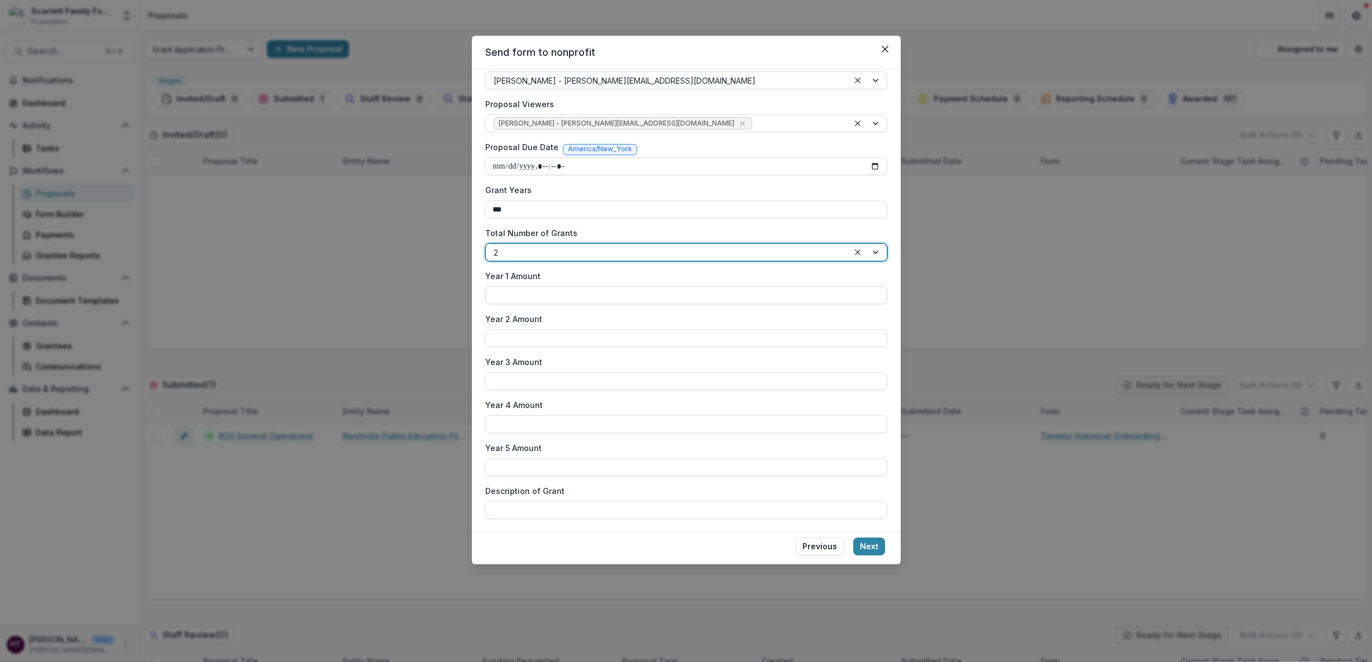
click at [553, 295] on input "Year 1 Amount" at bounding box center [686, 295] width 402 height 18
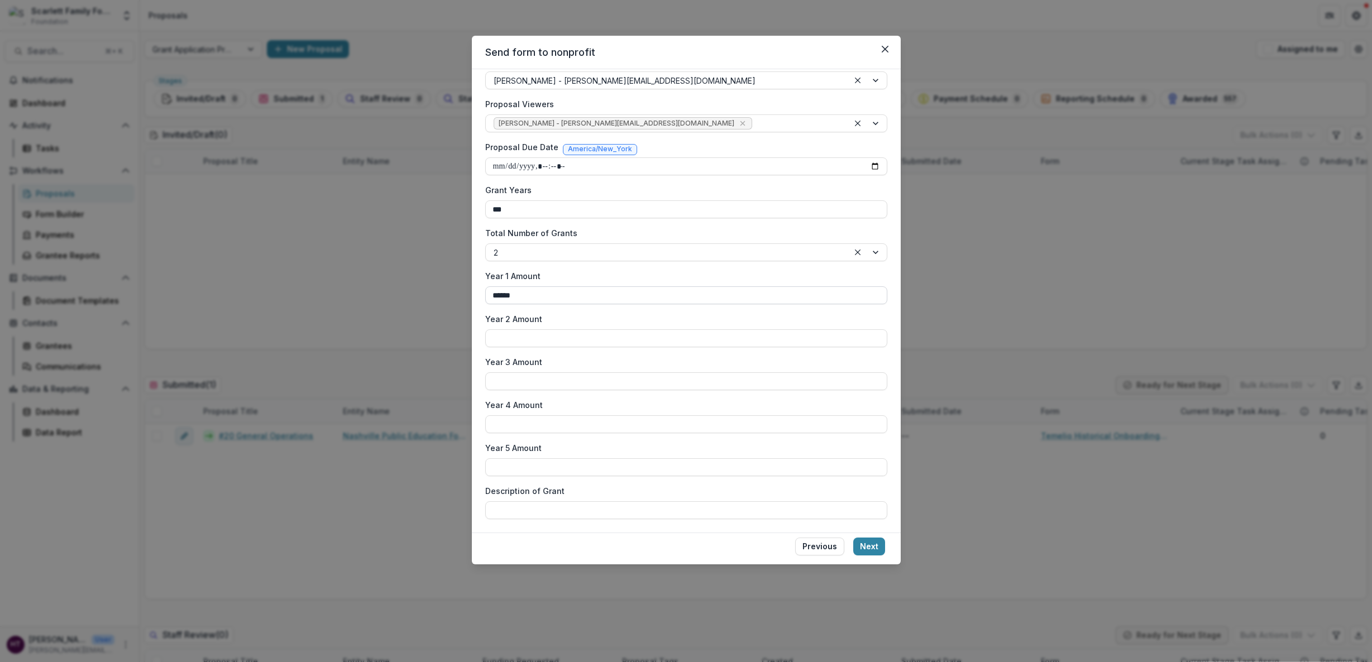
type input "******"
click at [656, 271] on label "Year 1 Amount" at bounding box center [682, 276] width 395 height 12
click at [656, 286] on input "******" at bounding box center [686, 295] width 402 height 18
click at [871, 545] on button "Next" at bounding box center [869, 547] width 32 height 18
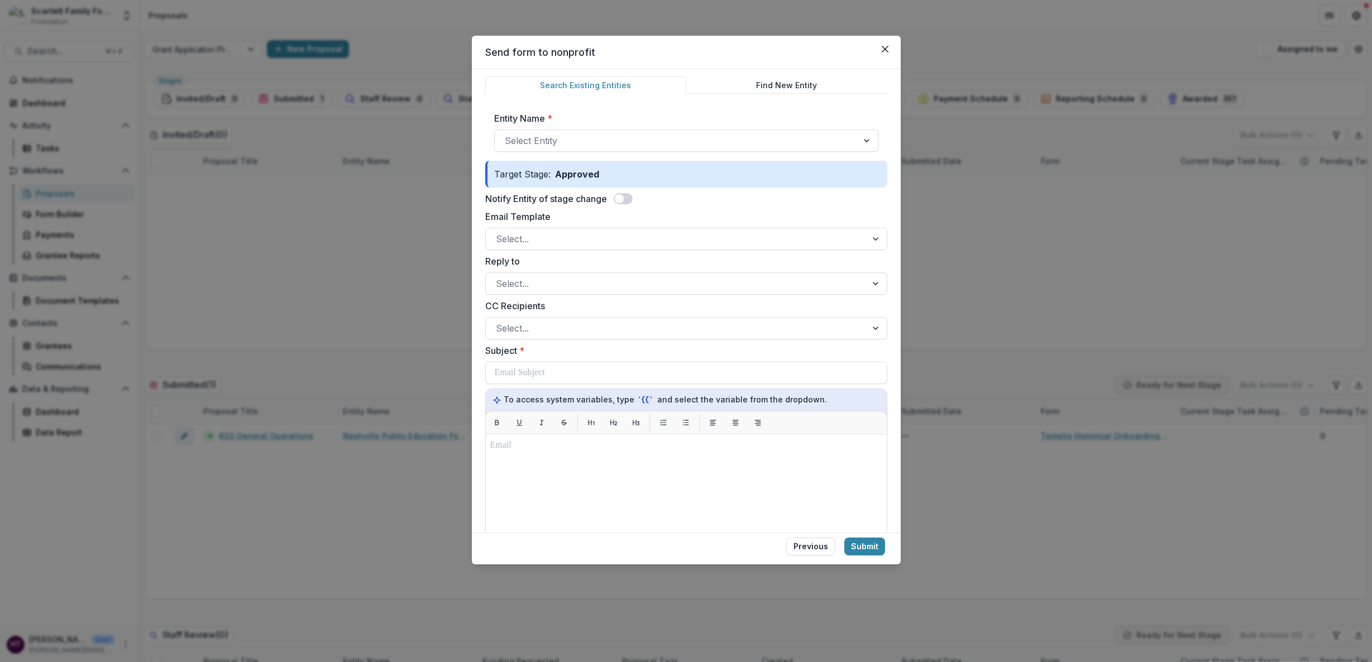
scroll to position [46, 0]
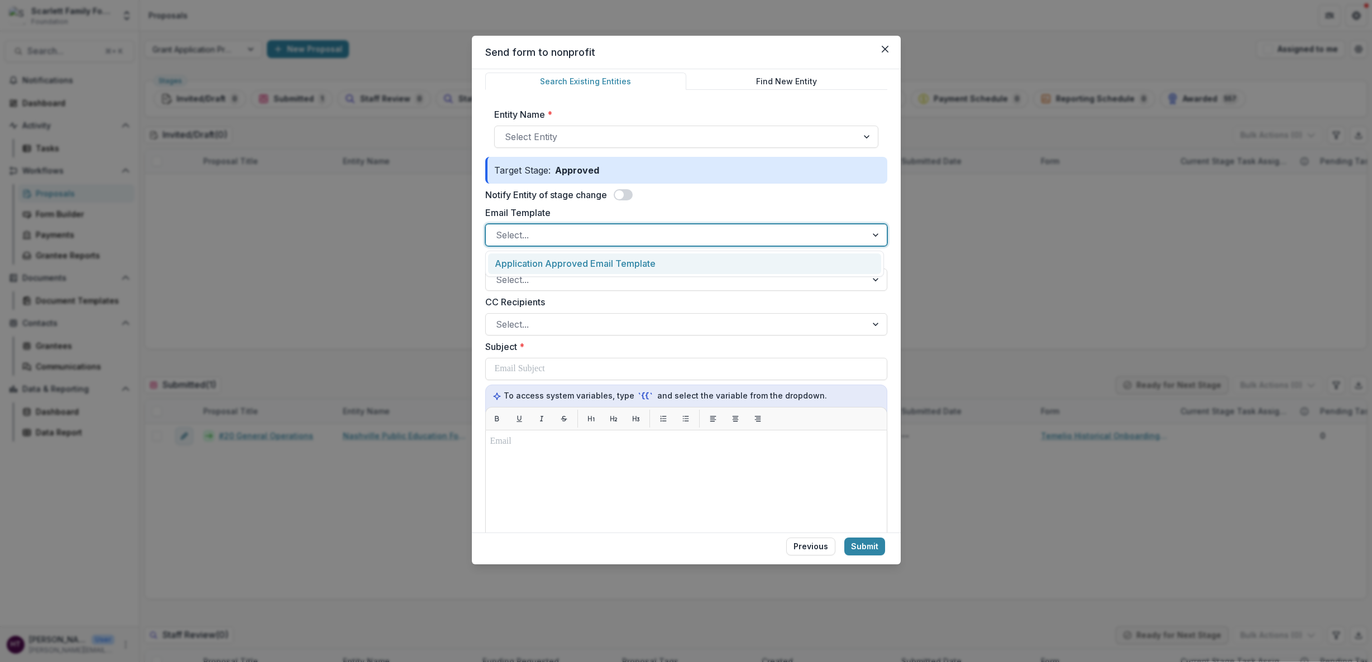
click at [548, 234] on div at bounding box center [676, 235] width 361 height 16
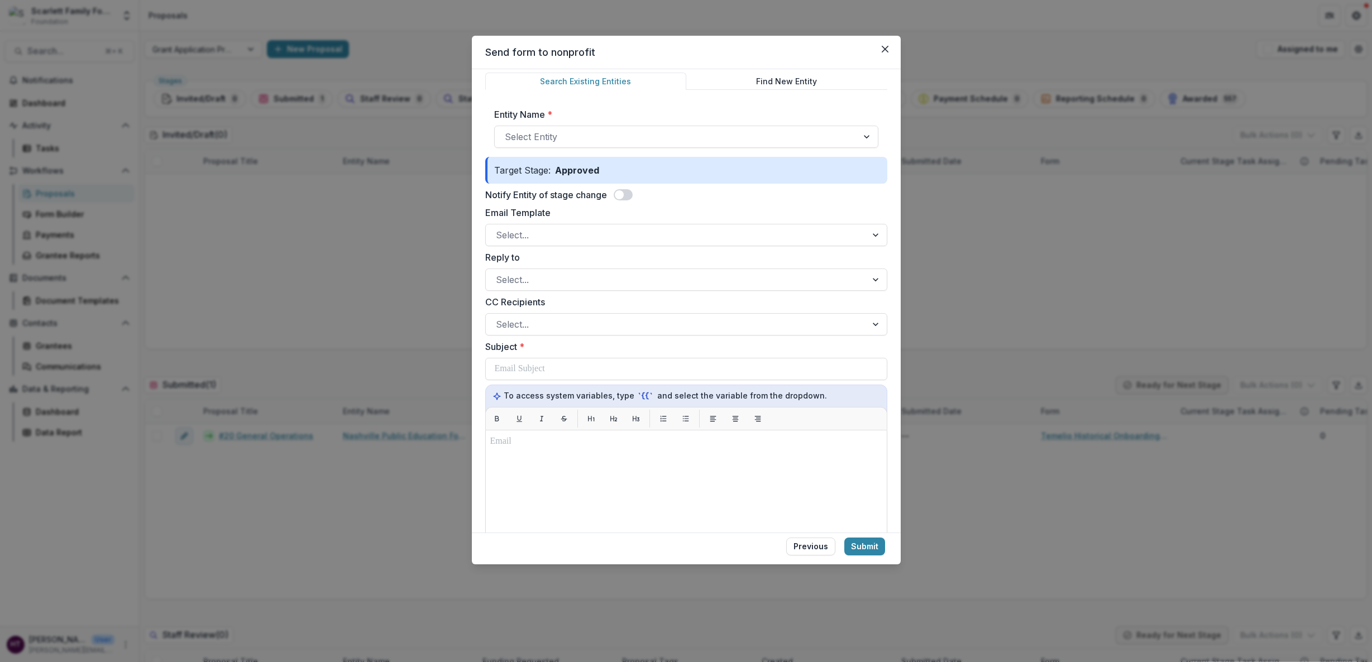
click at [570, 215] on label "Email Template" at bounding box center [682, 212] width 395 height 13
click at [499, 228] on input "Email Template" at bounding box center [497, 234] width 3 height 13
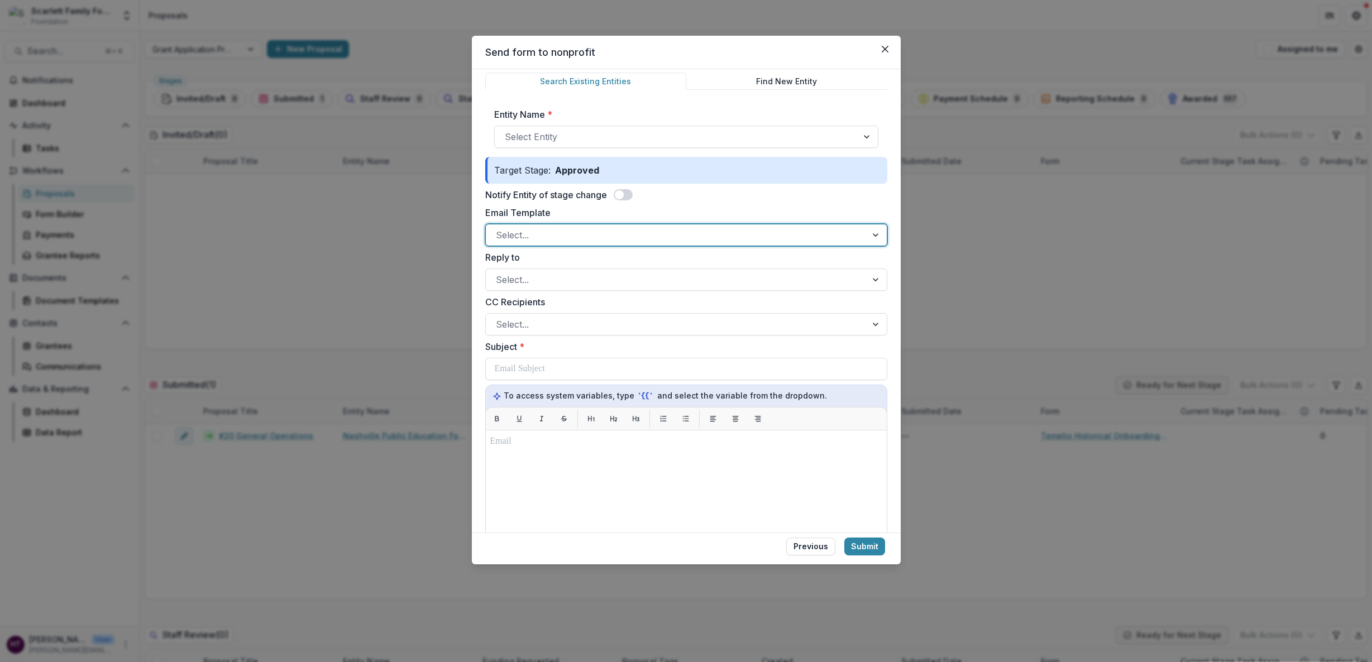
scroll to position [0, 0]
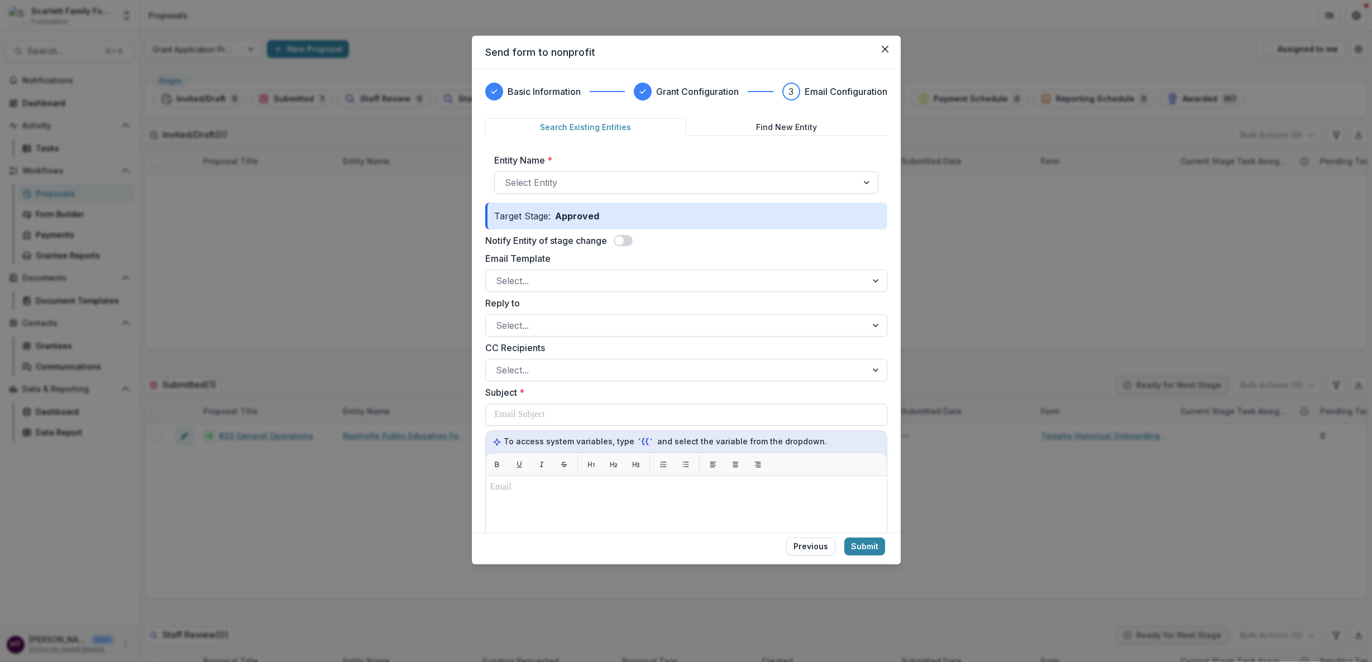
click at [603, 152] on div "Entity Name * Select Entity" at bounding box center [686, 174] width 402 height 58
click at [562, 184] on div at bounding box center [676, 183] width 343 height 16
click at [574, 152] on div "Entity Name * Select Entity" at bounding box center [686, 174] width 402 height 58
click at [792, 131] on button "Find New Entity" at bounding box center [786, 126] width 201 height 17
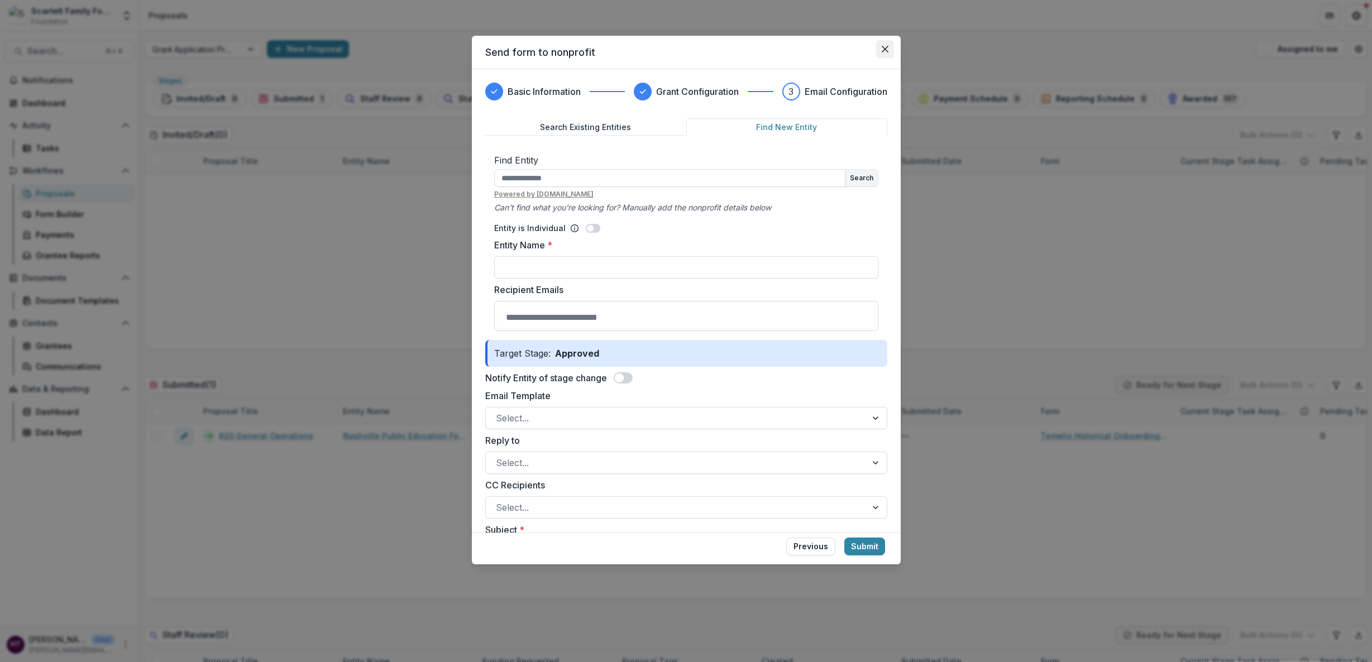
click at [882, 49] on icon "Close" at bounding box center [885, 49] width 7 height 7
